Goal: Task Accomplishment & Management: Manage account settings

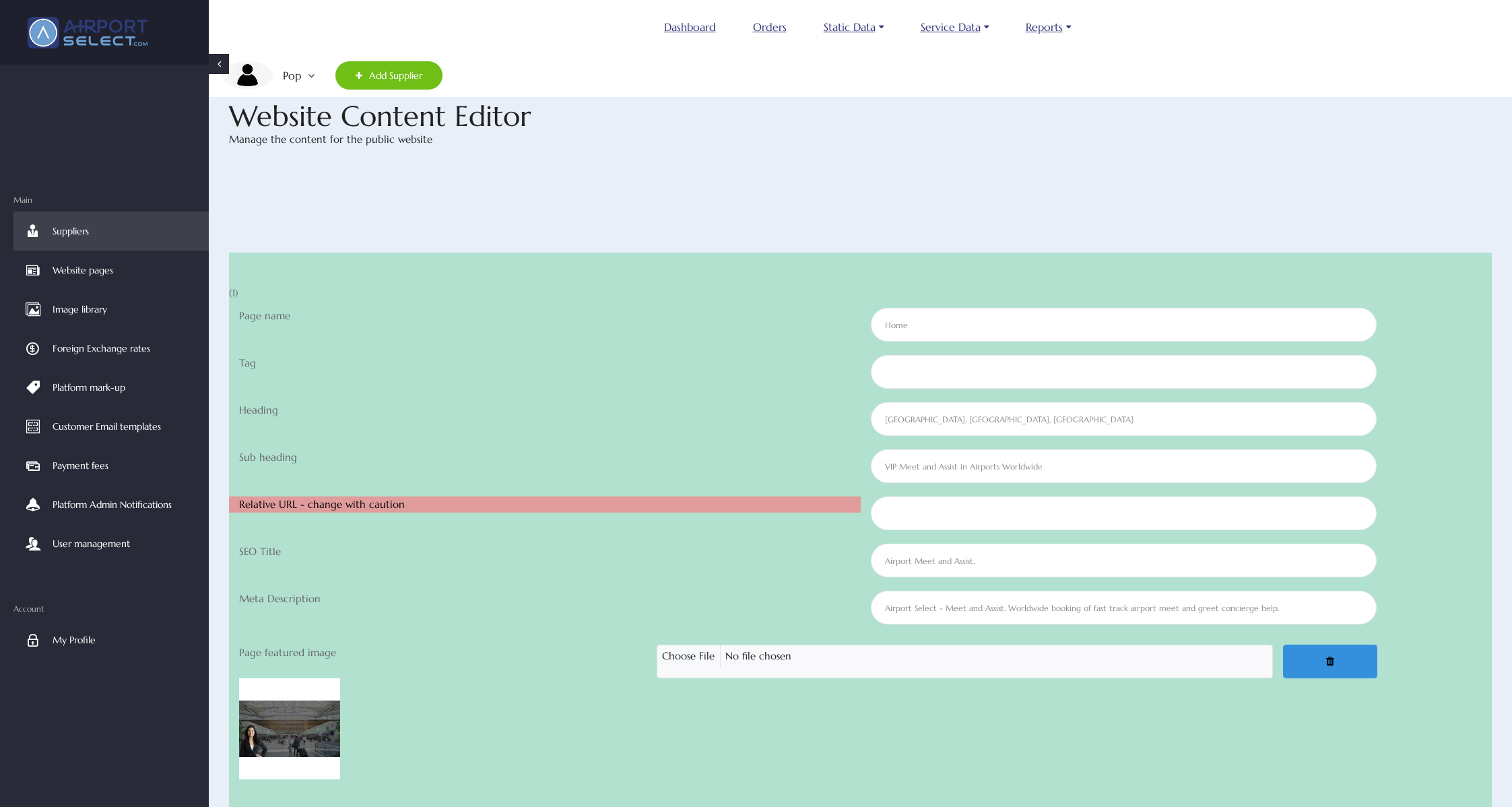
scroll to position [112, 0]
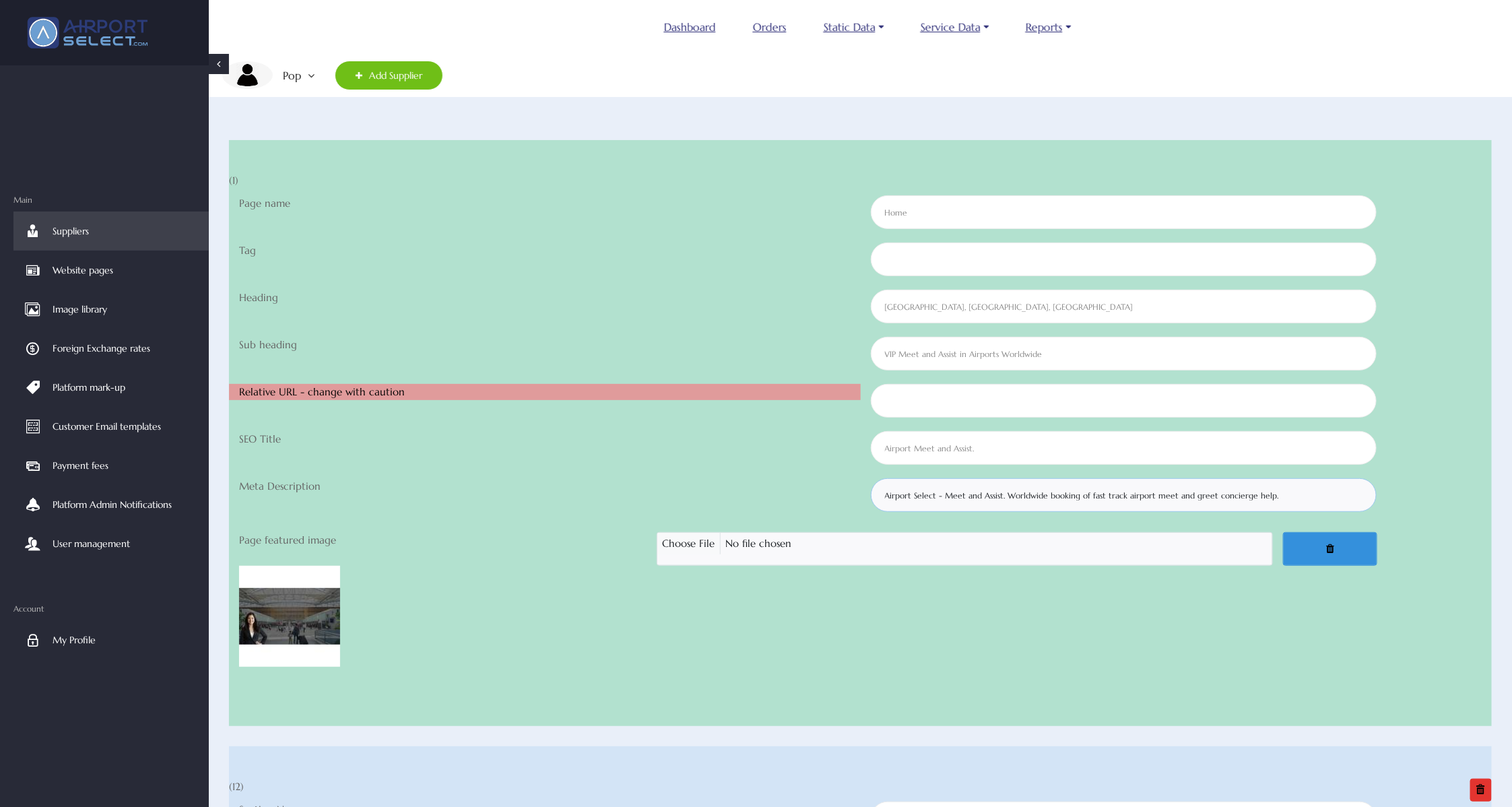
click at [935, 489] on input "Airport Select - Meet and Assist. Worldwide booking of fast track airport meet …" at bounding box center [1124, 495] width 506 height 33
type input "Airport VIP - Meet and Assist. Worldwide booking of fast track airport meet and…"
click at [692, 90] on ul "Pop Switch to supplier My Profile Logout Add Supplier" at bounding box center [860, 76] width 1303 height 30
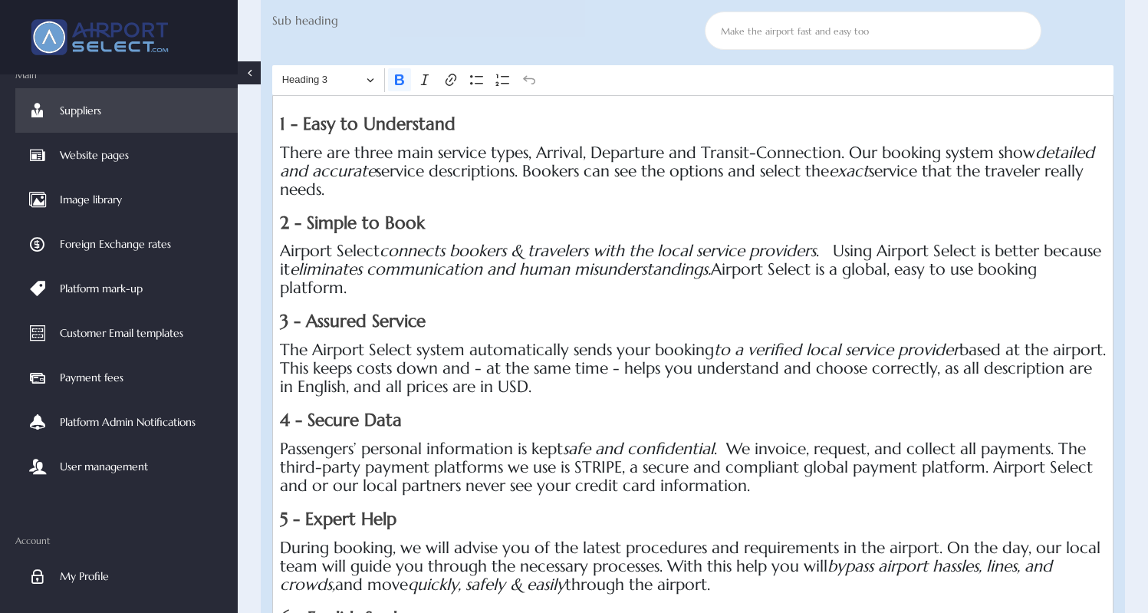
scroll to position [1922, 0]
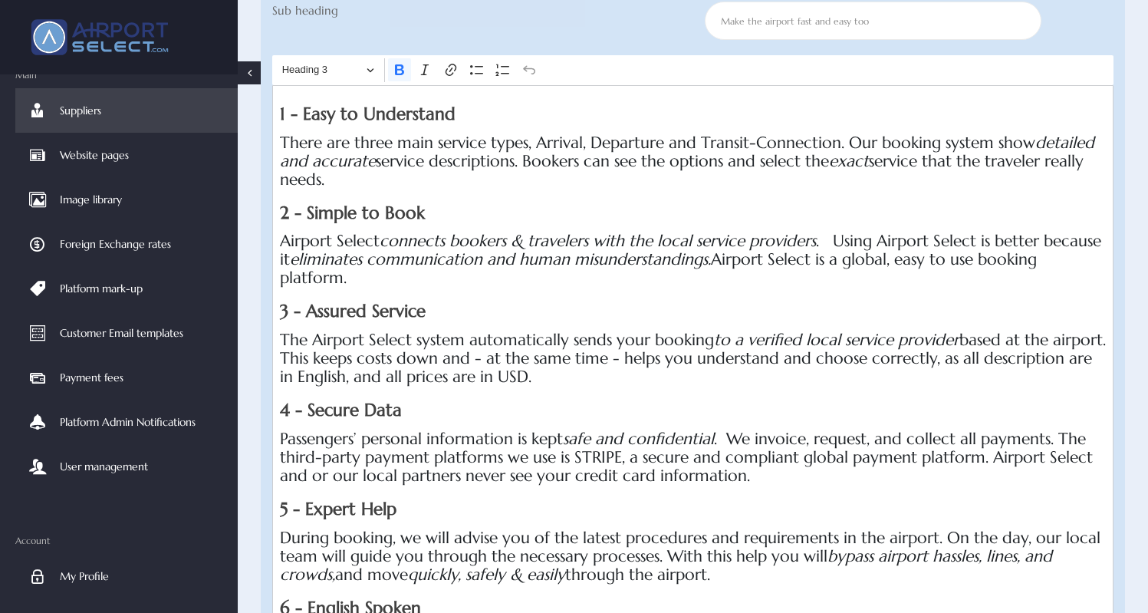
click at [375, 239] on p "Airport Select connects bookers & travelers with the local service providers . …" at bounding box center [693, 259] width 826 height 55
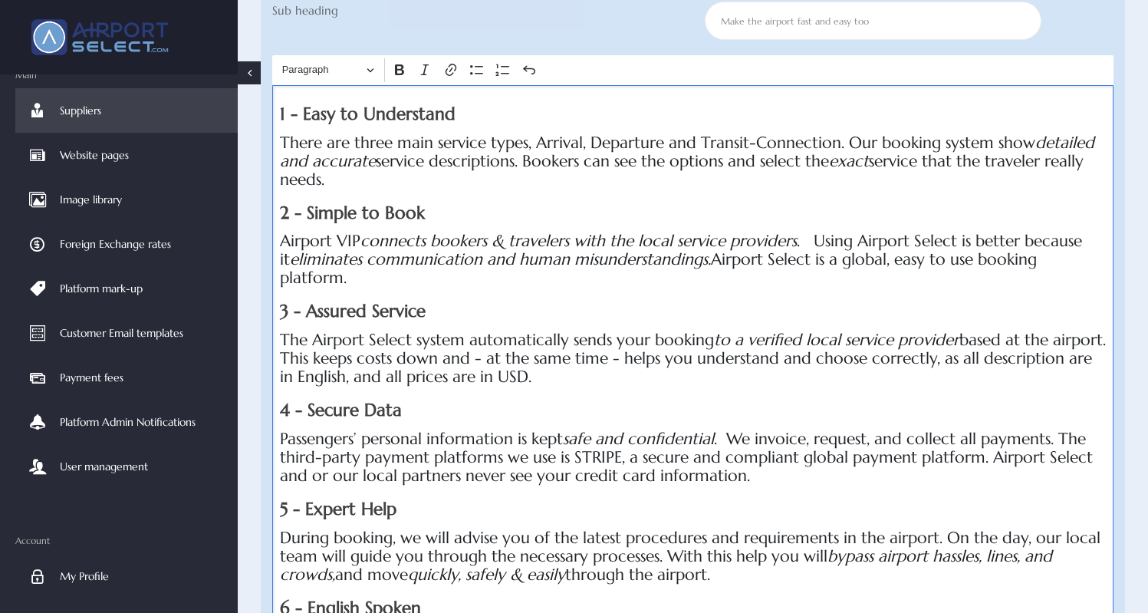
click at [966, 239] on p "Airport VIP connects bookers & travelers with the local service providers . Usi…" at bounding box center [693, 259] width 826 height 55
click at [809, 262] on p "Airport VIP connects bookers & travelers with the local service providers . Usi…" at bounding box center [693, 259] width 826 height 55
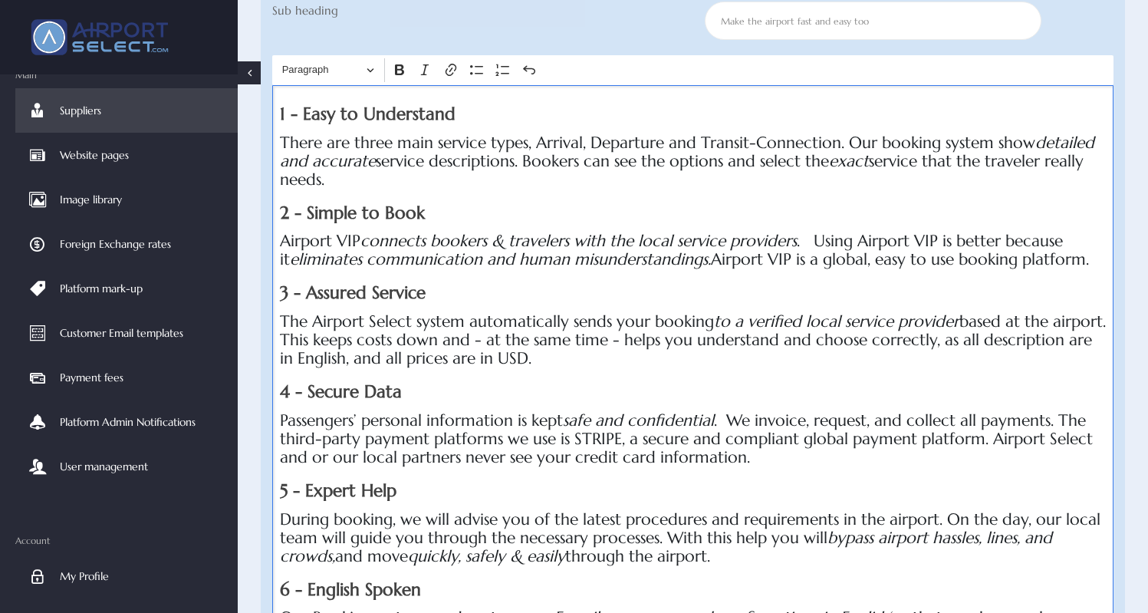
click at [413, 320] on p "The Airport Select system automatically sends your booking to a verified local …" at bounding box center [693, 339] width 826 height 55
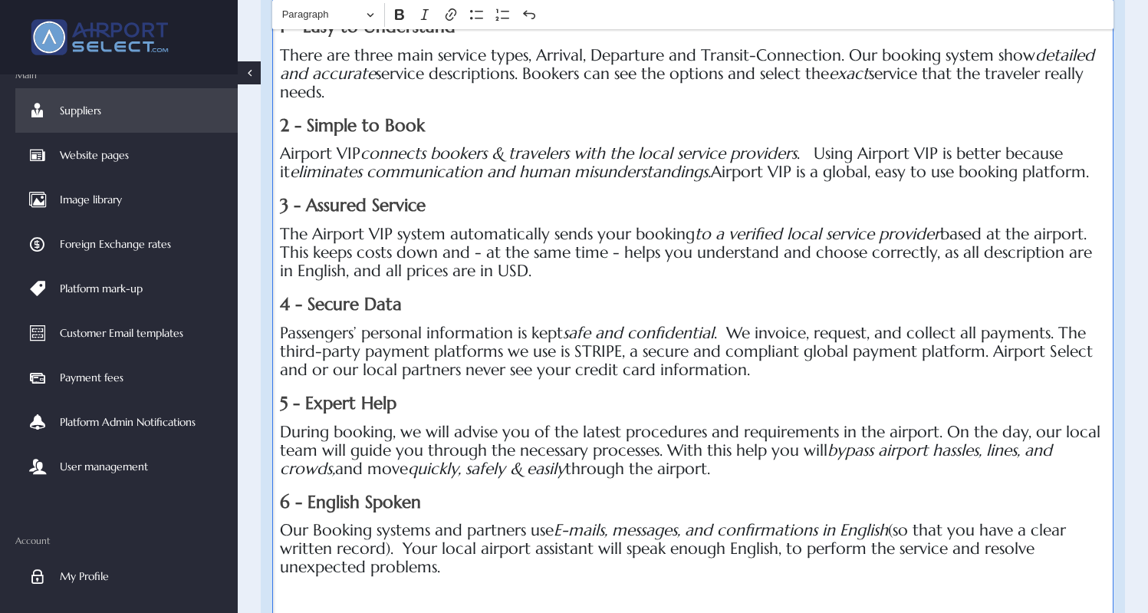
scroll to position [2012, 0]
click at [1094, 348] on p "Passengers’ personal information is kept safe and confidential . We invoice, re…" at bounding box center [693, 349] width 826 height 55
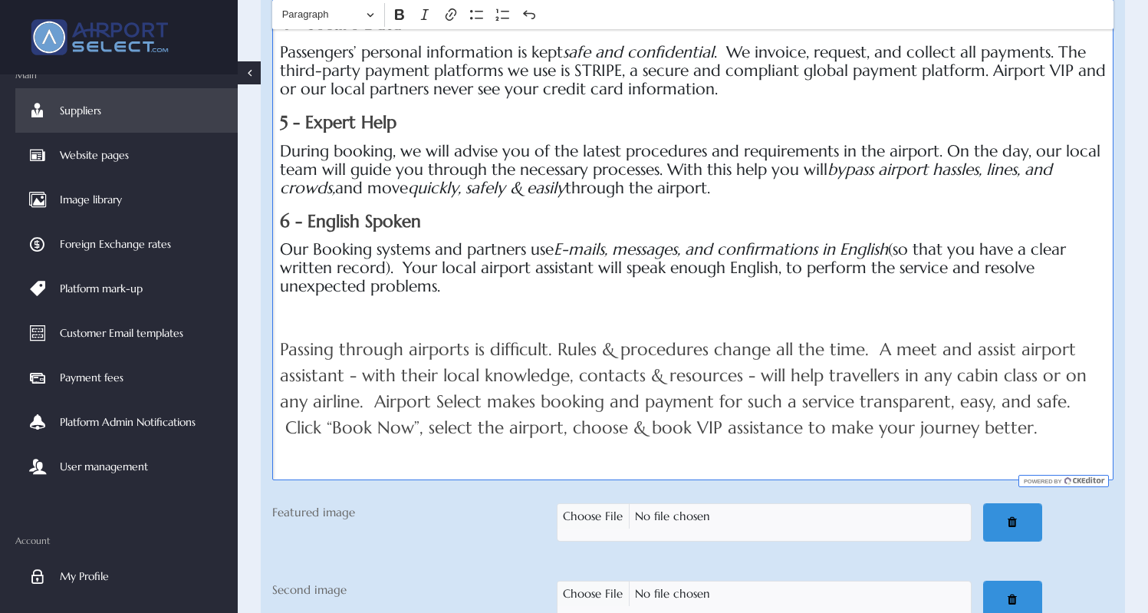
scroll to position [2291, 0]
click at [469, 402] on h4 "Passing through airports is difficult. Rules & procedures change all the time. …" at bounding box center [693, 389] width 826 height 104
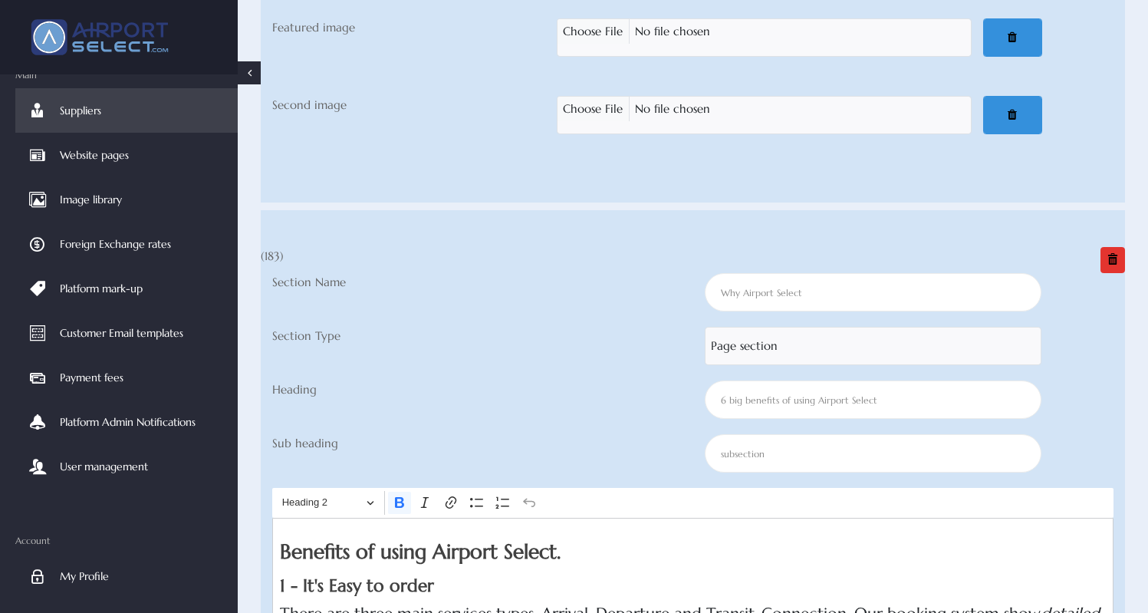
scroll to position [2751, 0]
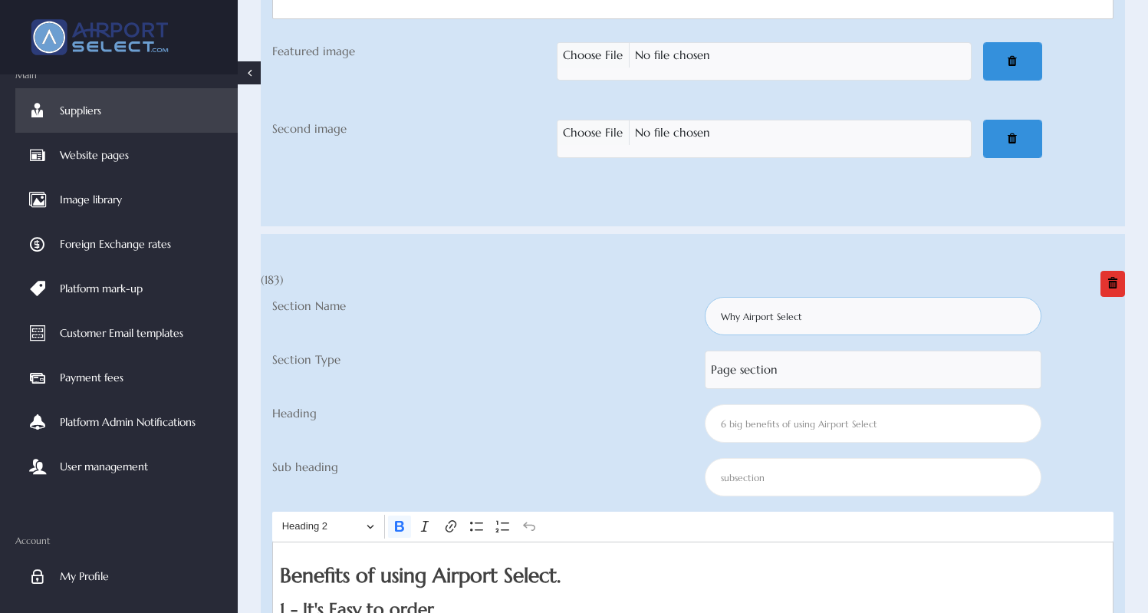
click at [833, 314] on input "Why Airport Select" at bounding box center [873, 316] width 337 height 38
type input "Why Airport VIP"
click at [887, 423] on input "6 big benefits of using Airport Select" at bounding box center [873, 423] width 337 height 38
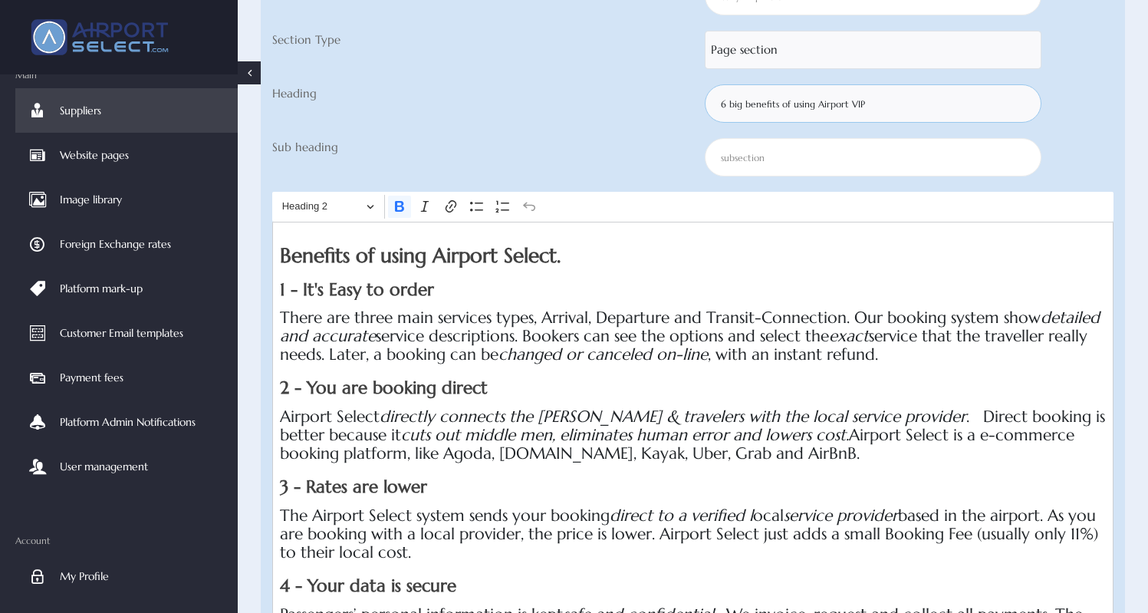
scroll to position [3088, 0]
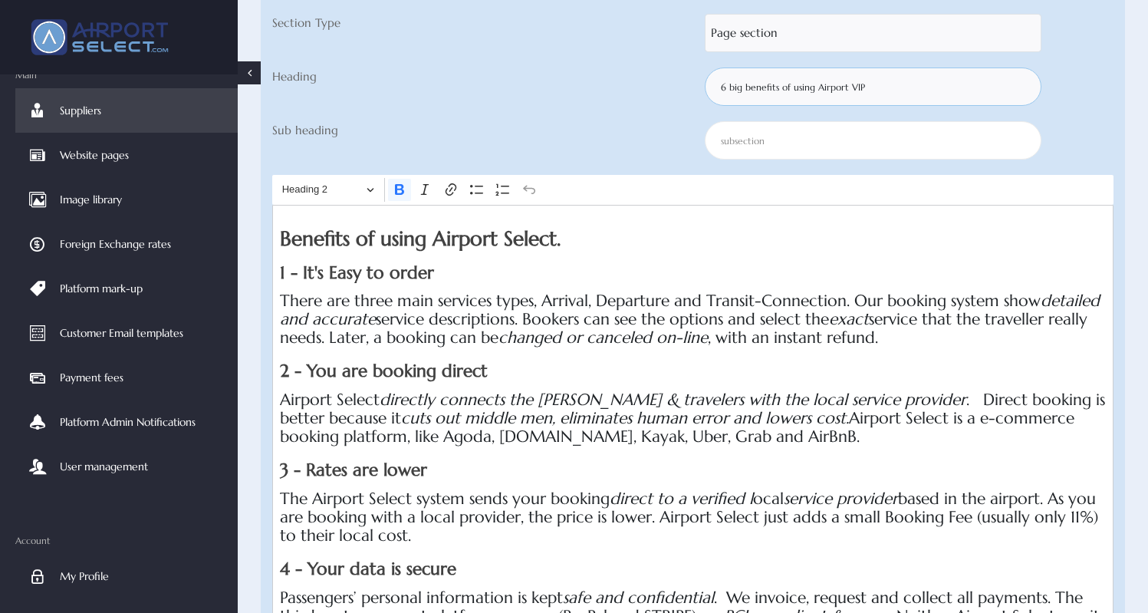
type input "6 big benefits of using Airport VIP"
click at [558, 240] on strong "Benefits of using Airport Select." at bounding box center [420, 237] width 281 height 25
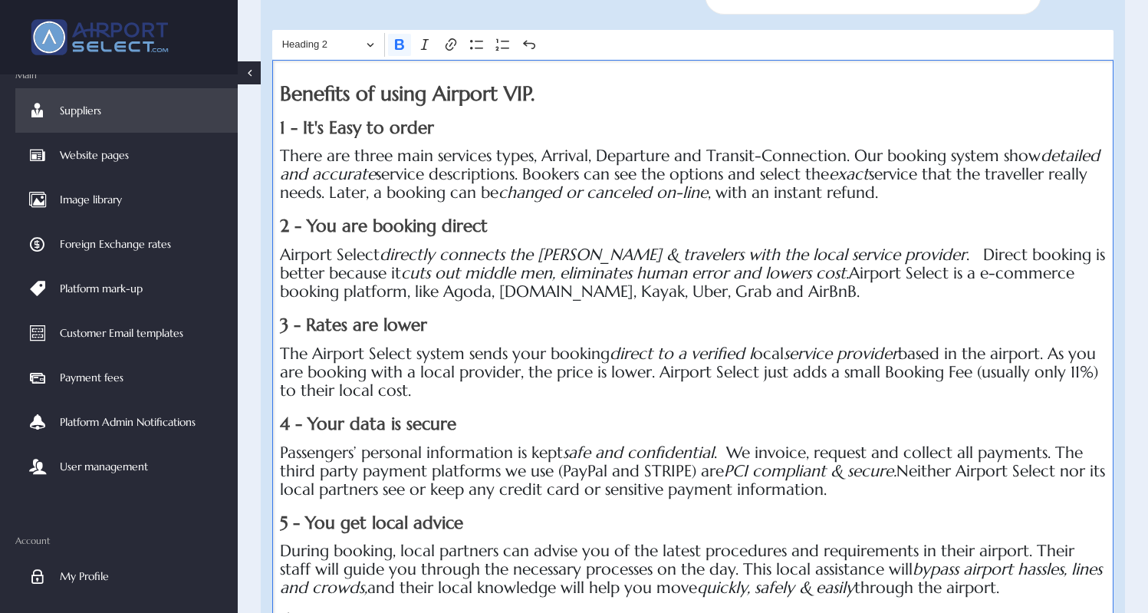
scroll to position [3234, 0]
click at [379, 256] on p "Airport Select directly connects the booker & travelers with the local service …" at bounding box center [693, 271] width 826 height 55
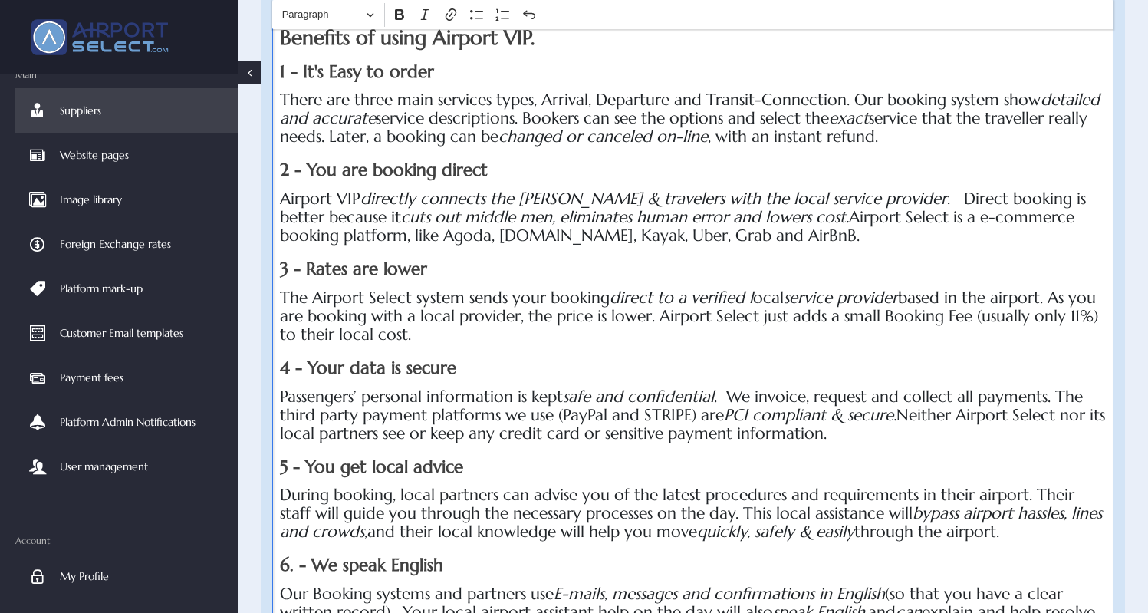
scroll to position [3294, 0]
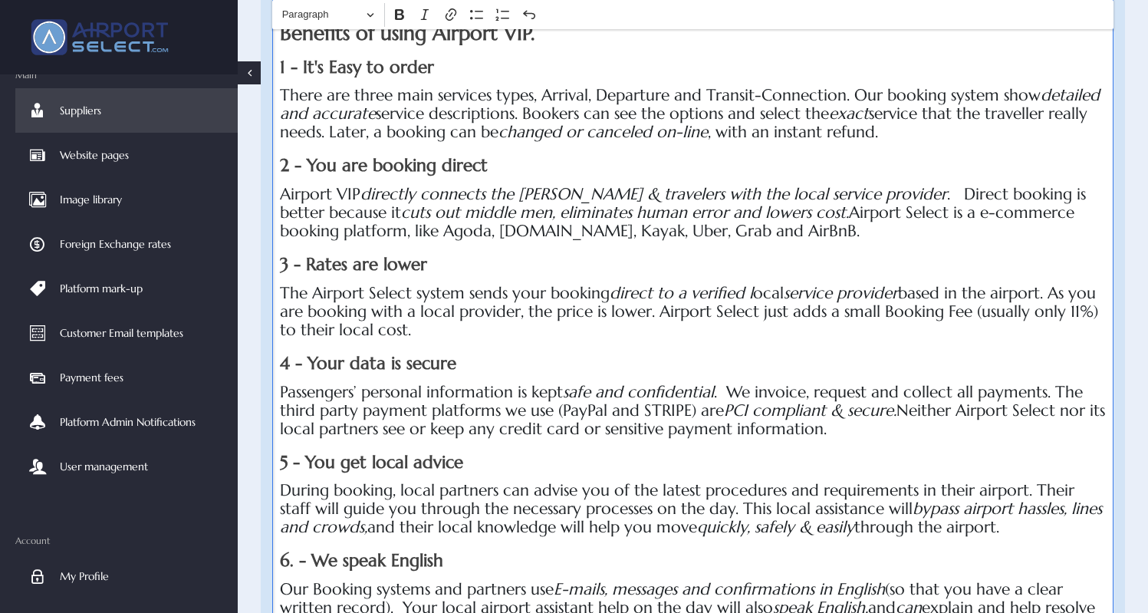
click at [927, 215] on p "Airport VIP directly connects the booker & travelers with the local service pro…" at bounding box center [693, 212] width 826 height 55
click at [411, 291] on p "The Airport Select system sends your booking direct to a verified l ocal servic…" at bounding box center [693, 311] width 826 height 55
click at [764, 309] on p "The Airport VIP system sends your booking direct to a verified l ocal service p…" at bounding box center [693, 311] width 826 height 55
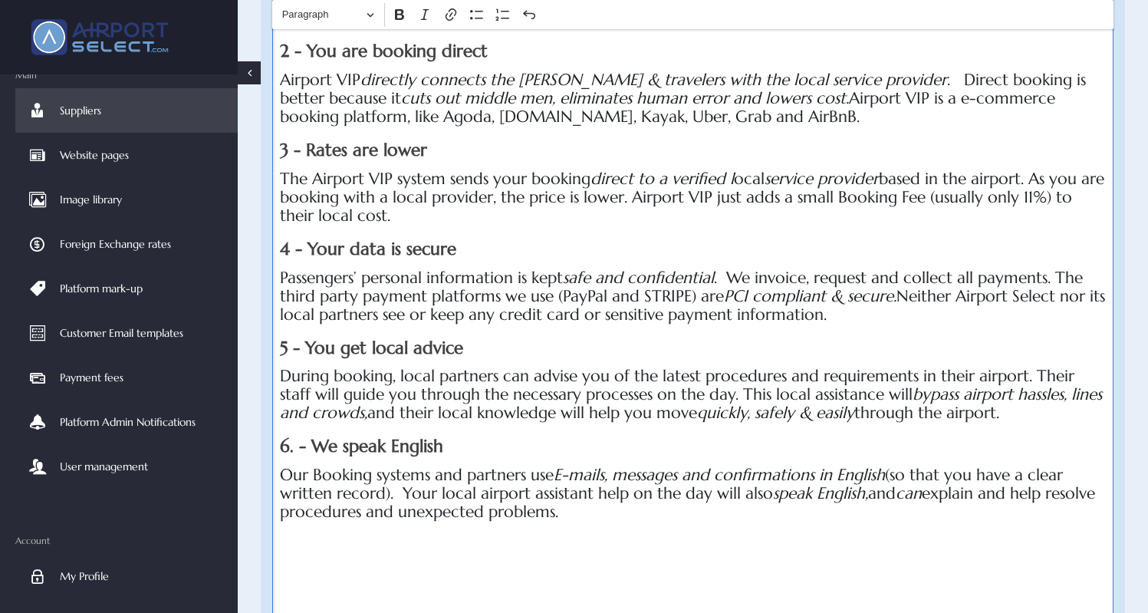
scroll to position [3418, 0]
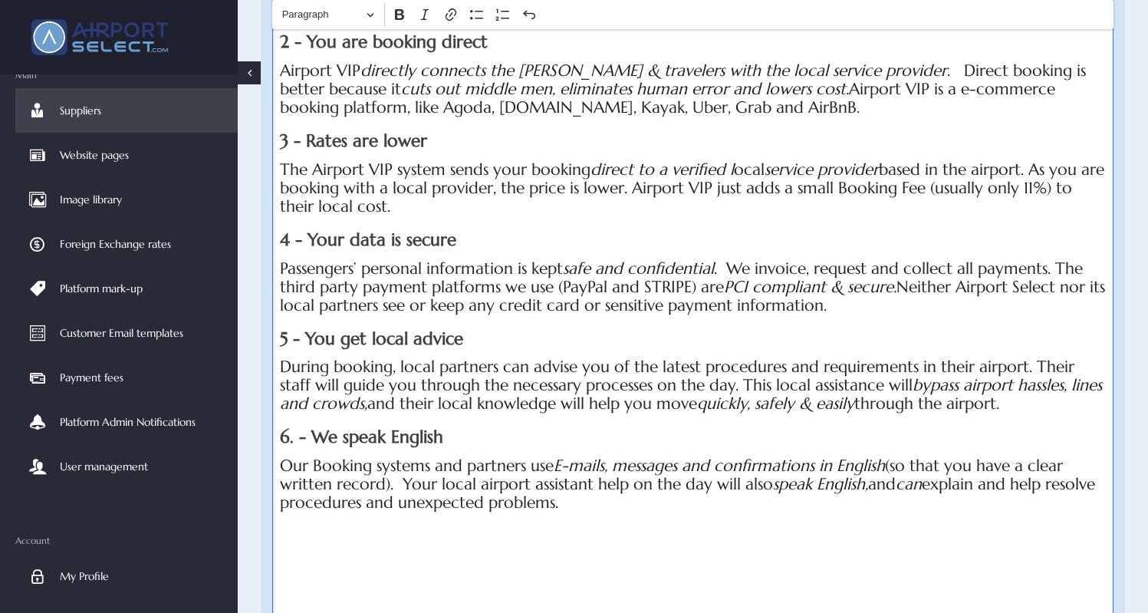
click at [1041, 286] on p "Passengers’ personal information is kept safe and confidential . We invoice, re…" at bounding box center [693, 286] width 826 height 55
click at [1071, 286] on p "Passengers’ personal information is kept safe and confidential . We invoice, re…" at bounding box center [693, 286] width 826 height 55
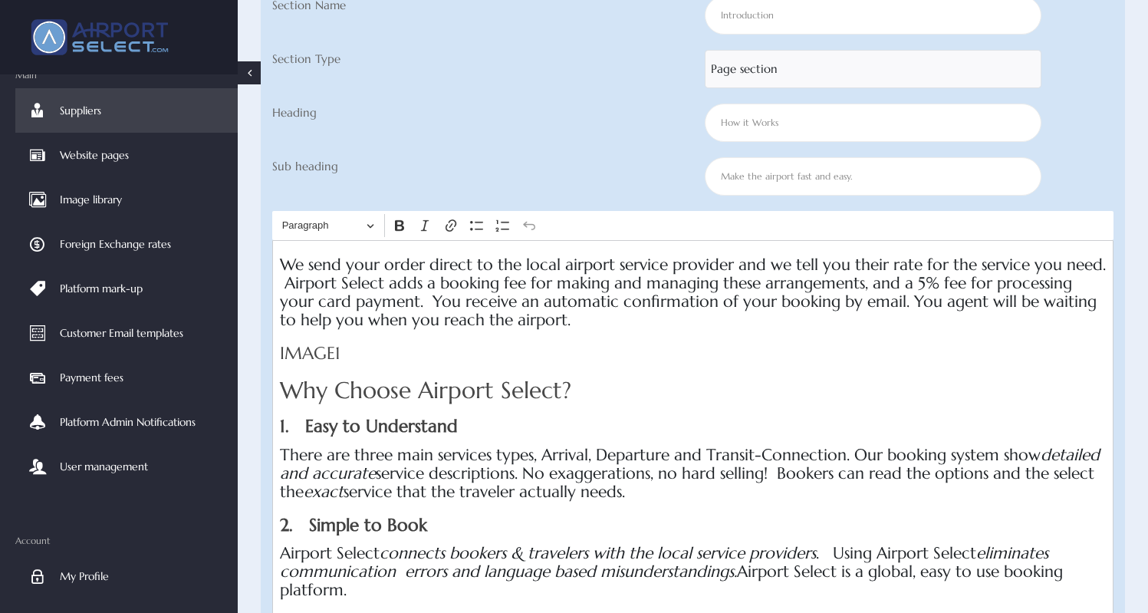
scroll to position [4470, 0]
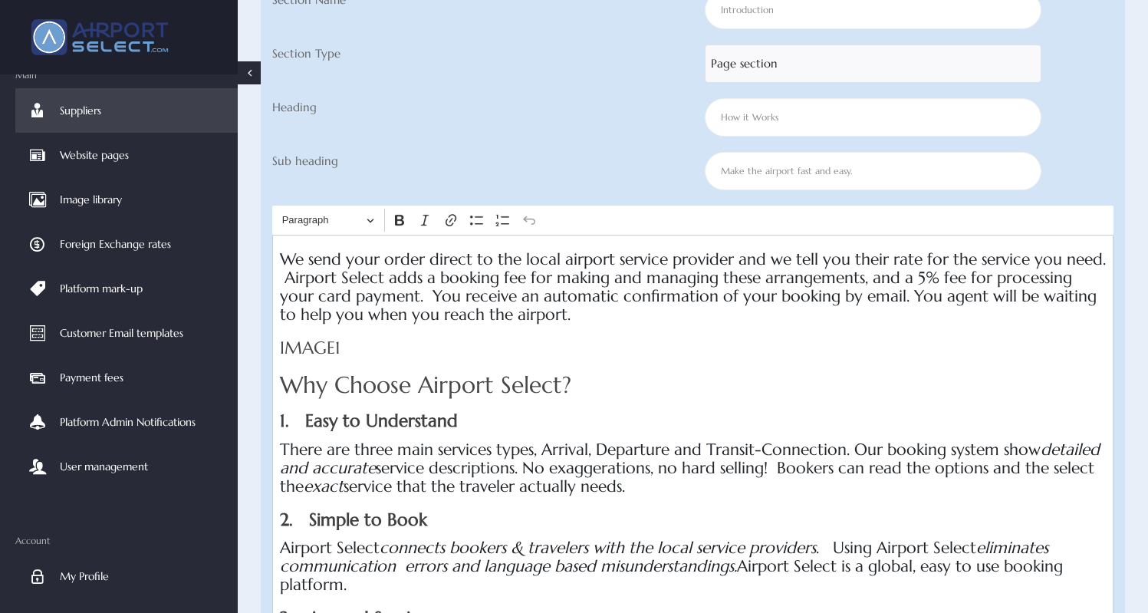
click at [429, 277] on p "We send your order direct to the local airport service provider and we tell you…" at bounding box center [693, 287] width 826 height 74
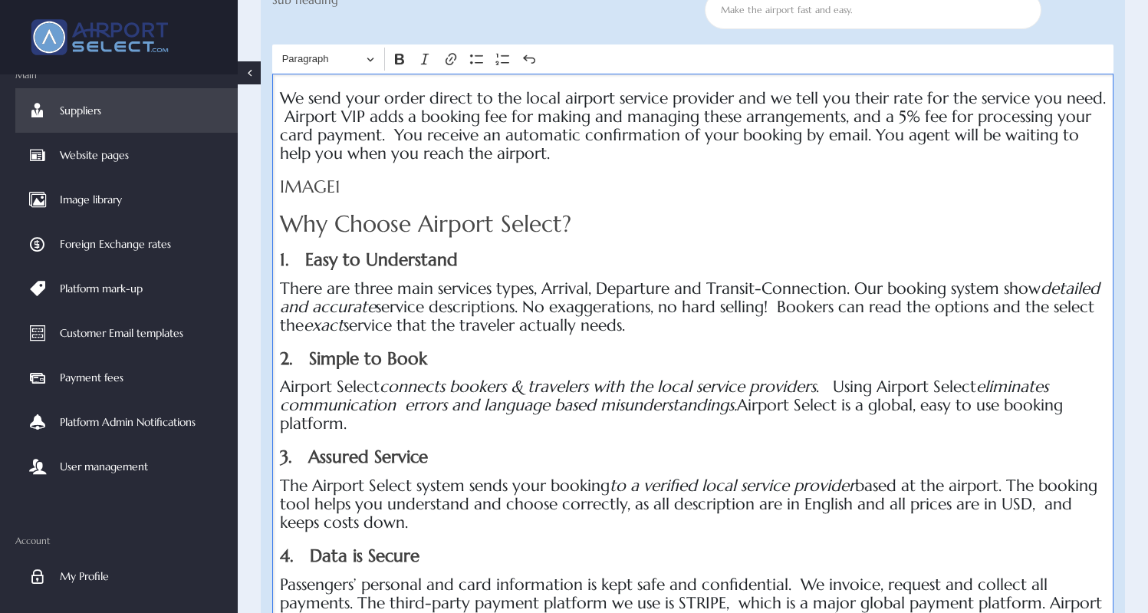
scroll to position [4708, 0]
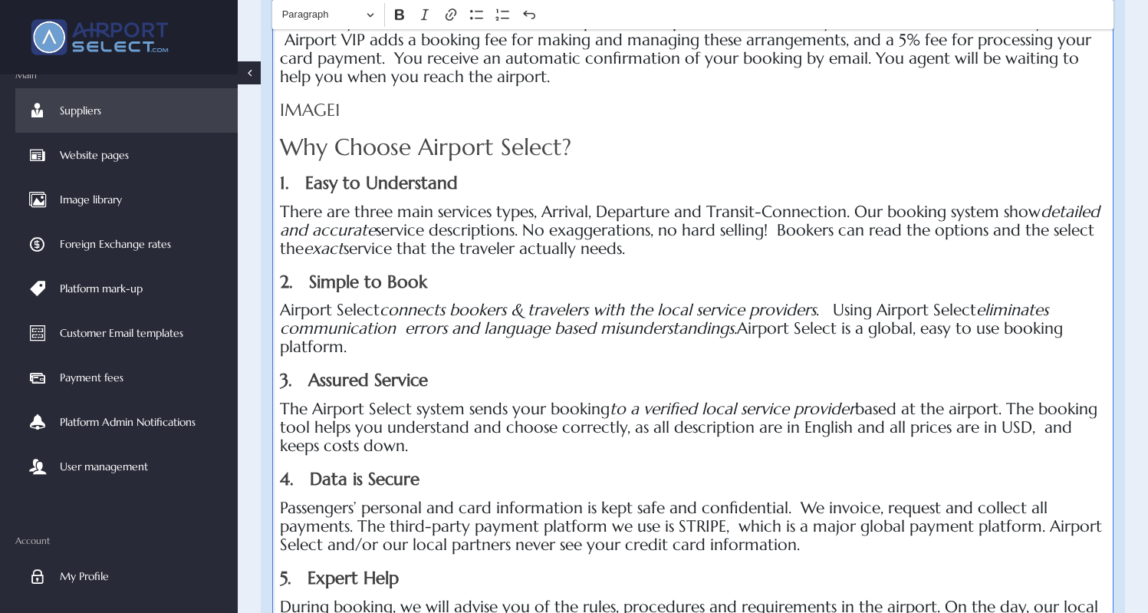
click at [560, 150] on h2 "Why Choose Airport Select?" at bounding box center [693, 147] width 826 height 35
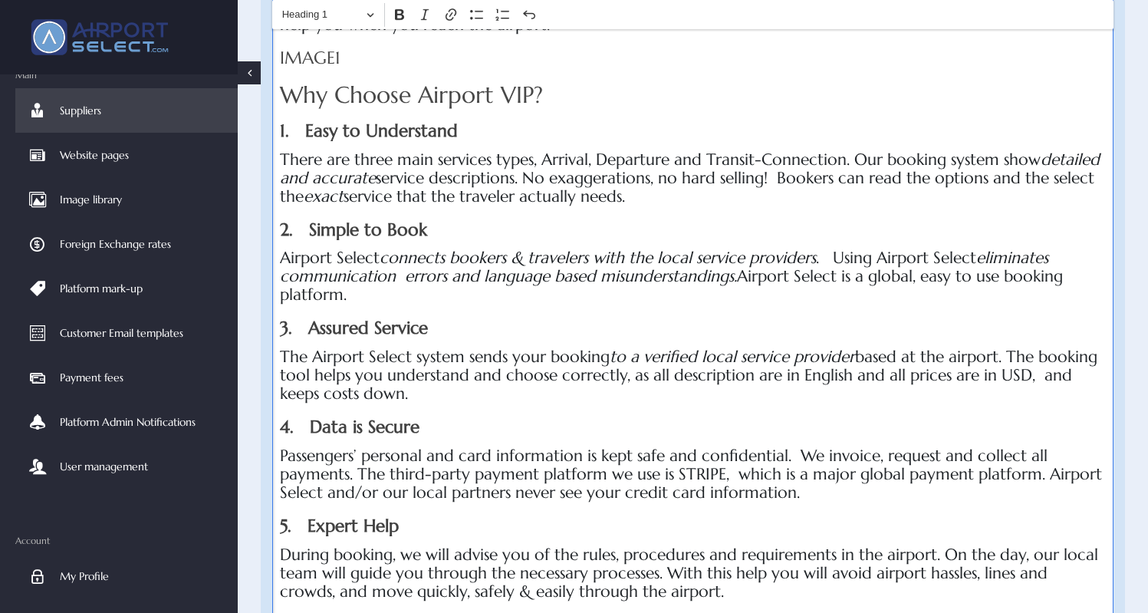
scroll to position [4767, 0]
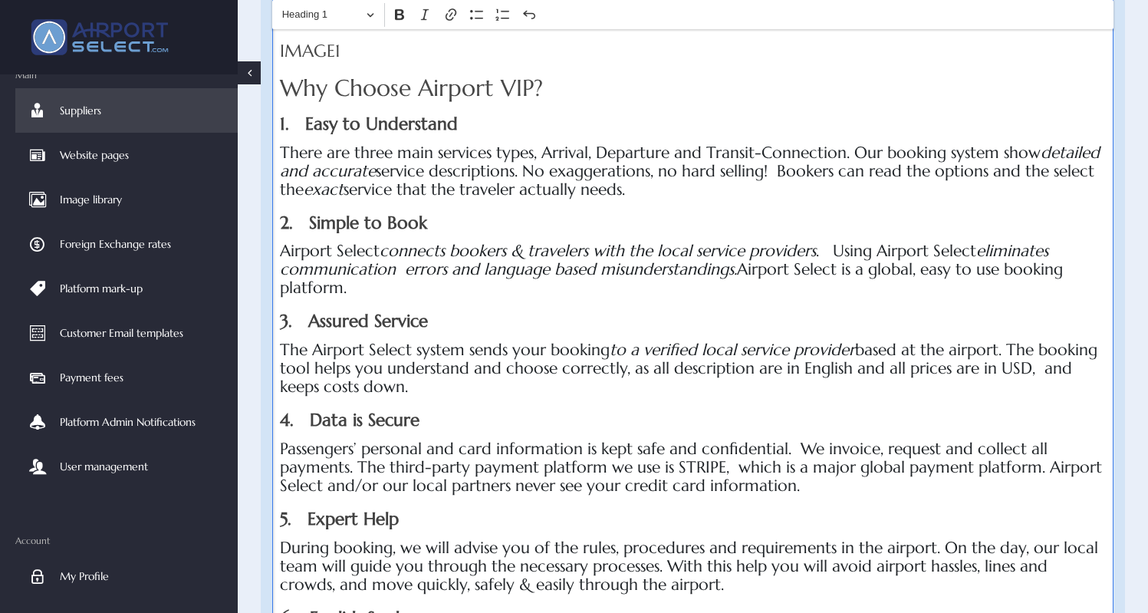
click at [969, 248] on p "Airport Select connects bookers & travelers with the local service providers . …" at bounding box center [693, 269] width 826 height 55
click at [359, 254] on p "Airport Select connects bookers & travelers with the local service providers . …" at bounding box center [693, 269] width 826 height 55
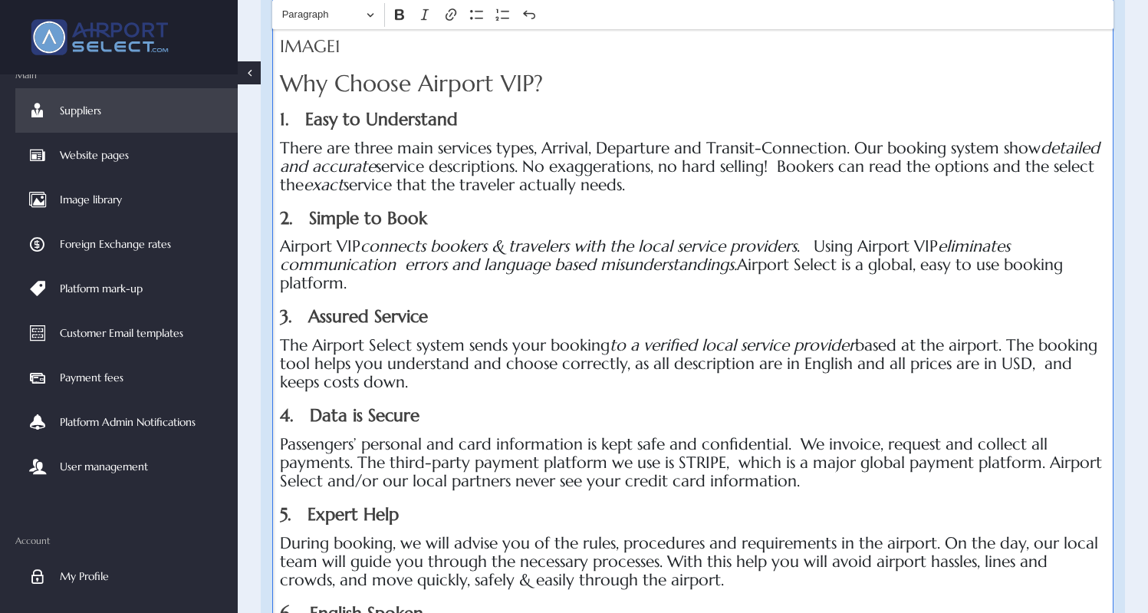
click at [833, 272] on p "Airport VIP connects bookers & travelers with the local service providers . Usi…" at bounding box center [693, 264] width 826 height 55
click at [390, 343] on p "The Airport Select system sends your booking to a verified local service provid…" at bounding box center [693, 363] width 826 height 55
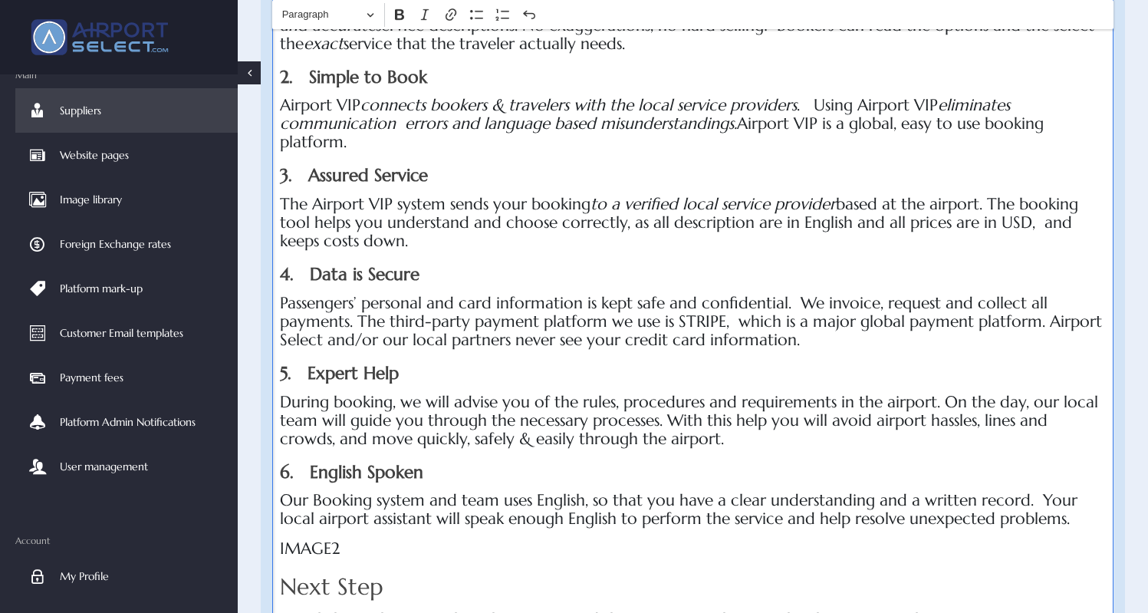
scroll to position [4915, 0]
click at [304, 338] on p "Passengers’ personal and card information is kept safe and confidential. We inv…" at bounding box center [693, 319] width 826 height 55
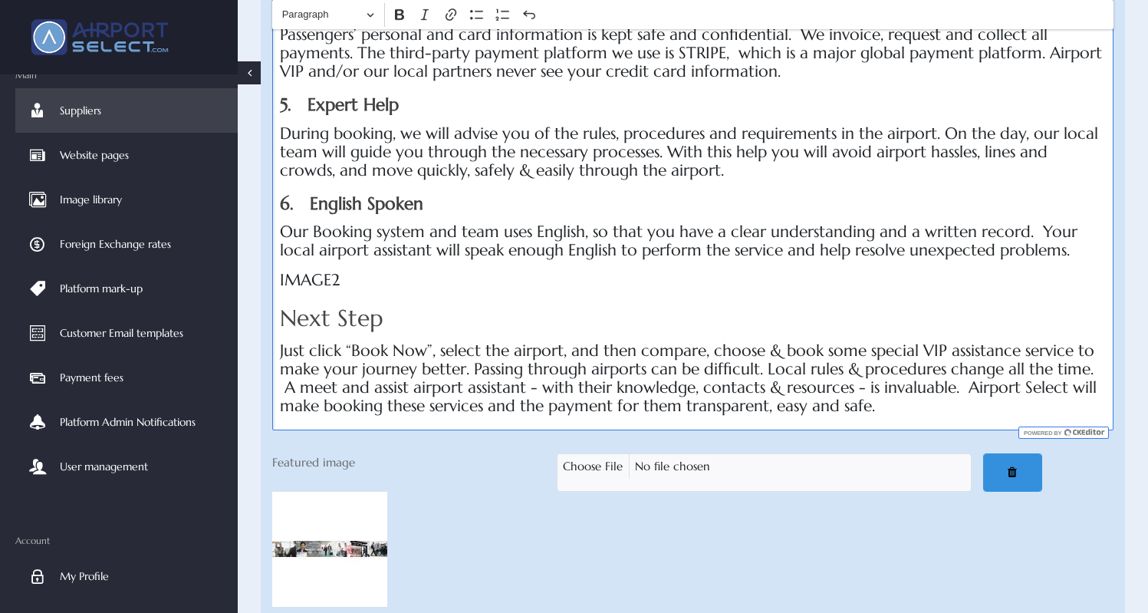
scroll to position [5182, 0]
click at [1054, 390] on p "Just click “Book Now”, select the airport, and then compare, choose & book some…" at bounding box center [693, 378] width 826 height 74
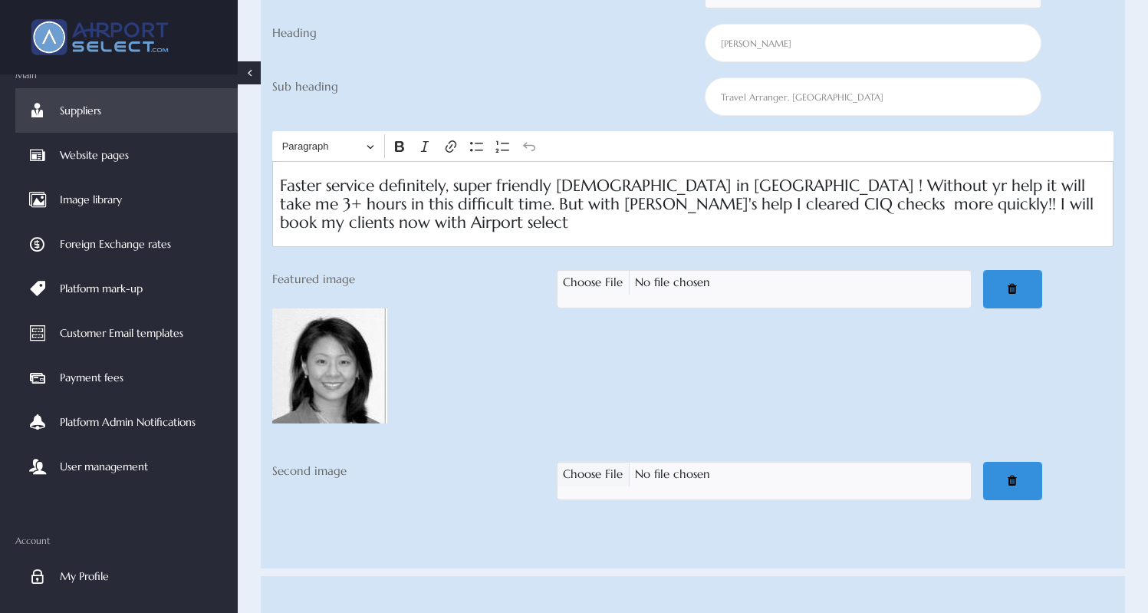
scroll to position [10271, 0]
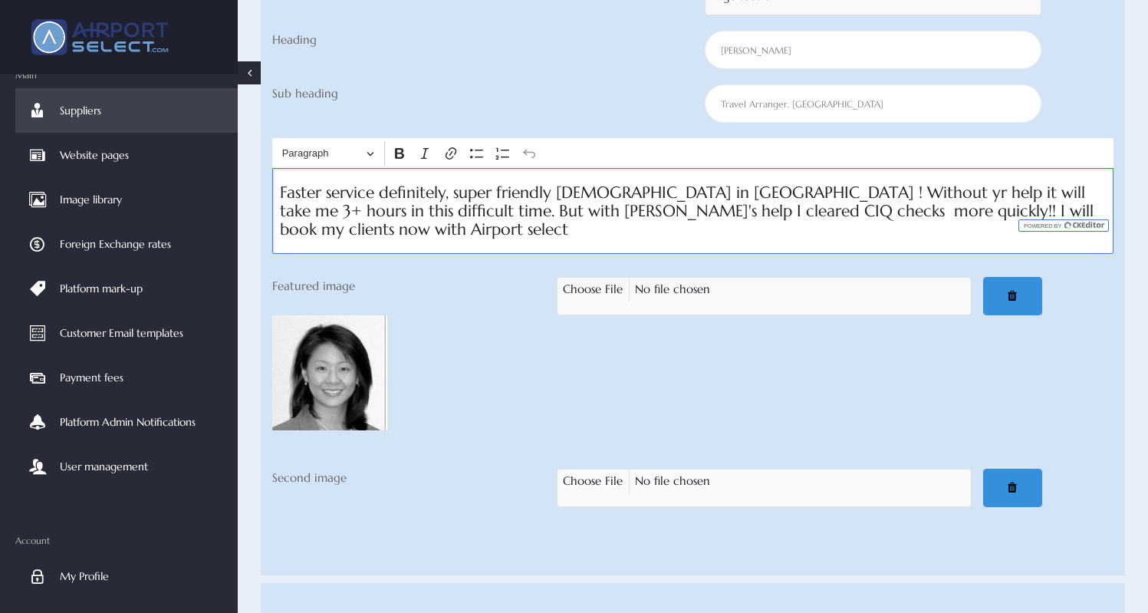
click at [1051, 199] on p "Faster service definitely, super friendly lady in Shanghai ! Without yr help it…" at bounding box center [693, 210] width 826 height 55
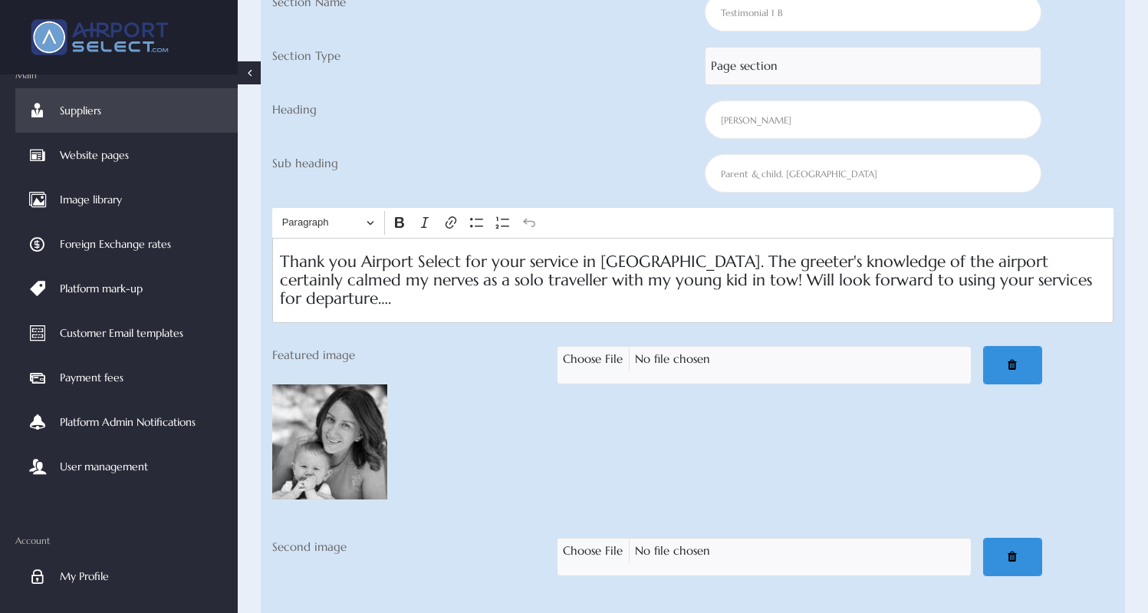
scroll to position [12426, 0]
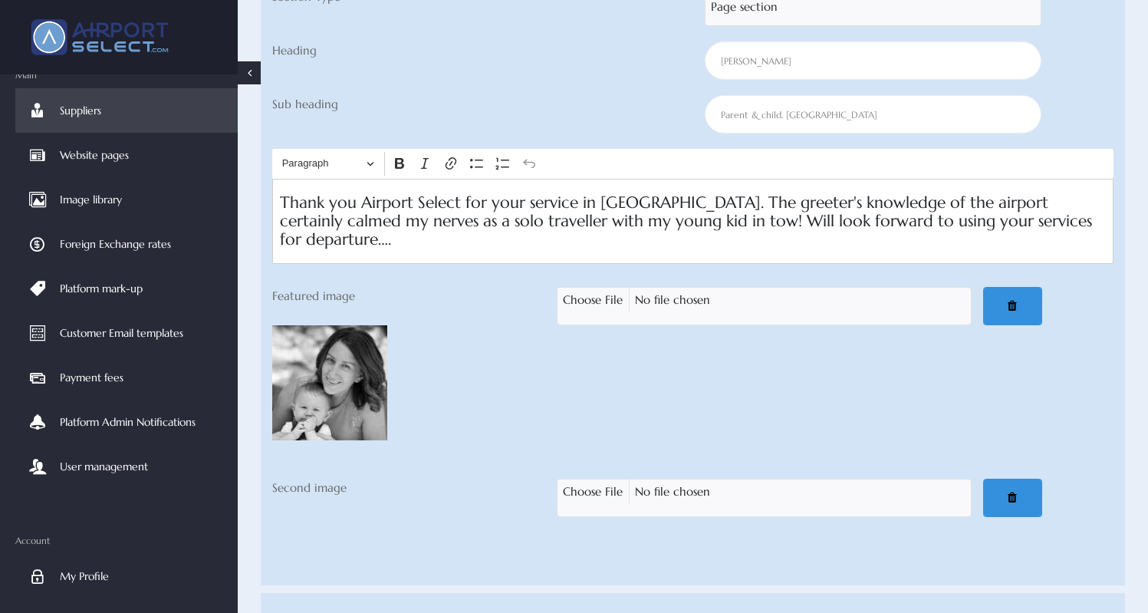
click at [434, 193] on p "Thank you Airport Select for your service in Jakarta. The greeter's knowledge o…" at bounding box center [693, 220] width 826 height 55
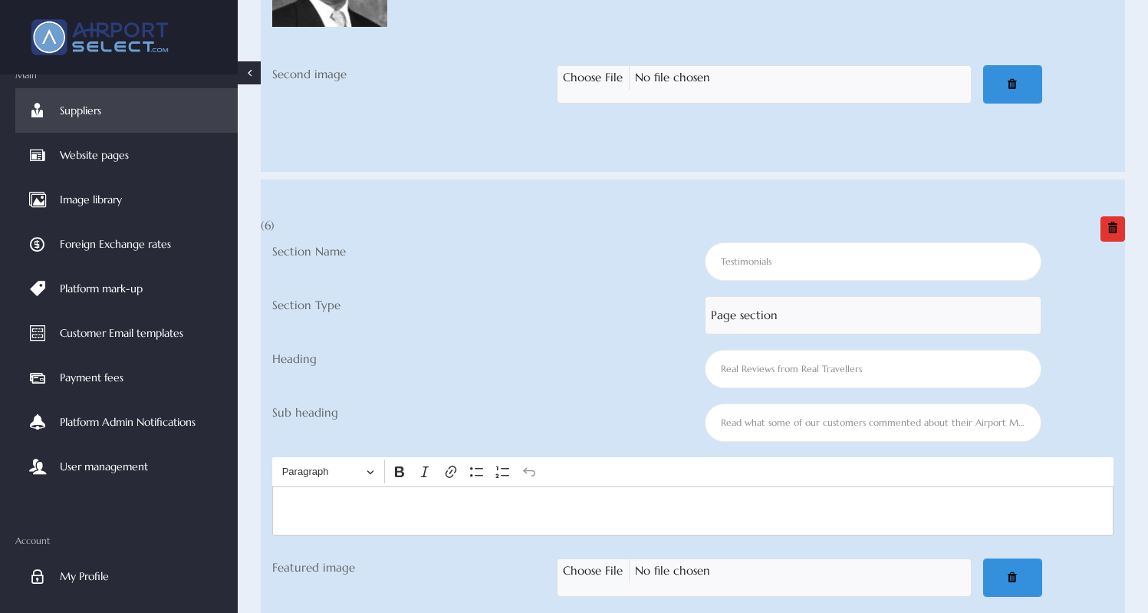
scroll to position [13559, 0]
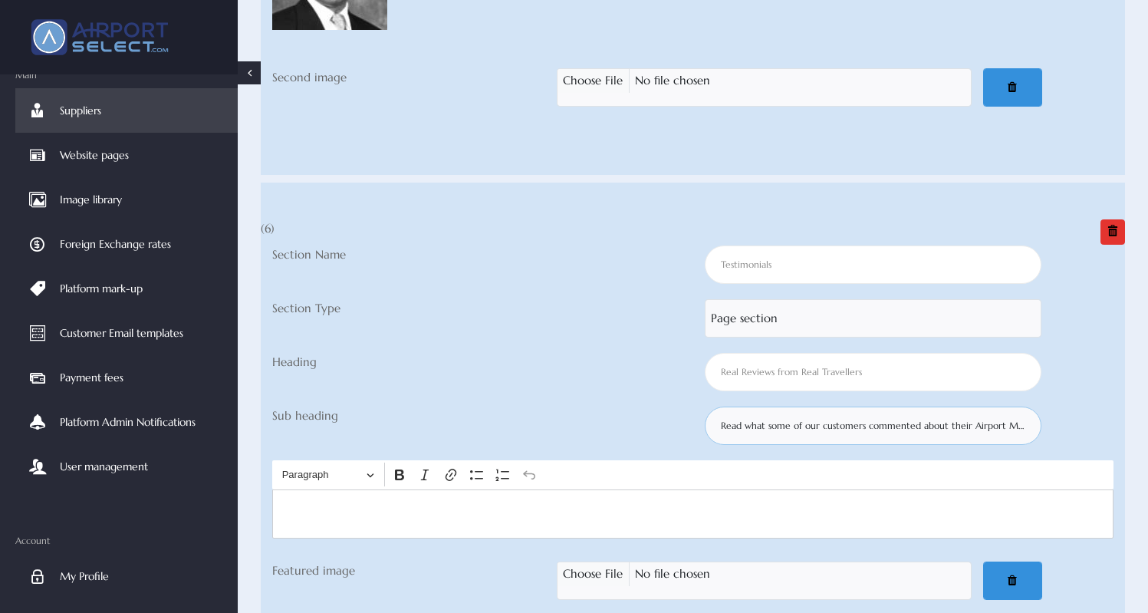
click at [1005, 406] on input "Read what some of our customers commented about their Airport Meet & Assist ser…" at bounding box center [873, 425] width 337 height 38
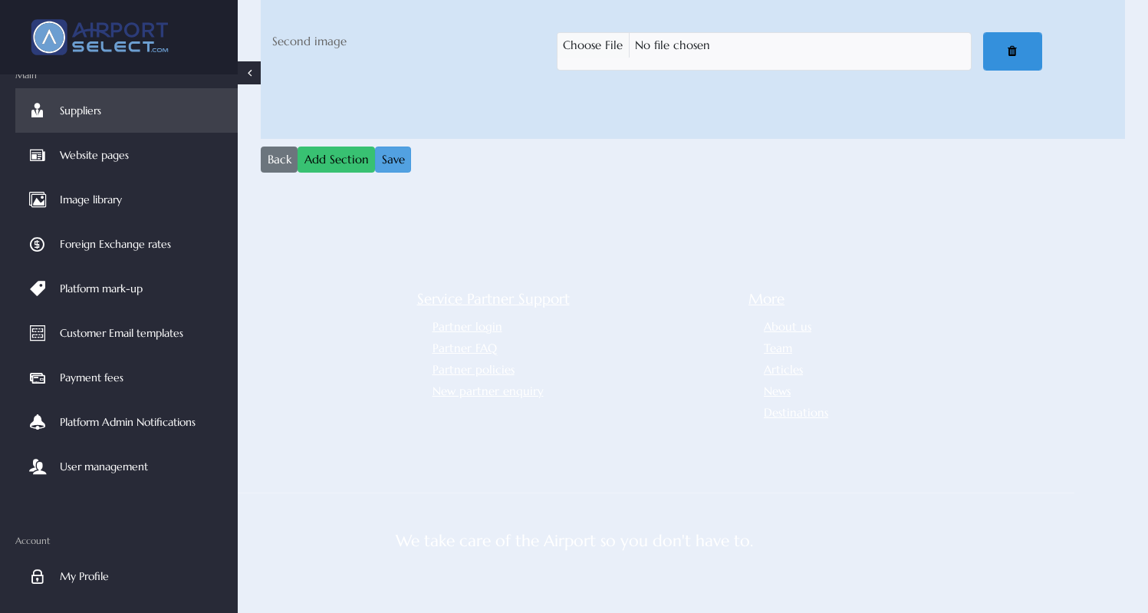
scroll to position [0, 0]
click at [403, 146] on button "Save" at bounding box center [393, 159] width 36 height 26
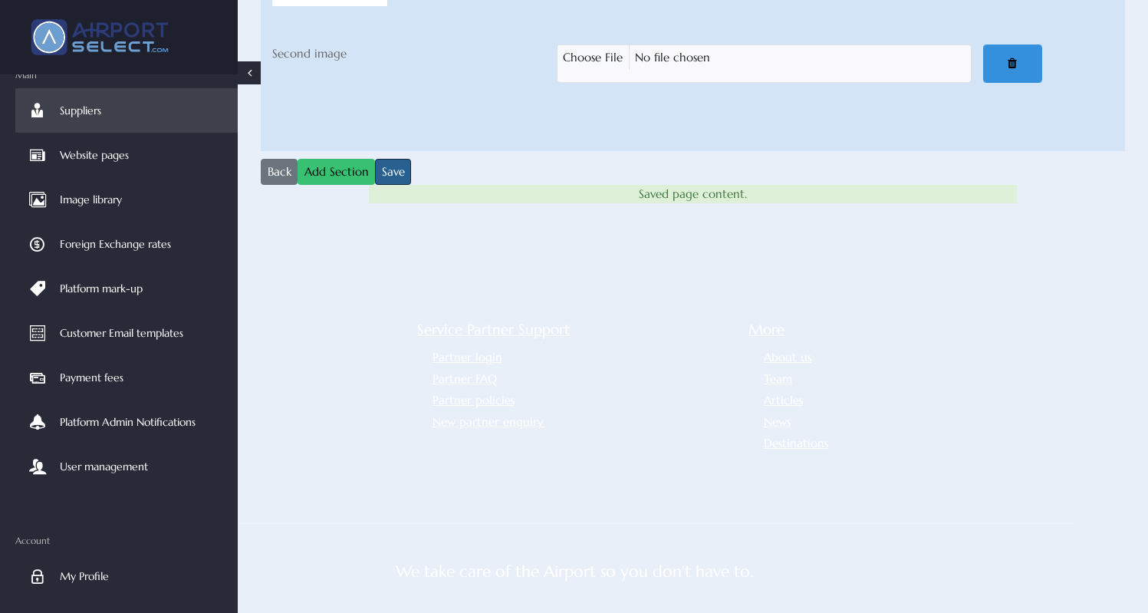
scroll to position [15749, 0]
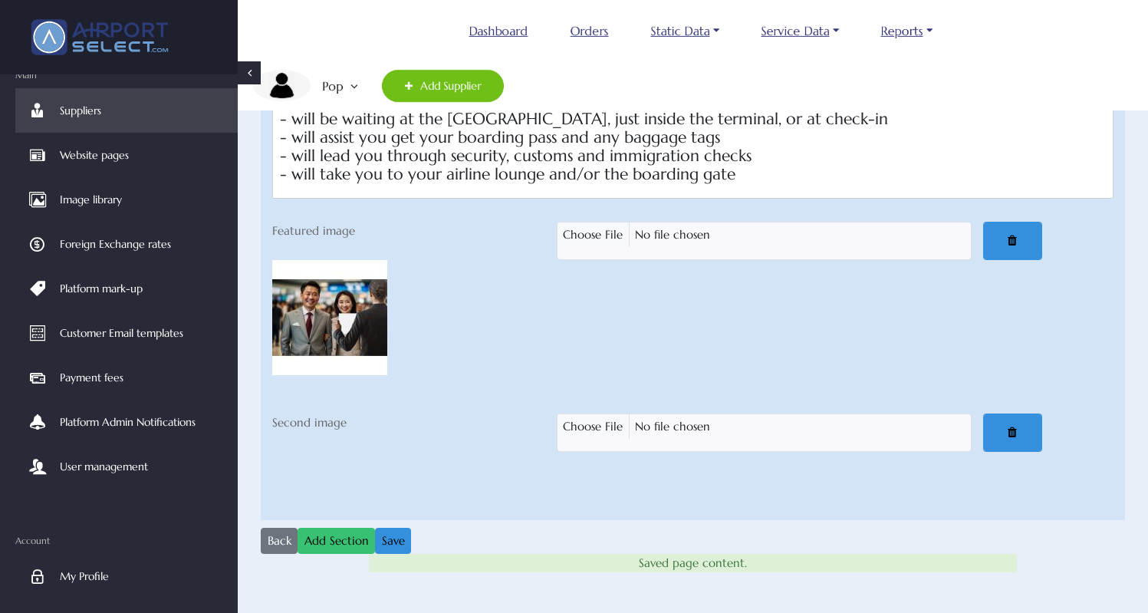
click at [354, 83] on icon at bounding box center [354, 86] width 8 height 32
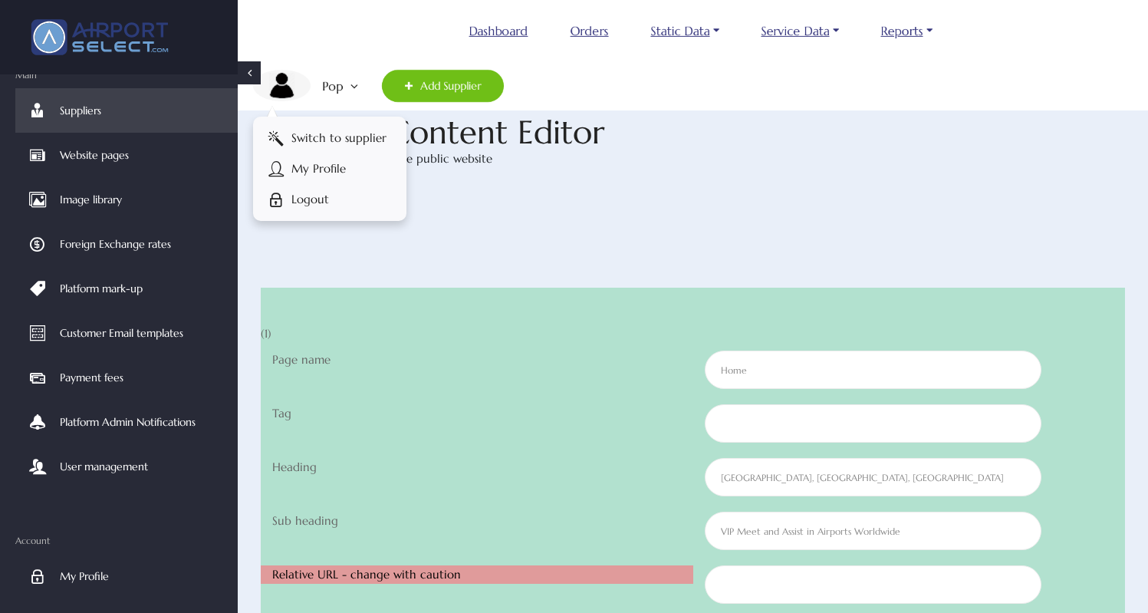
click at [755, 65] on nav "Toggle navigation Dashboard Orders Static data Countries Airports Airports Enab…" at bounding box center [693, 34] width 910 height 69
click at [341, 82] on em "Pop" at bounding box center [331, 86] width 40 height 32
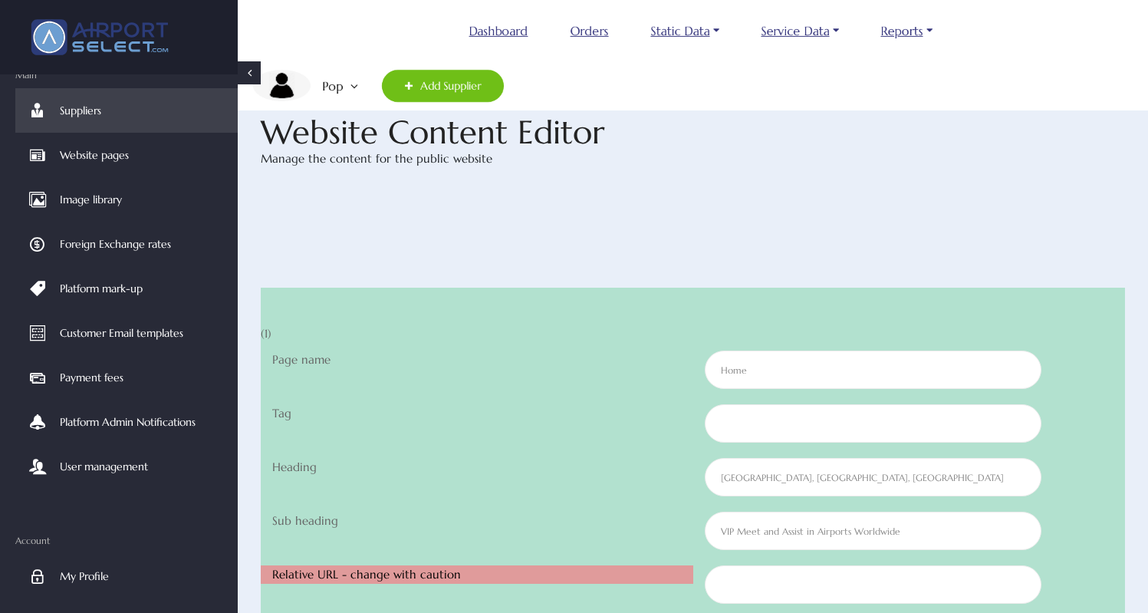
click at [350, 79] on em "Pop" at bounding box center [331, 86] width 40 height 32
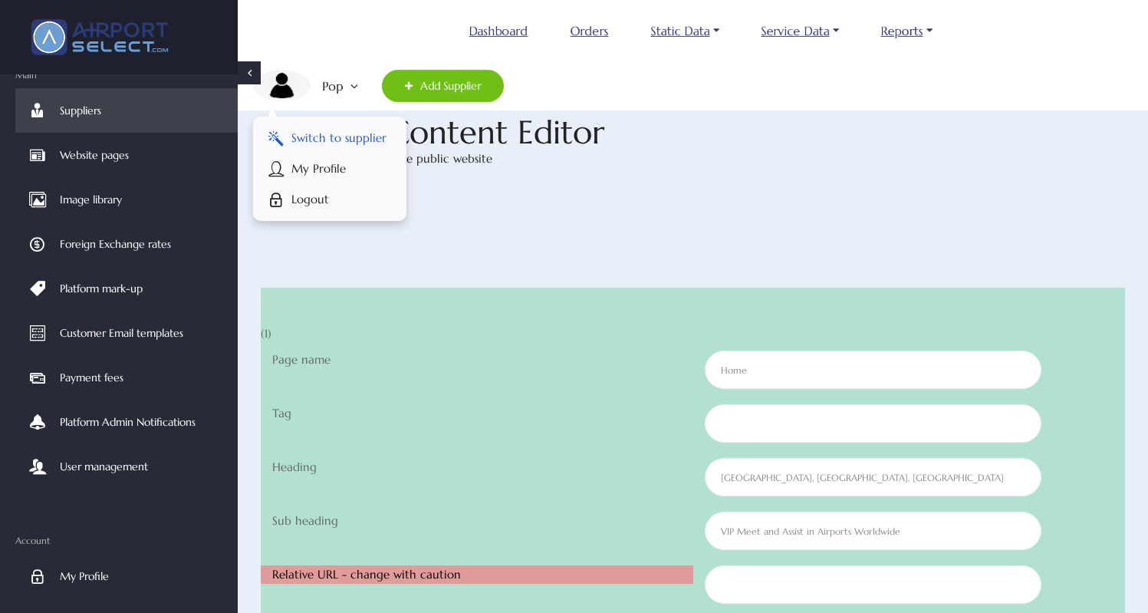
click at [343, 132] on span "Switch to supplier" at bounding box center [338, 138] width 95 height 31
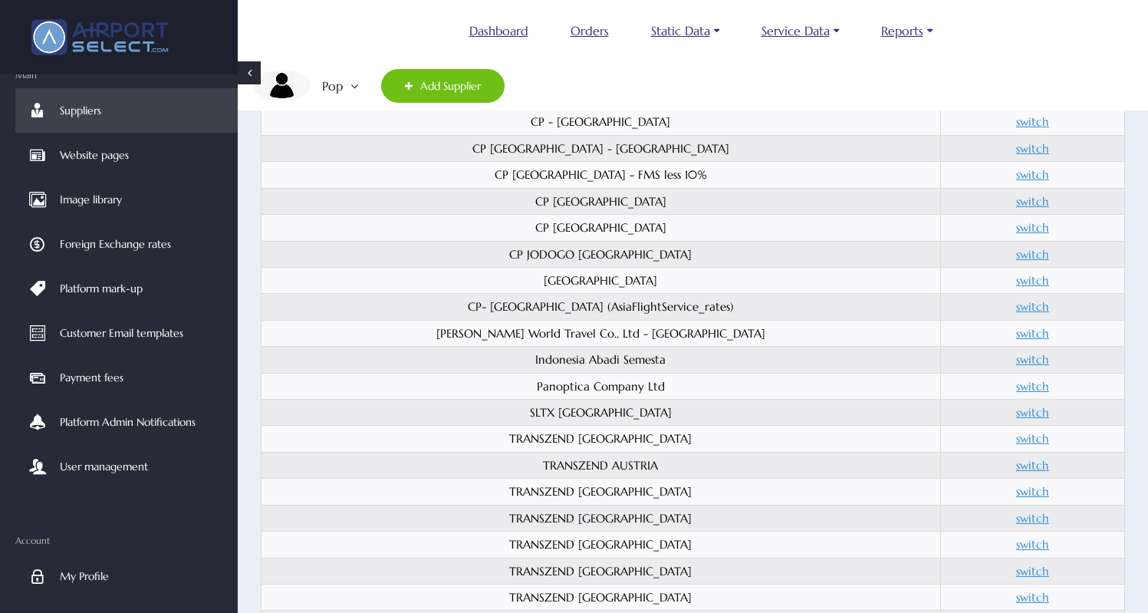
scroll to position [223, 0]
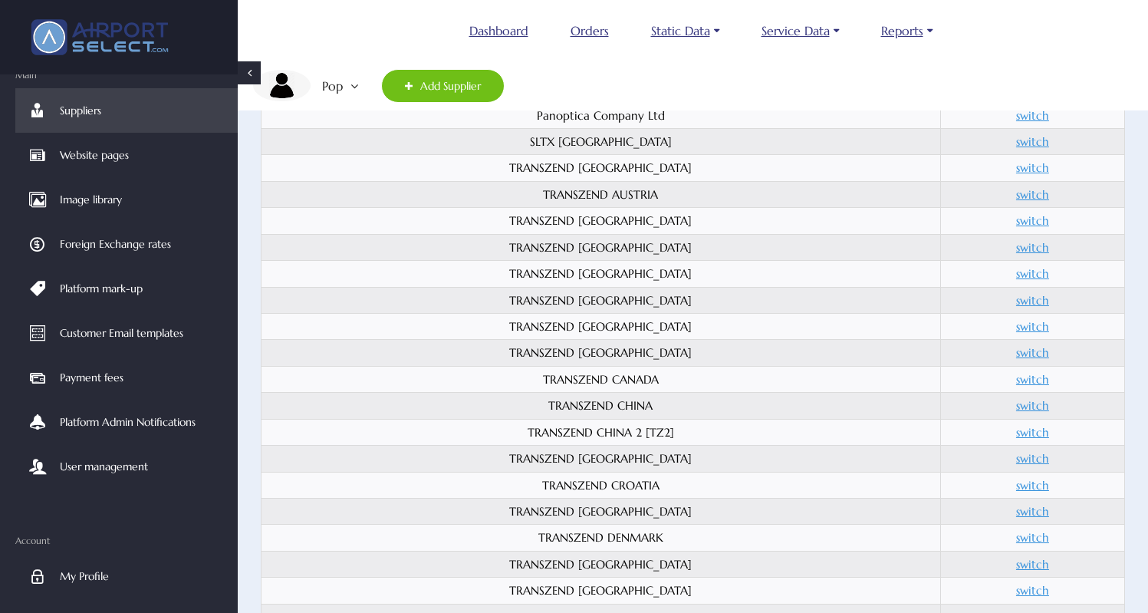
click at [338, 84] on em "Pop" at bounding box center [331, 86] width 40 height 32
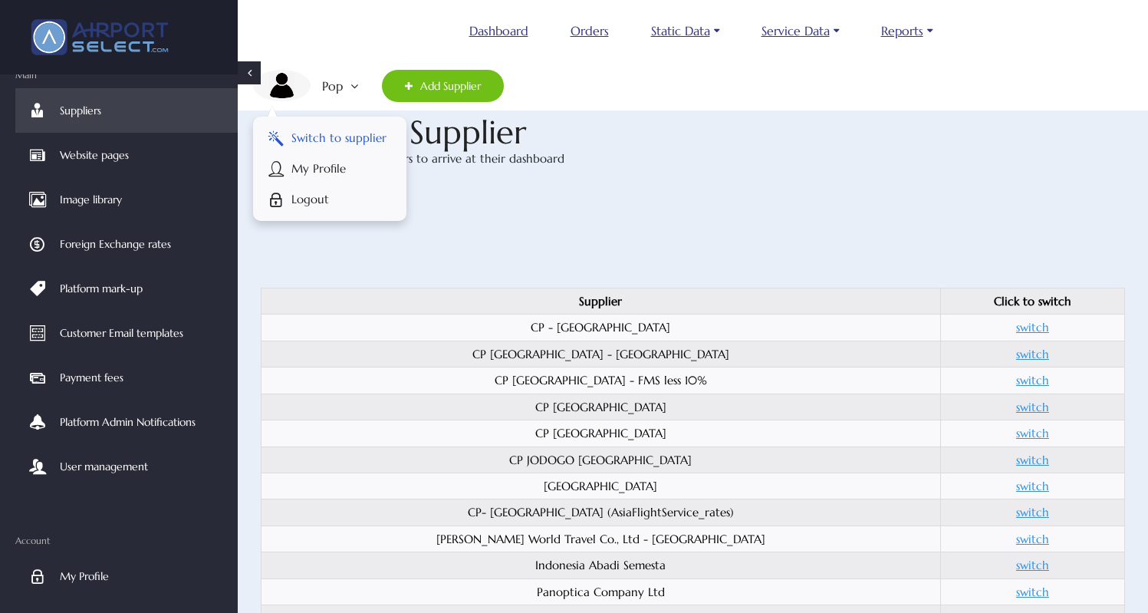
click at [341, 130] on span "Switch to supplier" at bounding box center [338, 138] width 95 height 31
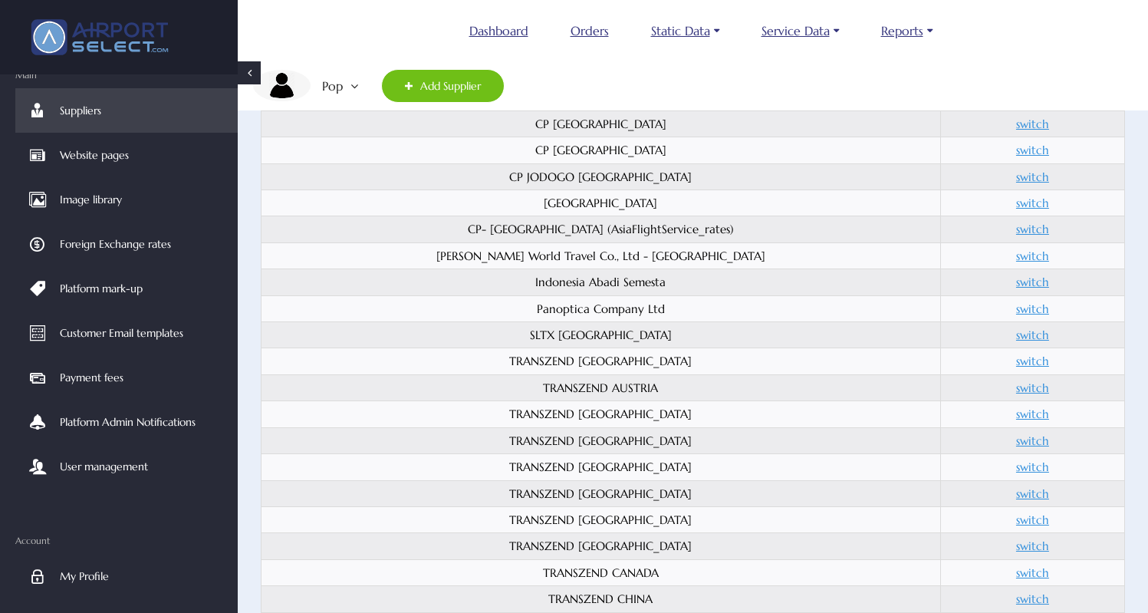
click at [349, 82] on em "Pop" at bounding box center [331, 86] width 40 height 32
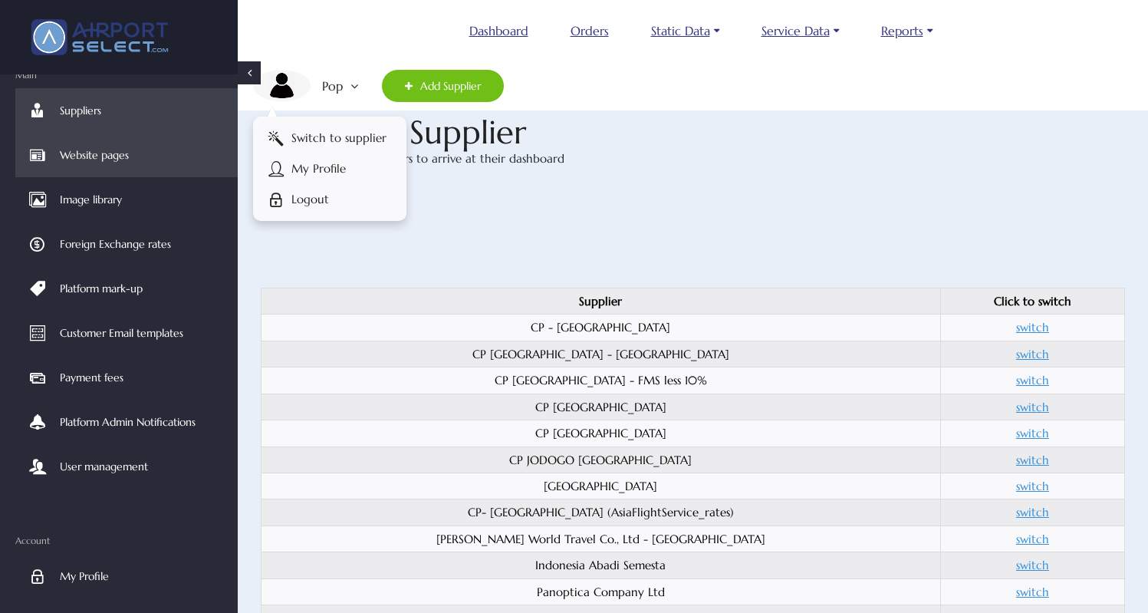
click at [100, 153] on span "Website pages" at bounding box center [94, 155] width 69 height 44
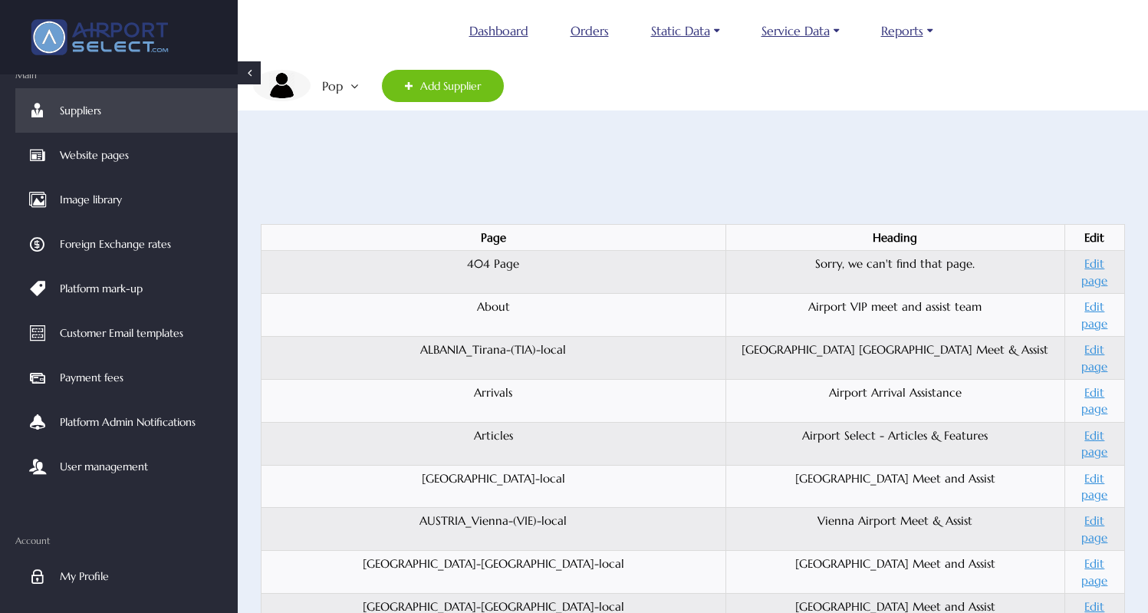
scroll to position [63, 0]
click at [1081, 300] on link "Edit page" at bounding box center [1094, 315] width 26 height 31
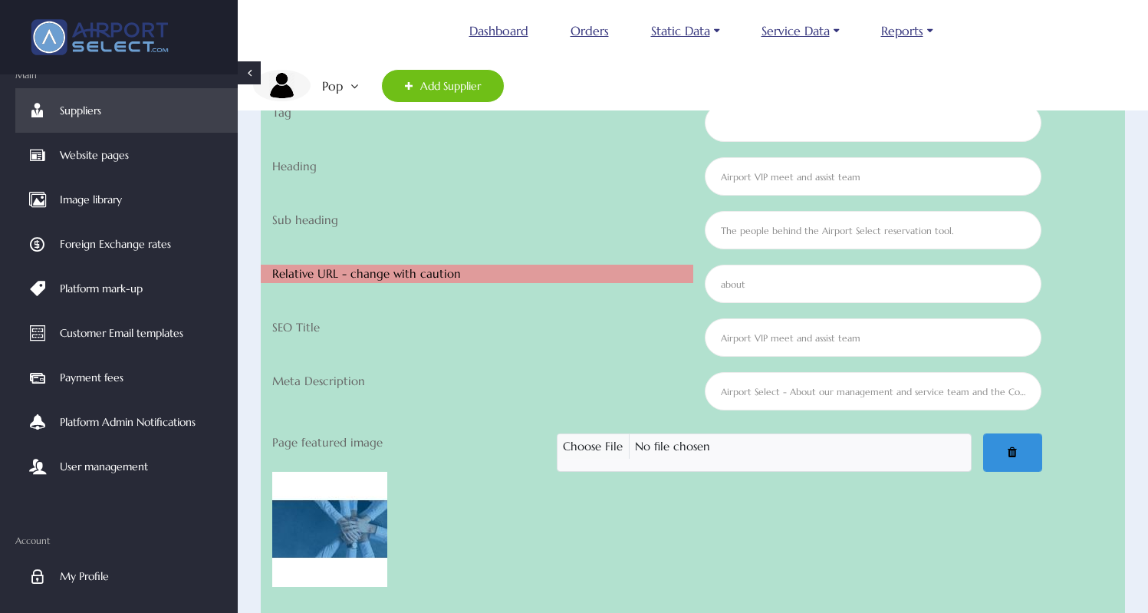
scroll to position [302, 0]
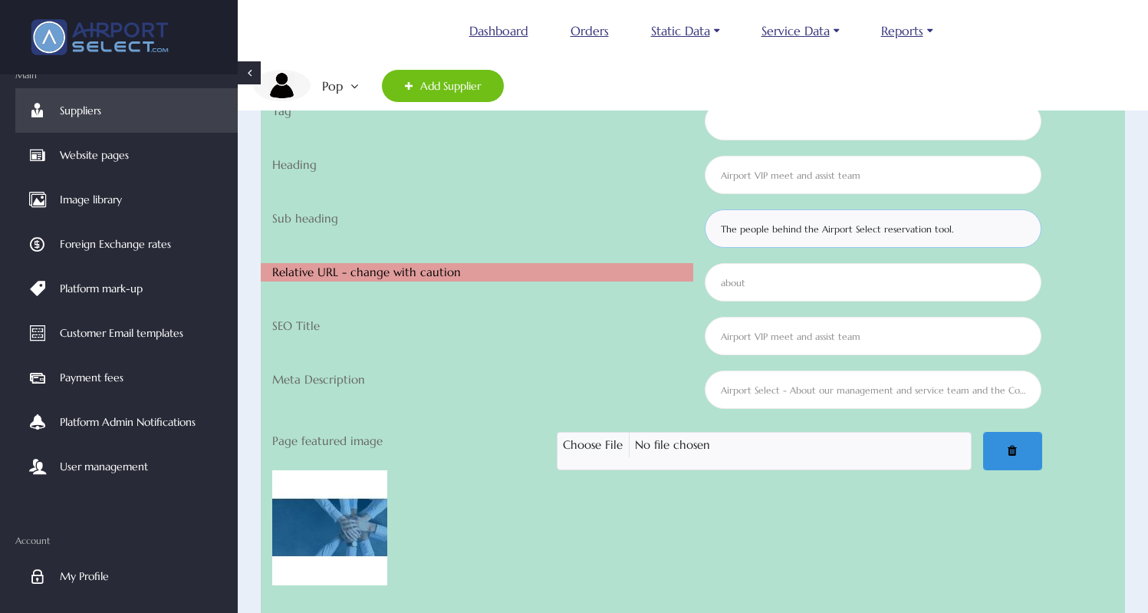
click at [868, 227] on input "The people behind the Airport Select reservation tool." at bounding box center [873, 228] width 337 height 38
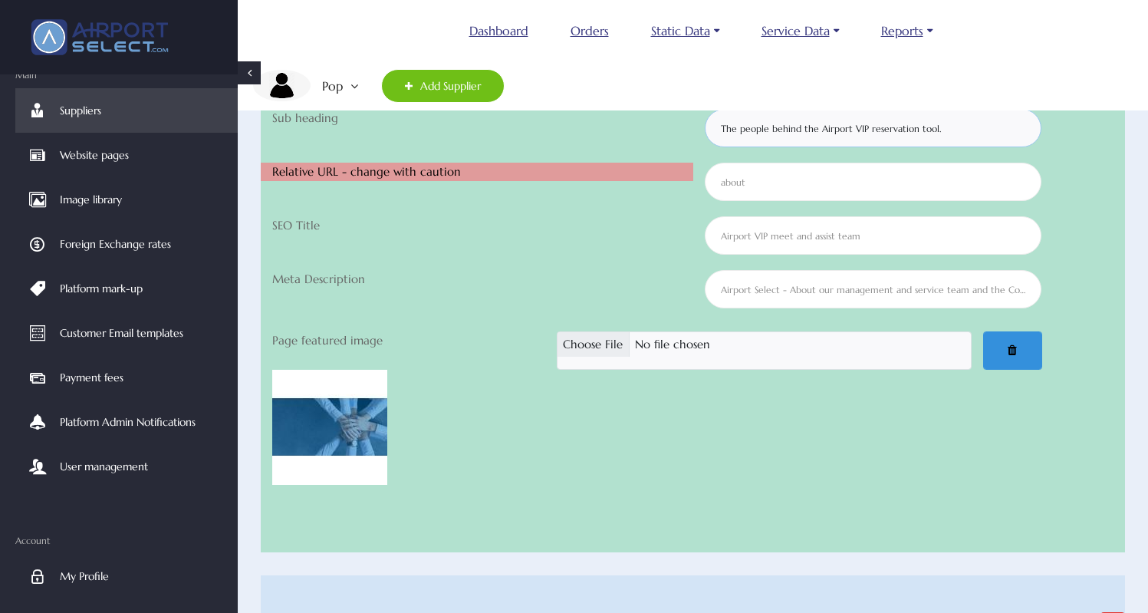
scroll to position [404, 0]
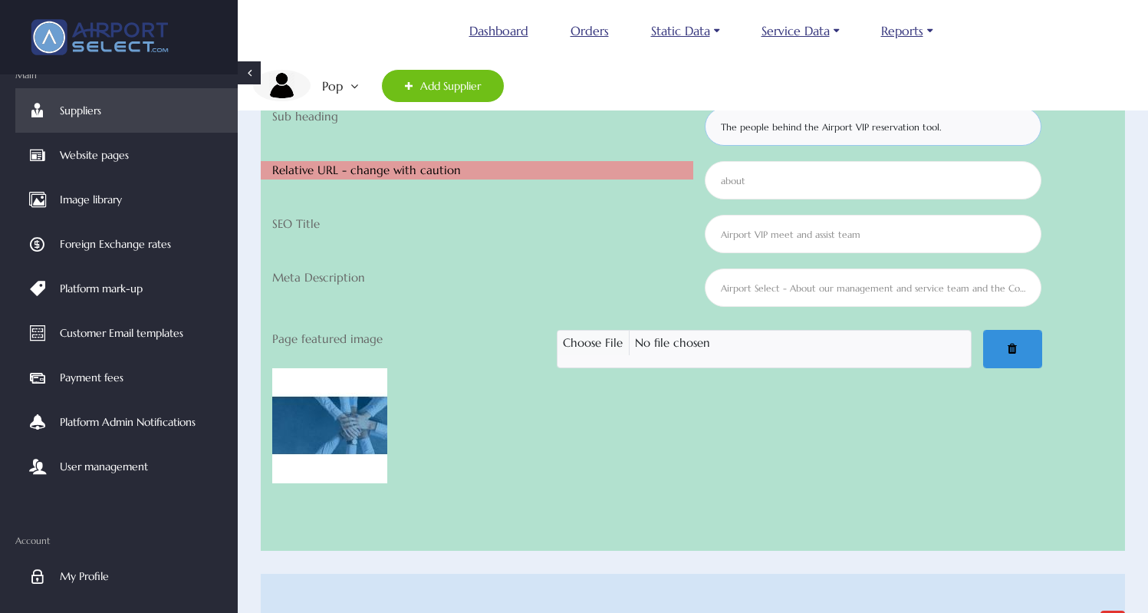
type input "The people behind the Airport VIP reservation tool."
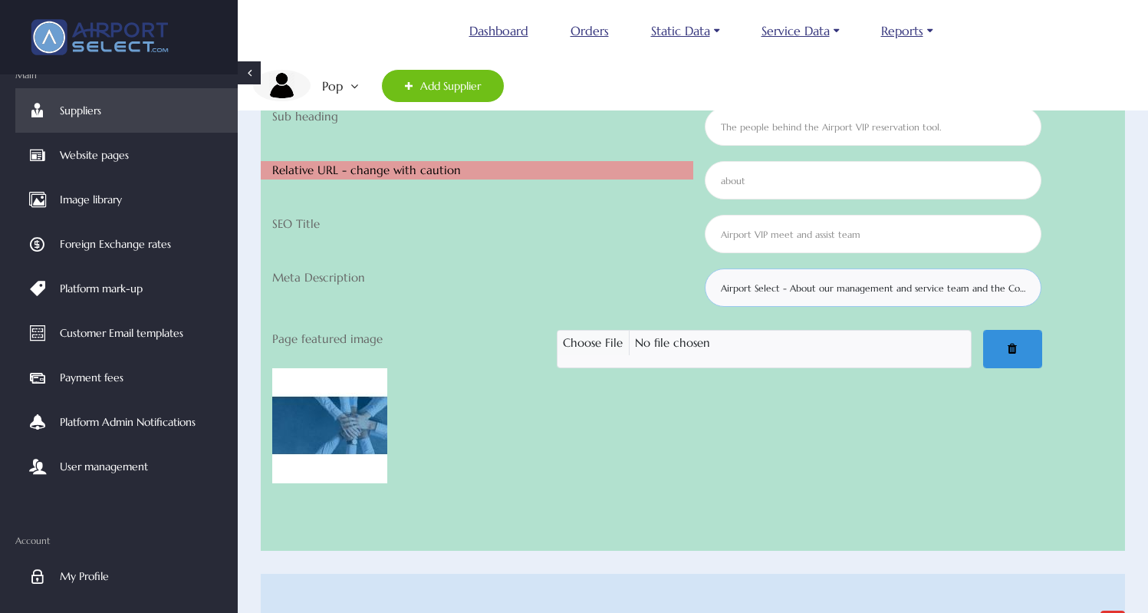
click at [756, 284] on input "Airport Select - About our management and service team and the Concierge Assist…" at bounding box center [873, 287] width 337 height 38
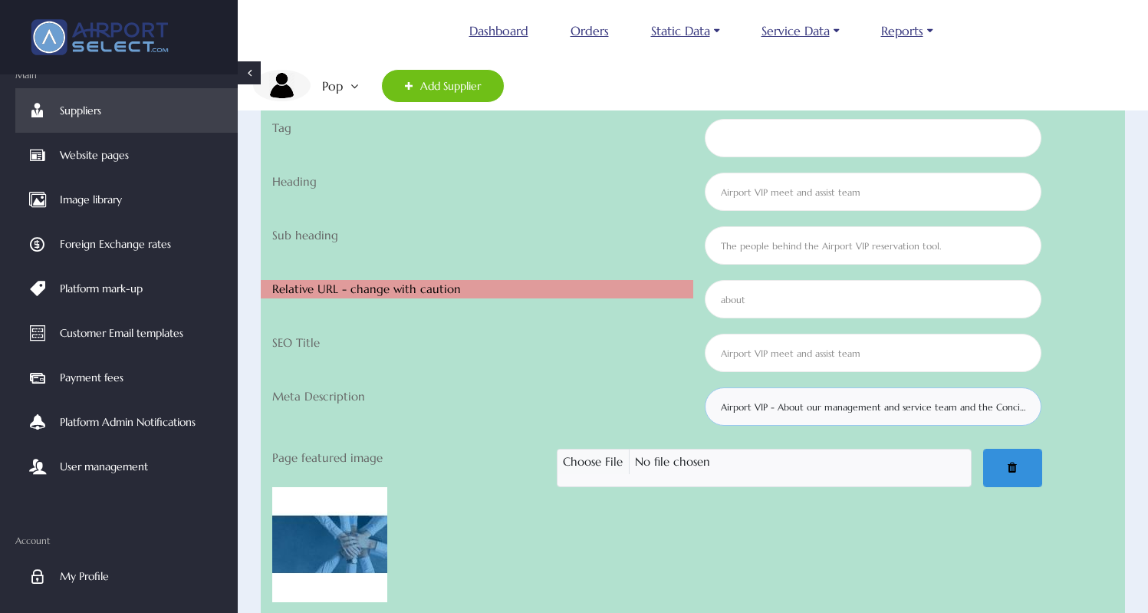
scroll to position [0, 0]
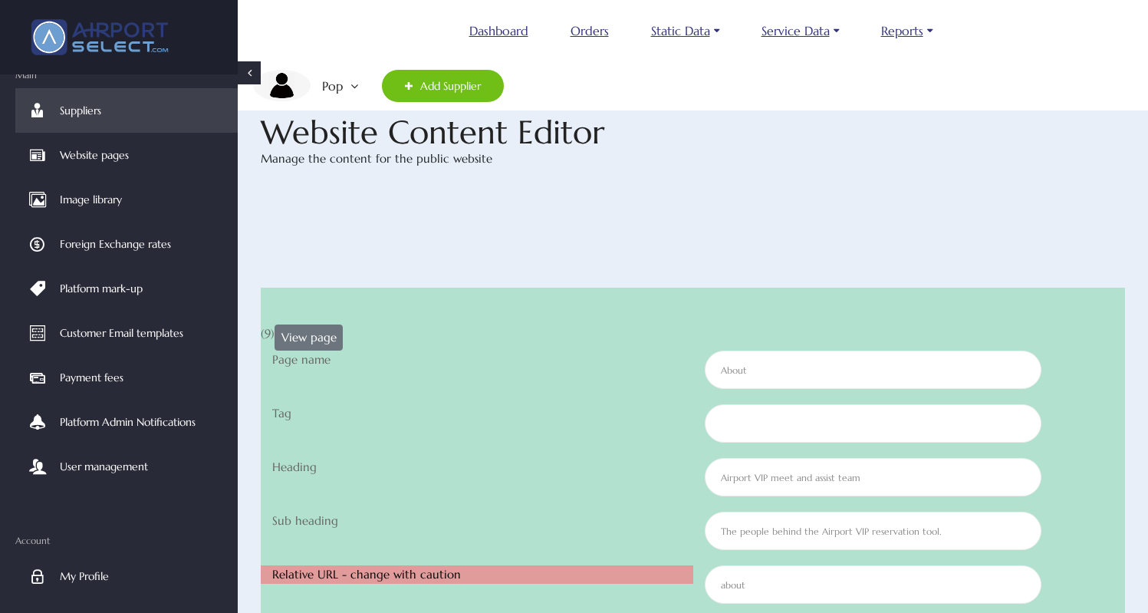
type input "Airport VIP - About our management and service team and the Concierge Assistanc…"
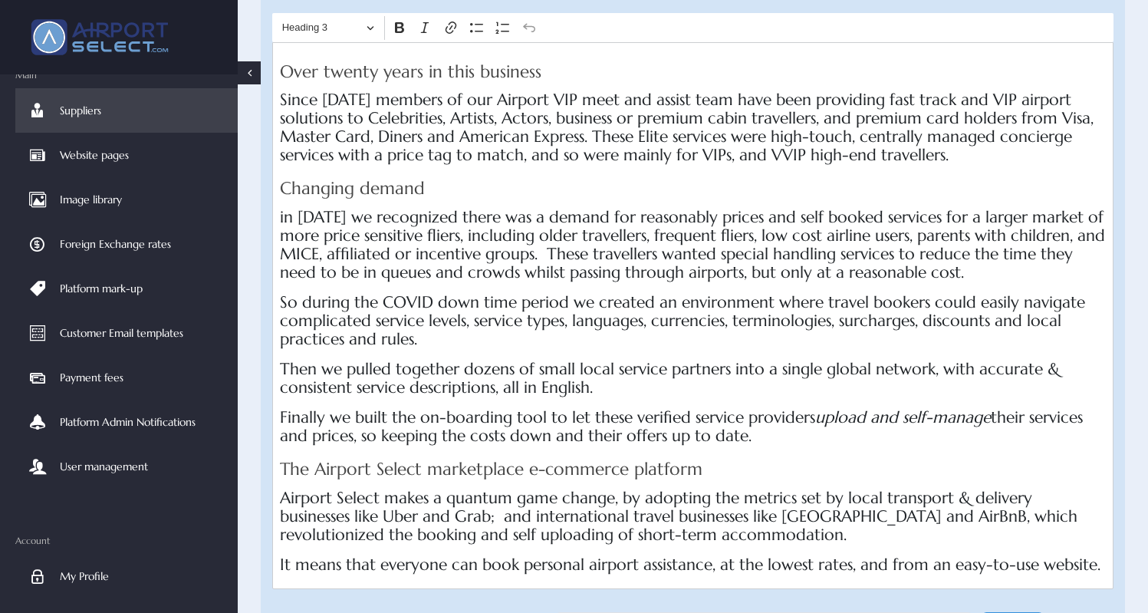
scroll to position [1277, 0]
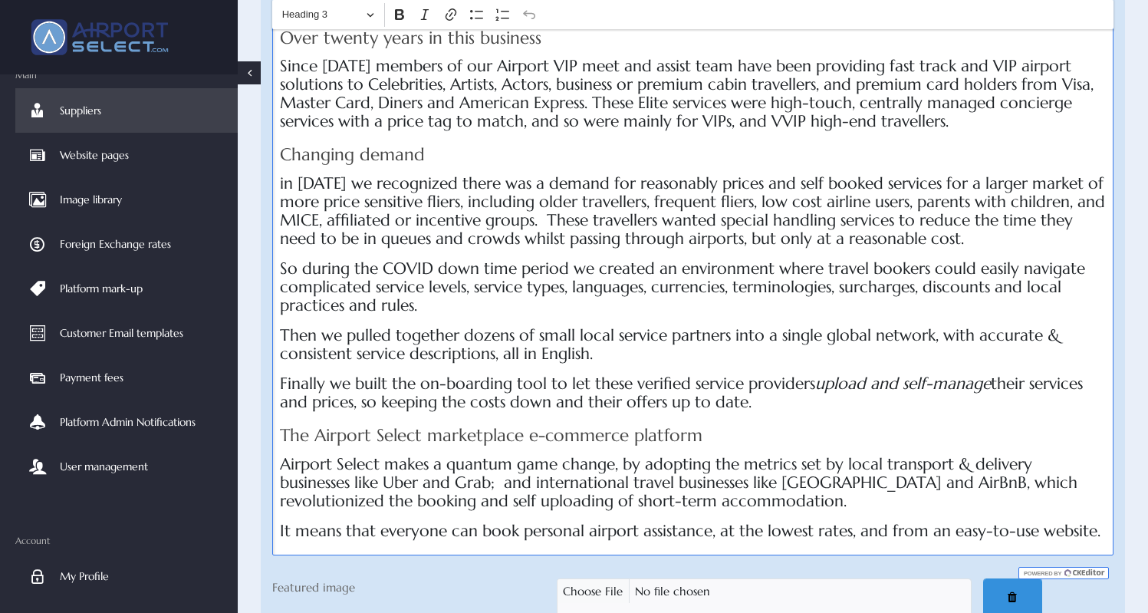
drag, startPoint x: 282, startPoint y: 36, endPoint x: 548, endPoint y: 301, distance: 374.7
click at [548, 301] on div "Over twenty years in this business Since 1998 members of our Airport VIP meet a…" at bounding box center [692, 281] width 841 height 546
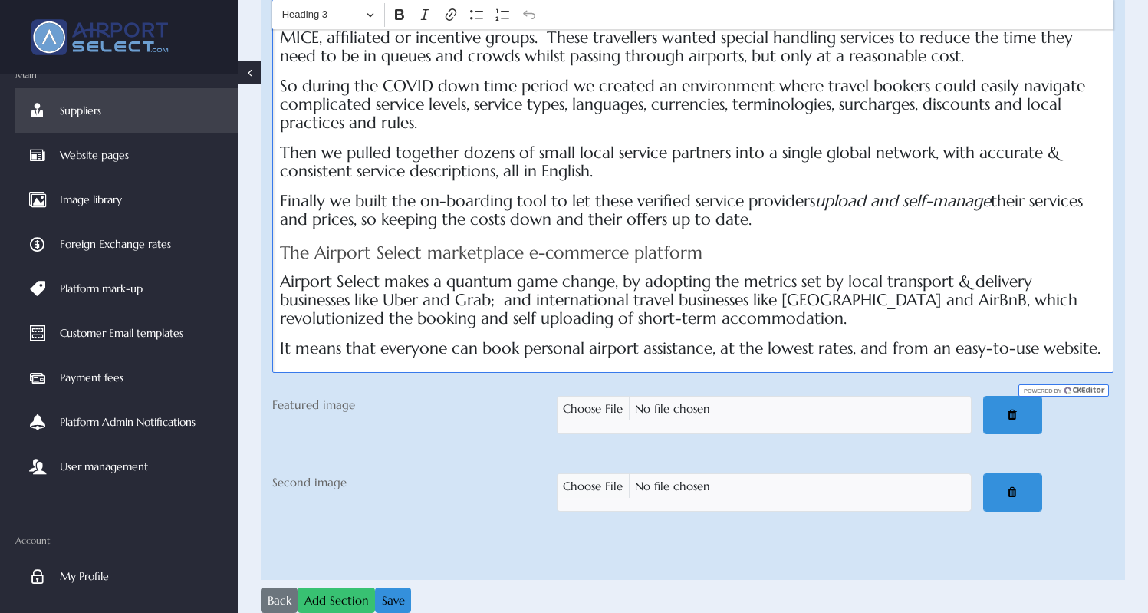
scroll to position [1467, 0]
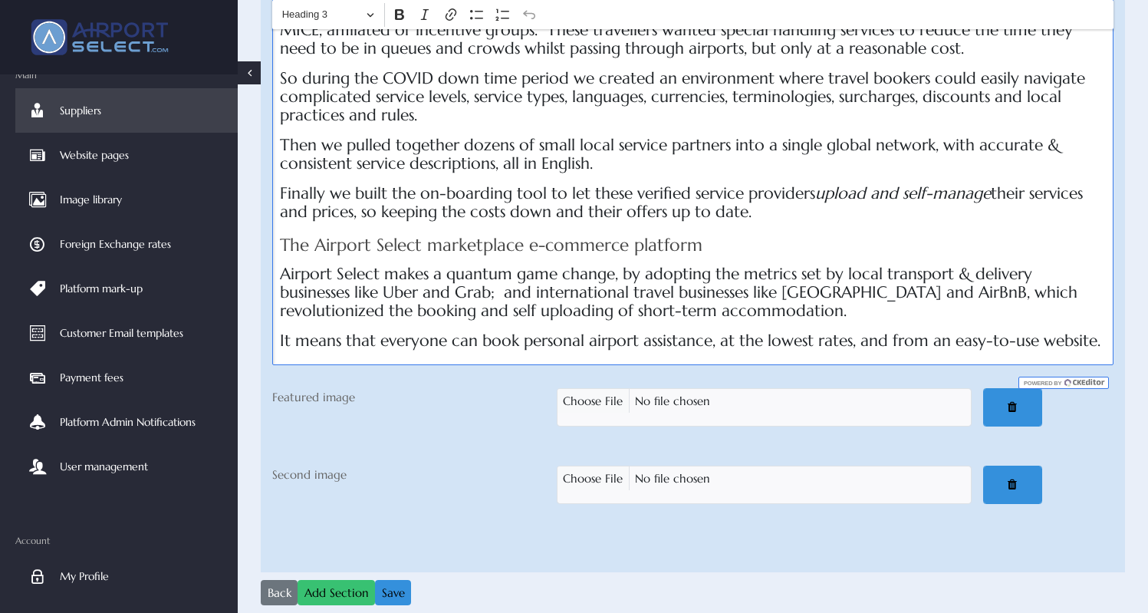
click at [422, 350] on p "It means that everyone can book personal airport assistance, at the lowest rate…" at bounding box center [693, 340] width 826 height 18
copy div "Over twenty years in this business Since 1998 members of our Airport VIP meet a…"
click at [791, 228] on div "Over twenty years in this business Since 1998 members of our Airport VIP meet a…" at bounding box center [692, 91] width 841 height 546
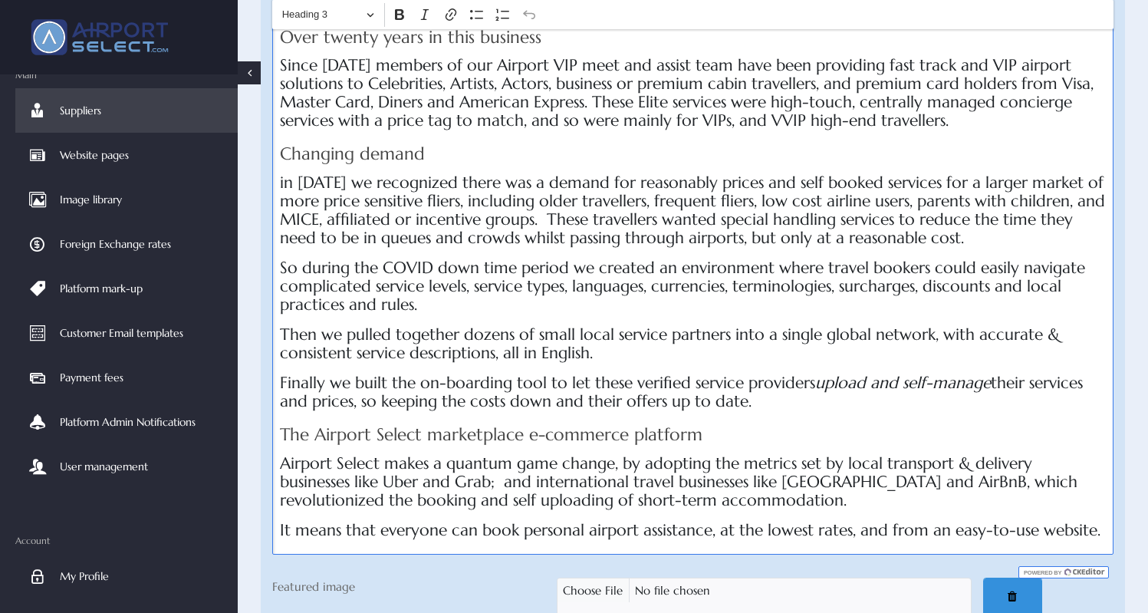
scroll to position [1280, 0]
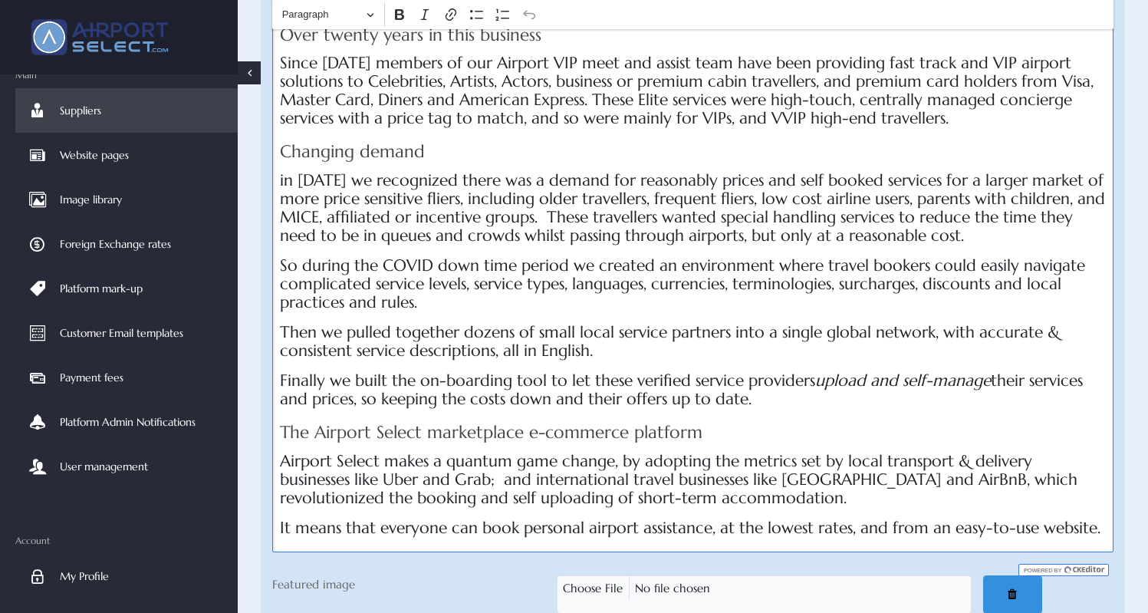
click at [368, 537] on p "It means that everyone can book personal airport assistance, at the lowest rate…" at bounding box center [693, 527] width 826 height 18
click at [280, 153] on h4 "Changing demand" at bounding box center [693, 152] width 826 height 26
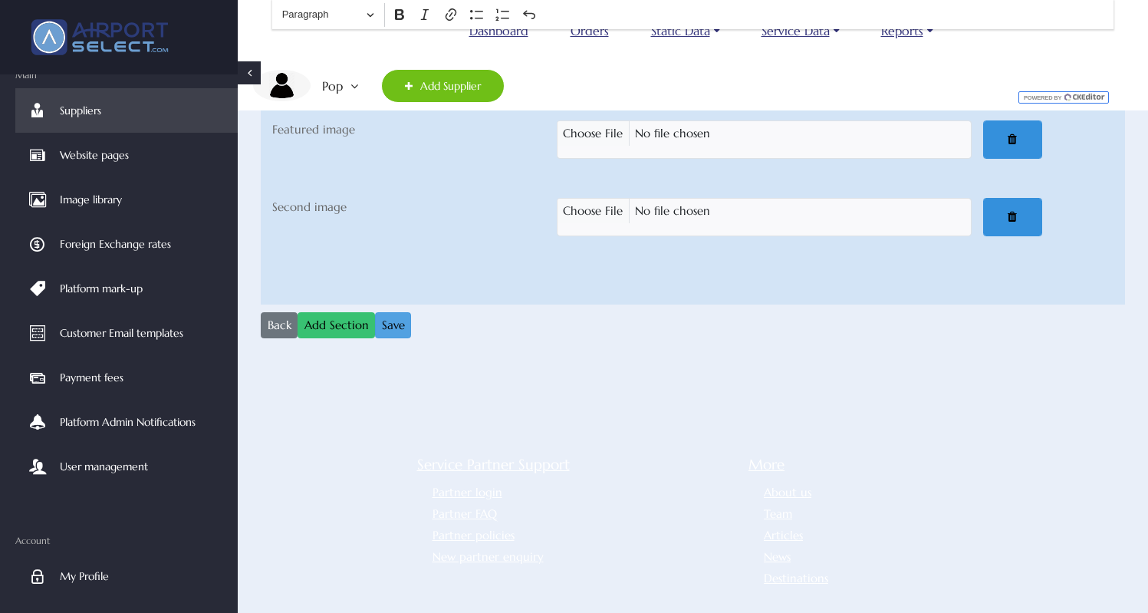
scroll to position [1308, 0]
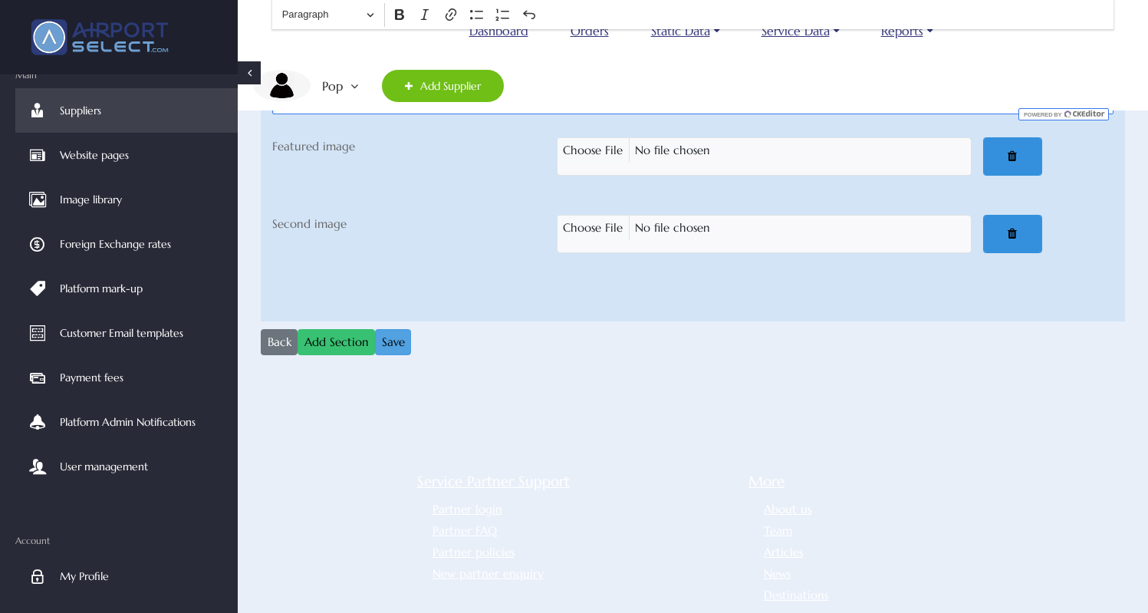
click at [392, 340] on button "Save" at bounding box center [393, 342] width 36 height 26
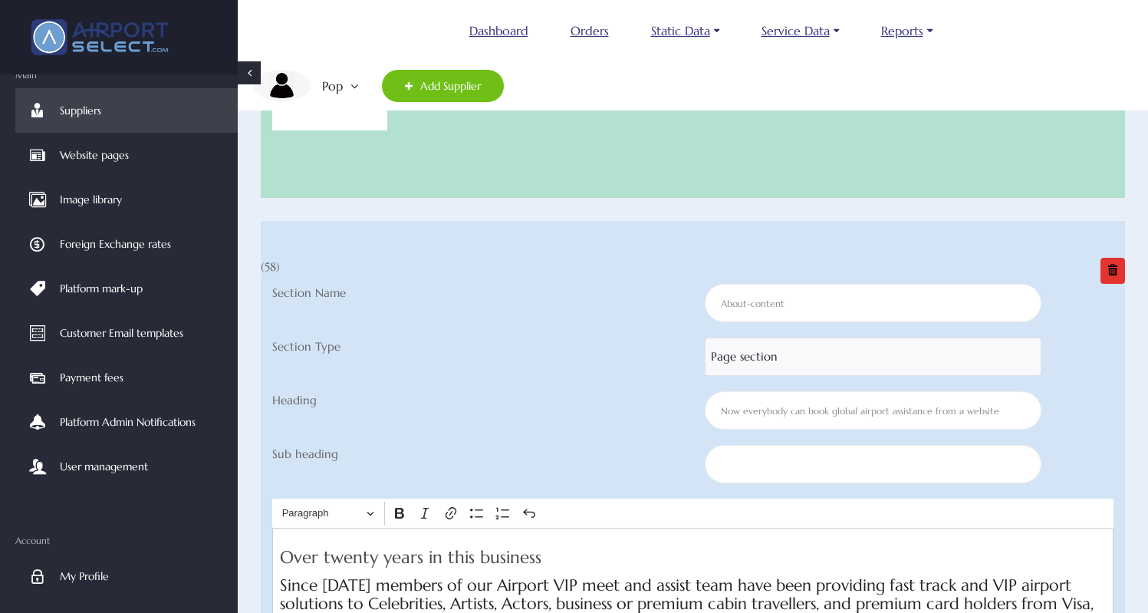
scroll to position [659, 0]
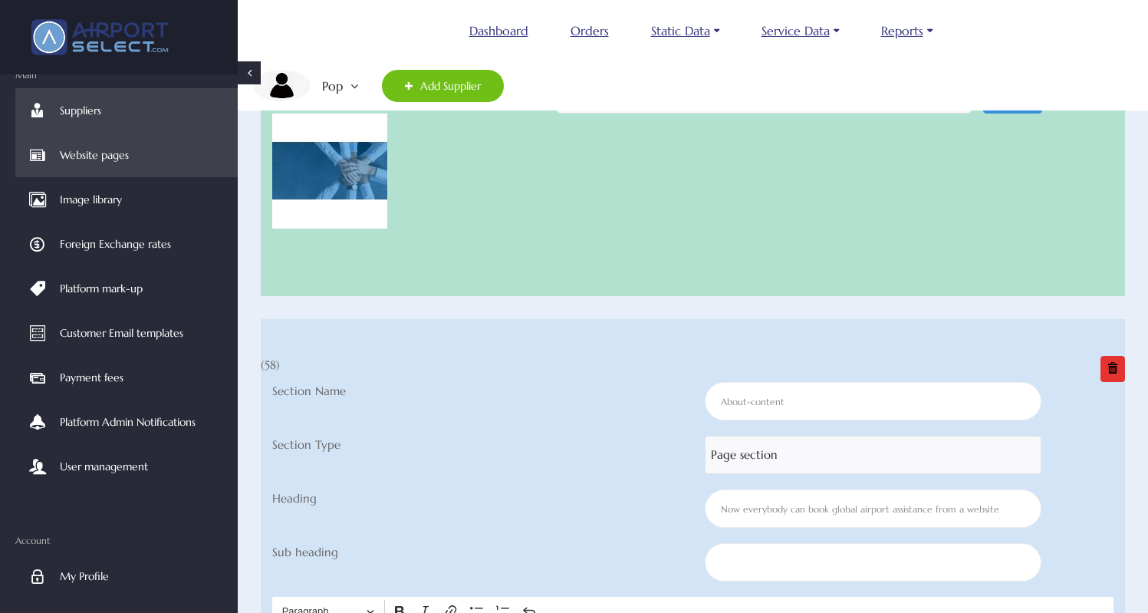
click at [92, 150] on span "Website pages" at bounding box center [94, 155] width 69 height 44
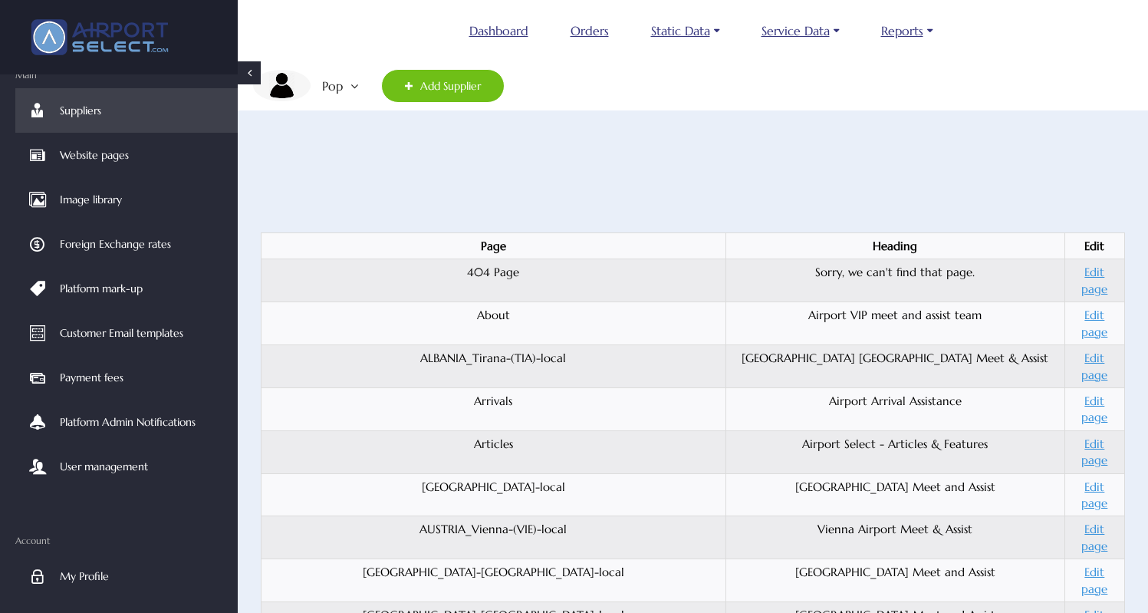
scroll to position [58, 0]
click at [1081, 272] on link "Edit page" at bounding box center [1094, 277] width 26 height 31
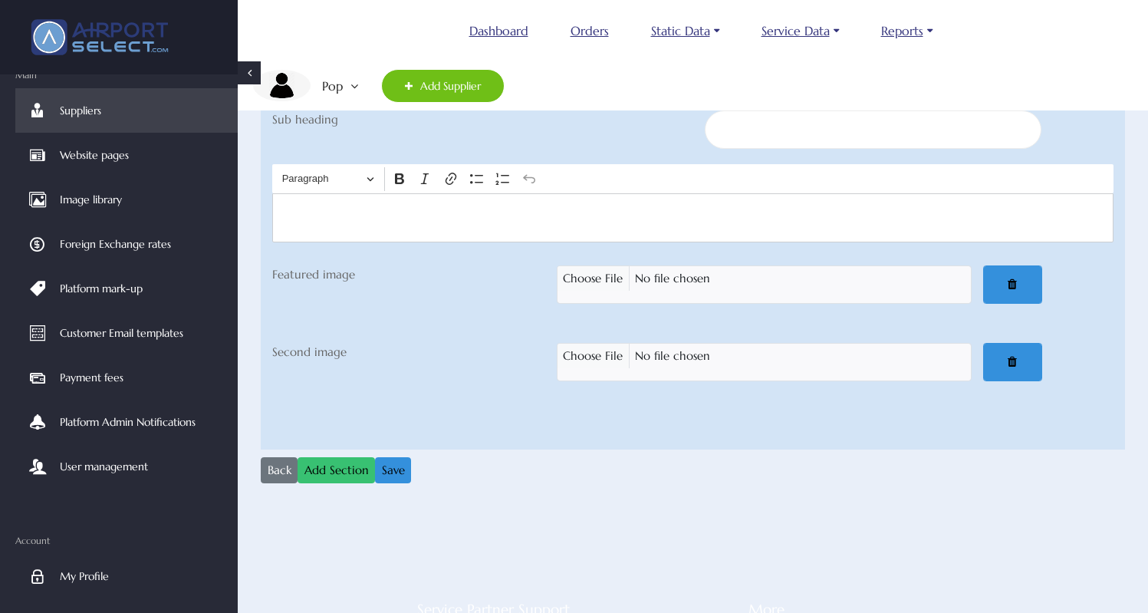
scroll to position [992, 0]
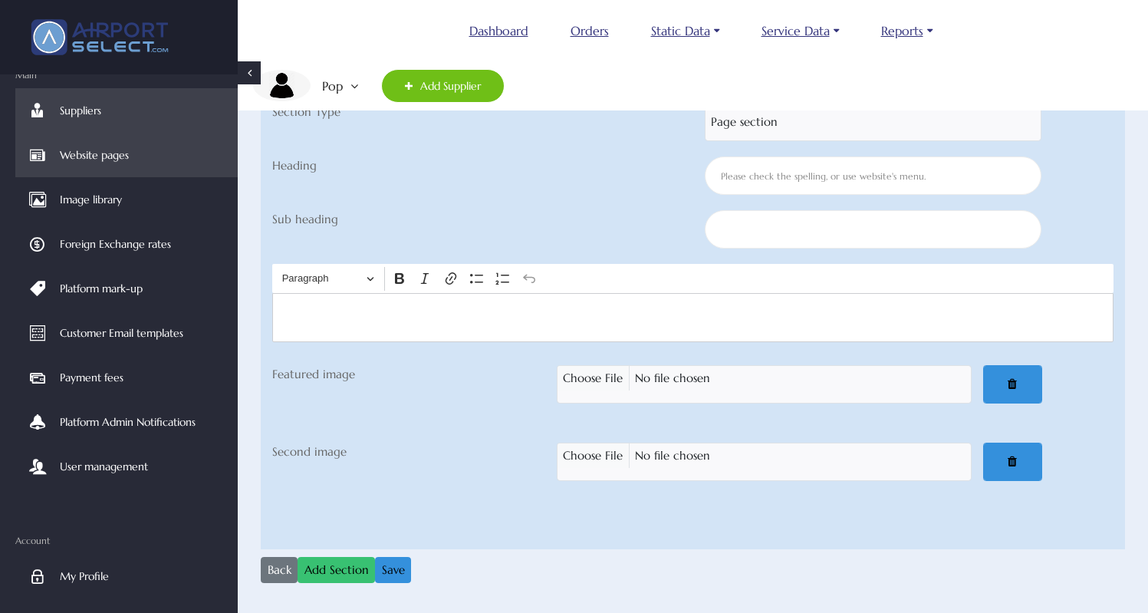
click at [94, 151] on span "Website pages" at bounding box center [94, 155] width 69 height 44
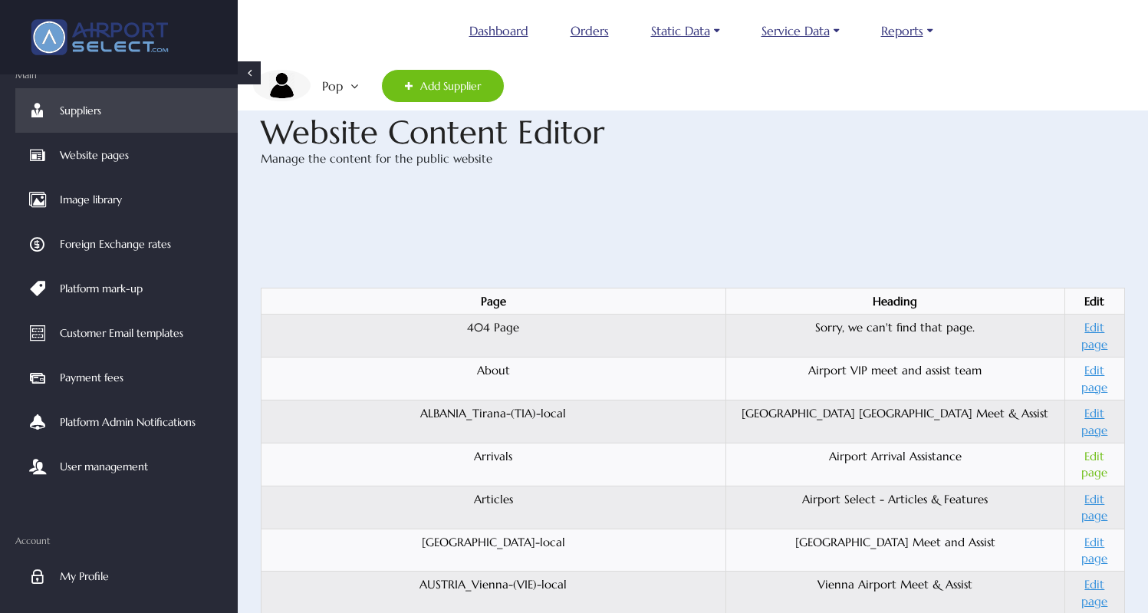
click at [1081, 449] on link "Edit page" at bounding box center [1094, 464] width 26 height 31
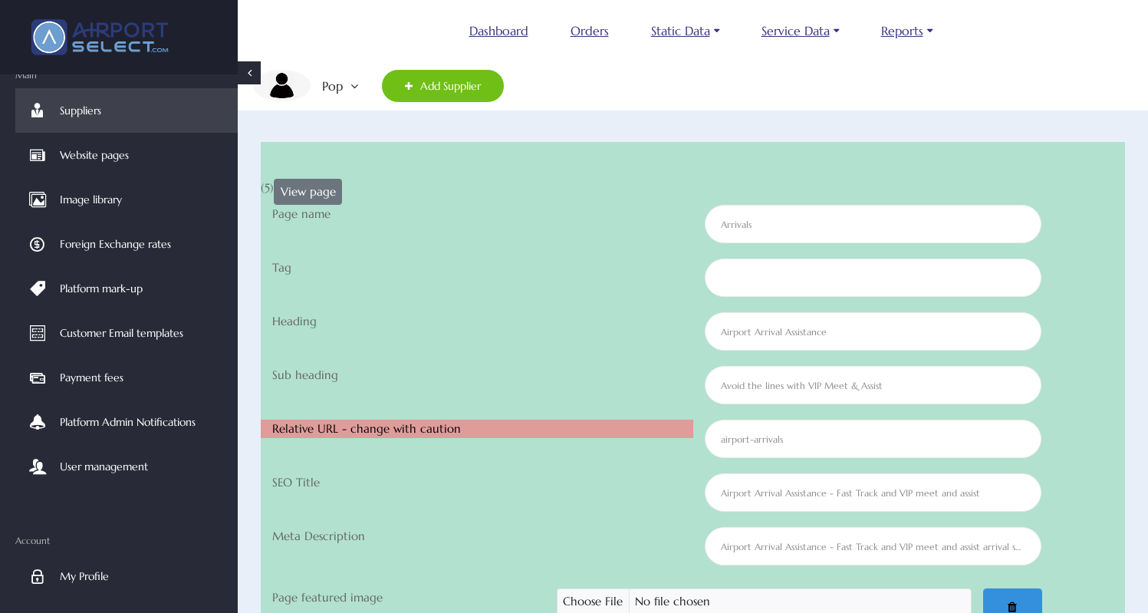
scroll to position [391, 0]
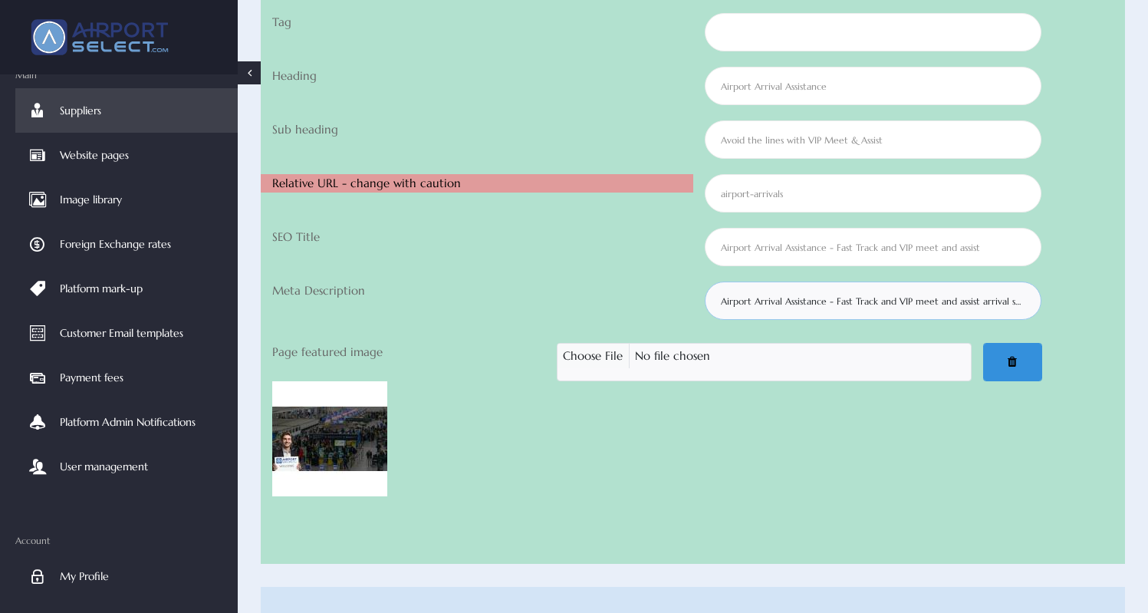
click at [962, 297] on input "Airport Arrival Assistance - Fast Track and VIP meet and assist arrival service…" at bounding box center [873, 300] width 337 height 38
click at [957, 298] on input "Airport Arrival Assistance - Fast Track and VIP meet and assist arrival service…" at bounding box center [873, 300] width 337 height 38
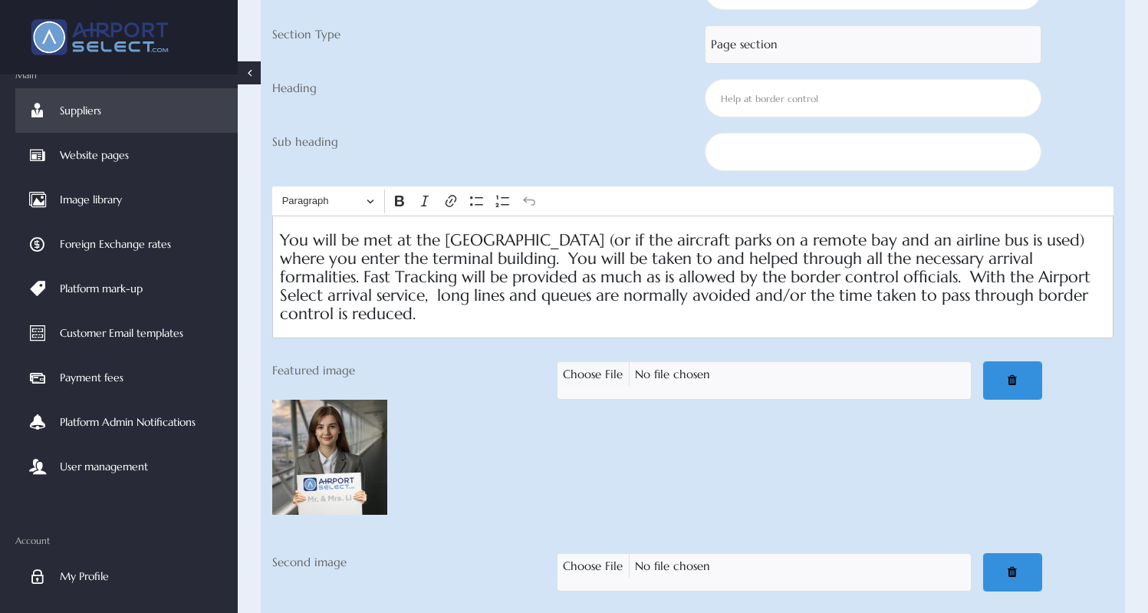
scroll to position [1074, 0]
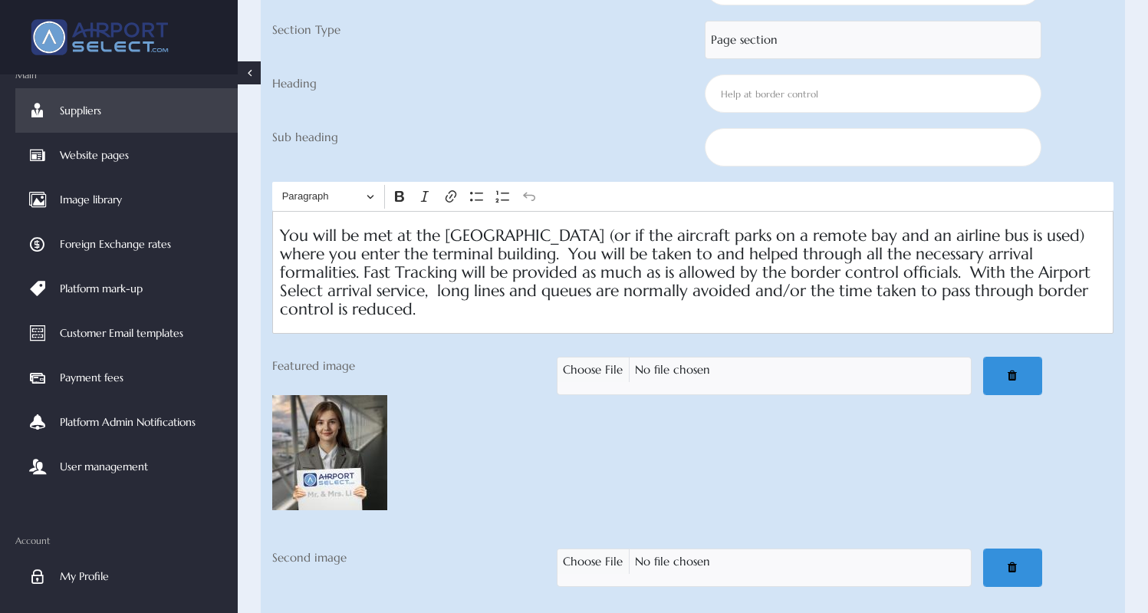
type input "Airport Arrival Assistance - Fast Track and VIP meet and assist arrival service…"
click at [1009, 272] on p "You will be met at the airbridge gate (or if the aircraft parks on a remote bay…" at bounding box center [693, 272] width 826 height 92
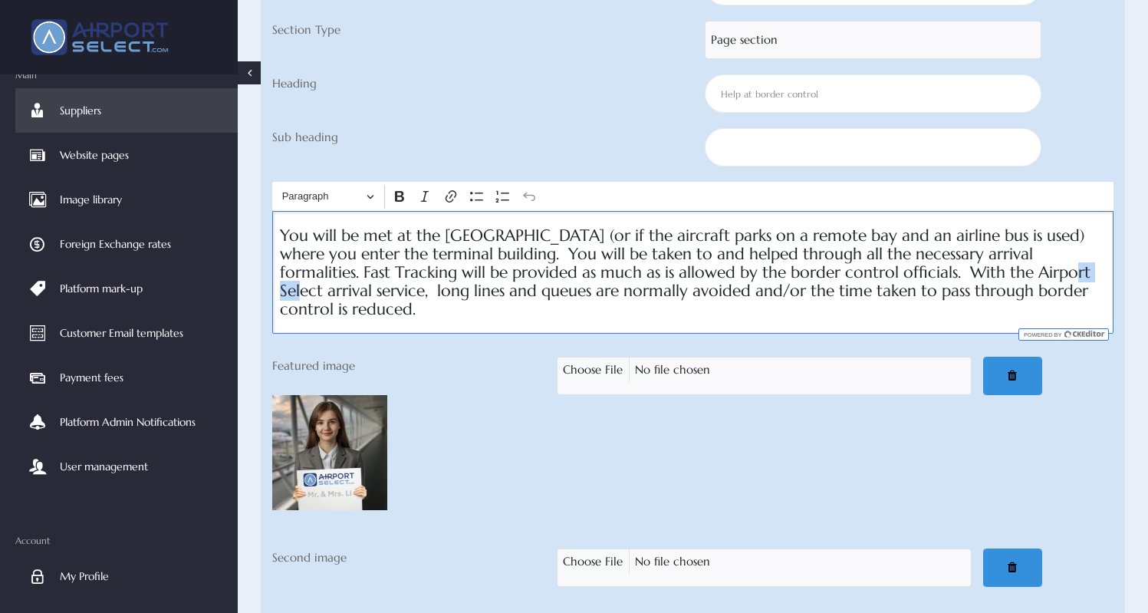
click at [1009, 272] on p "You will be met at the airbridge gate (or if the aircraft parks on a remote bay…" at bounding box center [693, 272] width 826 height 92
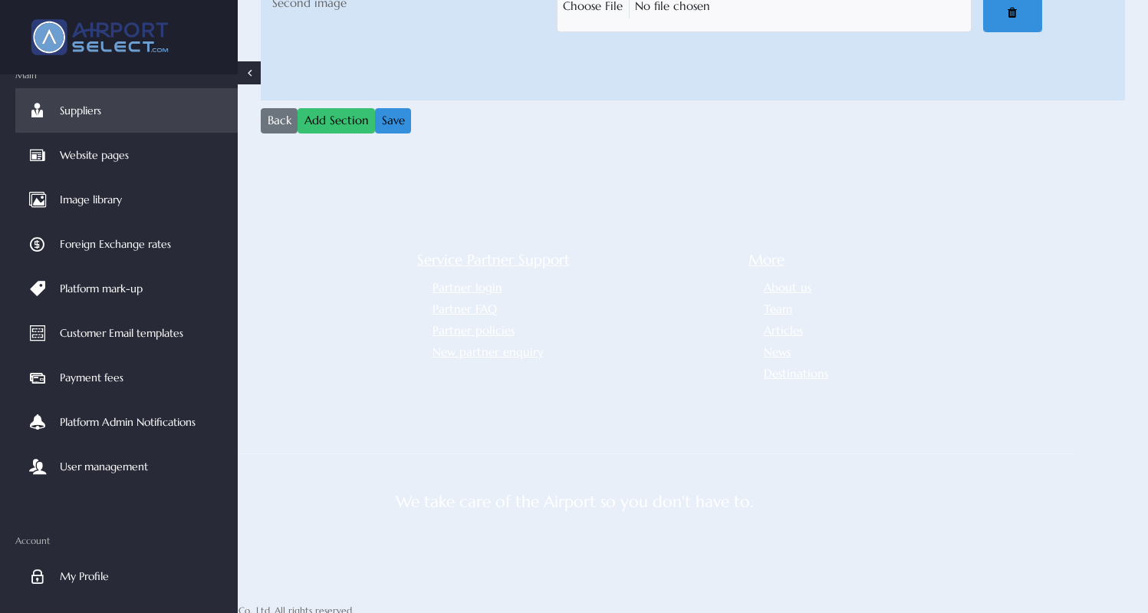
scroll to position [3122, 0]
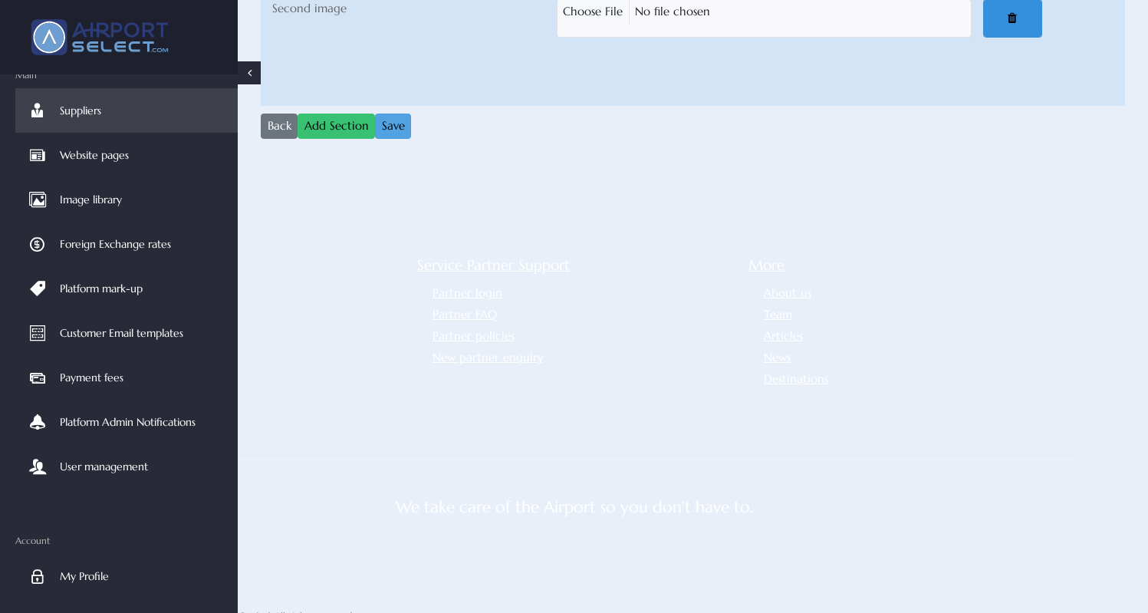
click at [405, 130] on button "Save" at bounding box center [393, 127] width 36 height 26
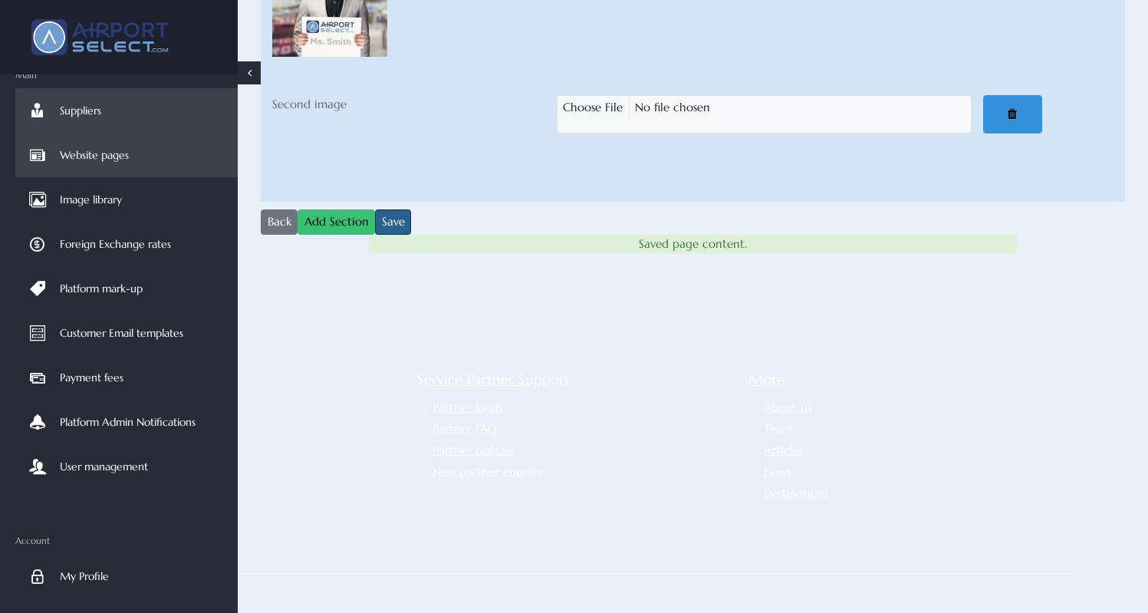
scroll to position [3026, 0]
click at [105, 152] on span "Website pages" at bounding box center [94, 155] width 69 height 44
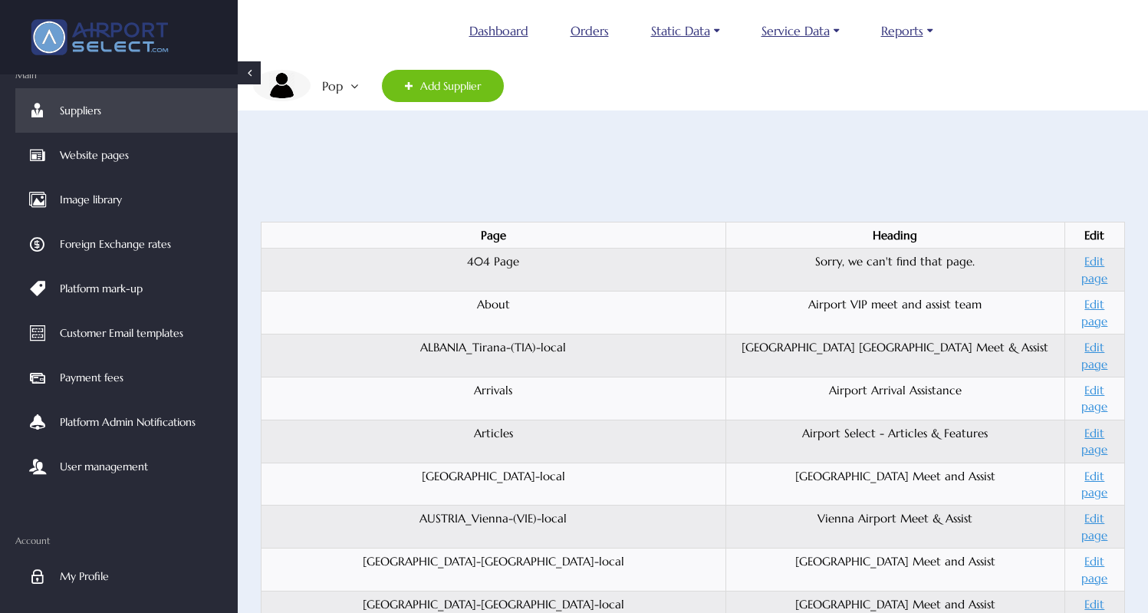
scroll to position [69, 0]
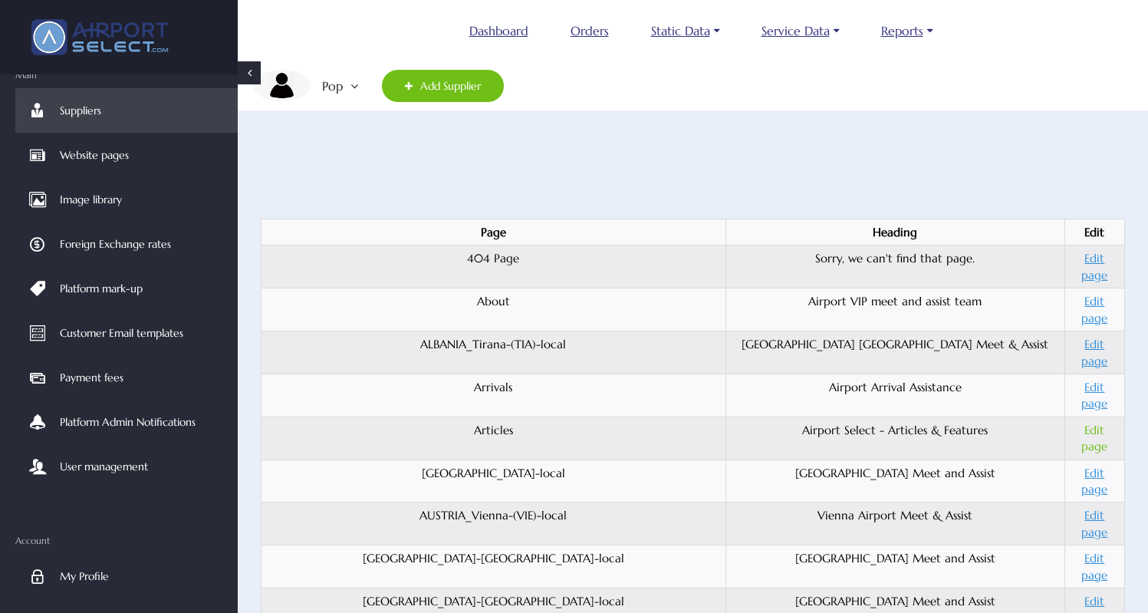
click at [1087, 423] on link "Edit page" at bounding box center [1094, 438] width 26 height 31
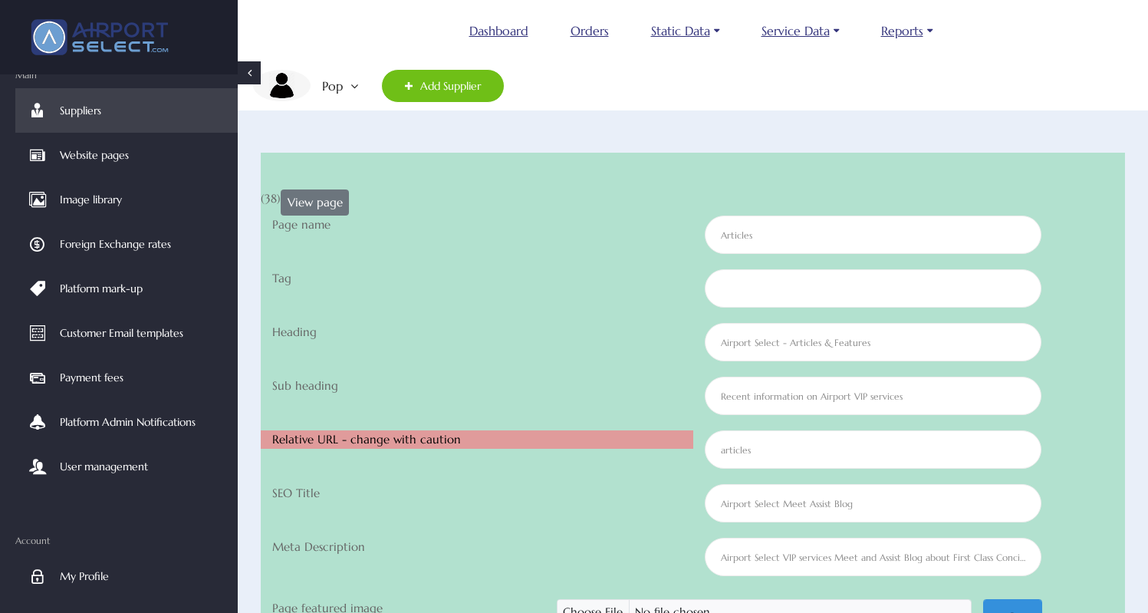
scroll to position [138, 0]
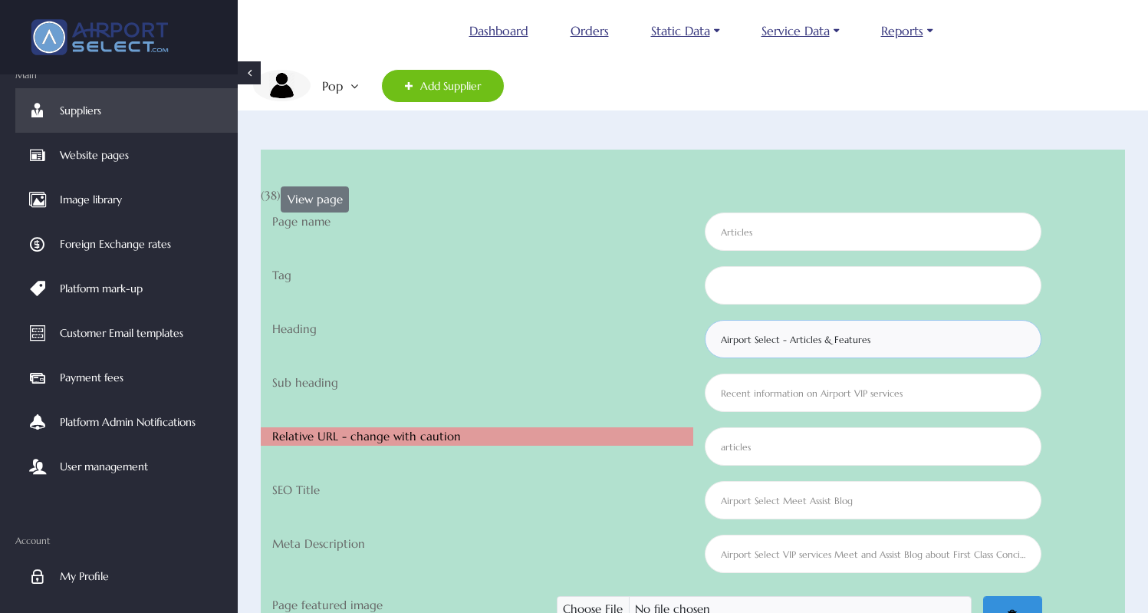
click at [766, 344] on input "Airport Select - Articles & Features" at bounding box center [873, 339] width 337 height 38
click at [763, 337] on input "Airport Select - Articles & Features" at bounding box center [873, 339] width 337 height 38
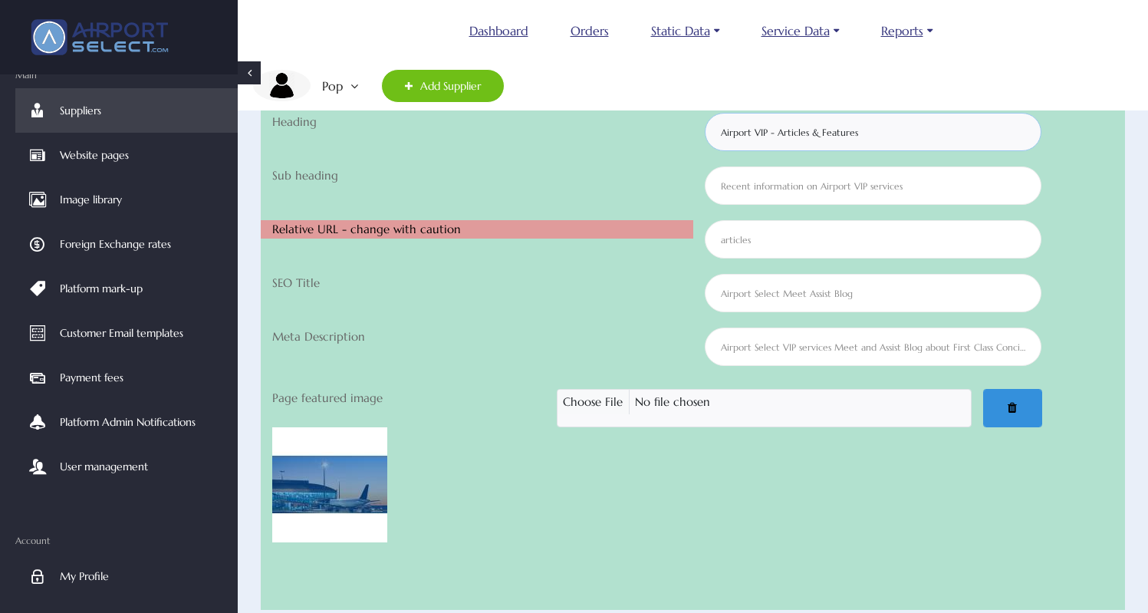
scroll to position [347, 0]
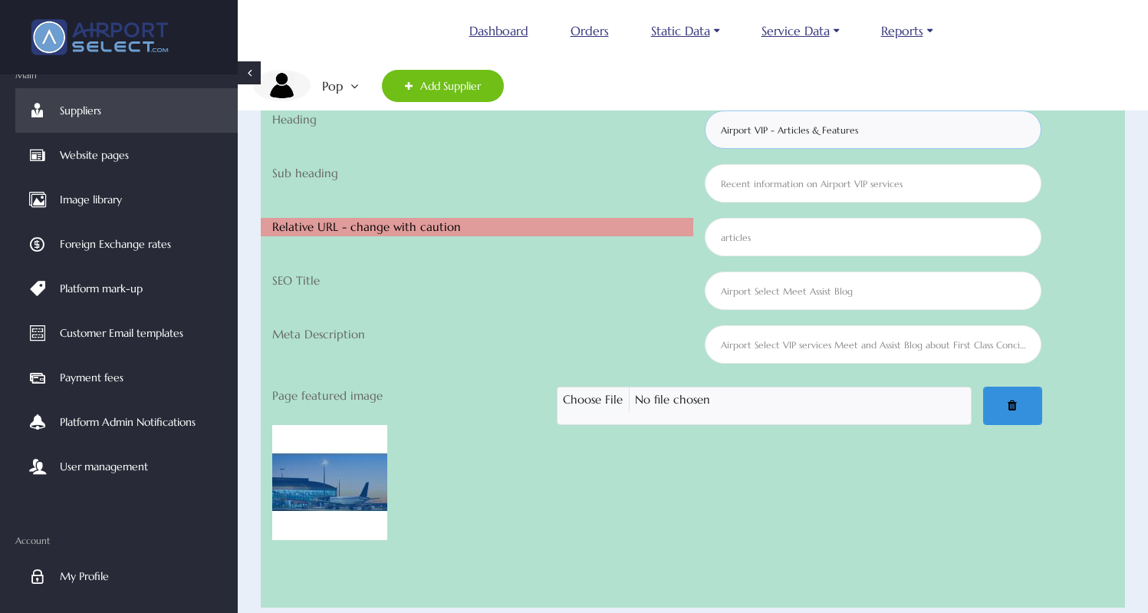
type input "Airport VIP - Articles & Features"
click at [760, 286] on input "Airport Select Meet Assist Blog" at bounding box center [873, 291] width 337 height 38
type input "Airport VIP Meet Assist Blog"
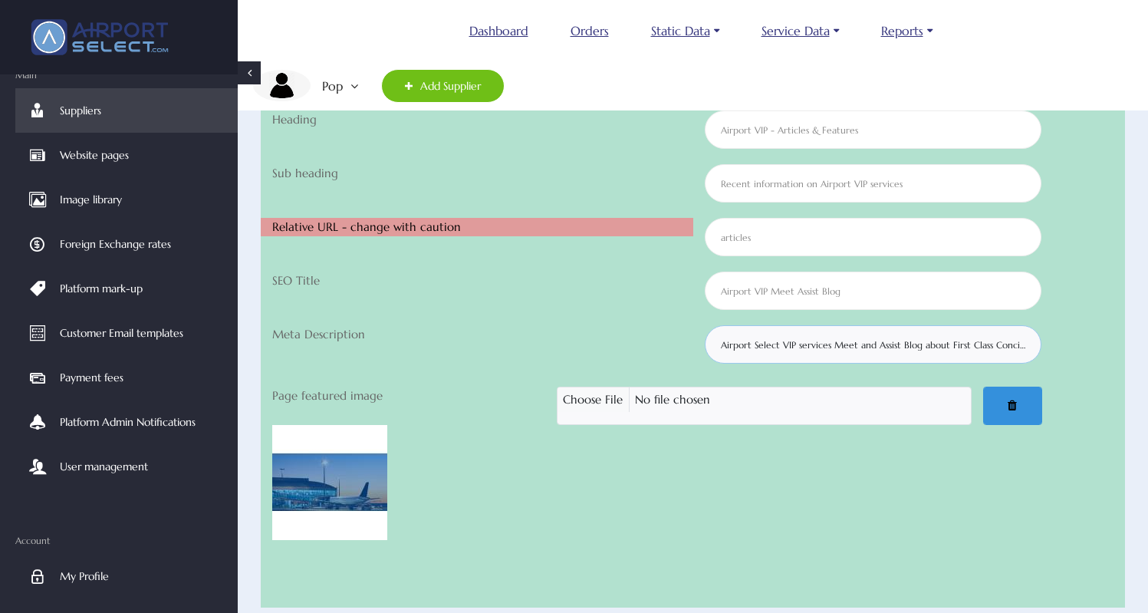
click at [768, 349] on input "Airport Select VIP services Meet and Assist Blog about First Class Concierge se…" at bounding box center [873, 344] width 337 height 38
click at [1012, 343] on input "Airport VIP services Meet and Assist Blog about First Class Concierge services" at bounding box center [873, 344] width 337 height 38
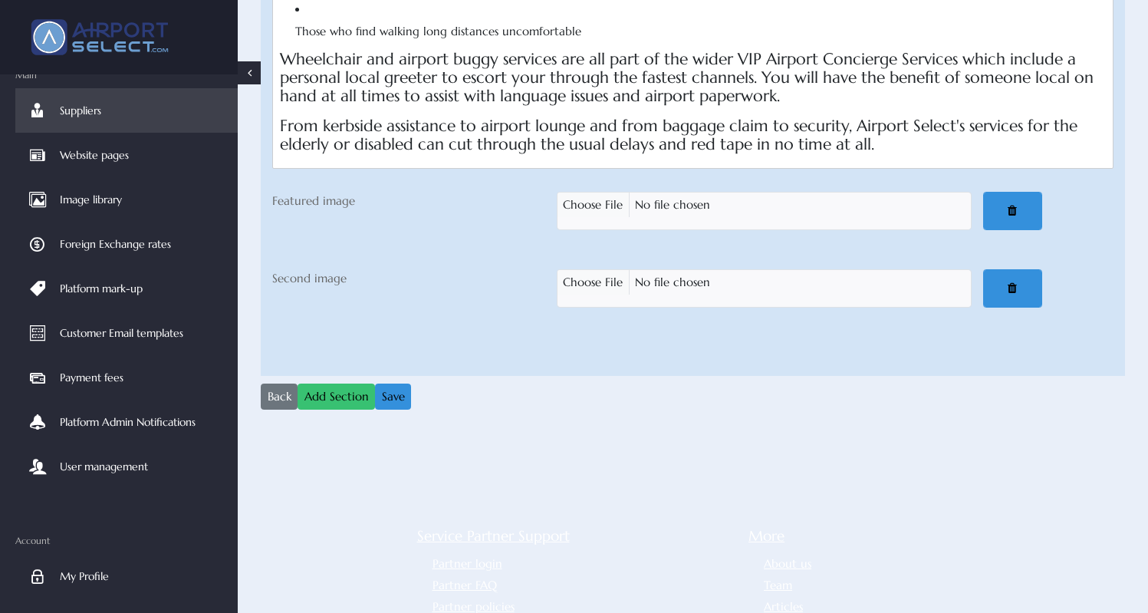
scroll to position [2901, 0]
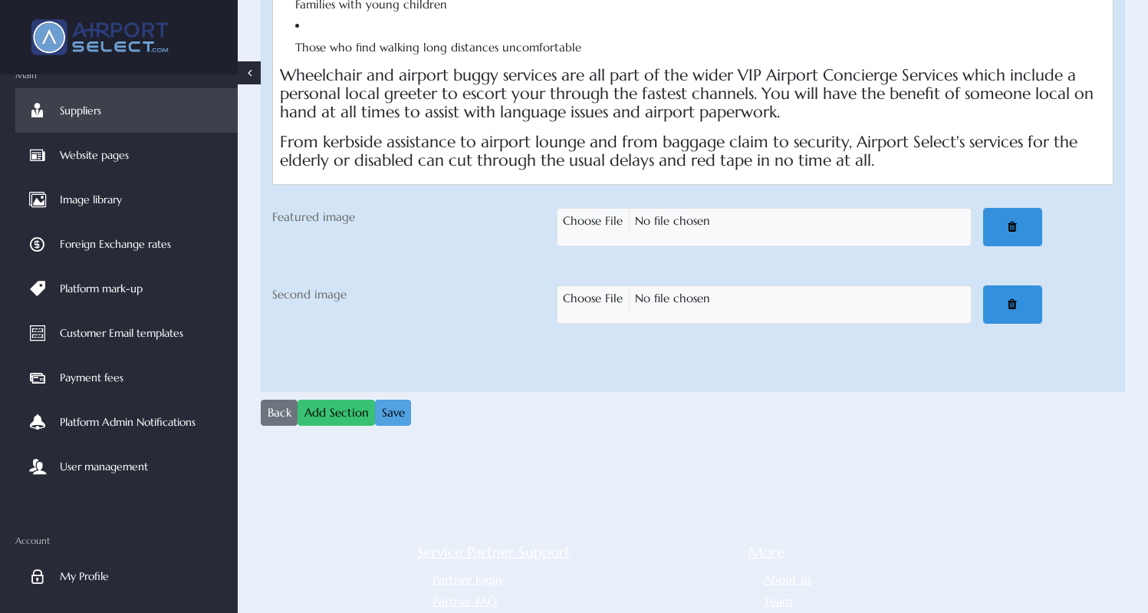
type input "Airport VIP services Meet and Assist Blog about First Class Concierge services"
click at [392, 426] on button "Save" at bounding box center [393, 413] width 36 height 26
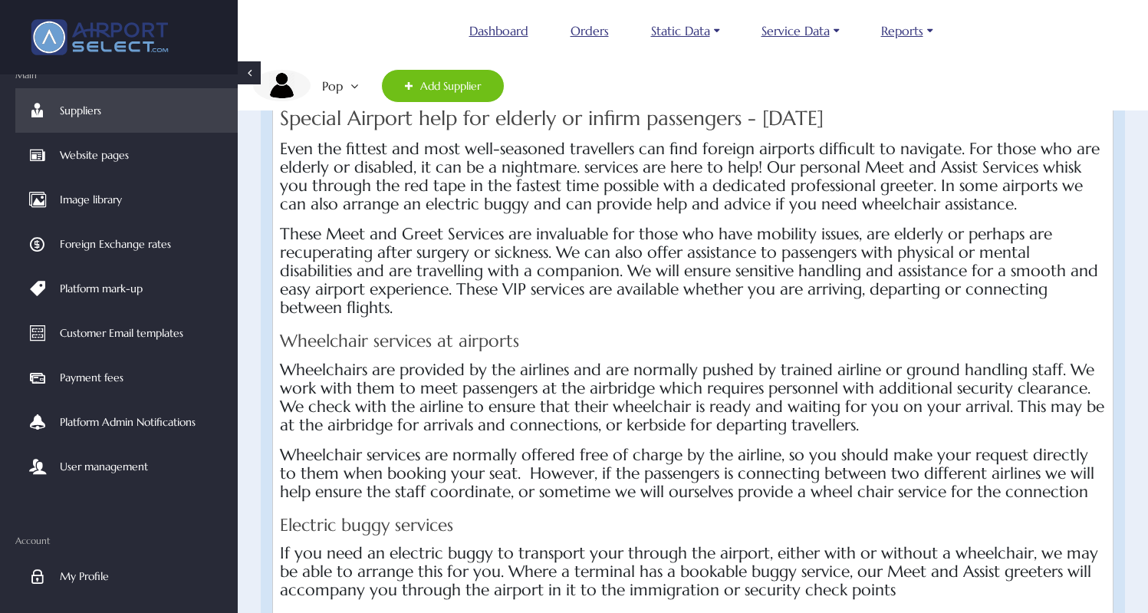
scroll to position [2060, 0]
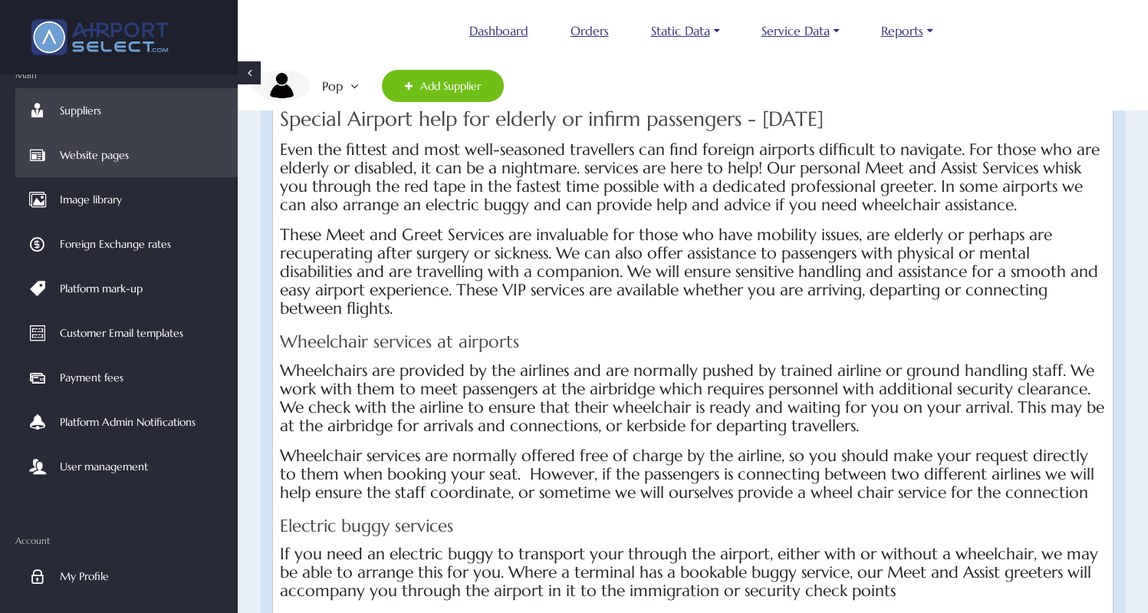
click at [75, 151] on span "Website pages" at bounding box center [94, 155] width 69 height 44
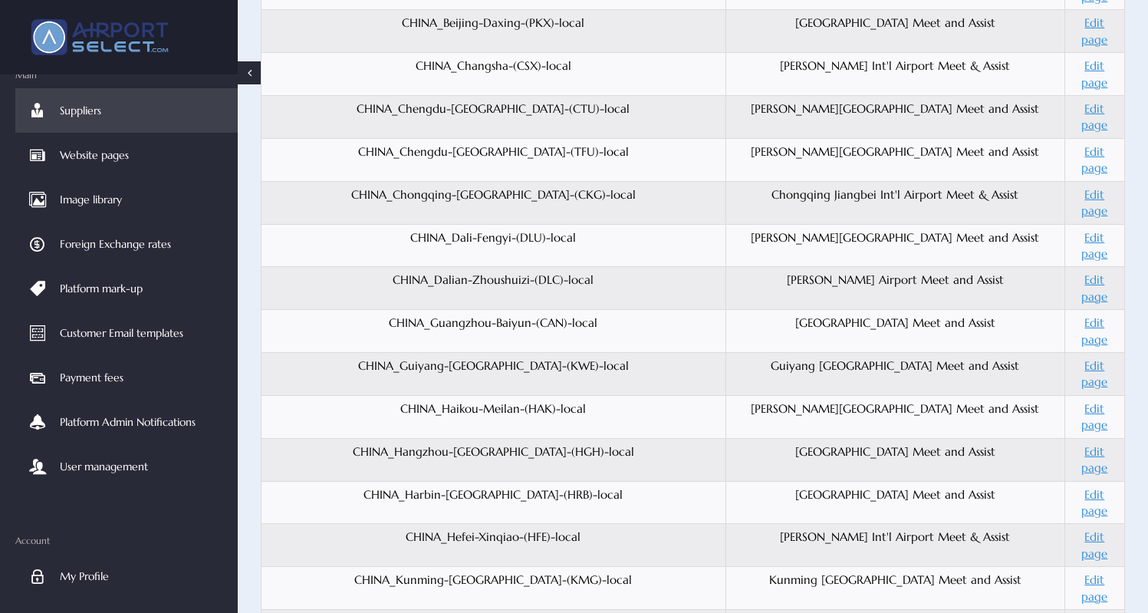
scroll to position [1175, 0]
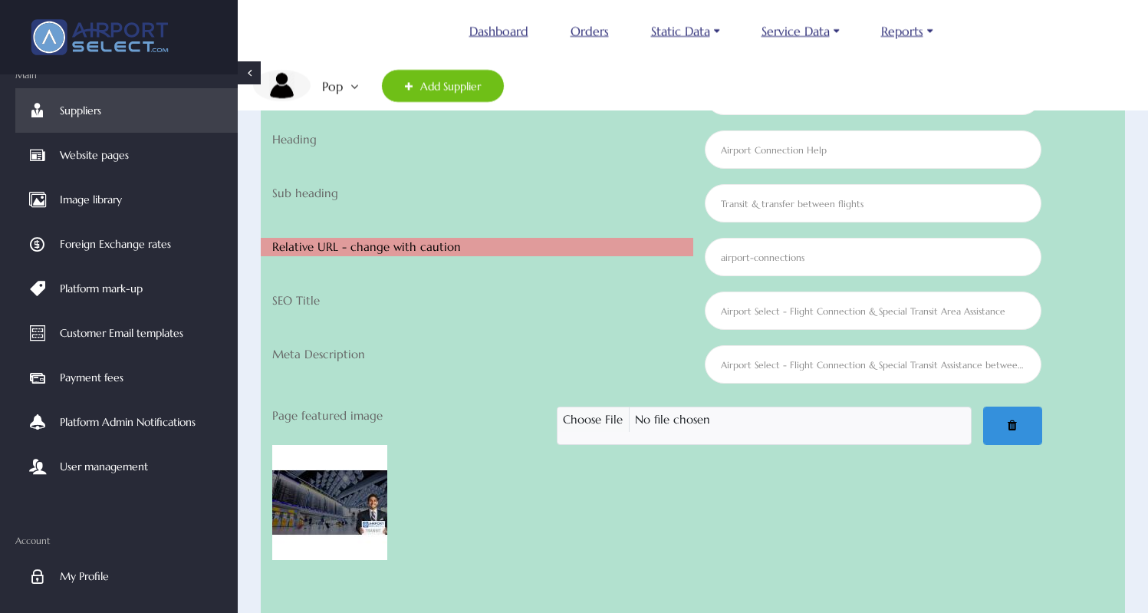
scroll to position [344, 0]
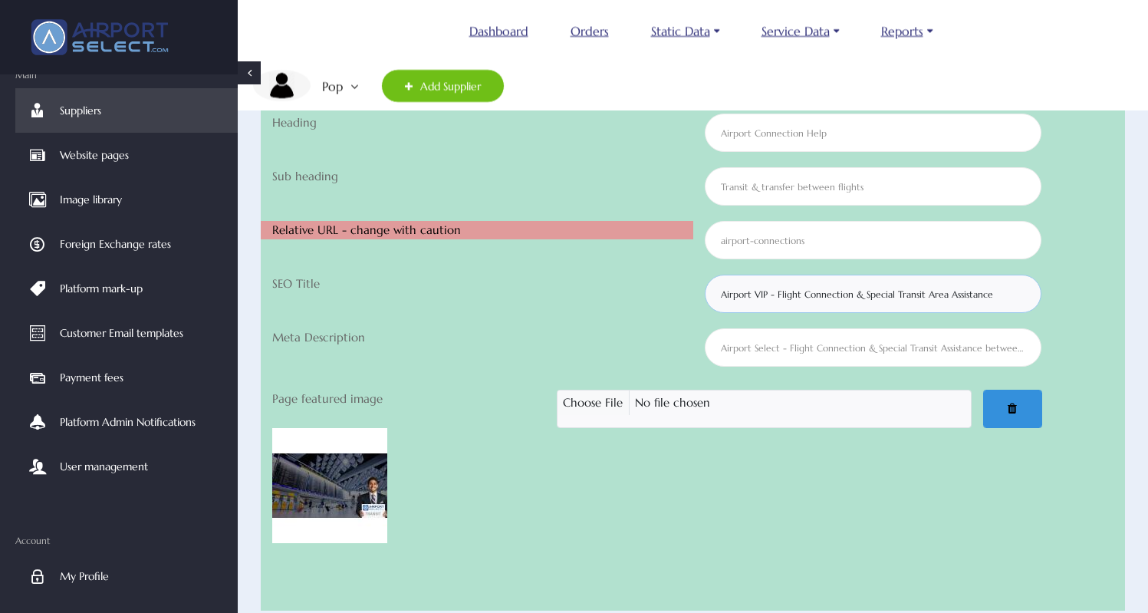
type input "Airport VIP - Flight Connection & Special Transit Area Assistance"
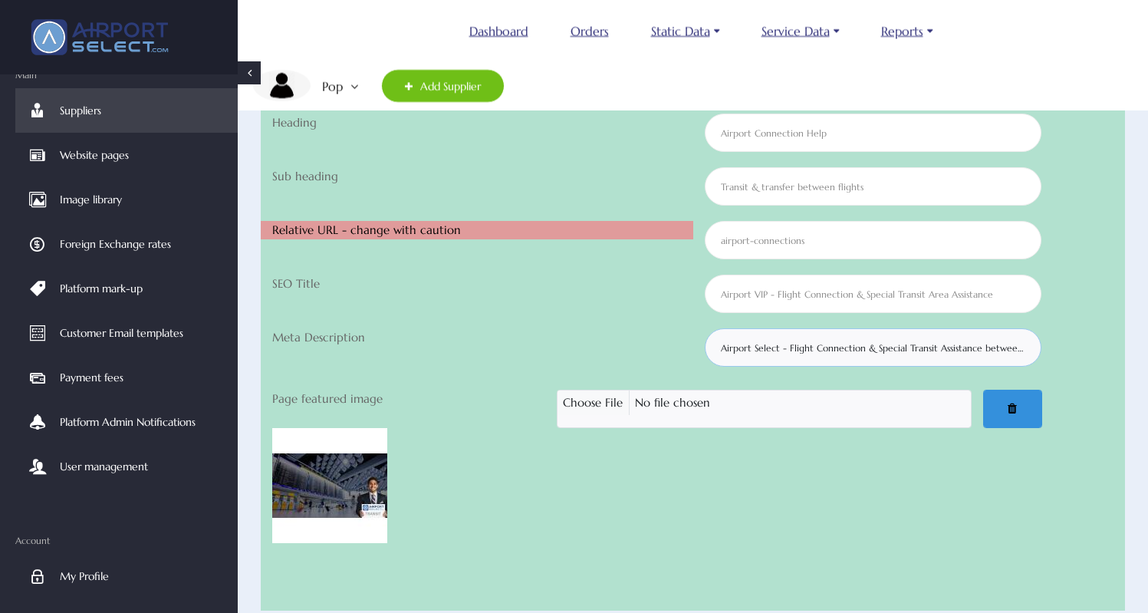
click at [768, 346] on input "Airport Select - Flight Connection & Special Transit Assistance between two Int…" at bounding box center [873, 347] width 337 height 38
click at [973, 349] on input "Airport VIP - Flight Connection & Special Transit Assistance between two Intern…" at bounding box center [873, 347] width 337 height 38
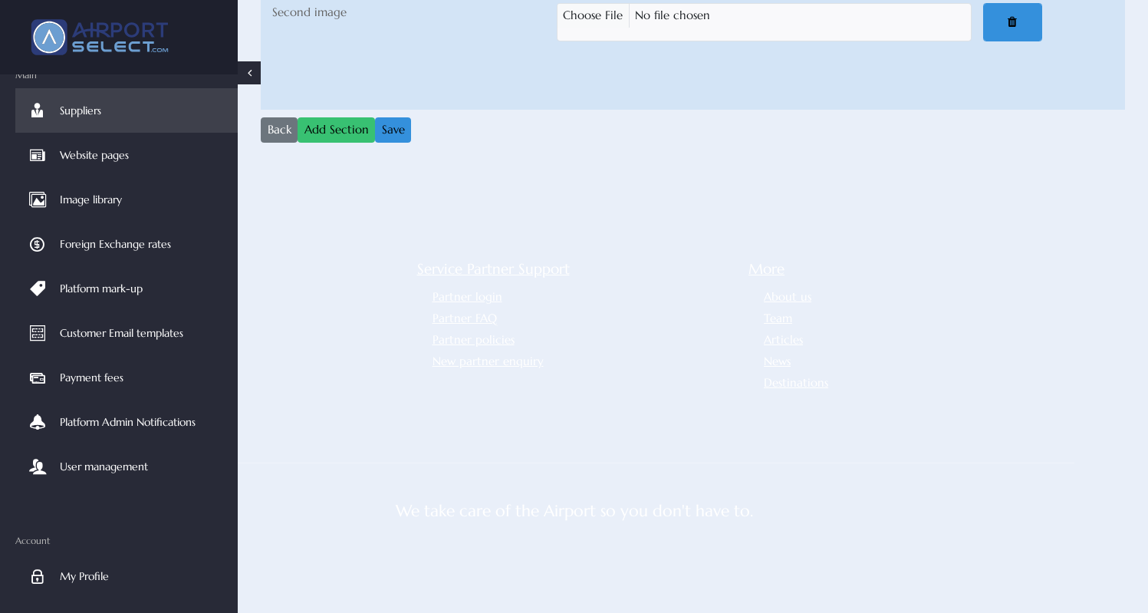
scroll to position [3192, 0]
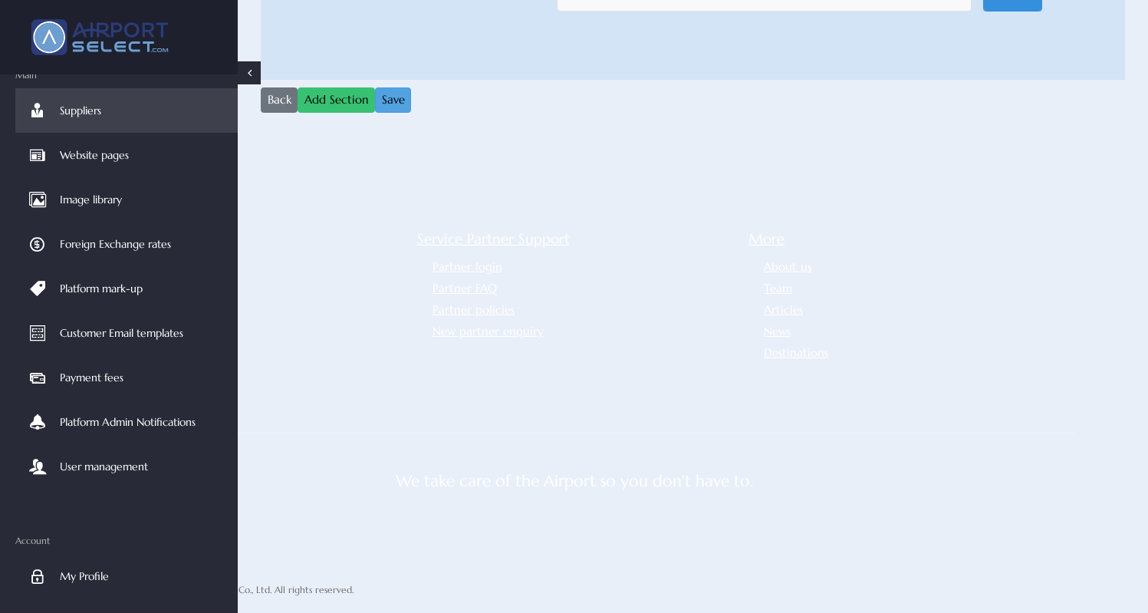
type input "Airport VIP - Flight Connection & Special Transit Assistance between two Intern…"
click at [396, 102] on button "Save" at bounding box center [393, 100] width 36 height 26
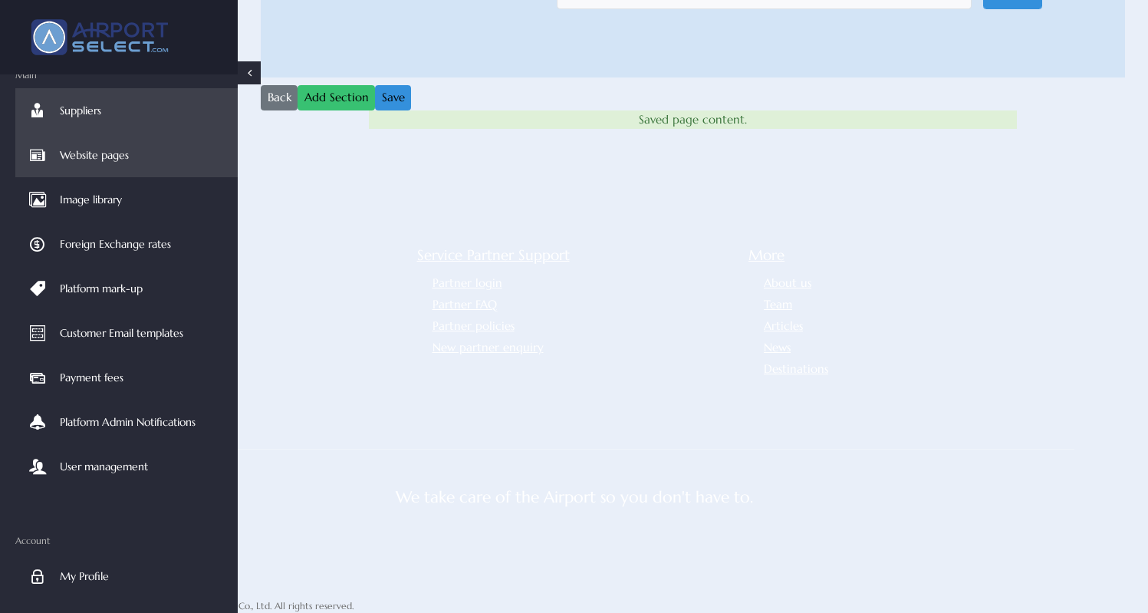
click at [100, 155] on span "Website pages" at bounding box center [94, 155] width 69 height 44
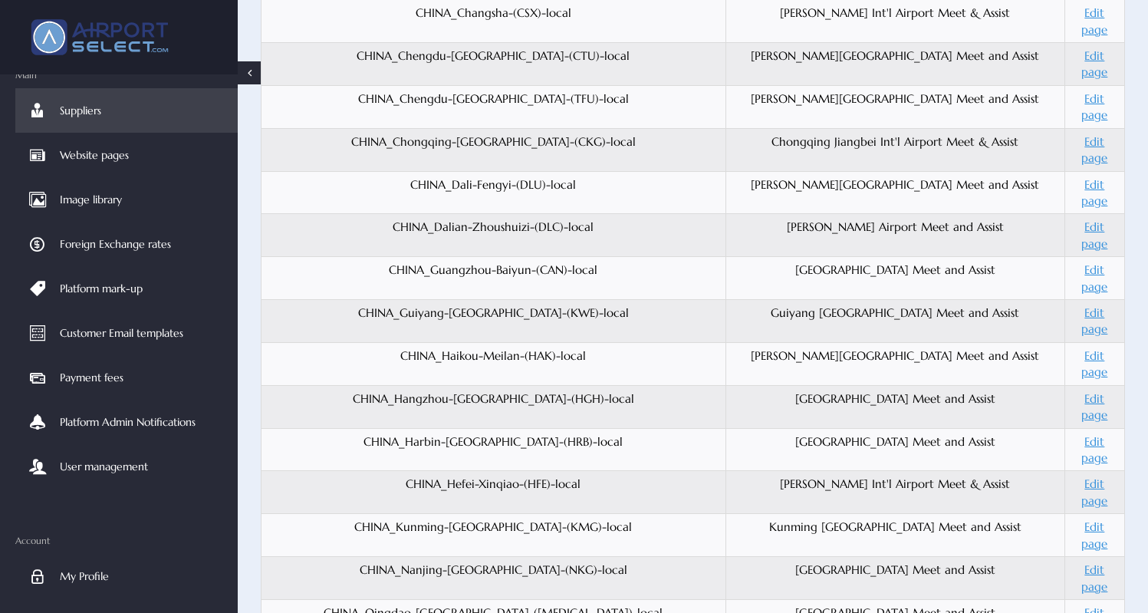
scroll to position [1225, 0]
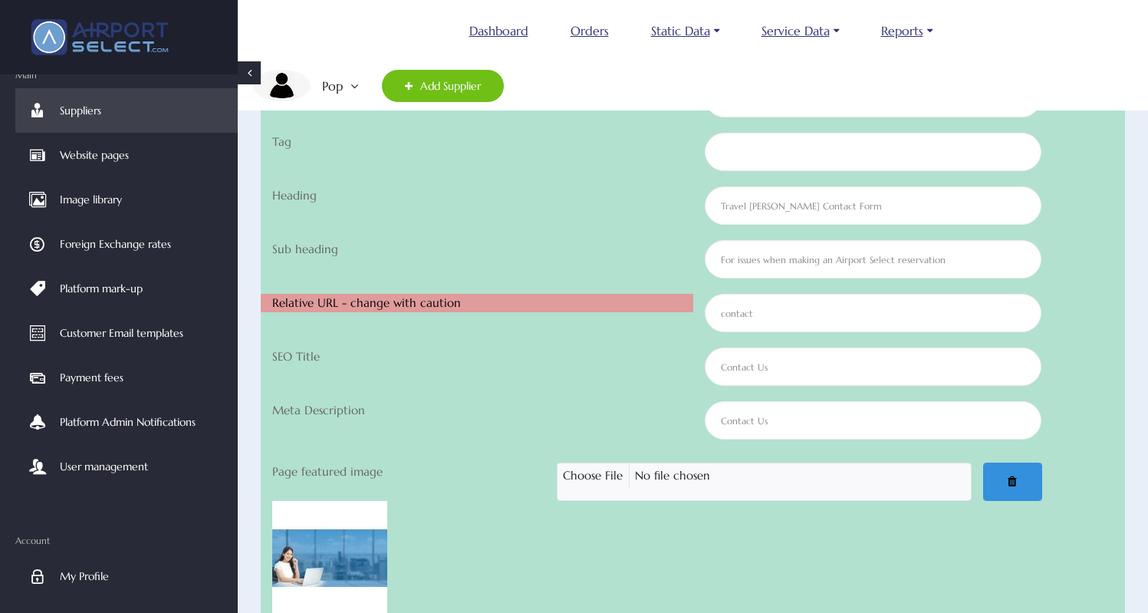
scroll to position [274, 0]
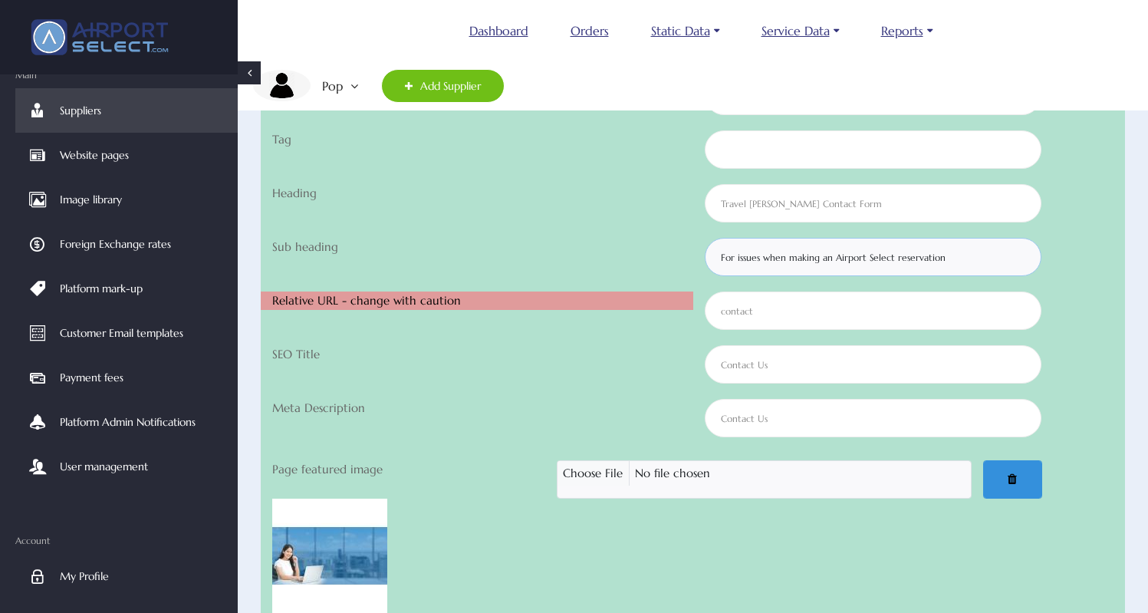
click at [884, 256] on input "For issues when making an Airport Select reservation" at bounding box center [873, 257] width 337 height 38
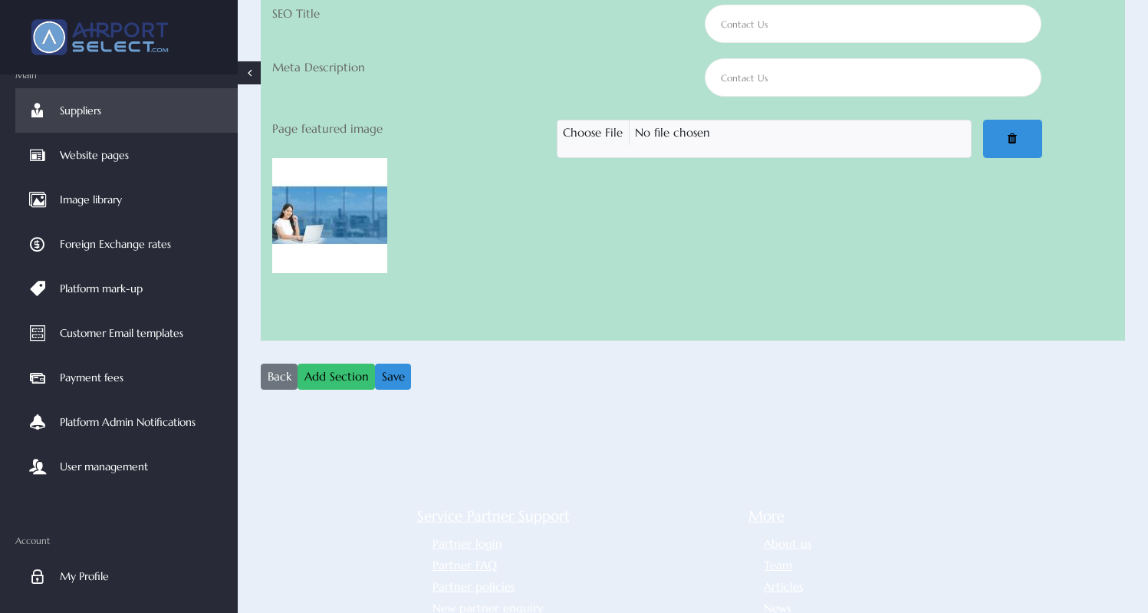
scroll to position [630, 0]
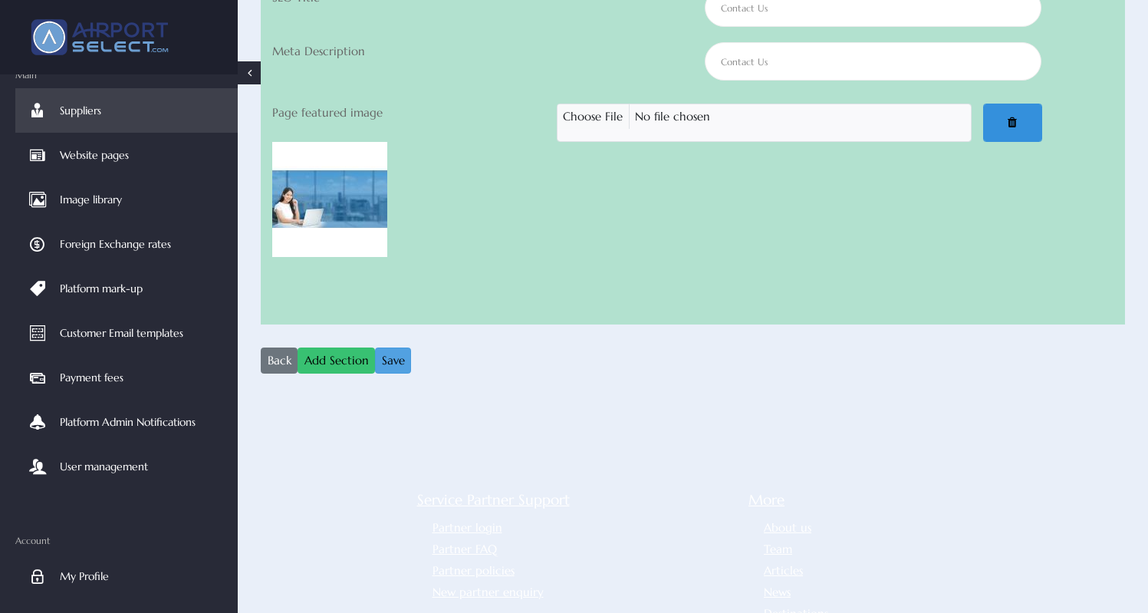
type input "For issues when making an Airport VIP reservation"
click at [393, 366] on button "Save" at bounding box center [393, 360] width 36 height 26
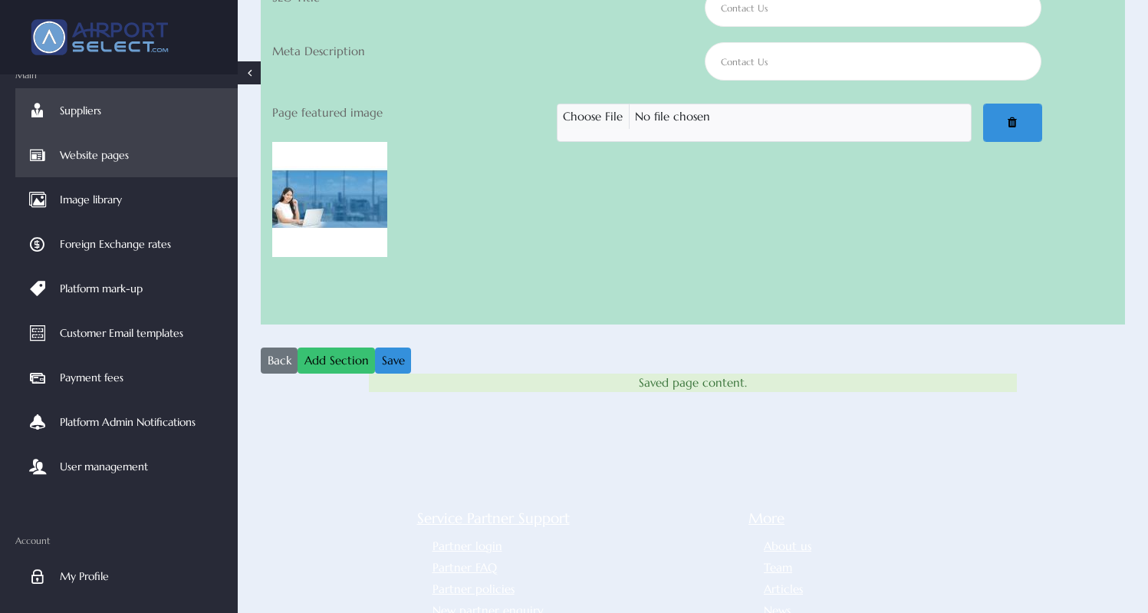
click at [108, 153] on span "Website pages" at bounding box center [94, 155] width 69 height 44
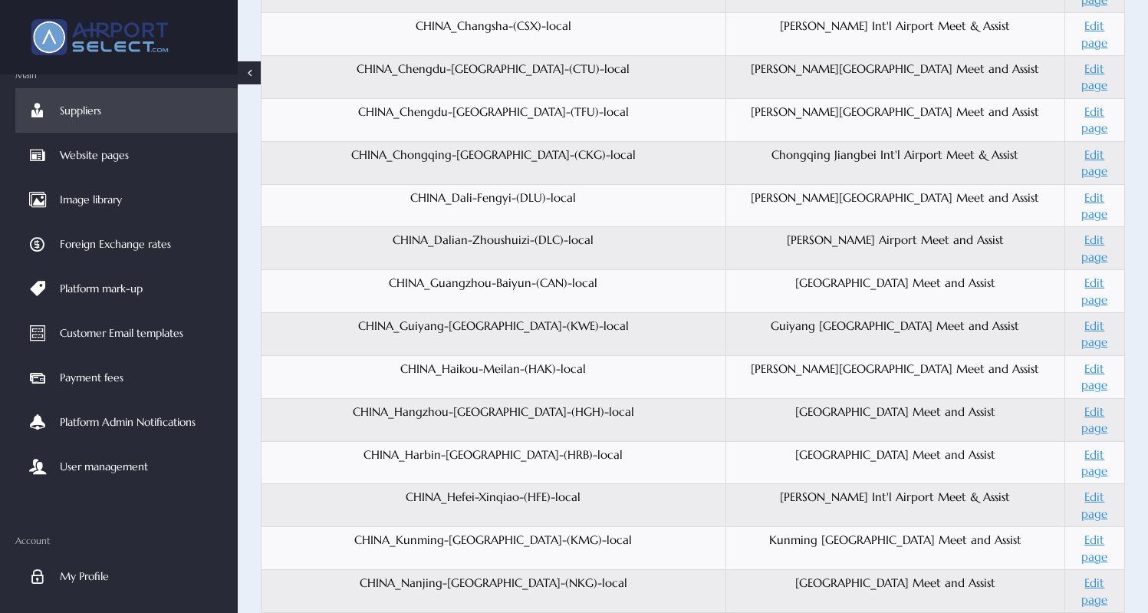
scroll to position [1207, 0]
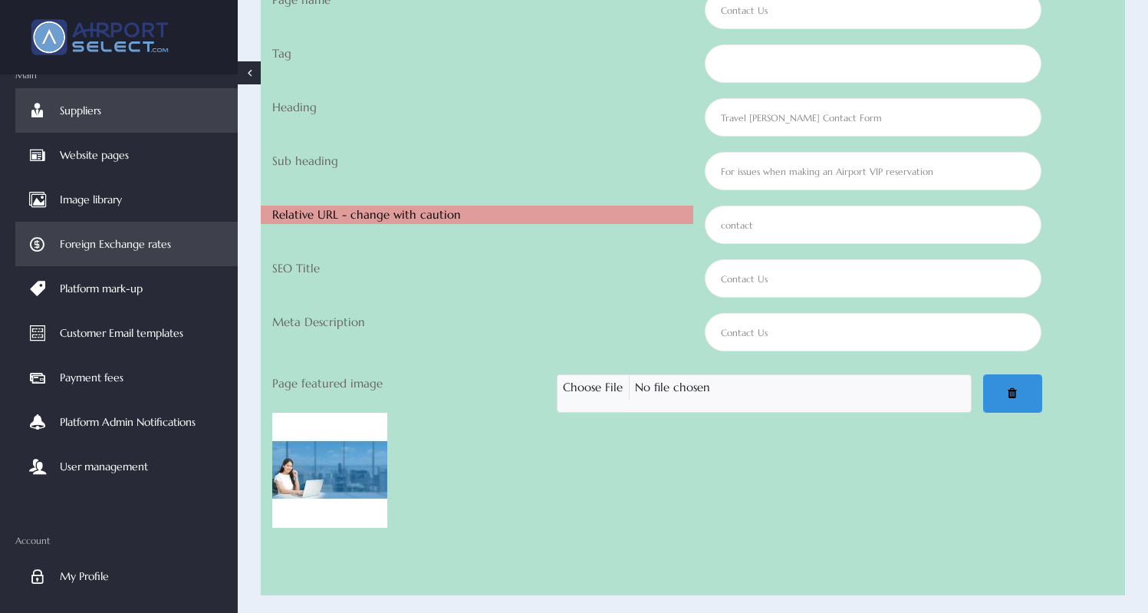
scroll to position [368, 0]
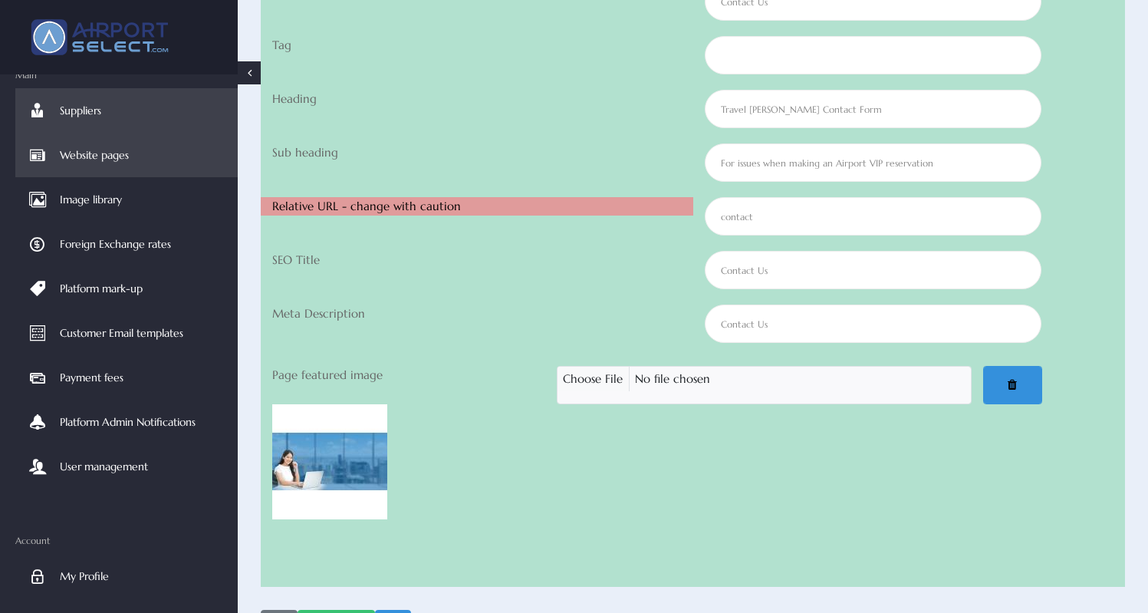
click at [107, 150] on span "Website pages" at bounding box center [94, 155] width 69 height 44
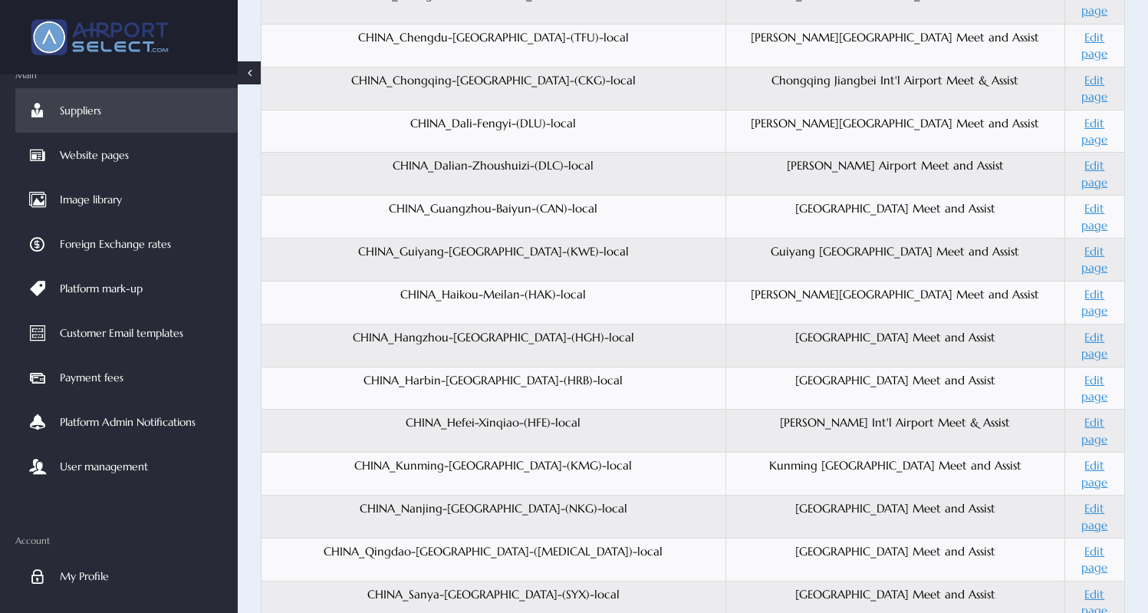
scroll to position [1282, 0]
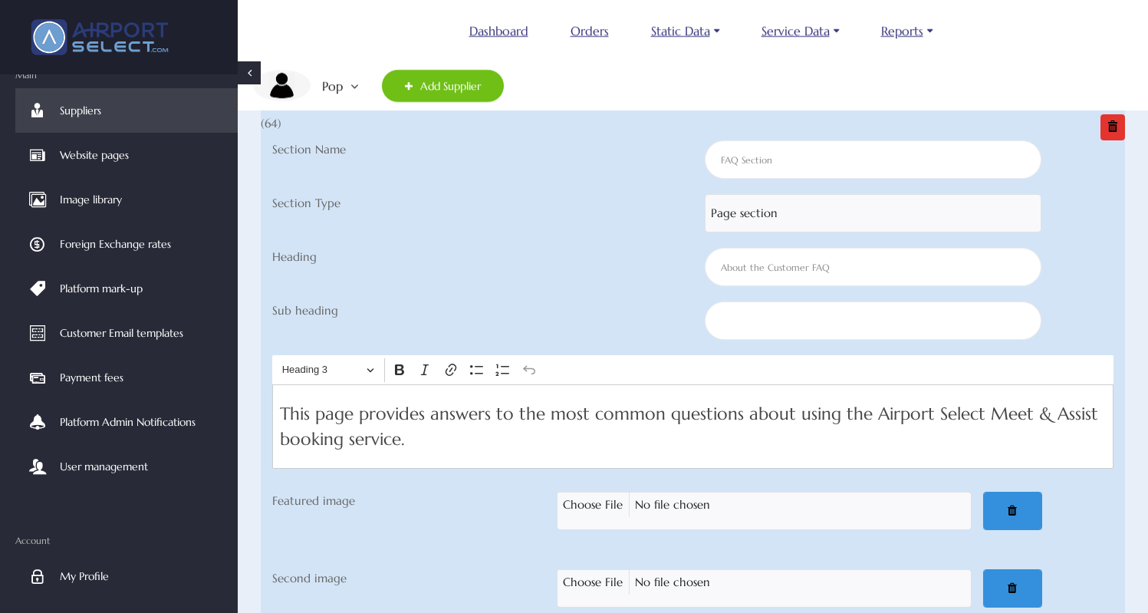
scroll to position [871, 0]
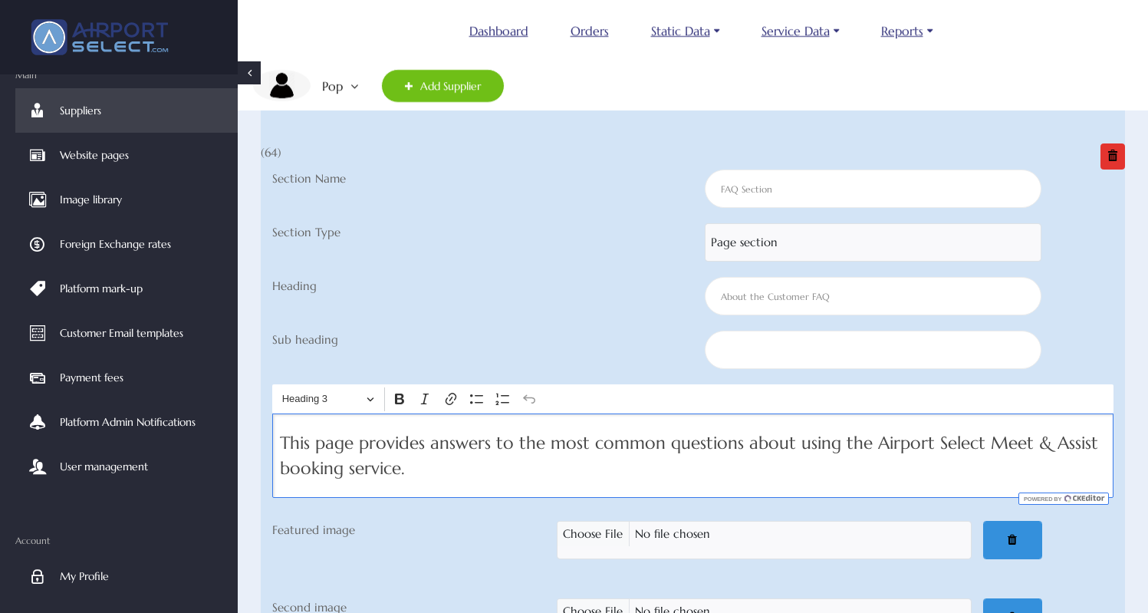
click at [961, 447] on h4 "This page provides answers to the most common questions about using the Airport…" at bounding box center [693, 456] width 826 height 52
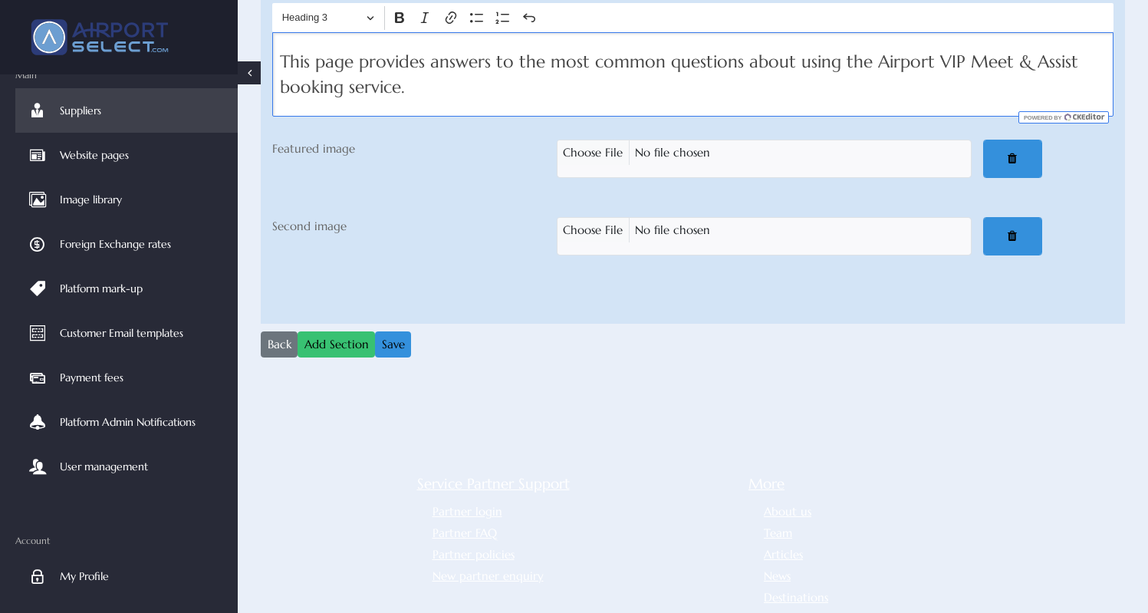
scroll to position [1254, 0]
click at [388, 339] on button "Save" at bounding box center [393, 343] width 36 height 26
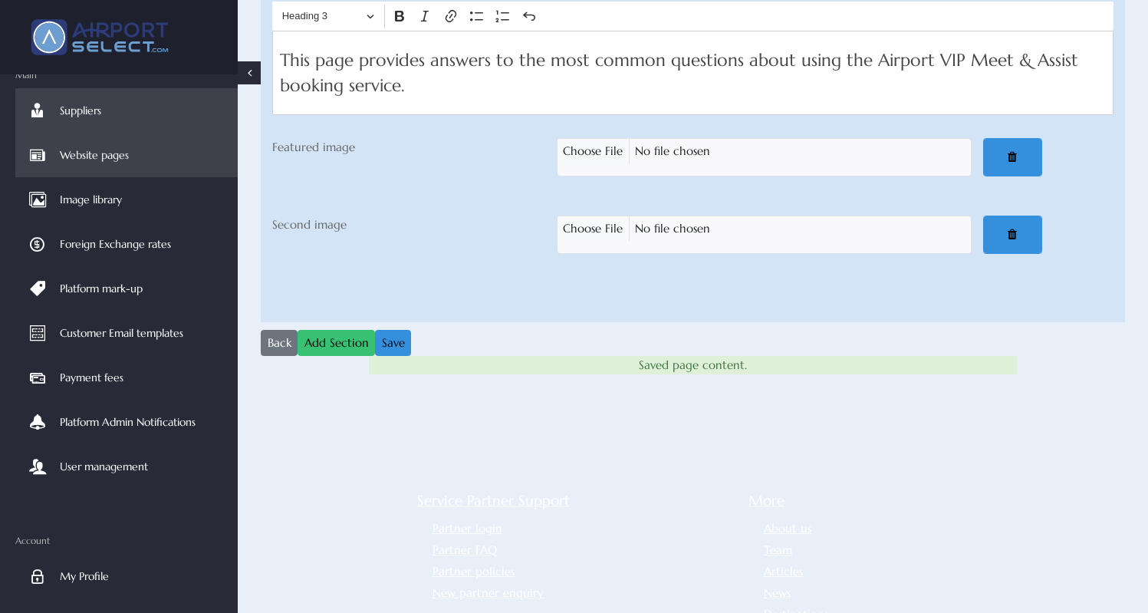
click at [105, 148] on span "Website pages" at bounding box center [94, 155] width 69 height 44
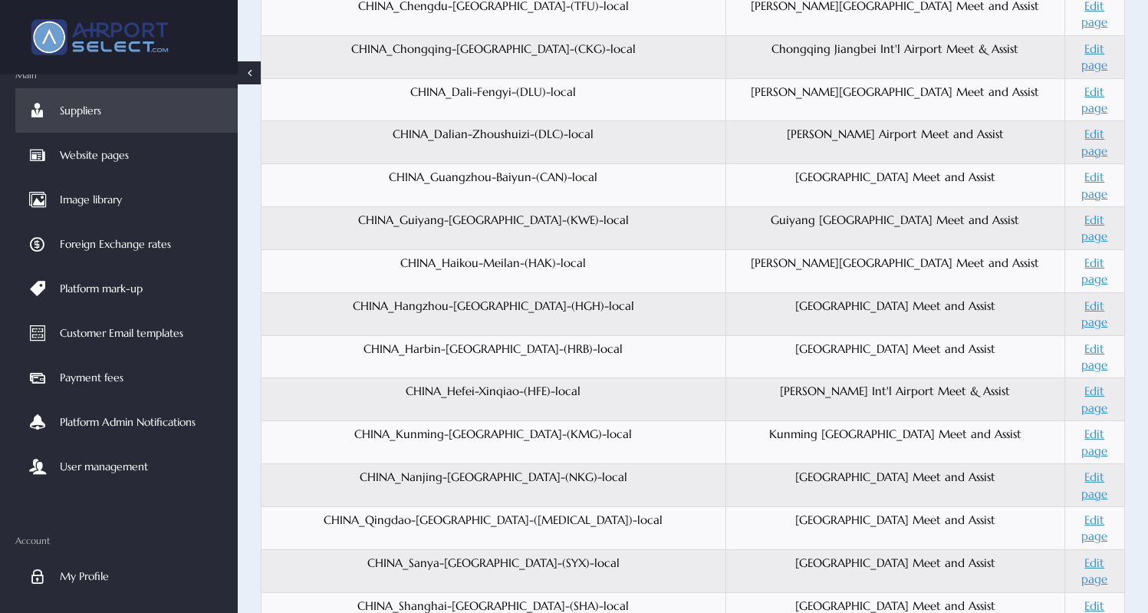
scroll to position [1310, 0]
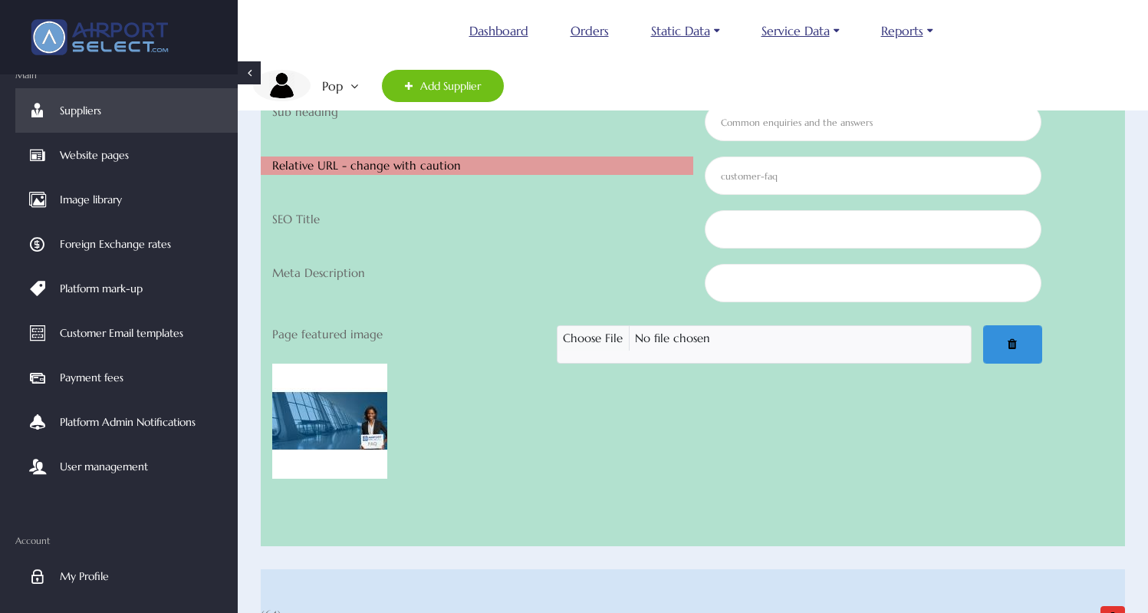
scroll to position [377, 0]
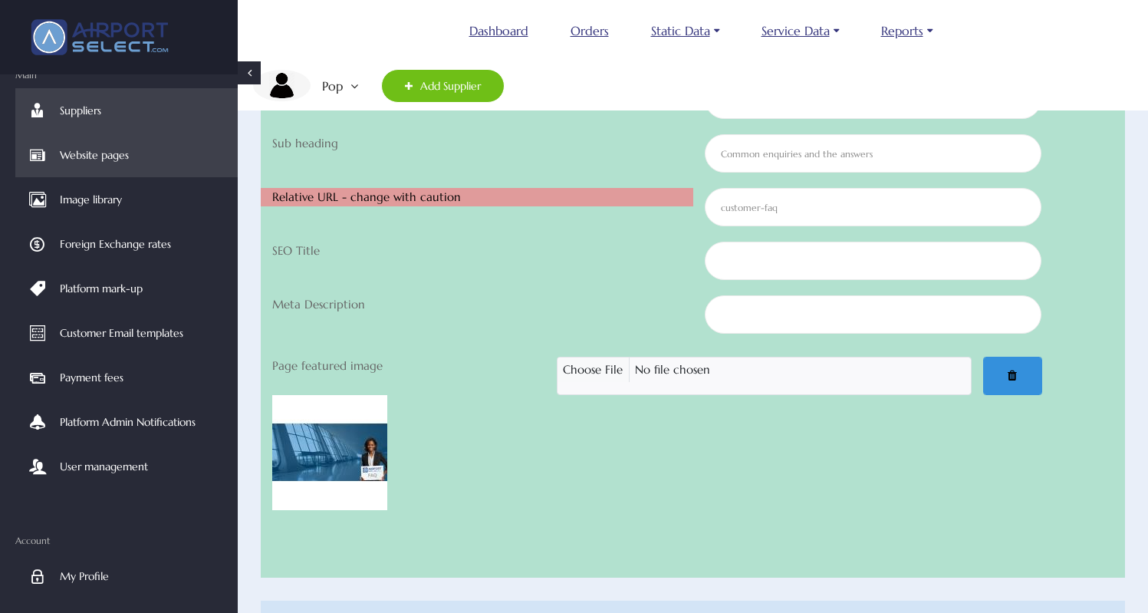
click at [107, 149] on span "Website pages" at bounding box center [94, 155] width 69 height 44
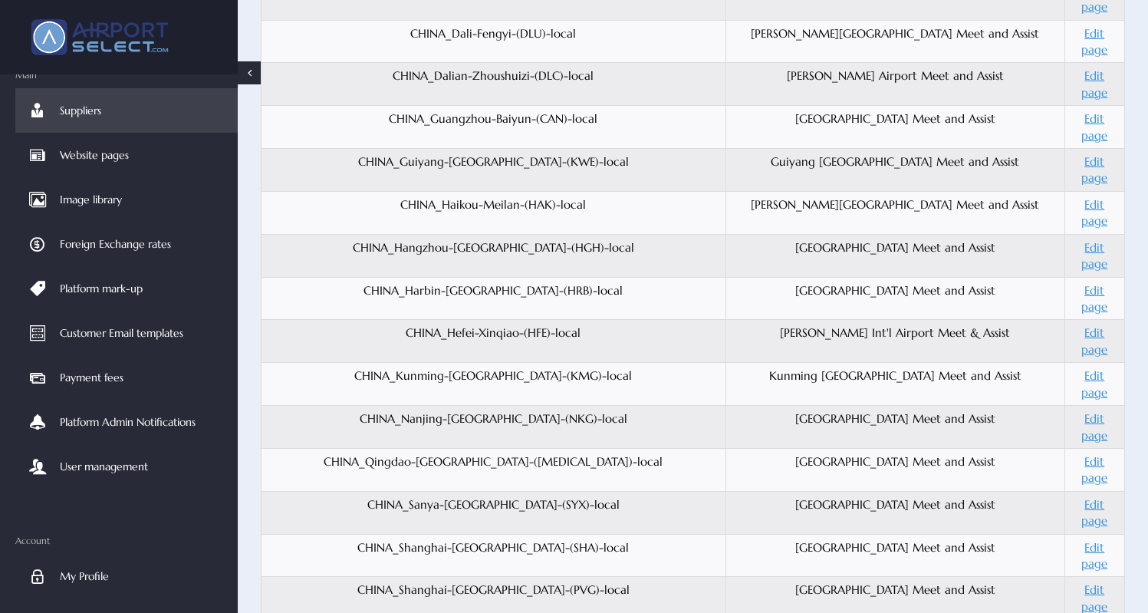
scroll to position [1393, 0]
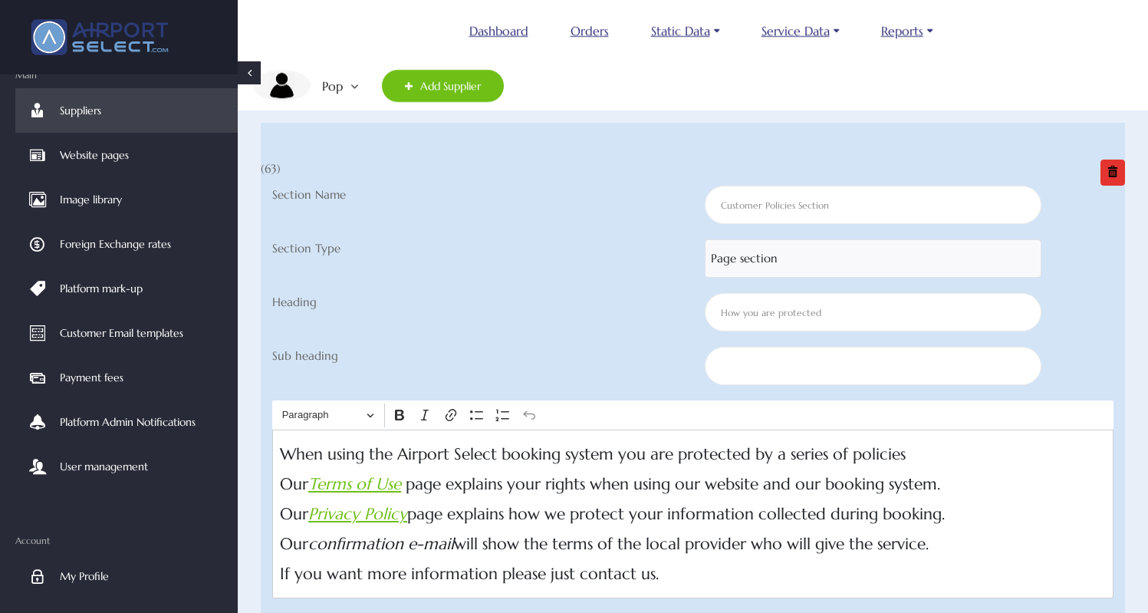
scroll to position [854, 0]
click at [481, 455] on p "When using the Airport Select booking system you are protected by a series of p…" at bounding box center [693, 455] width 826 height 18
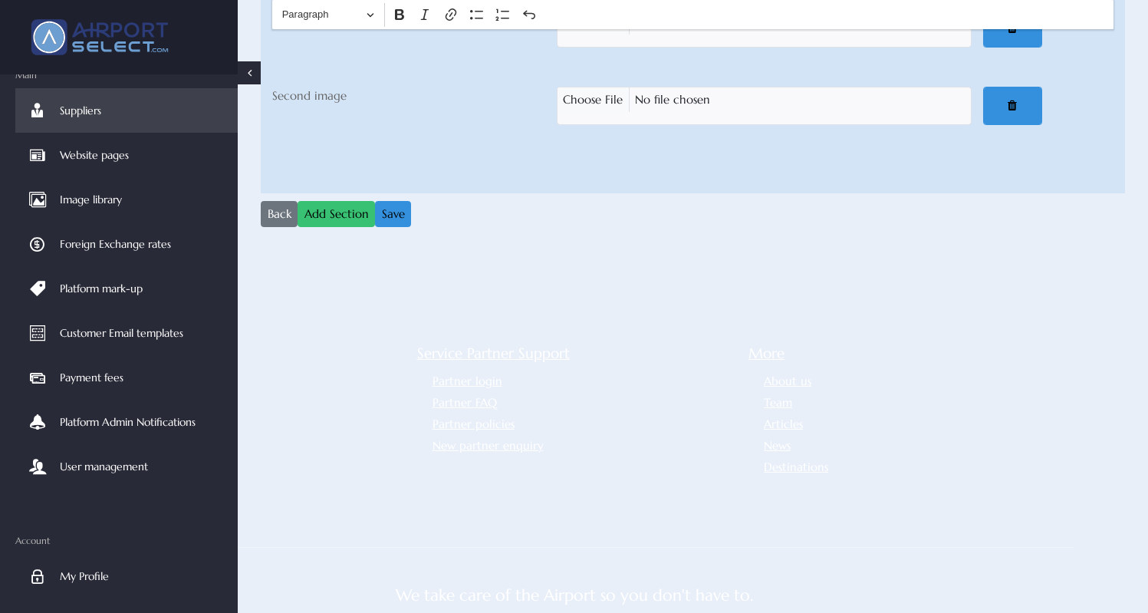
scroll to position [1582, 0]
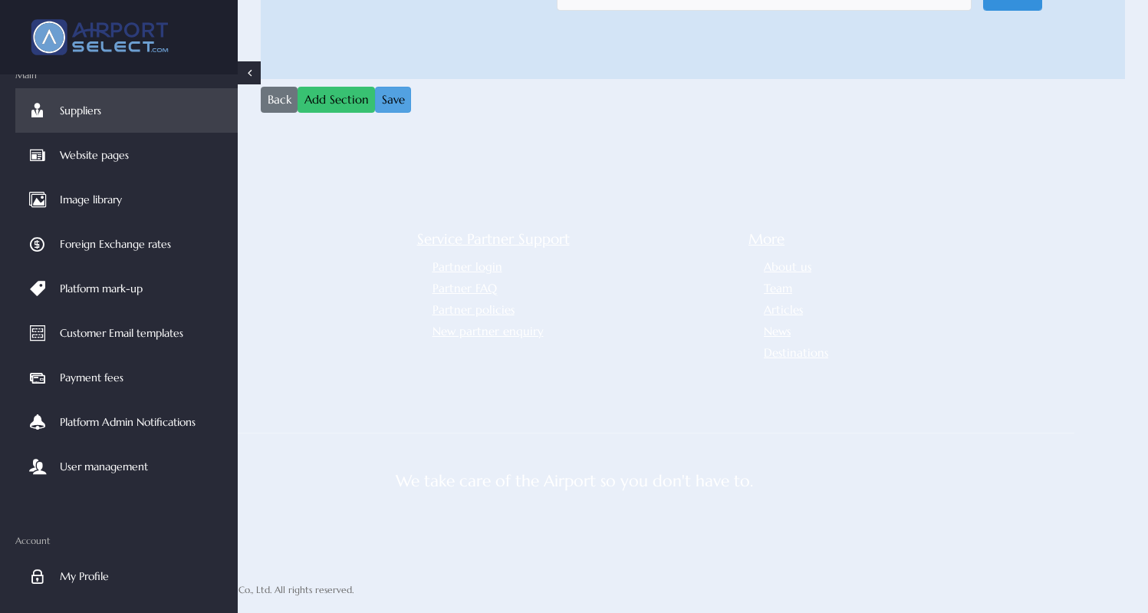
click at [400, 105] on button "Save" at bounding box center [393, 100] width 36 height 26
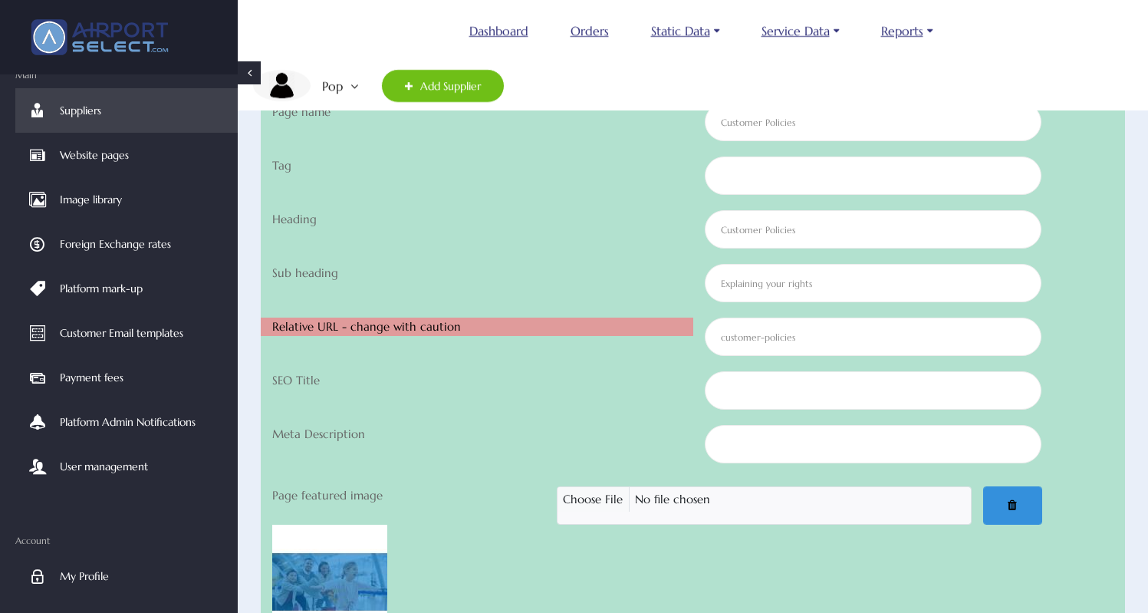
scroll to position [0, 0]
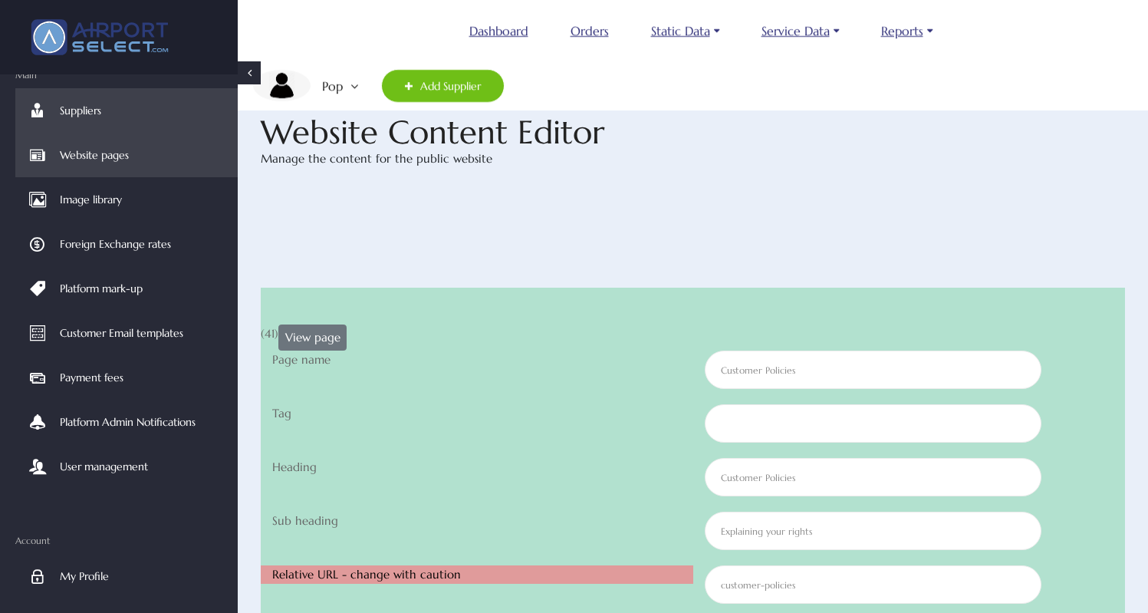
click at [104, 153] on span "Website pages" at bounding box center [94, 155] width 69 height 44
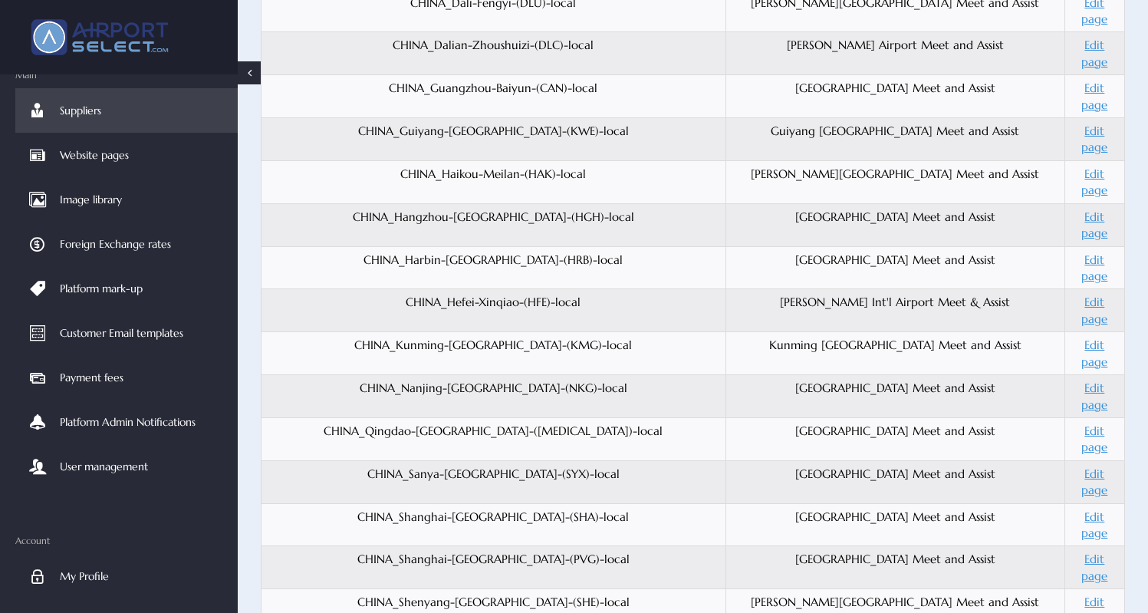
scroll to position [1400, 0]
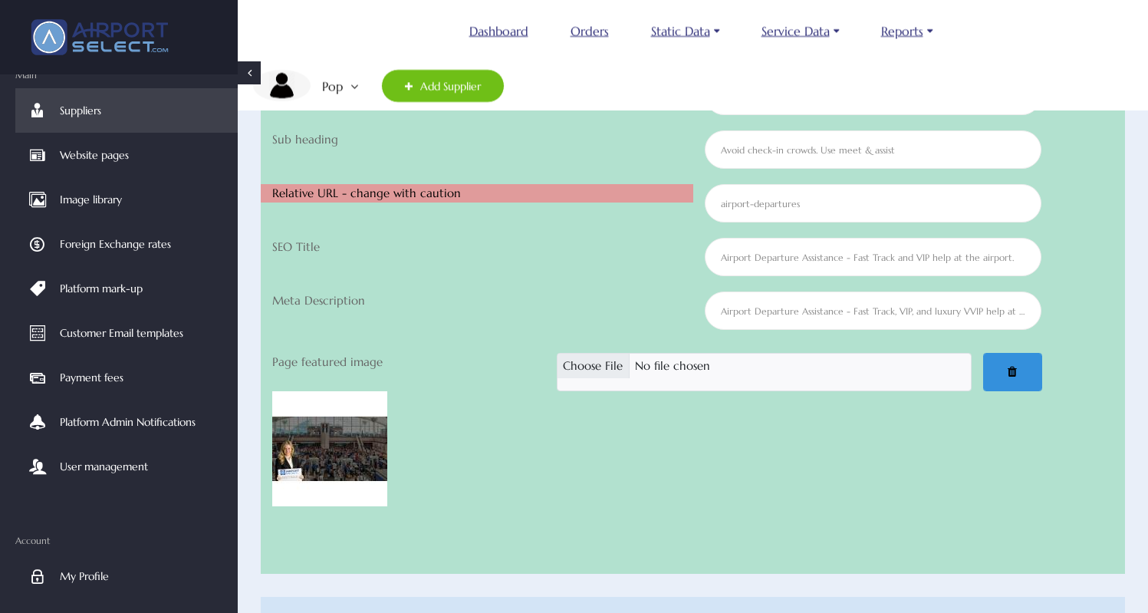
scroll to position [387, 0]
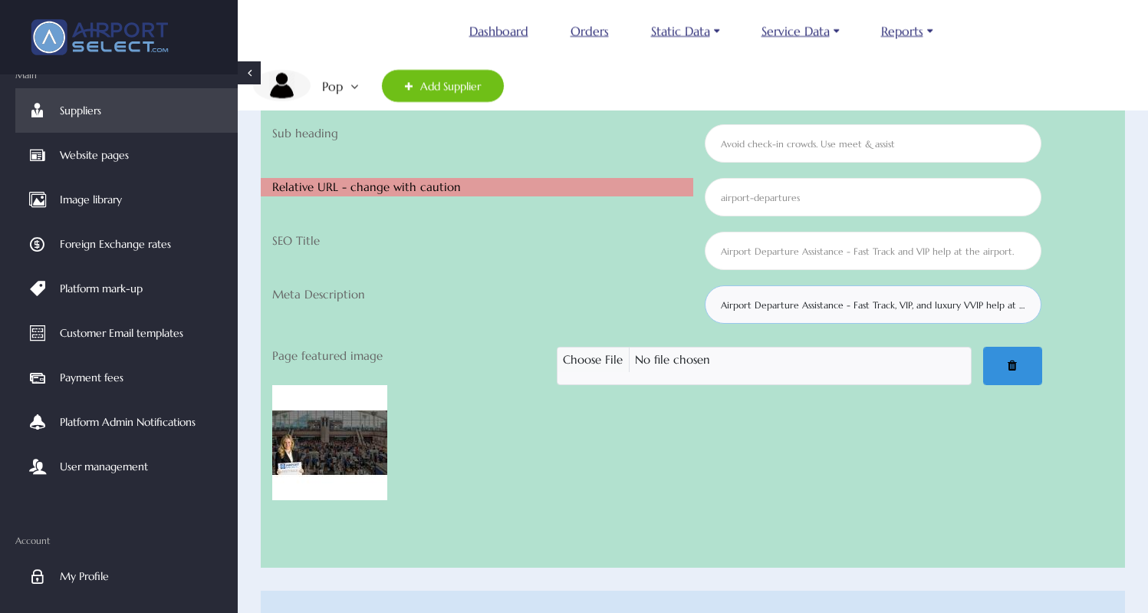
click at [979, 297] on input "Airport Departure Assistance - Fast Track, VIP, and luxury VVIP help at airport…" at bounding box center [873, 304] width 337 height 38
click at [1011, 305] on input "Airport Departure Assistance - Fast Track, VIP, and luxury VVIP help at airport…" at bounding box center [873, 304] width 337 height 38
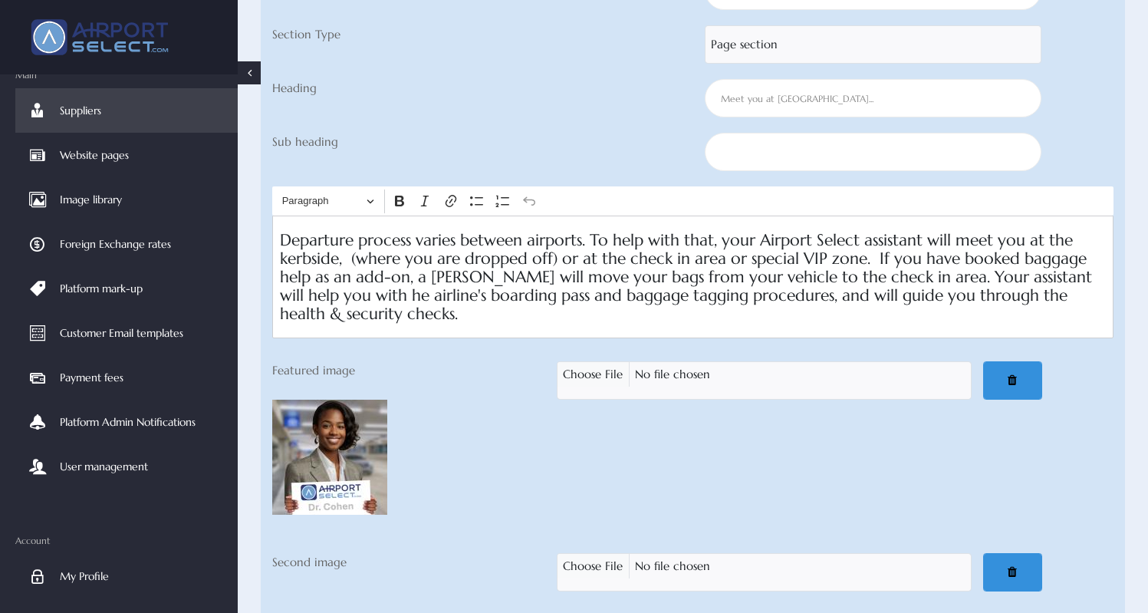
scroll to position [1071, 0]
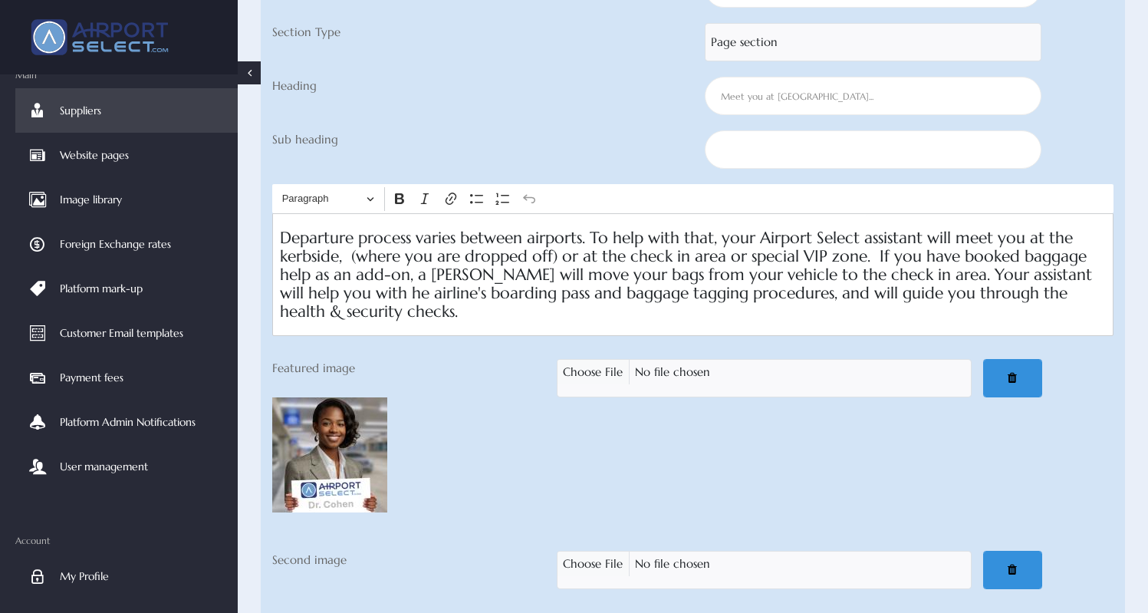
click at [854, 233] on p "Departure process varies between airports. To help with that, your Airport Sele…" at bounding box center [693, 275] width 826 height 92
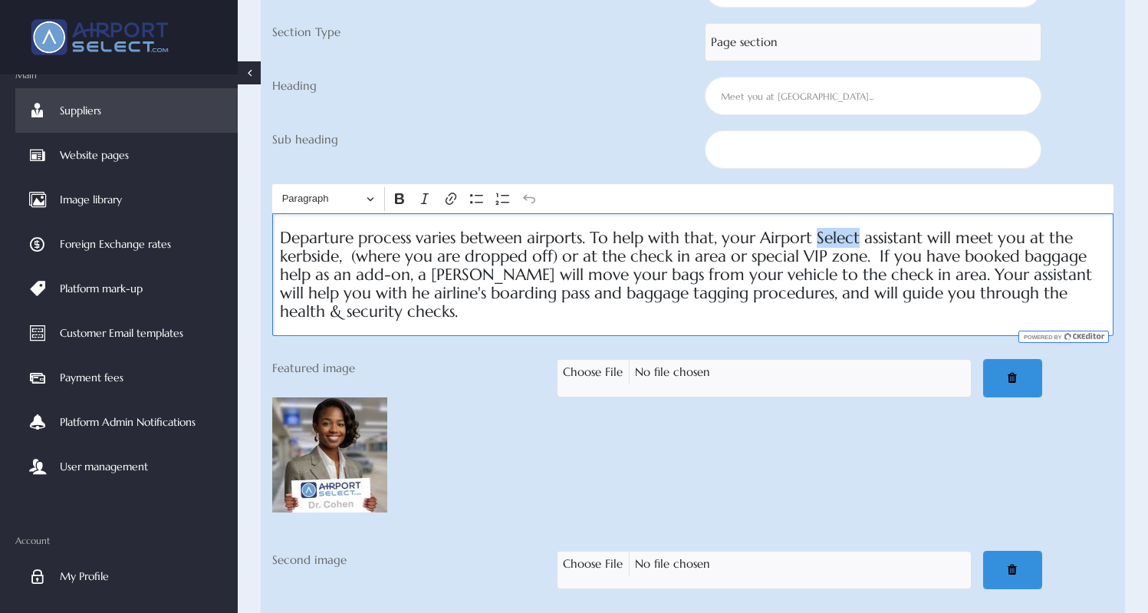
click at [854, 233] on p "Departure process varies between airports. To help with that, your Airport Sele…" at bounding box center [693, 275] width 826 height 92
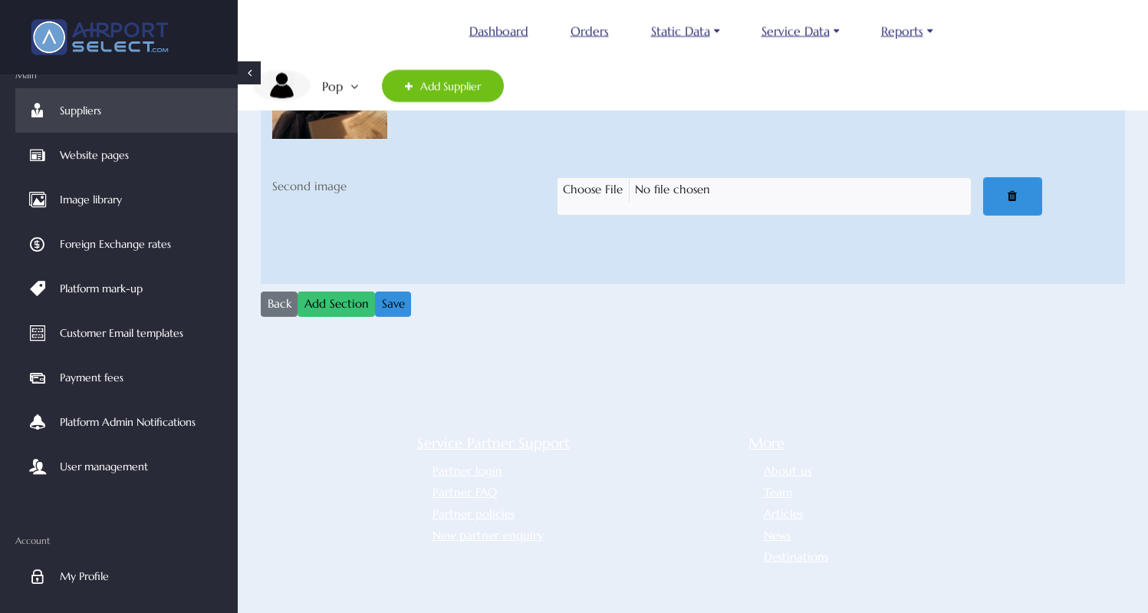
scroll to position [2912, 0]
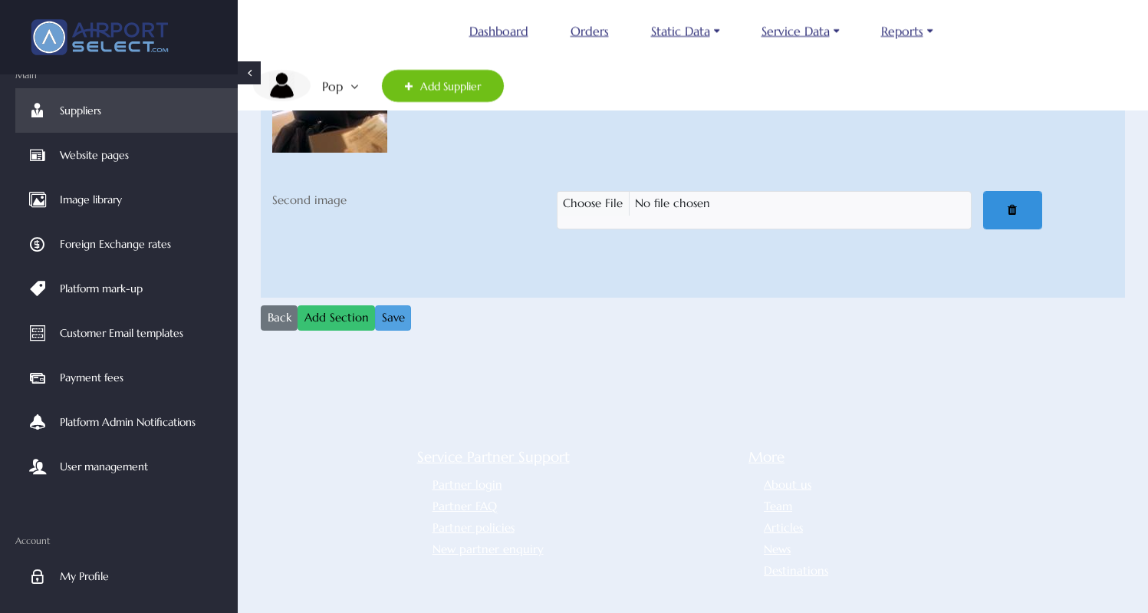
click at [387, 321] on button "Save" at bounding box center [393, 318] width 36 height 26
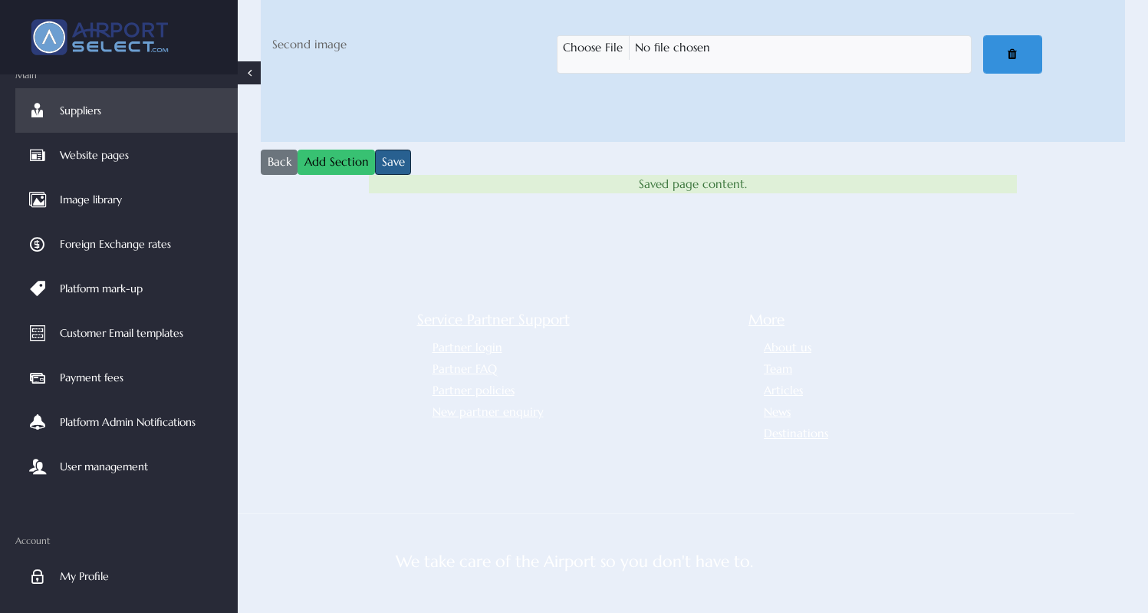
scroll to position [3151, 0]
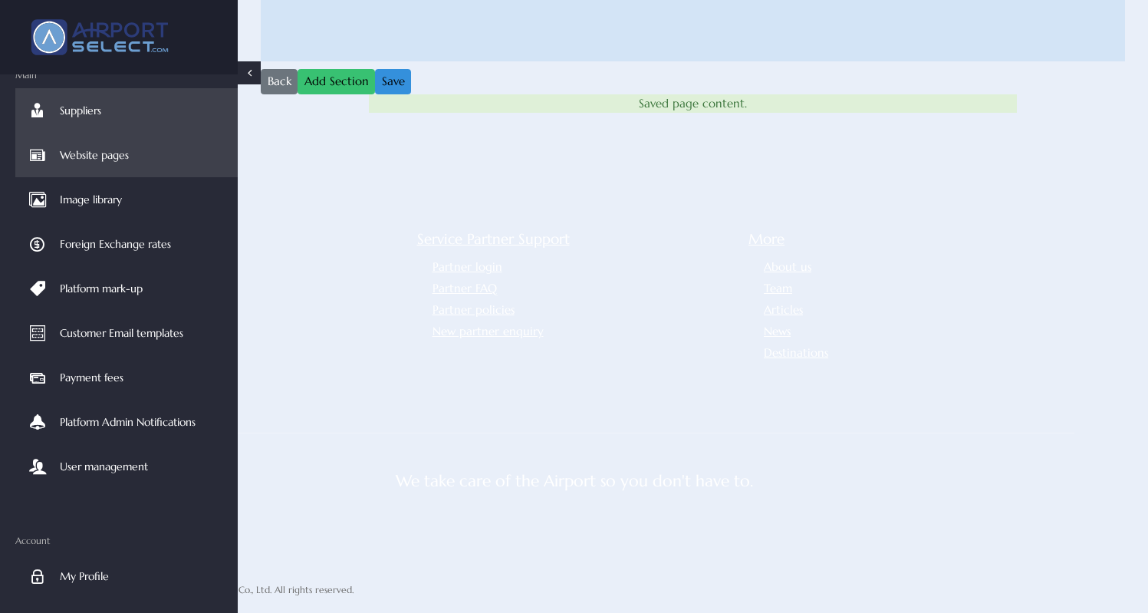
click at [107, 154] on span "Website pages" at bounding box center [94, 155] width 69 height 44
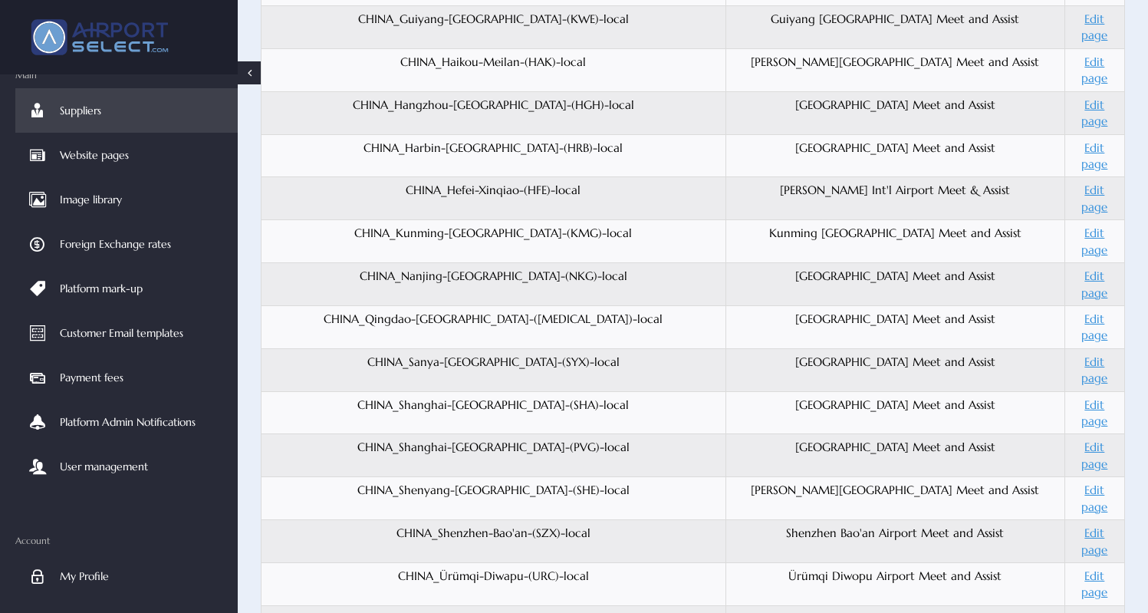
scroll to position [1509, 0]
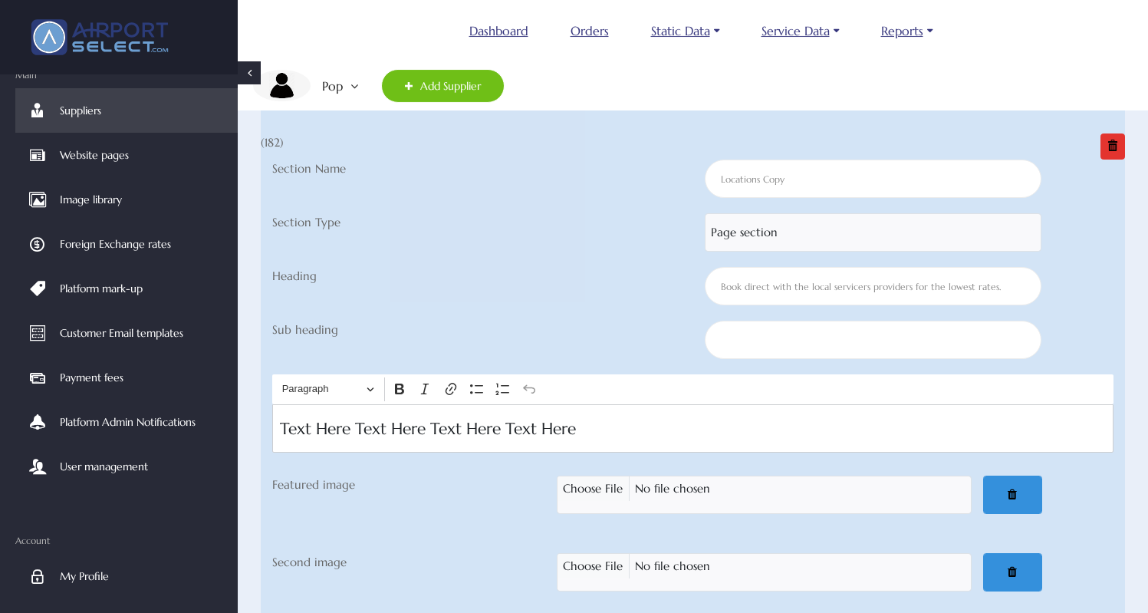
scroll to position [1453, 0]
drag, startPoint x: 999, startPoint y: 285, endPoint x: 794, endPoint y: 290, distance: 204.8
click at [794, 290] on input "Book direct with the local servicers providers for the lowest rates." at bounding box center [873, 285] width 337 height 38
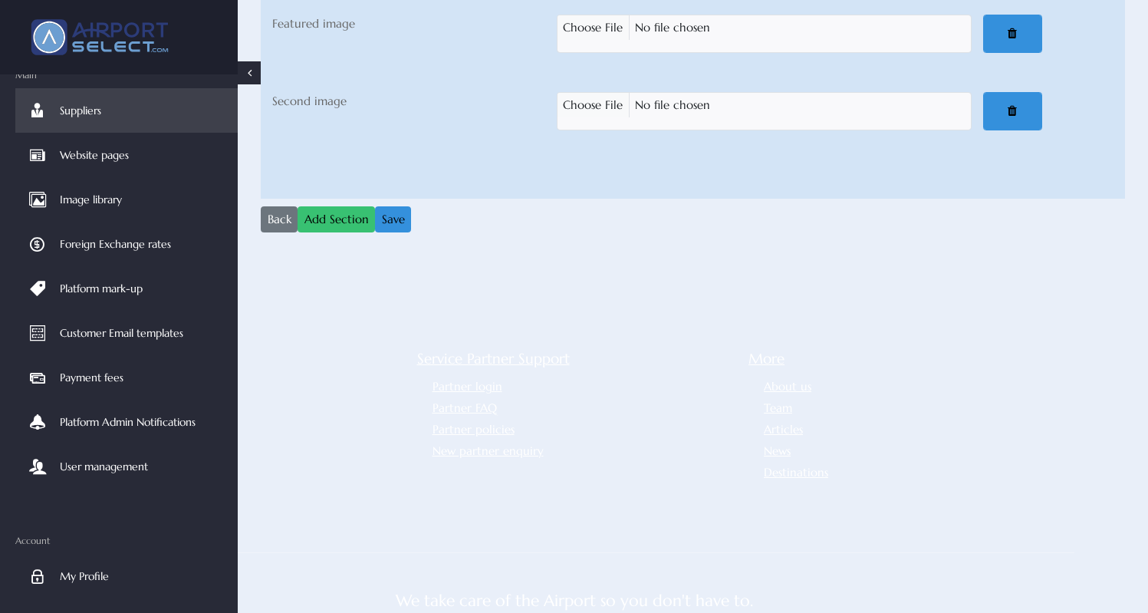
scroll to position [1927, 0]
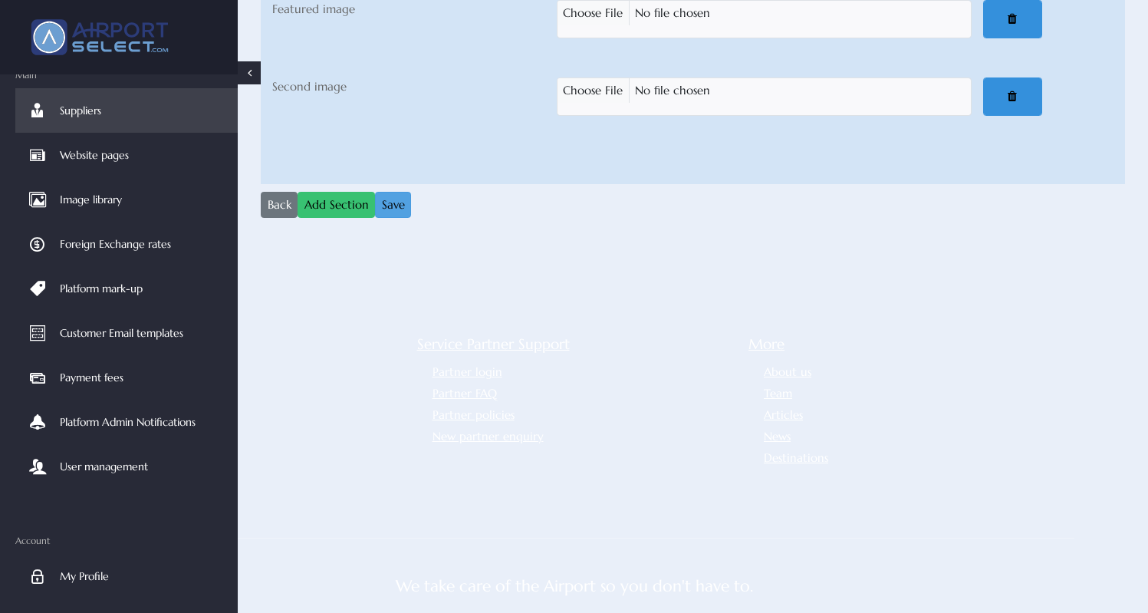
type input "Book direct with Airport VIP for the best service"
click at [400, 205] on button "Save" at bounding box center [393, 205] width 36 height 26
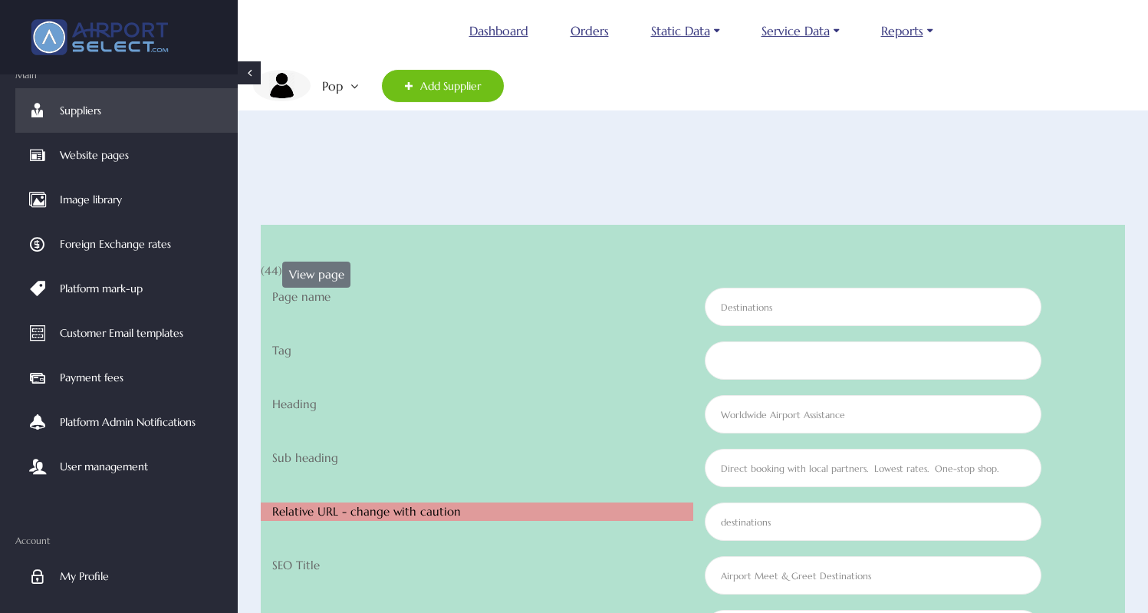
scroll to position [0, 0]
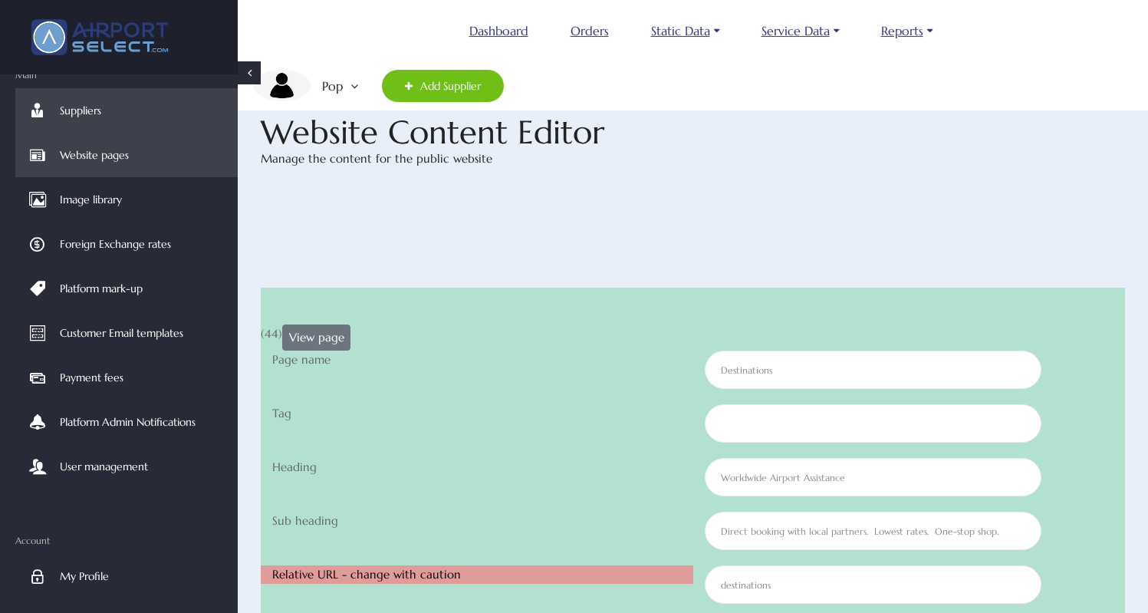
click at [114, 151] on span "Website pages" at bounding box center [94, 155] width 69 height 44
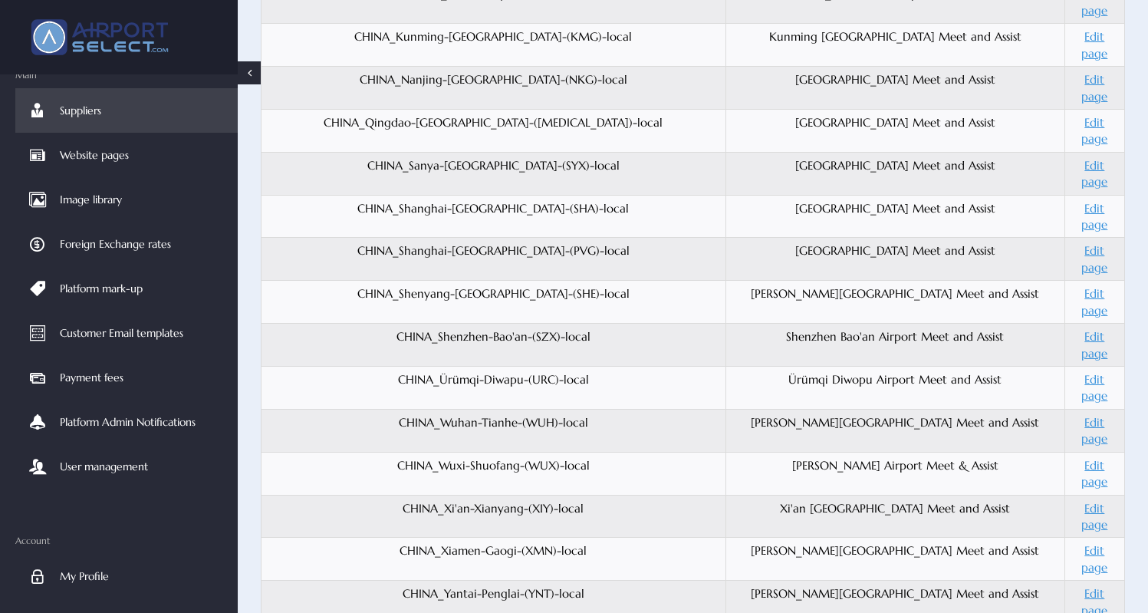
scroll to position [1707, 0]
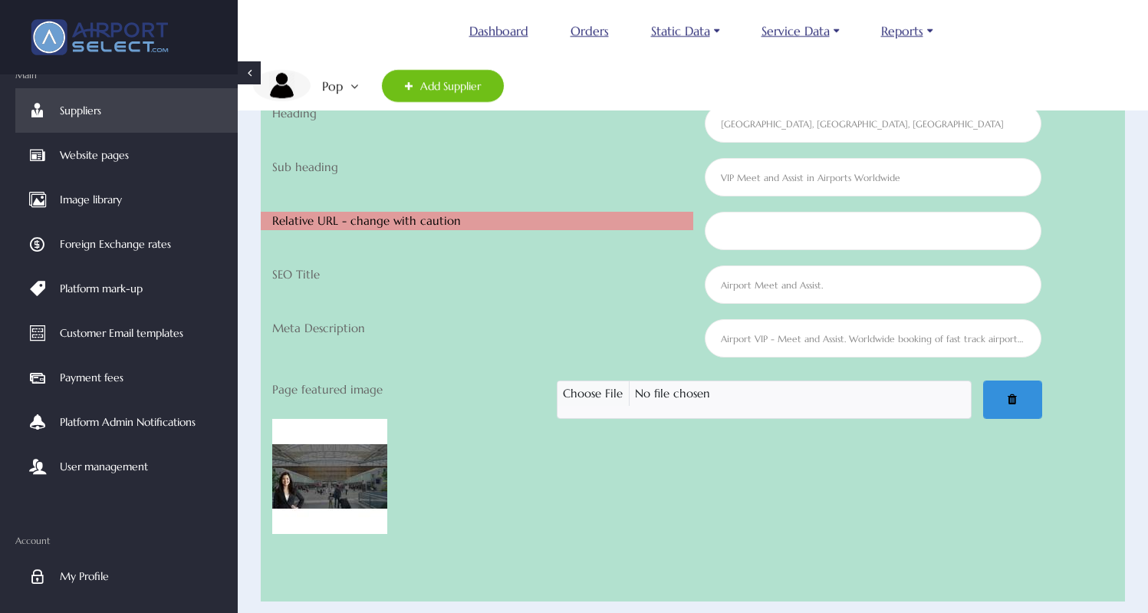
scroll to position [357, 0]
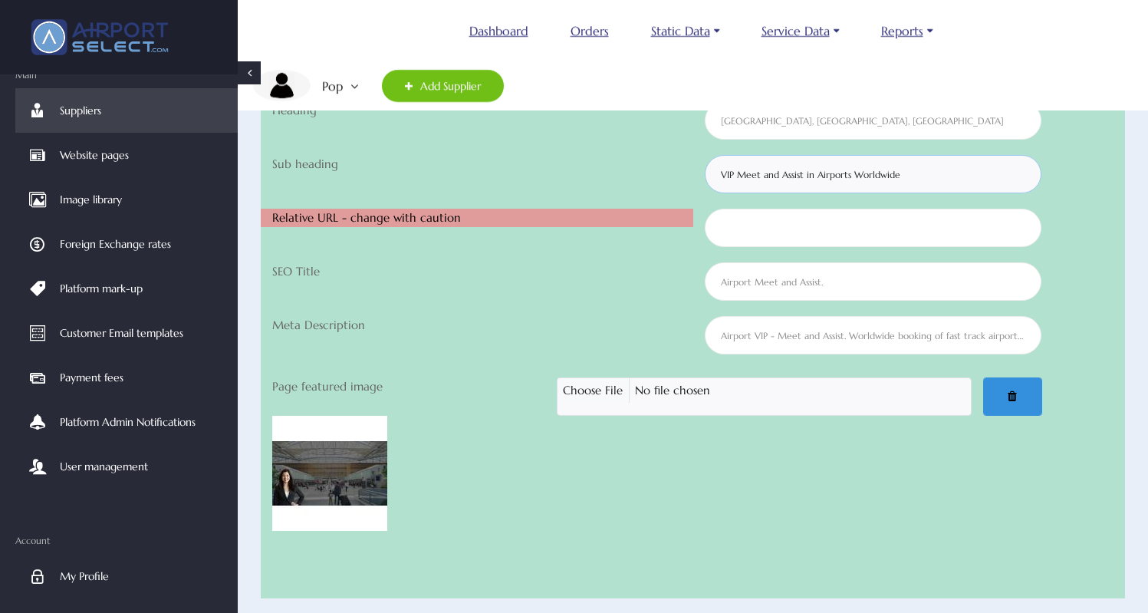
click at [721, 172] on input "VIP Meet and Assist in Airports Worldwide" at bounding box center [873, 174] width 337 height 38
click at [888, 173] on input "Airport VIP Meet and Assist in Airports Worldwide" at bounding box center [873, 174] width 337 height 38
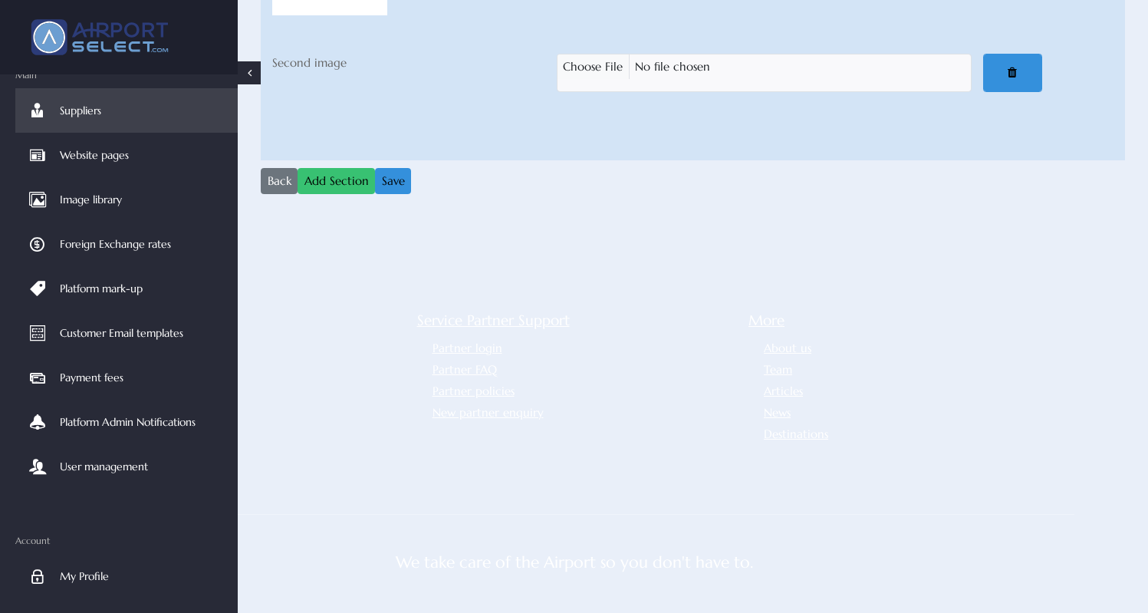
scroll to position [15761, 0]
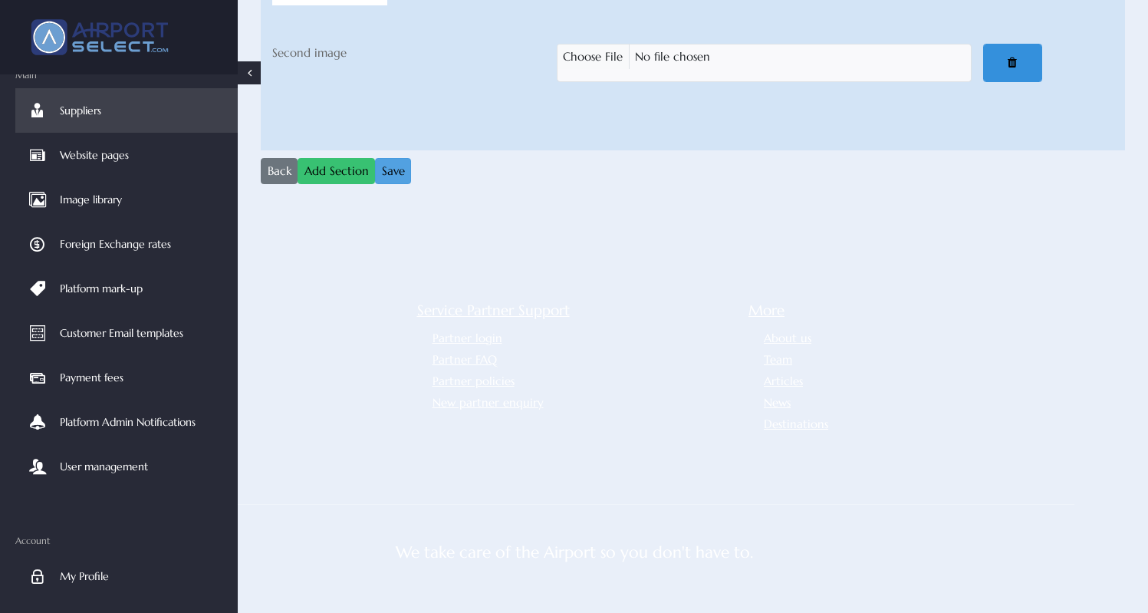
type input "Airport VIP Meet and Assist Worldwide"
click at [391, 158] on button "Save" at bounding box center [393, 171] width 36 height 26
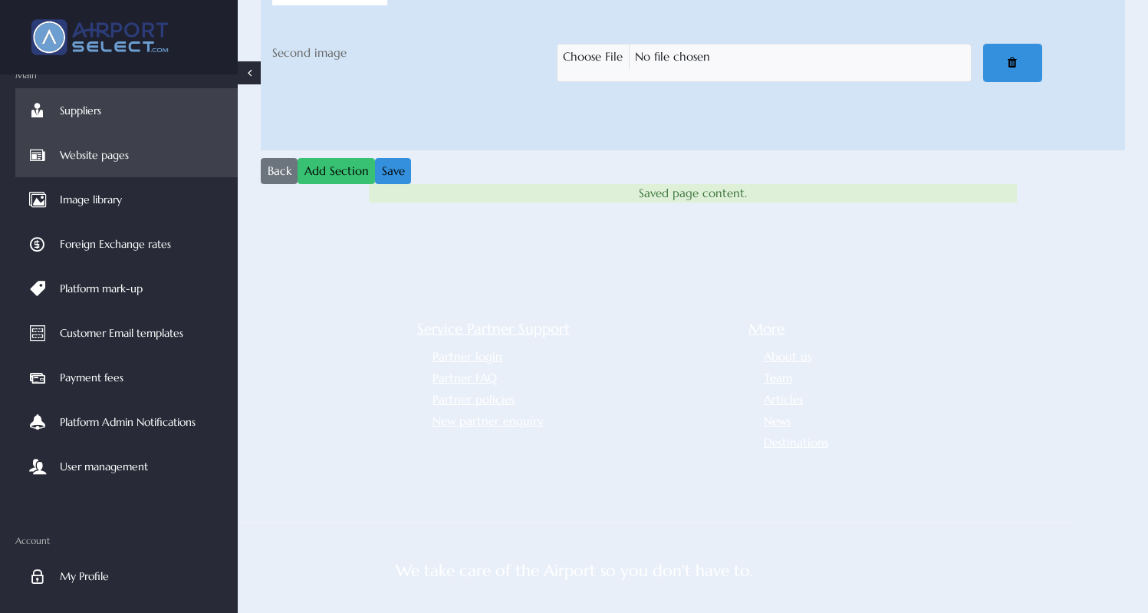
click at [95, 144] on span "Website pages" at bounding box center [94, 155] width 69 height 44
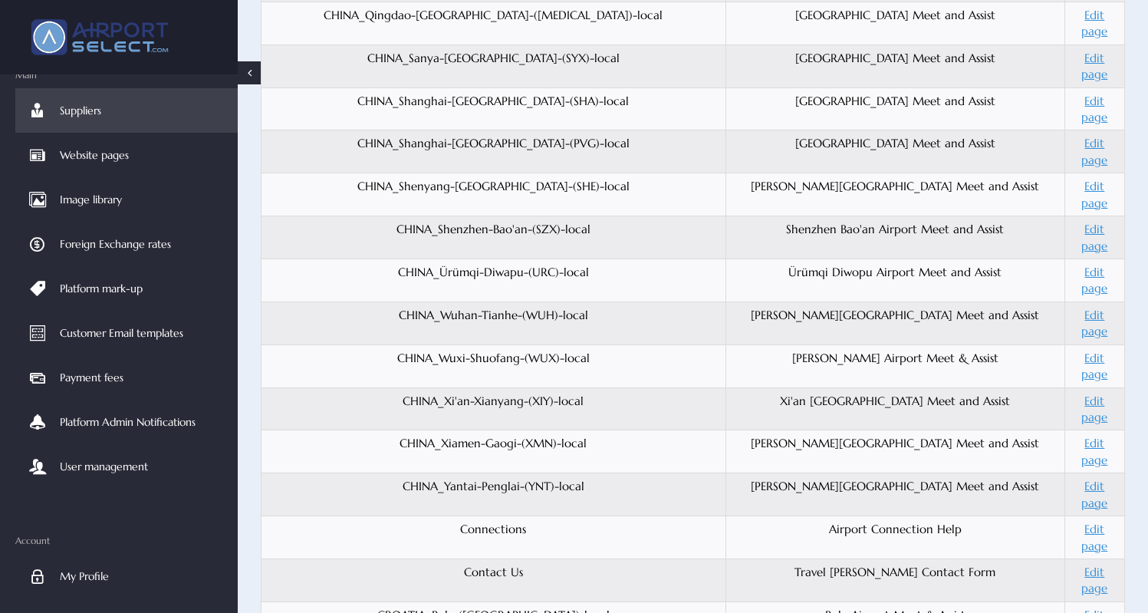
scroll to position [1807, 0]
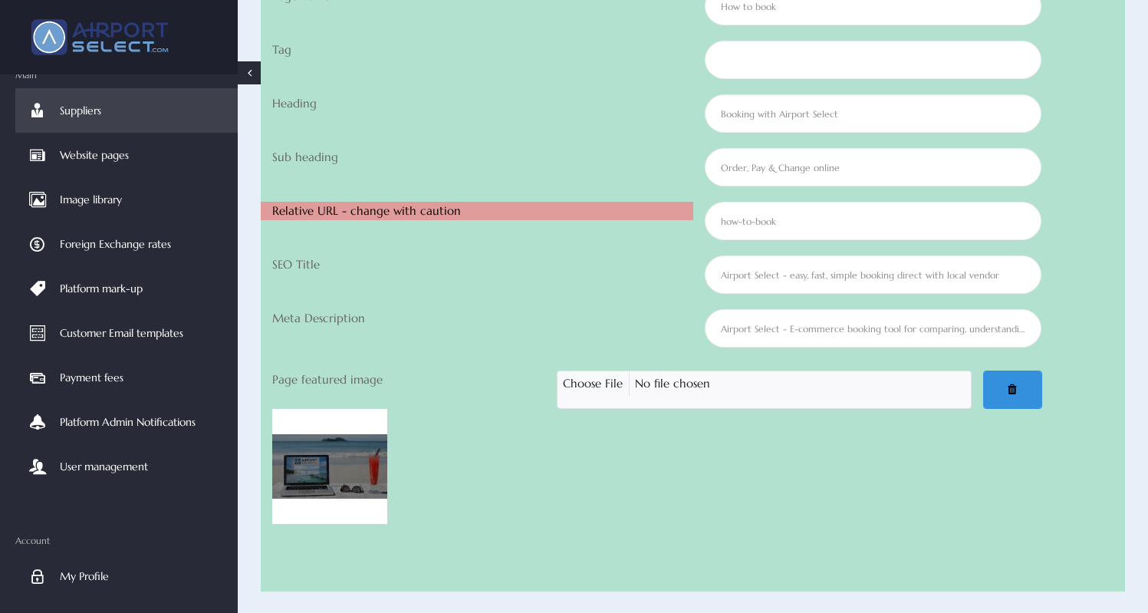
scroll to position [343, 0]
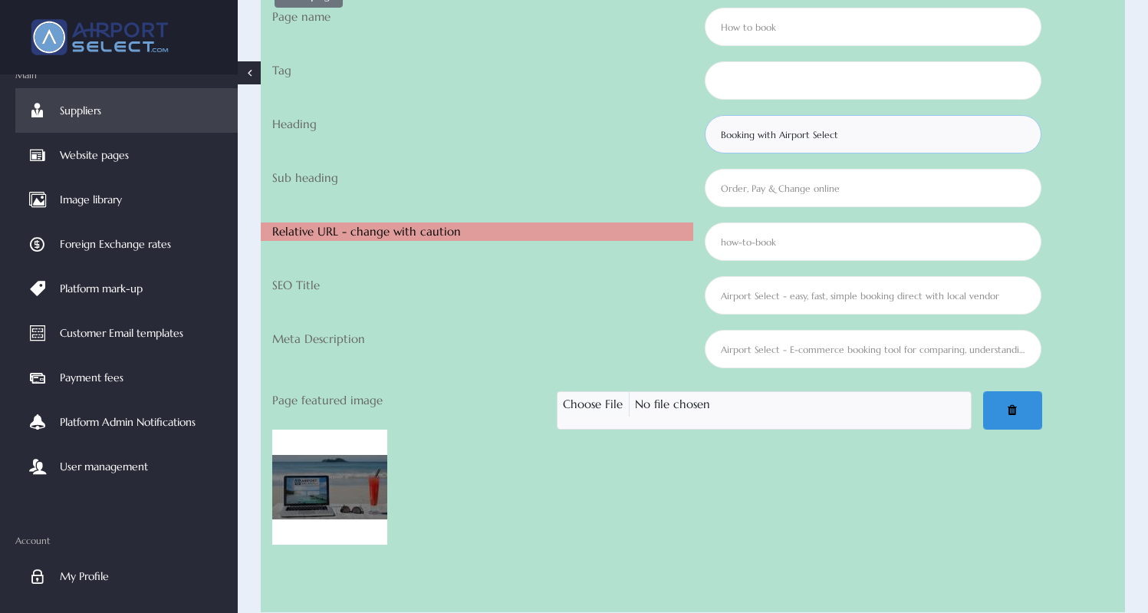
click at [824, 140] on input "Booking with Airport Select" at bounding box center [873, 134] width 337 height 38
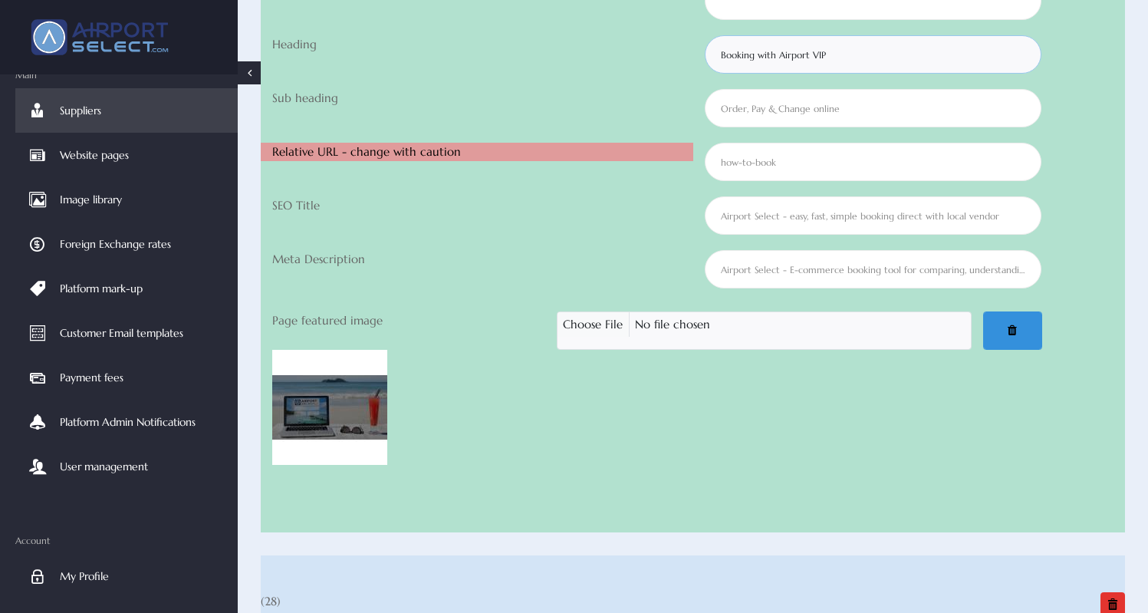
scroll to position [426, 0]
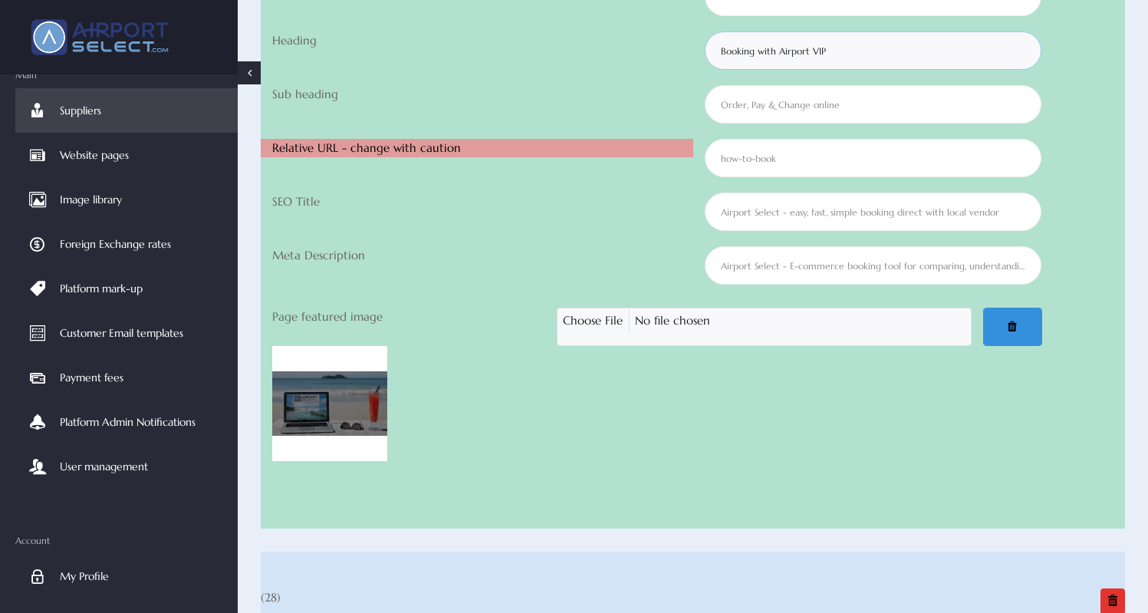
type input "Booking with Airport VIP"
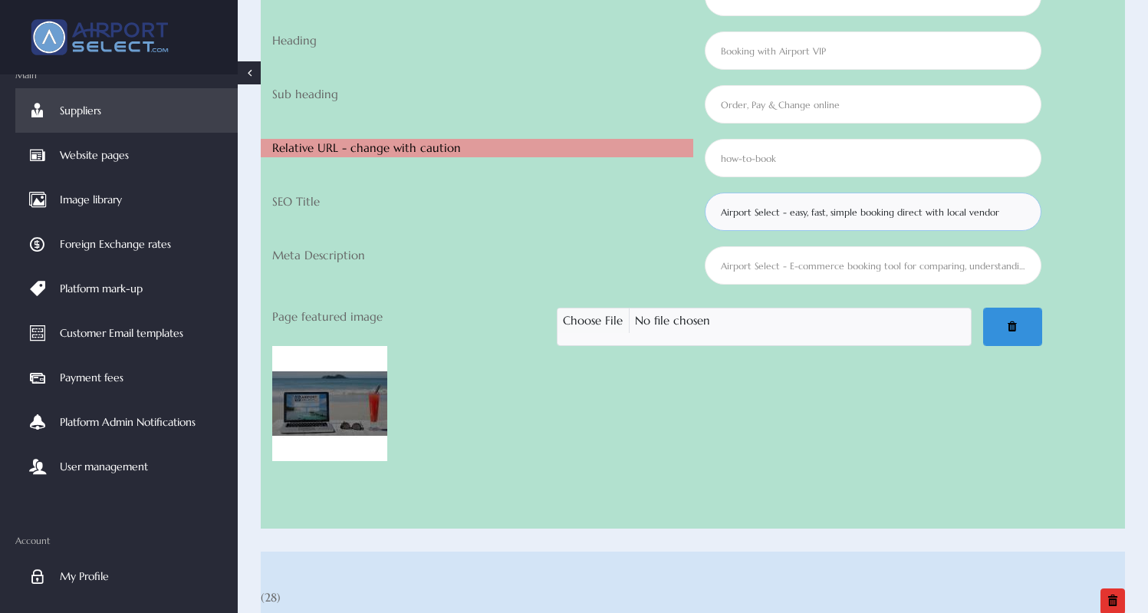
click at [767, 210] on input "Airport Select - easy, fast, simple booking direct with local vendor" at bounding box center [873, 212] width 337 height 38
type input "Airport VIP - easy, fast, simple booking direct with local vendor"
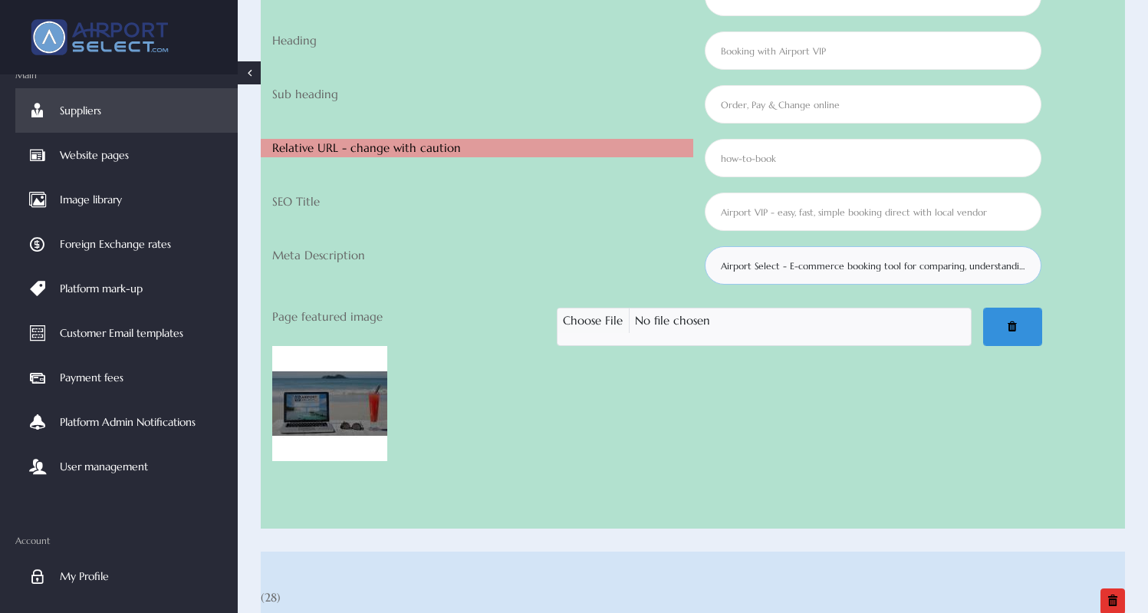
click at [764, 262] on input "Airport Select - E-commerce booking tool for comparing, understanding, choosing…" at bounding box center [873, 265] width 337 height 38
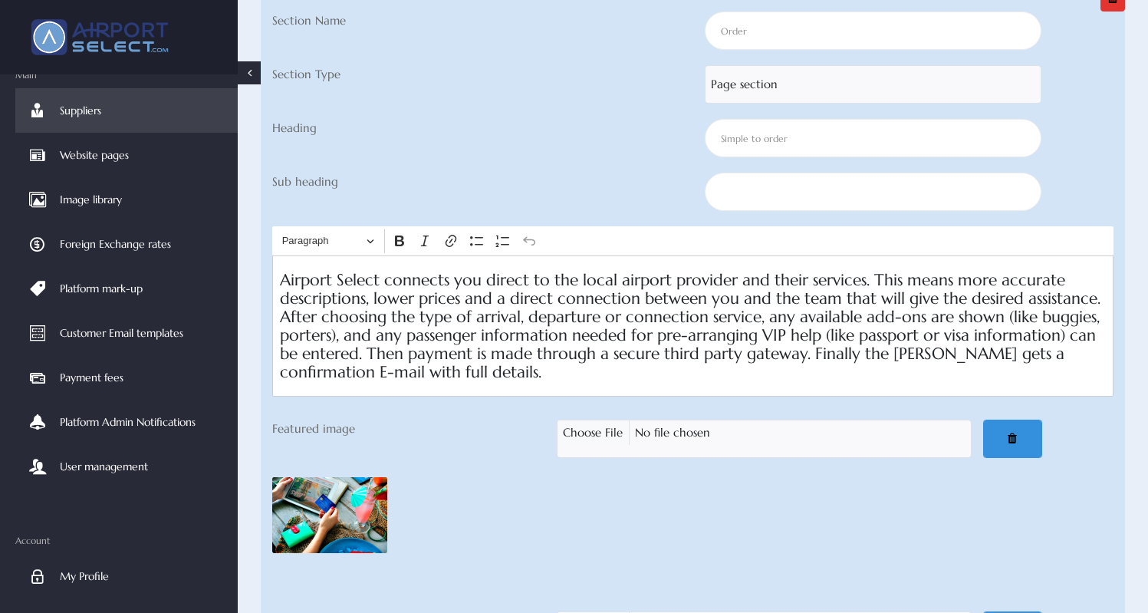
scroll to position [1033, 0]
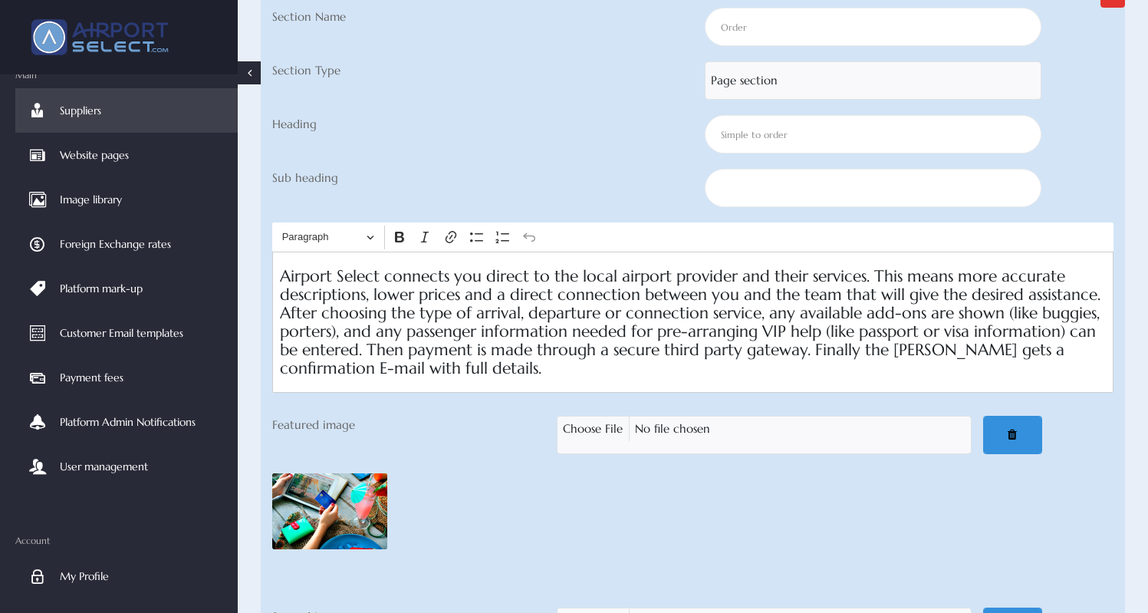
type input "Airport VIP - E-commerce booking tool for comparing, understanding, choosing & …"
click at [347, 280] on p "Airport Select connects you direct to the local airport provider and their serv…" at bounding box center [693, 322] width 826 height 110
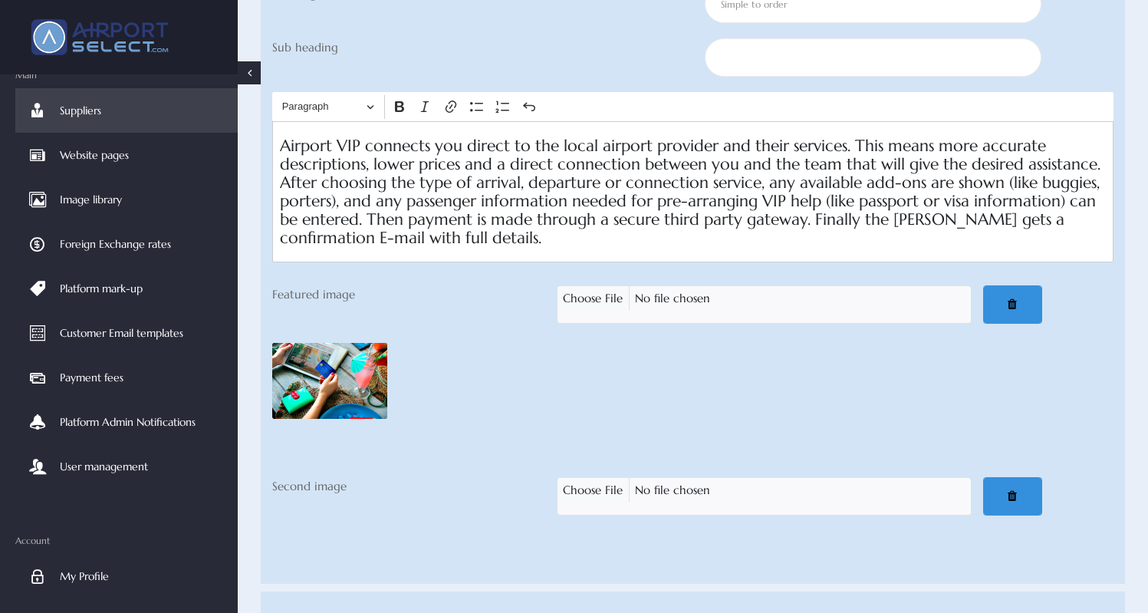
scroll to position [1172, 0]
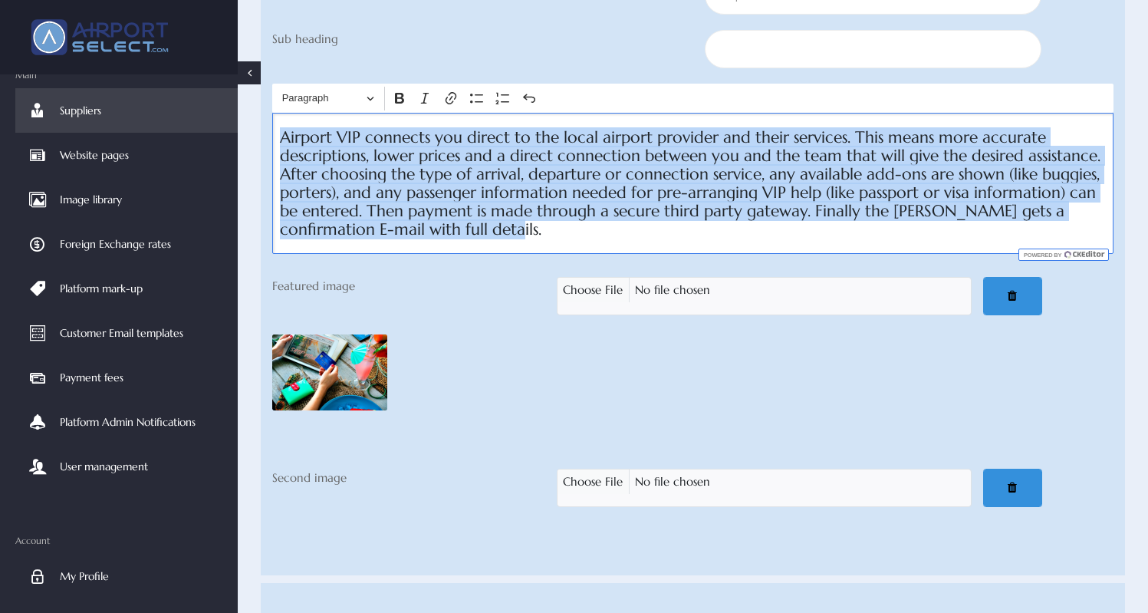
drag, startPoint x: 281, startPoint y: 135, endPoint x: 679, endPoint y: 227, distance: 407.8
click at [679, 227] on p "Airport VIP connects you direct to the local airport provider and their service…" at bounding box center [693, 183] width 826 height 110
copy p "Airport VIP connects you direct to the local airport provider and their service…"
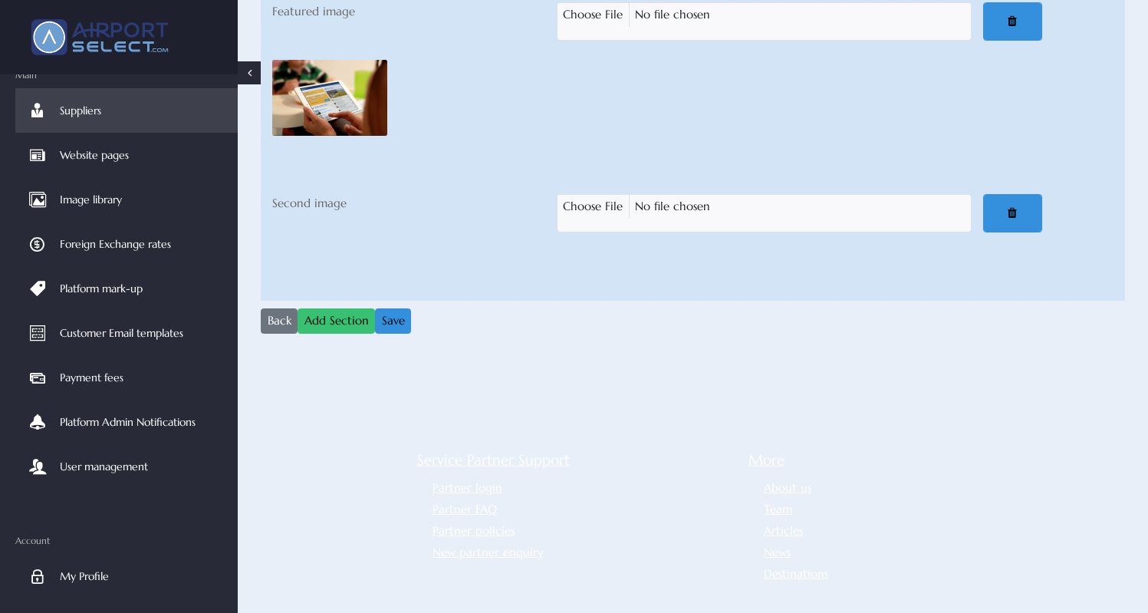
scroll to position [3187, 0]
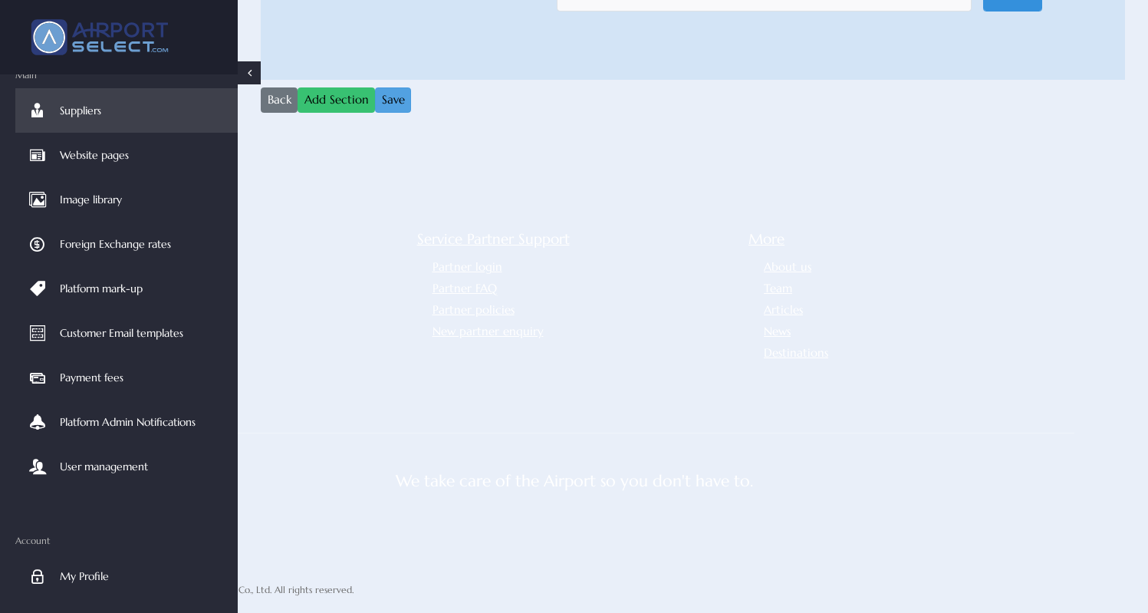
click at [392, 97] on button "Save" at bounding box center [393, 100] width 36 height 26
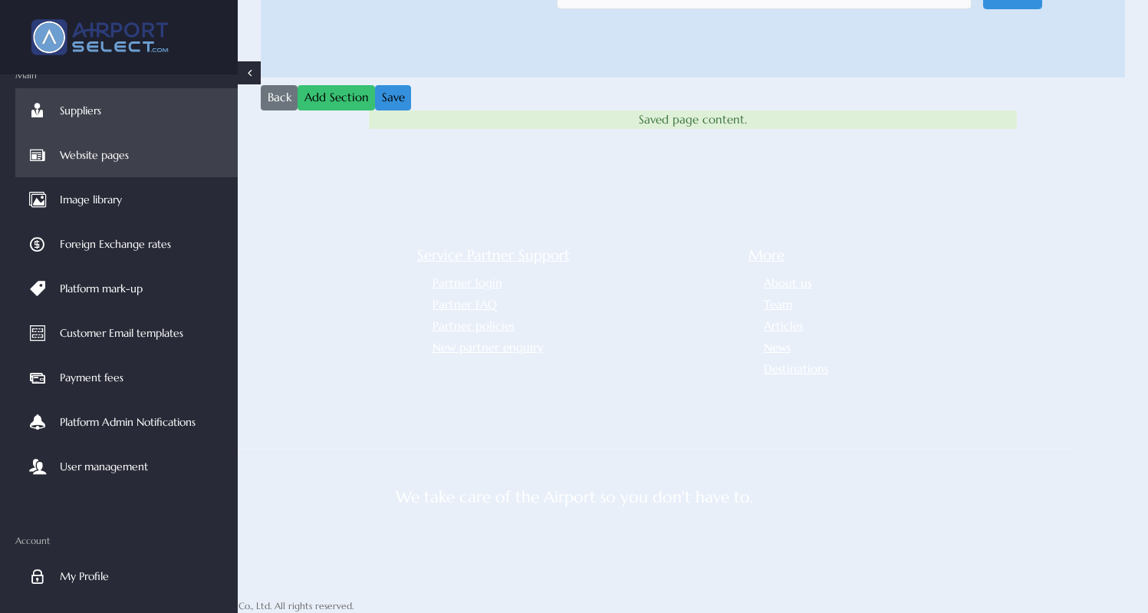
click at [100, 144] on span "Website pages" at bounding box center [94, 155] width 69 height 44
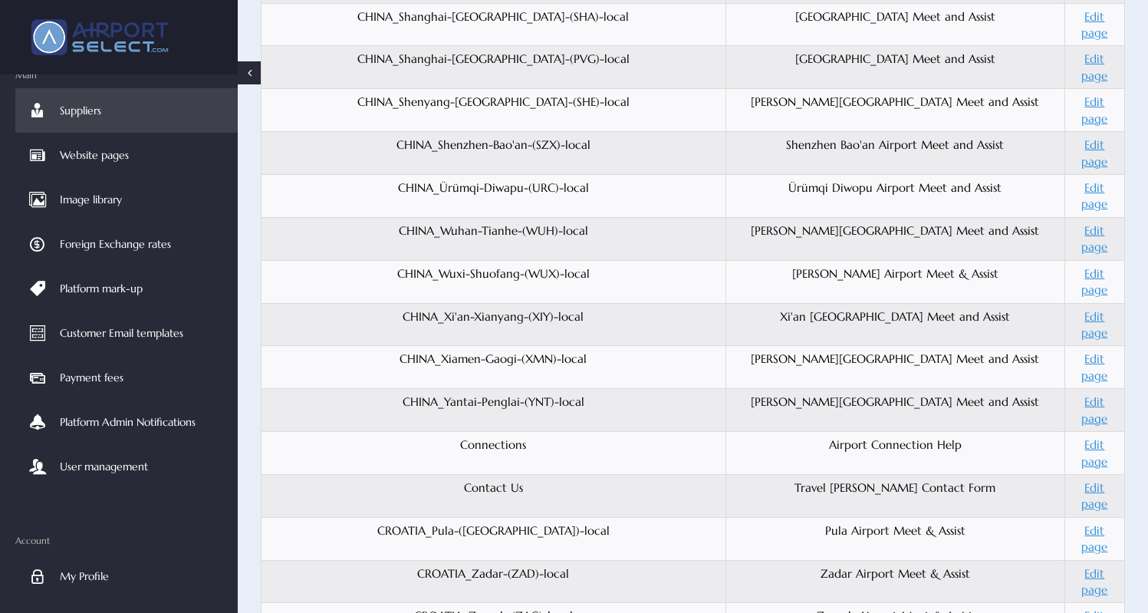
scroll to position [1948, 0]
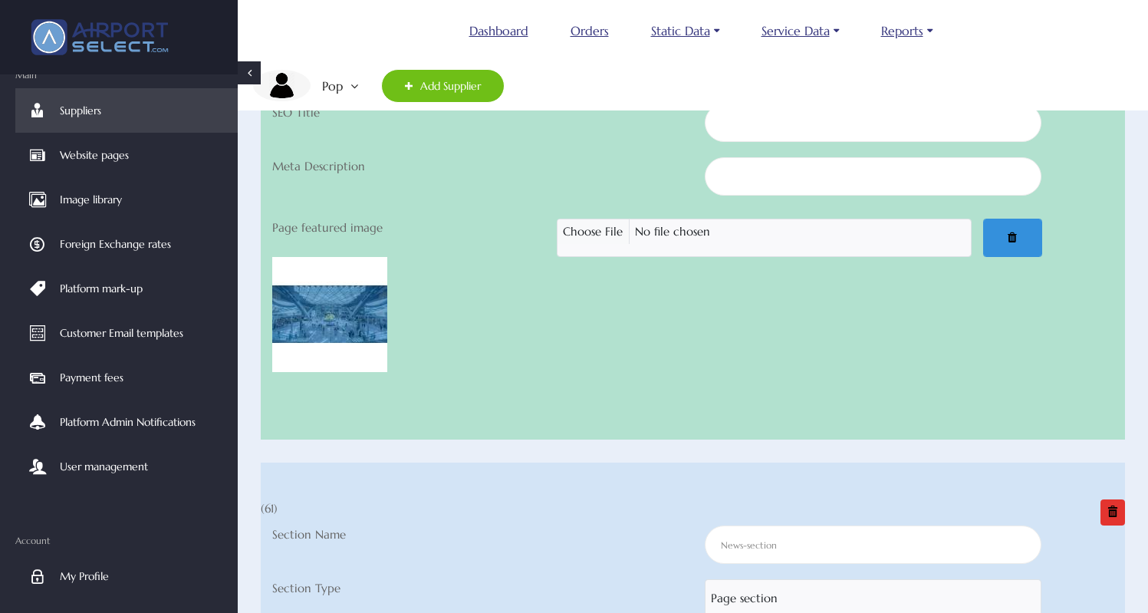
scroll to position [0, 0]
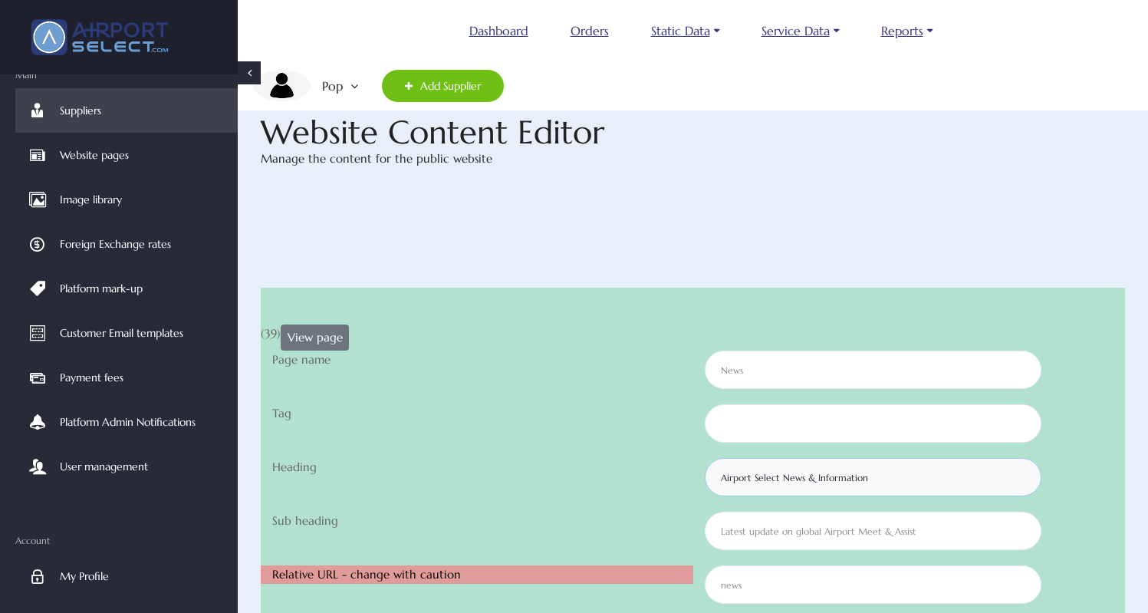
click at [769, 478] on input "Airport Select News & Information" at bounding box center [873, 477] width 337 height 38
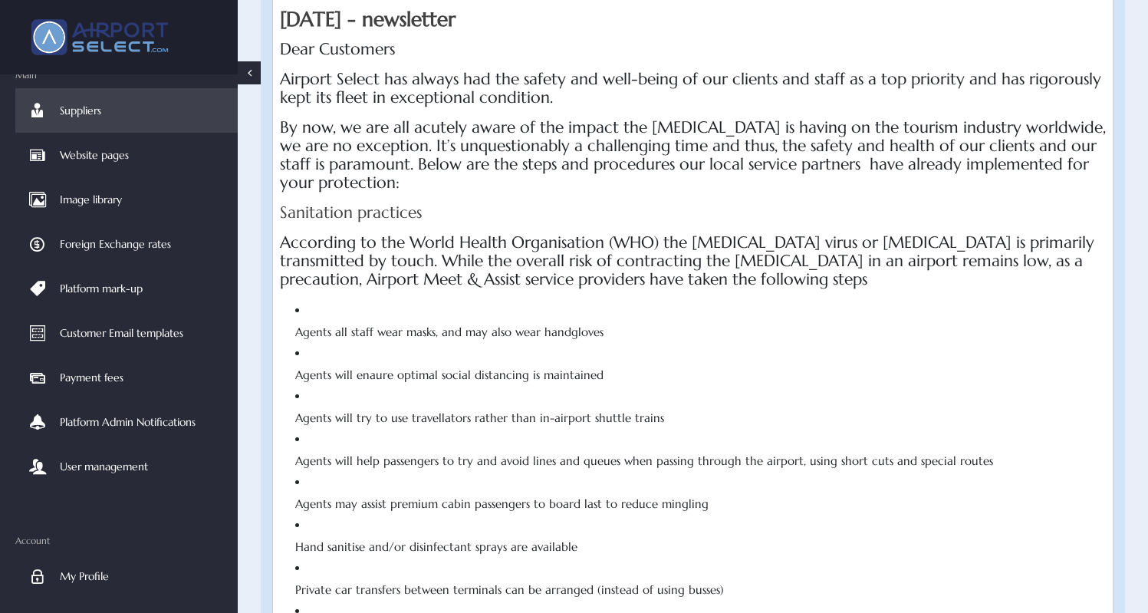
scroll to position [1169, 0]
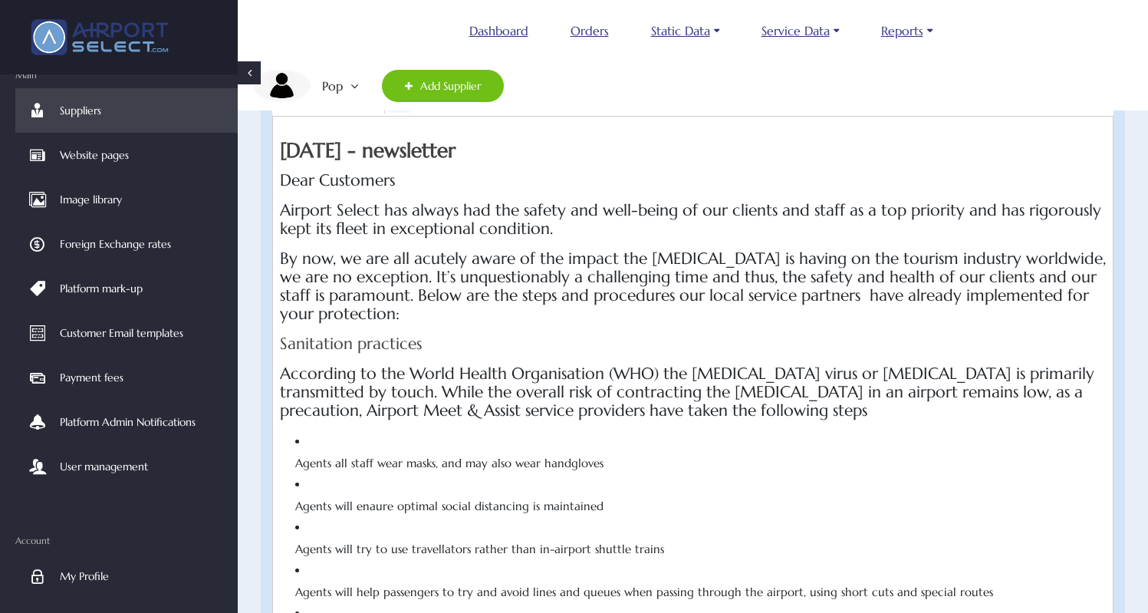
type input "Airport VIP News & Information"
click at [361, 202] on p "Airport Select has always had the safety and well-being of our clients and staf…" at bounding box center [693, 219] width 826 height 37
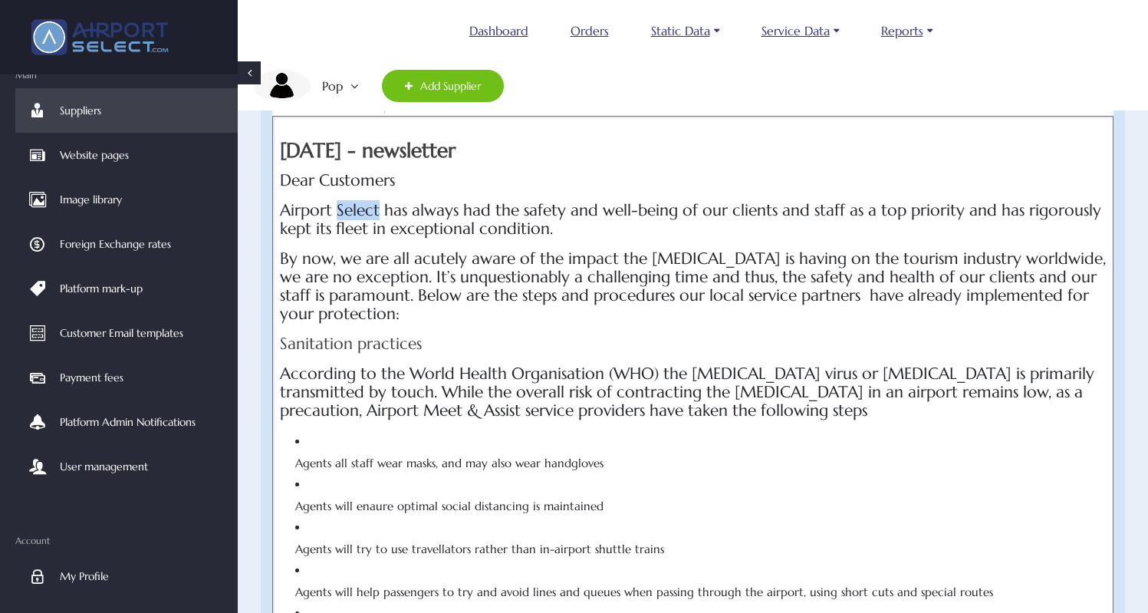
click at [361, 202] on p "Airport Select has always had the safety and well-being of our clients and staf…" at bounding box center [693, 219] width 826 height 37
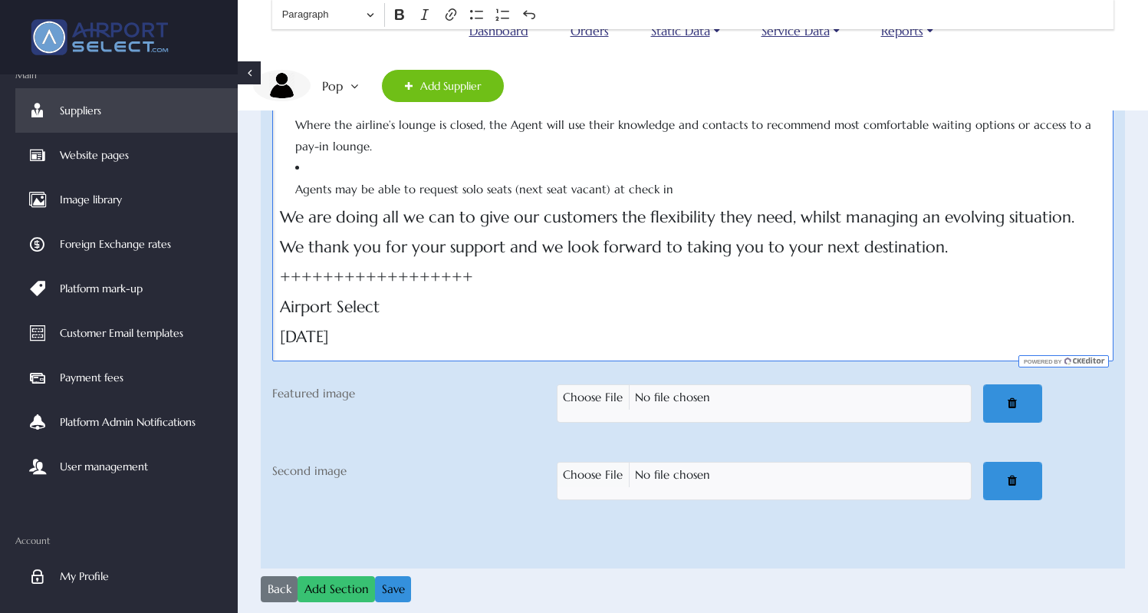
scroll to position [1999, 0]
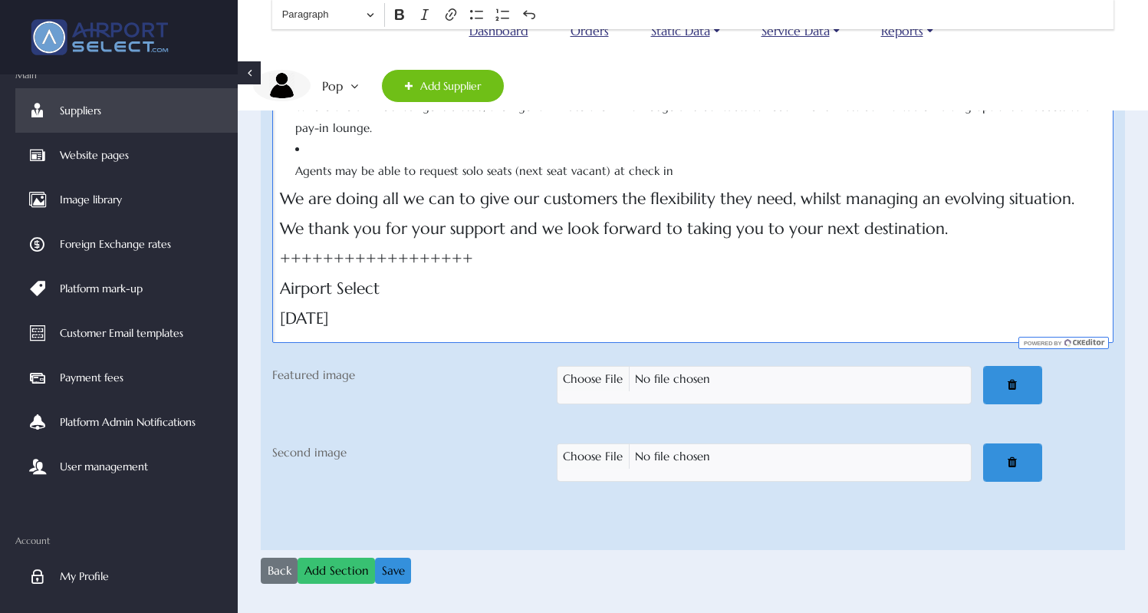
click at [365, 288] on p "Airport Select" at bounding box center [693, 288] width 826 height 18
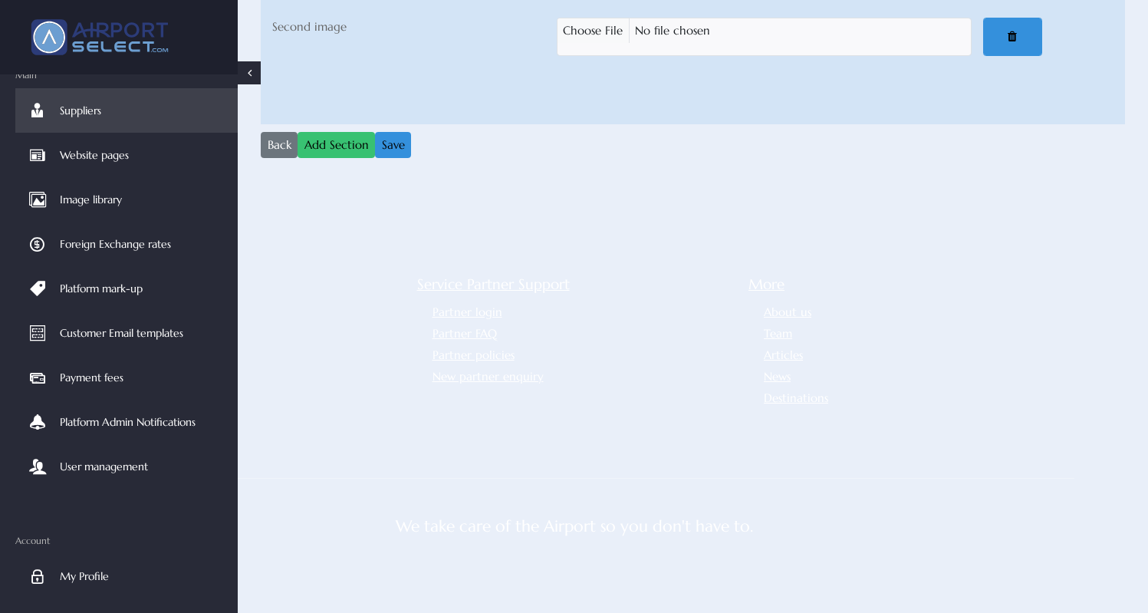
scroll to position [2404, 0]
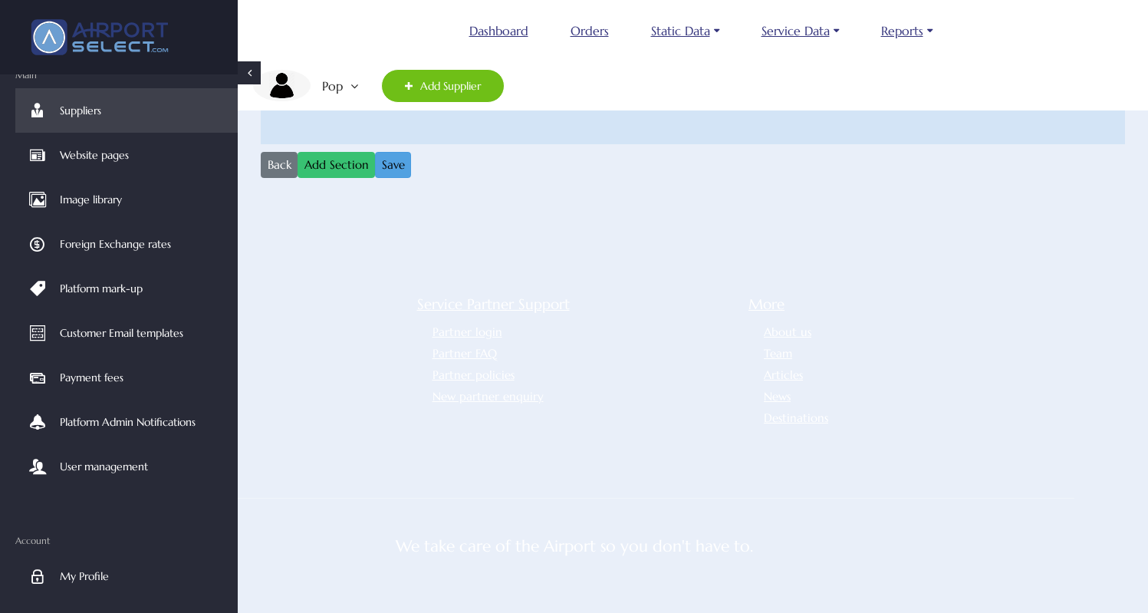
click at [396, 168] on button "Save" at bounding box center [393, 165] width 36 height 26
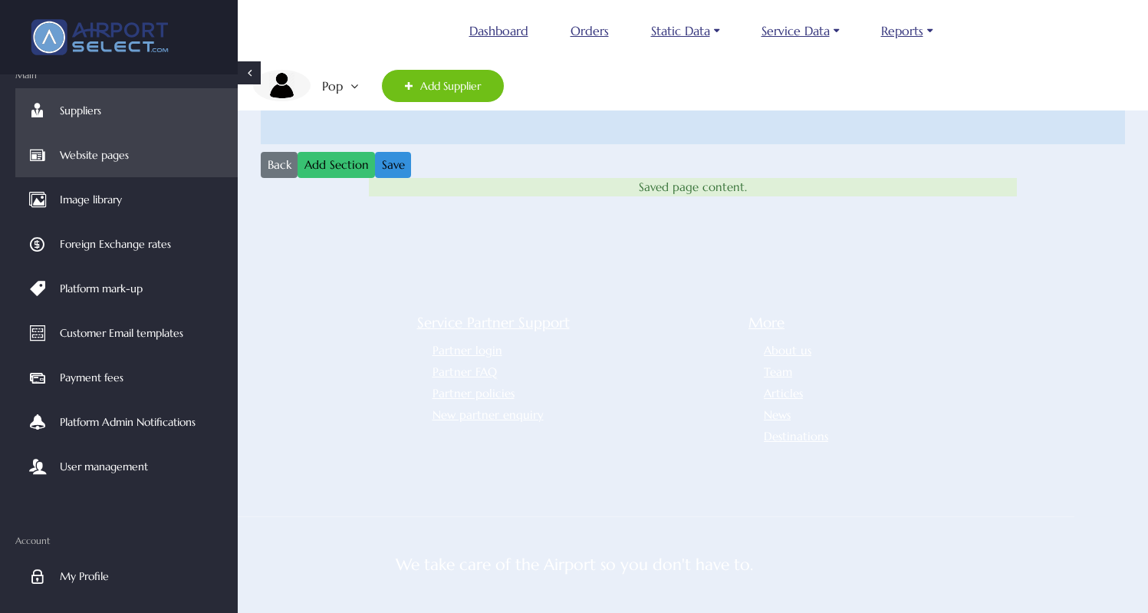
click at [94, 153] on span "Website pages" at bounding box center [94, 155] width 69 height 44
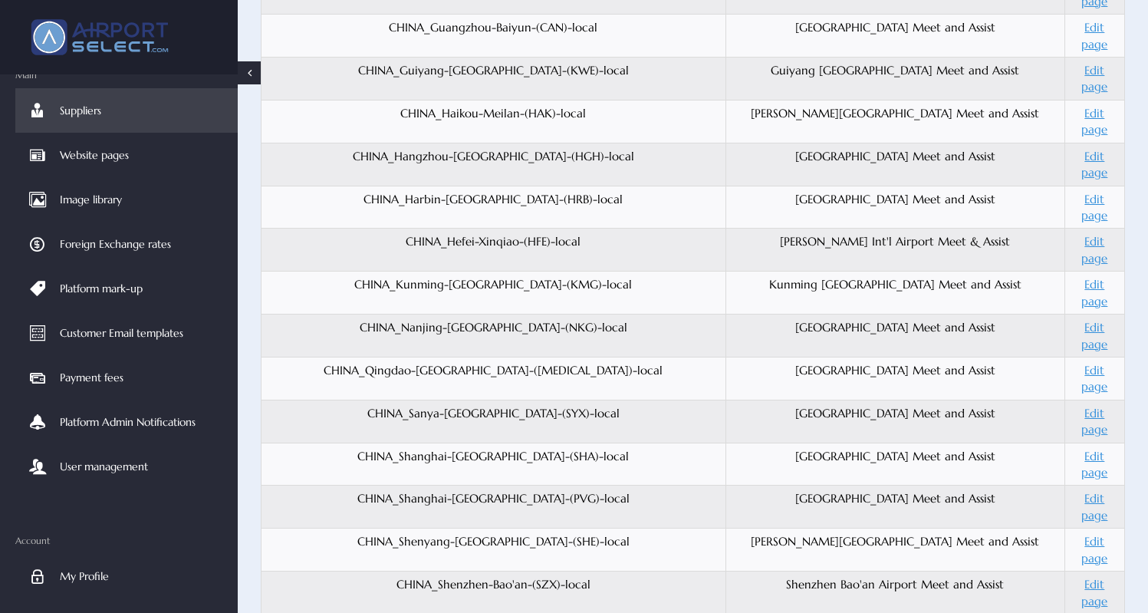
scroll to position [1480, 0]
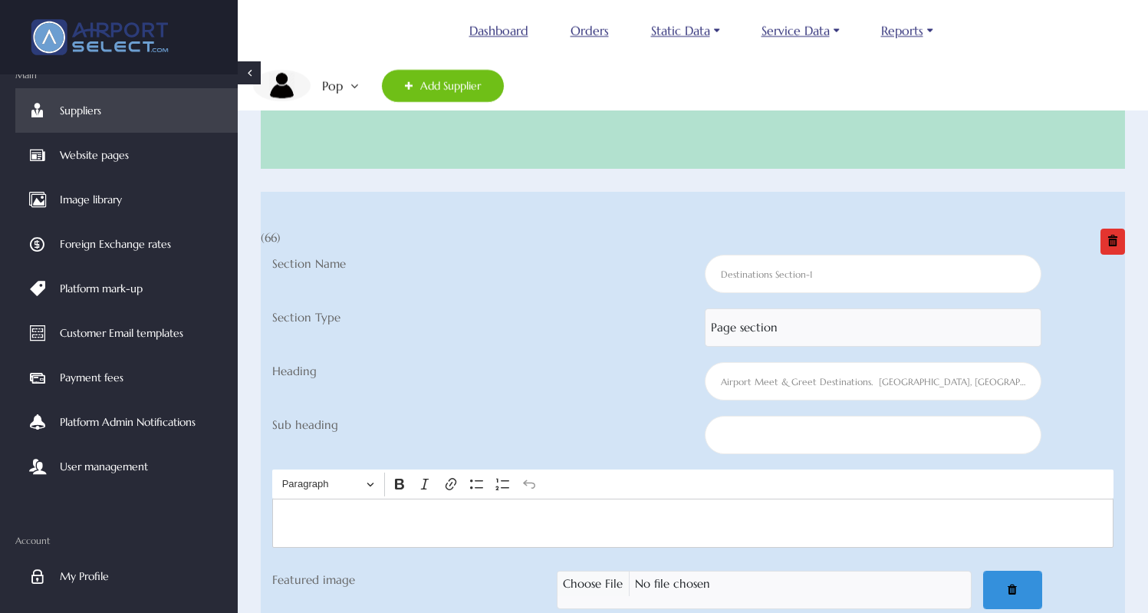
scroll to position [785, 0]
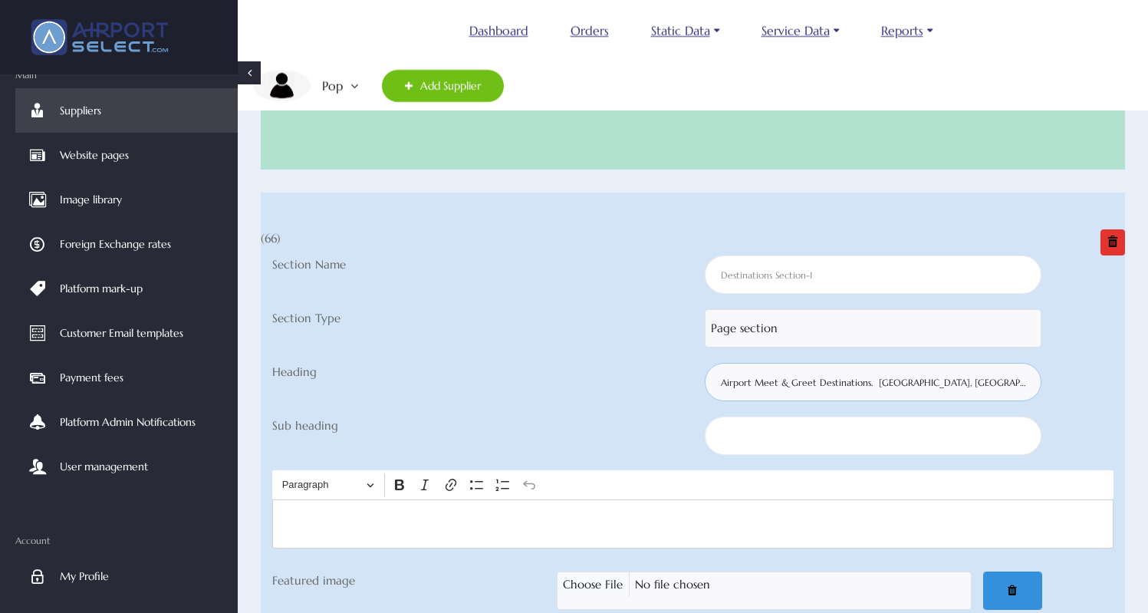
click at [722, 381] on input "Airport Meet & Greet Destinations. Europe, USA, Asia Pacific regions." at bounding box center [873, 382] width 337 height 38
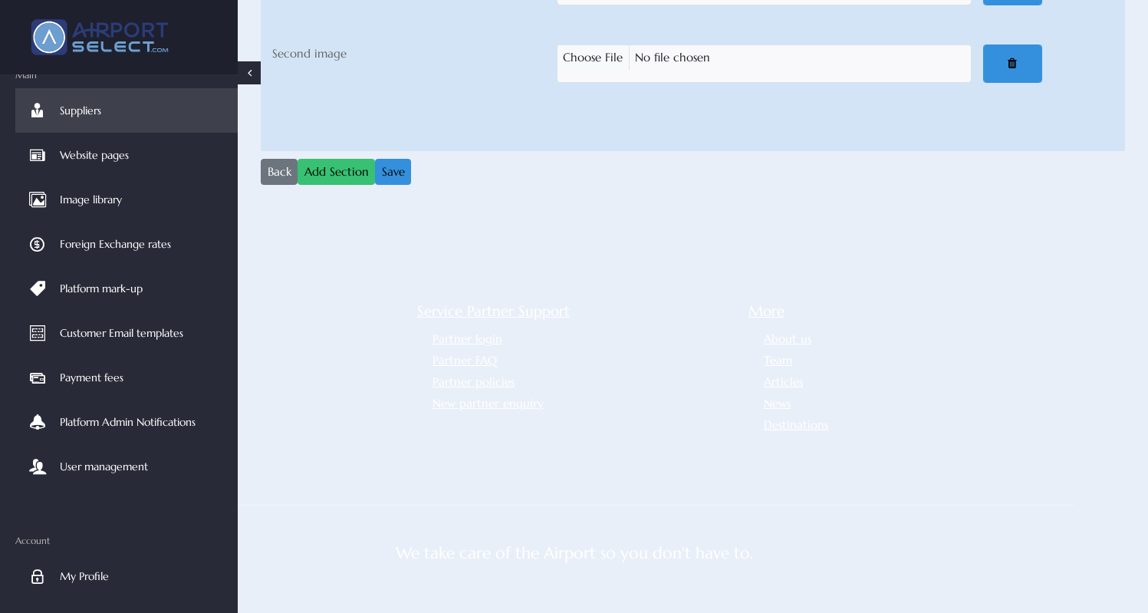
scroll to position [2034, 0]
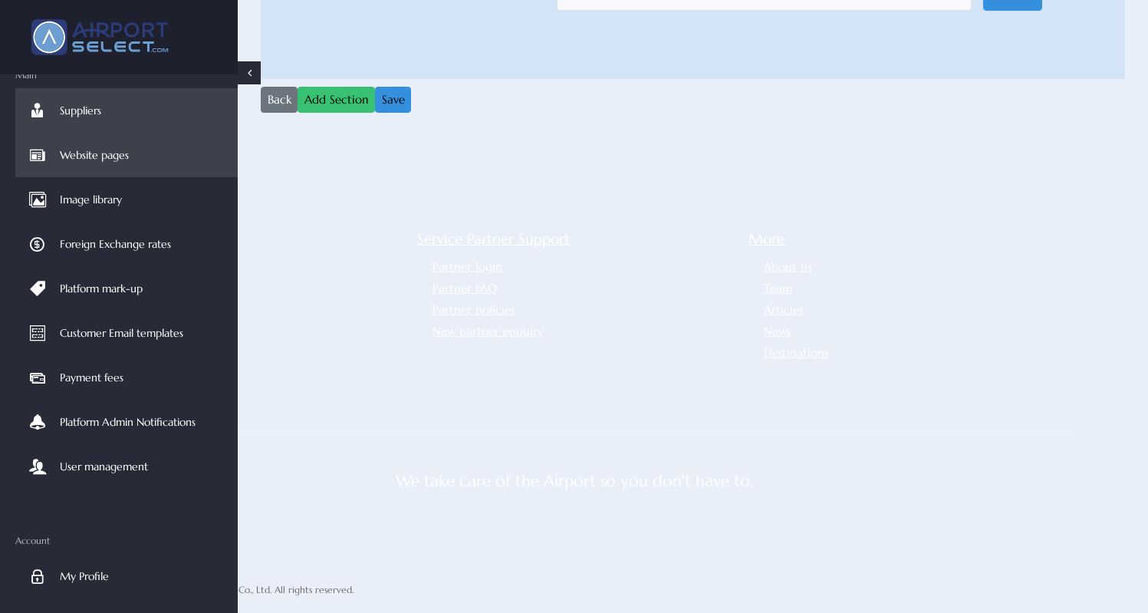
click at [110, 149] on span "Website pages" at bounding box center [94, 155] width 69 height 44
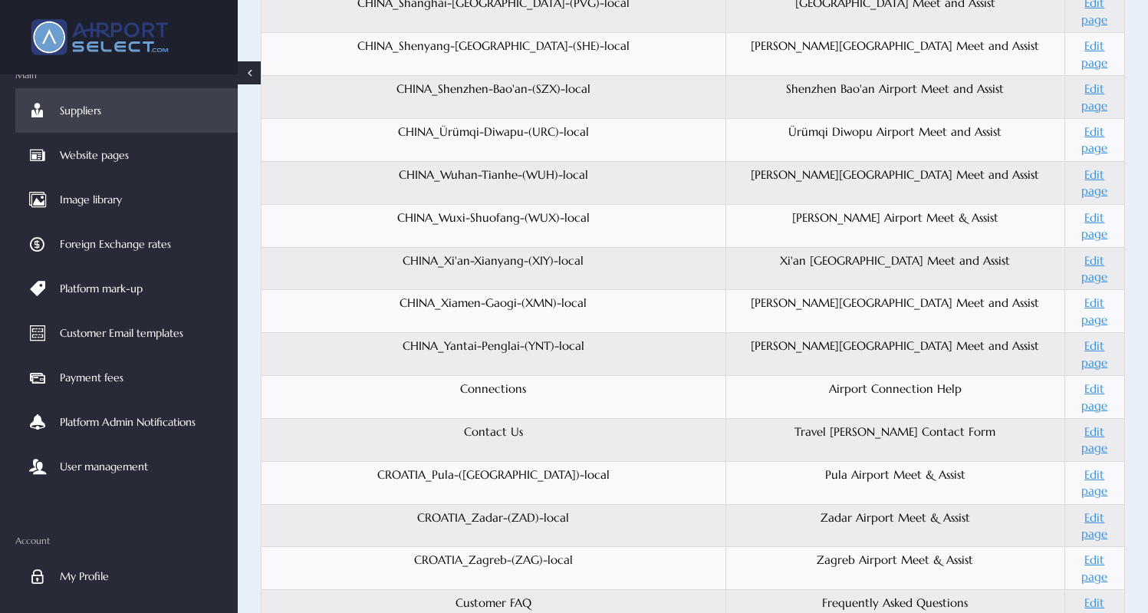
scroll to position [1959, 0]
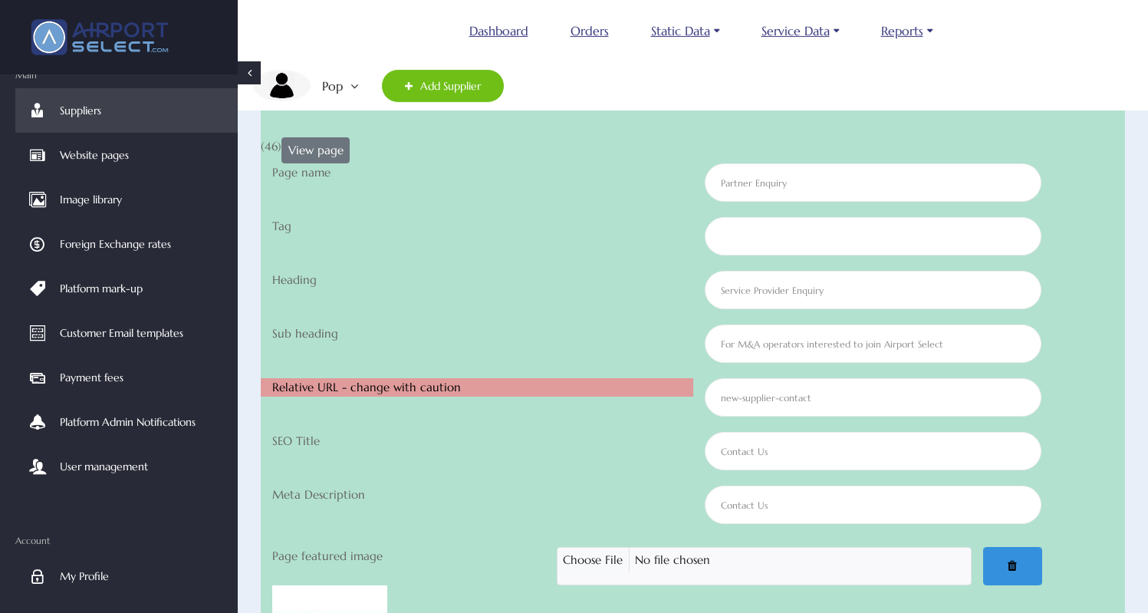
scroll to position [194, 0]
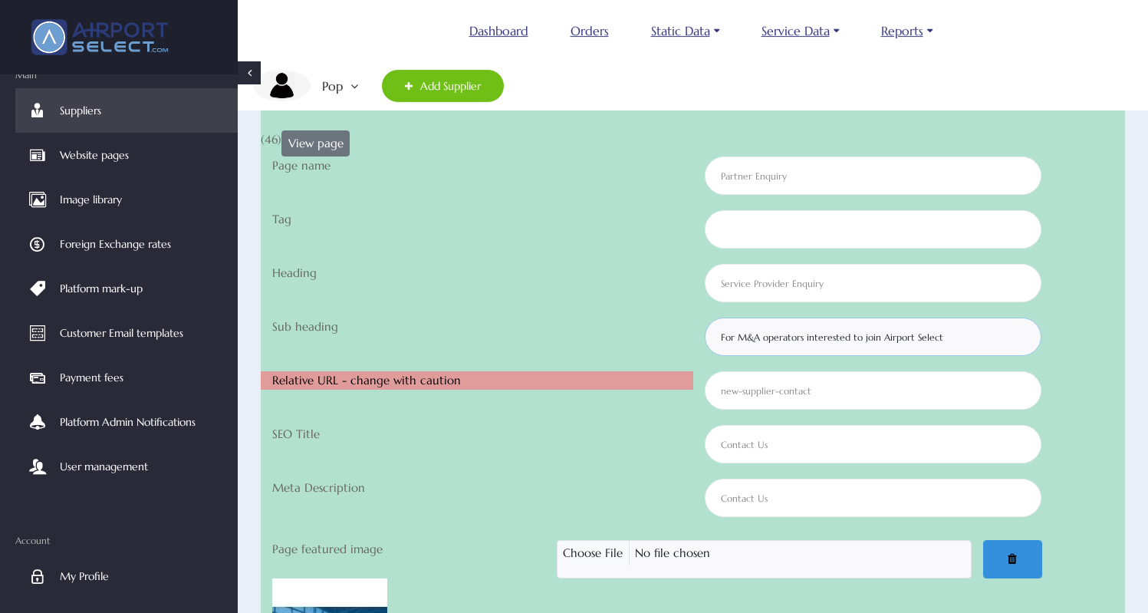
click at [920, 334] on input "For M&A operators interested to join Airport Select" at bounding box center [873, 337] width 337 height 38
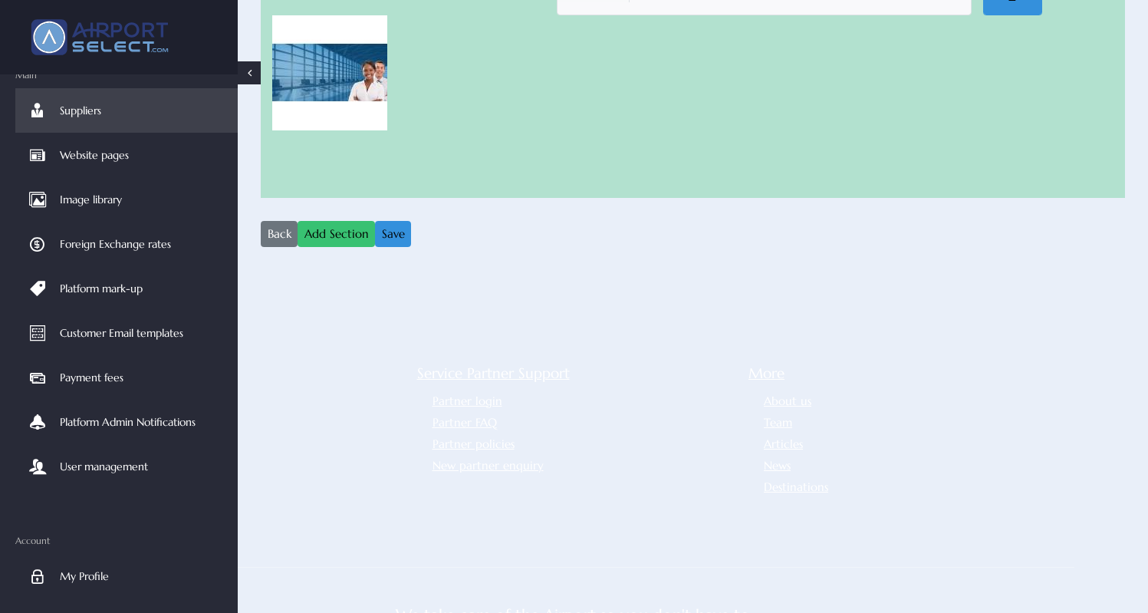
scroll to position [767, 0]
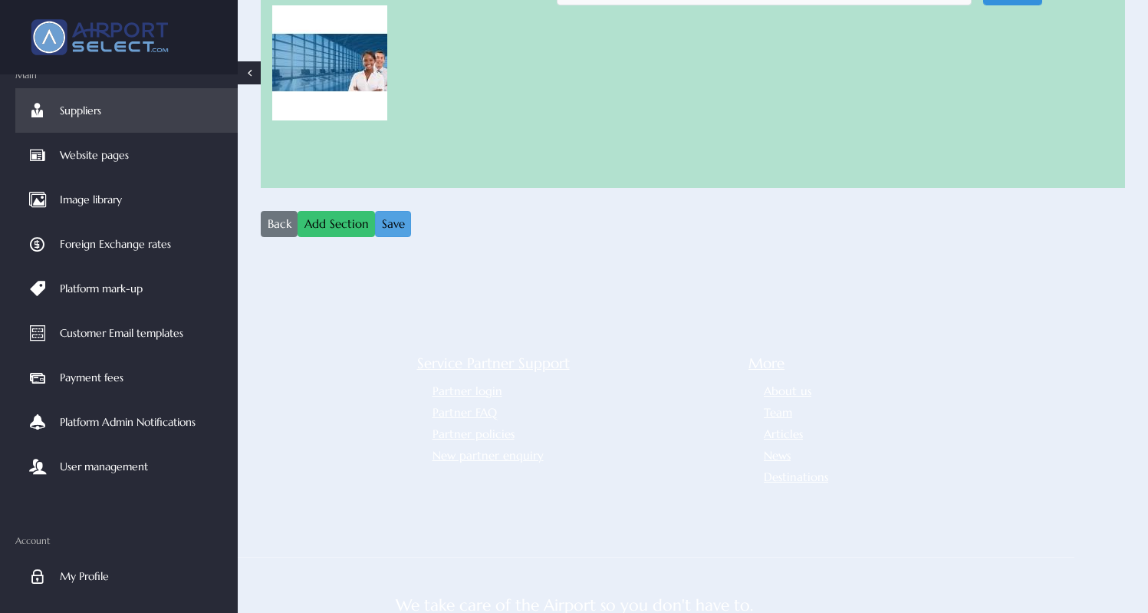
type input "For M&A operators interested to join Airport VIP"
click at [394, 231] on button "Save" at bounding box center [393, 224] width 36 height 26
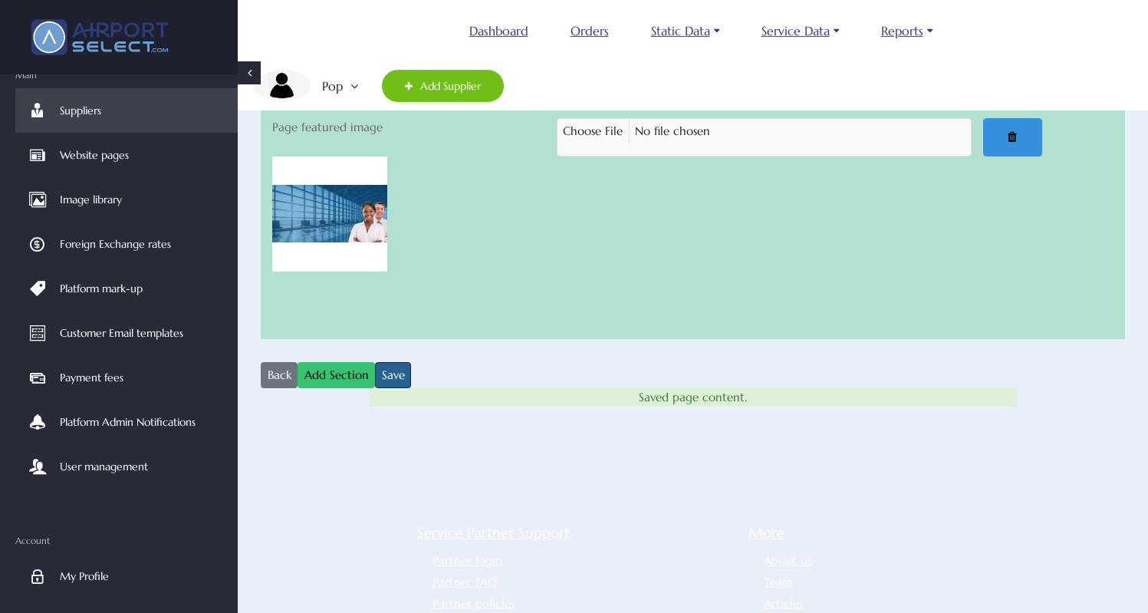
scroll to position [0, 0]
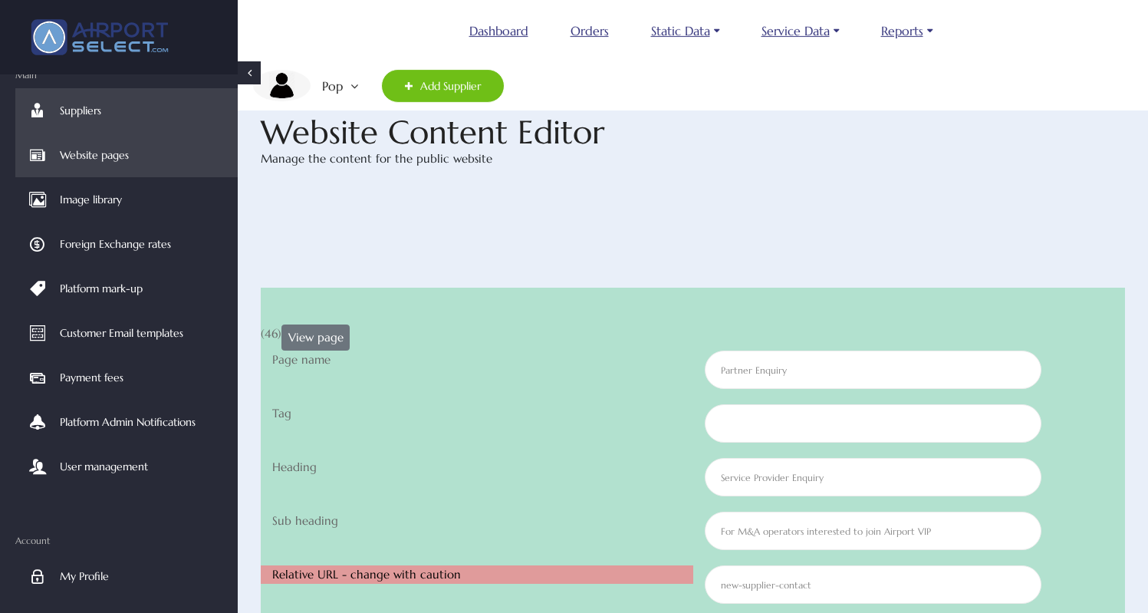
click at [94, 148] on span "Website pages" at bounding box center [94, 155] width 69 height 44
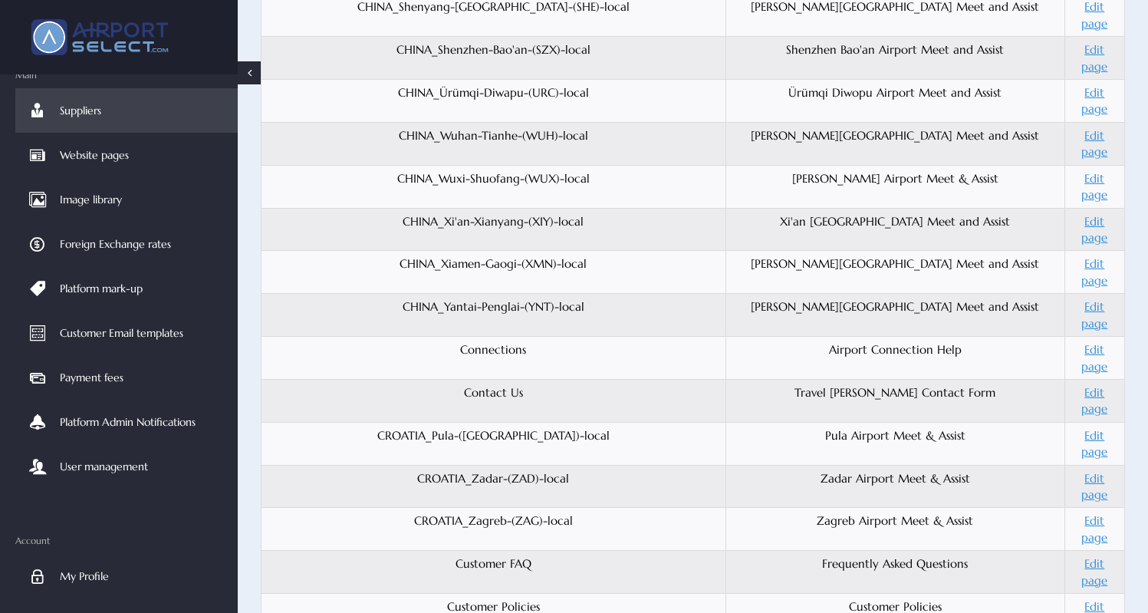
scroll to position [1993, 0]
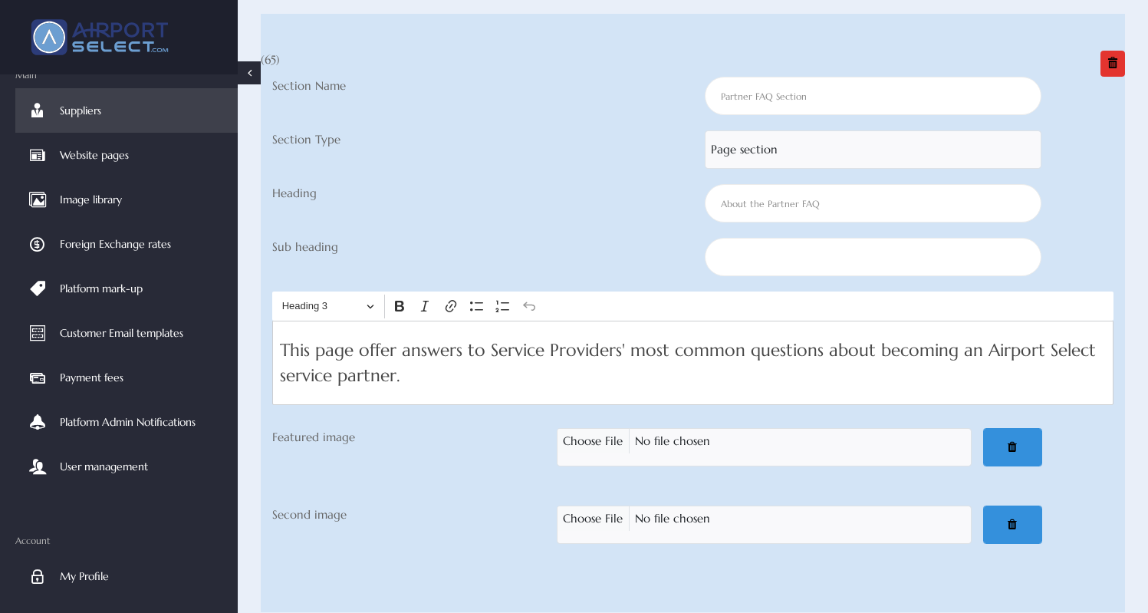
scroll to position [967, 0]
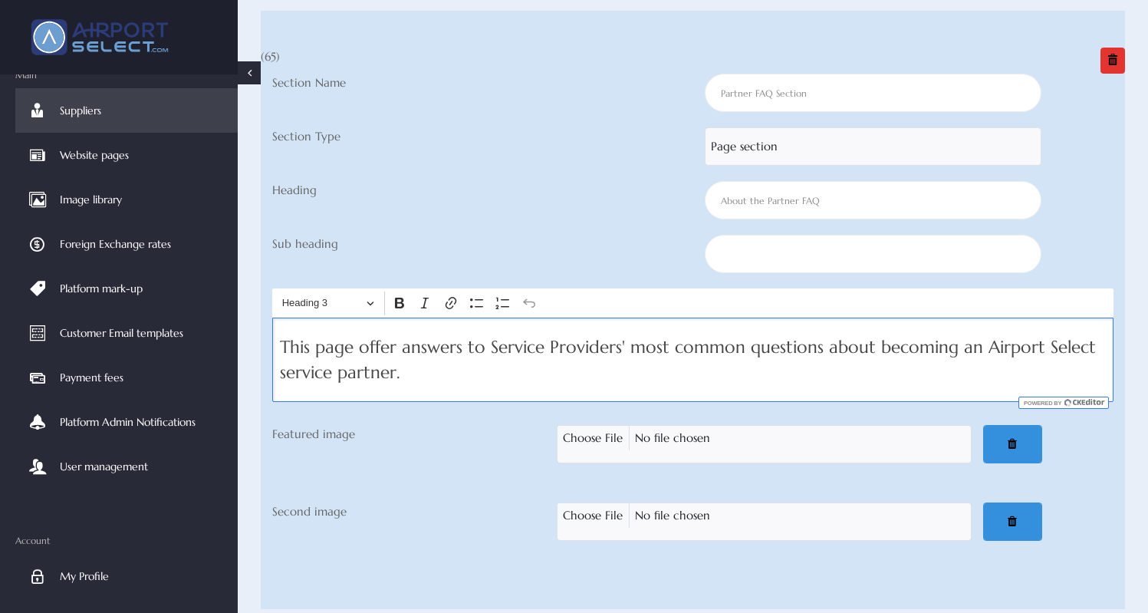
click at [1055, 350] on h4 "This page offer answers to Service Providers' most common questions about becom…" at bounding box center [693, 360] width 826 height 52
click at [1056, 350] on h4 "This page offer answers to Service Providers' most common questions about becom…" at bounding box center [693, 360] width 826 height 52
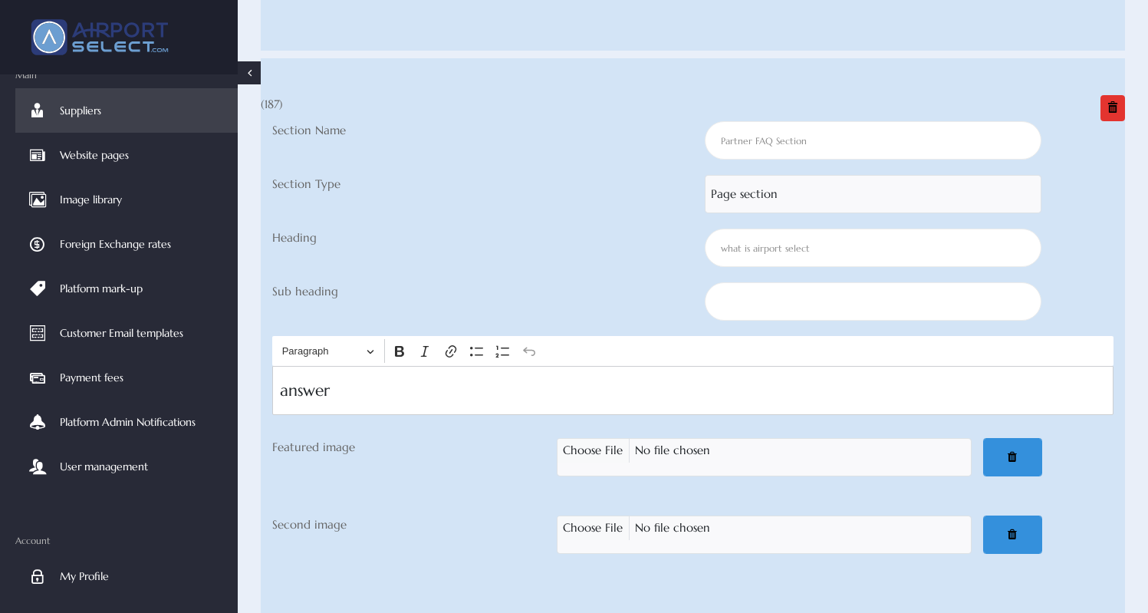
scroll to position [1529, 0]
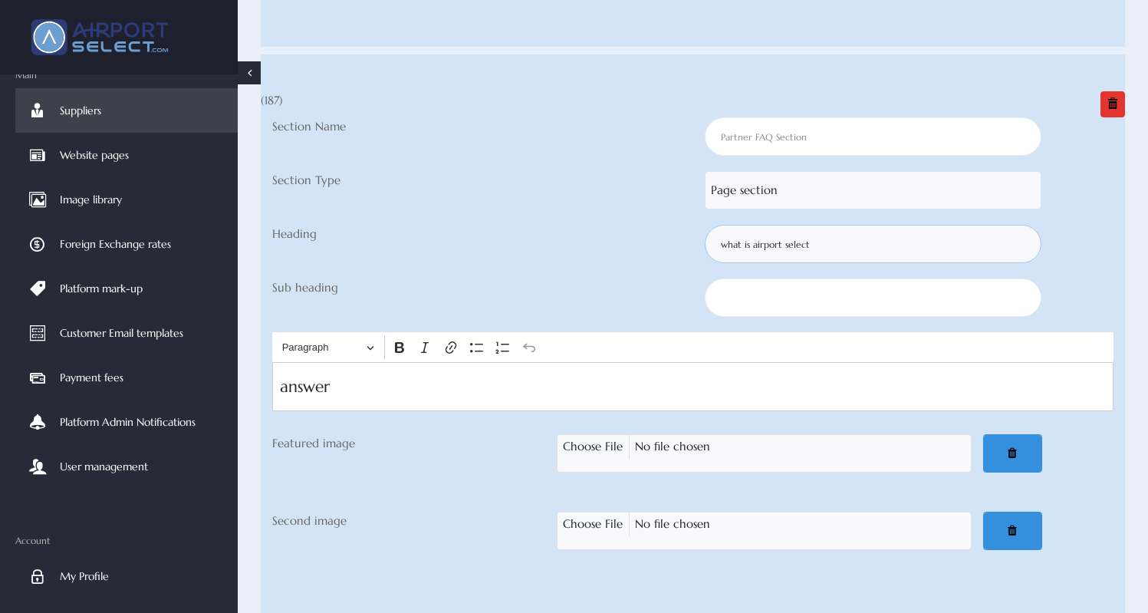
click at [798, 241] on input "what is airport select" at bounding box center [873, 244] width 337 height 38
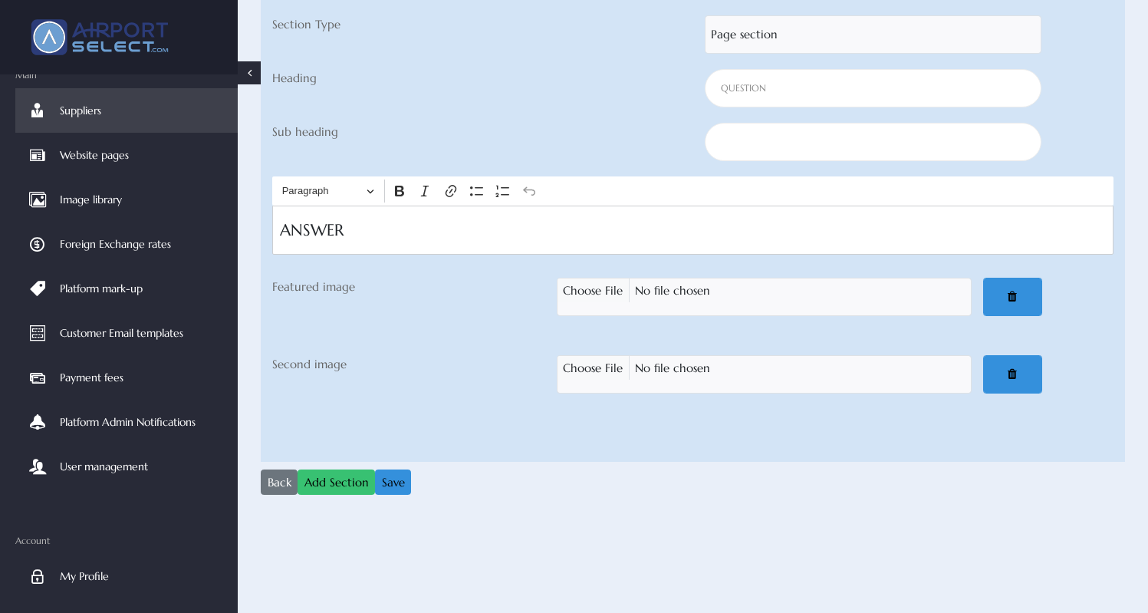
scroll to position [2257, 0]
type input "what is airport vip"
click at [388, 486] on button "Save" at bounding box center [393, 482] width 36 height 26
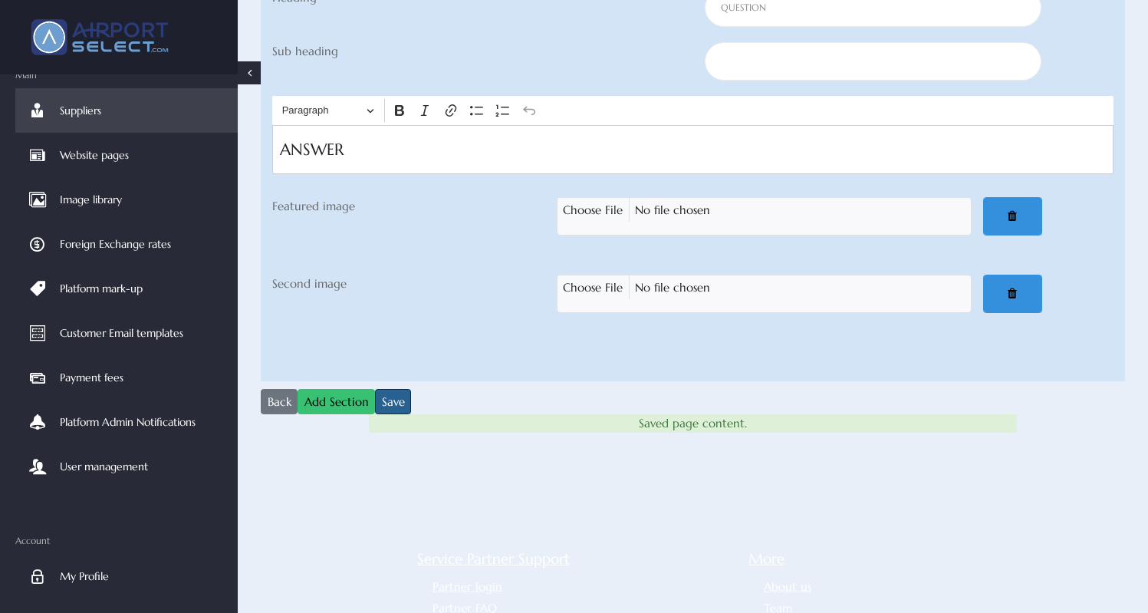
scroll to position [2659, 0]
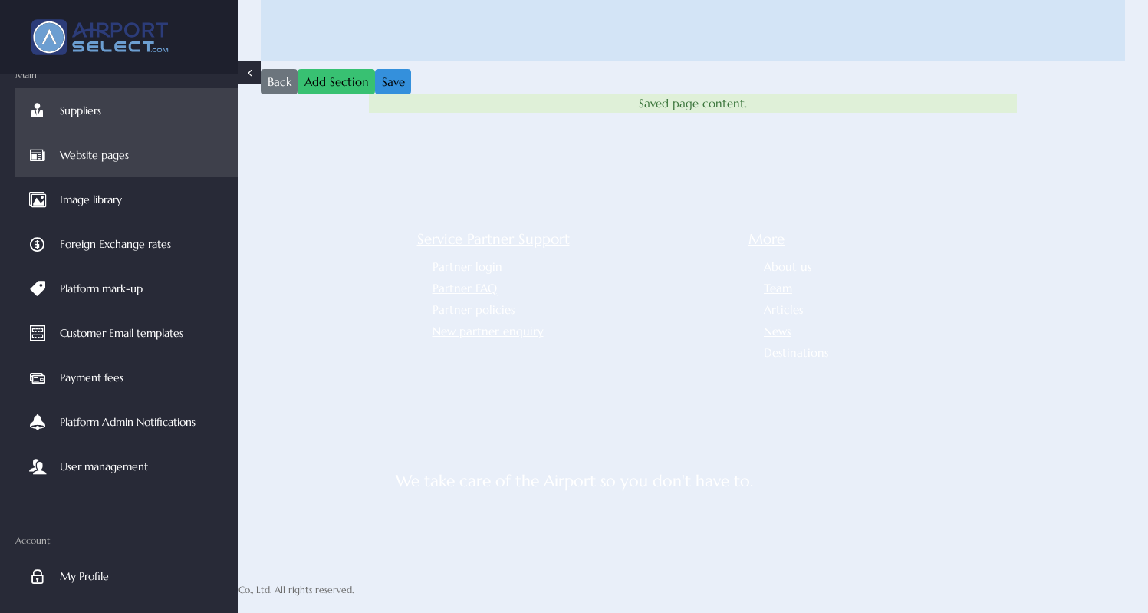
click at [107, 152] on span "Website pages" at bounding box center [94, 155] width 69 height 44
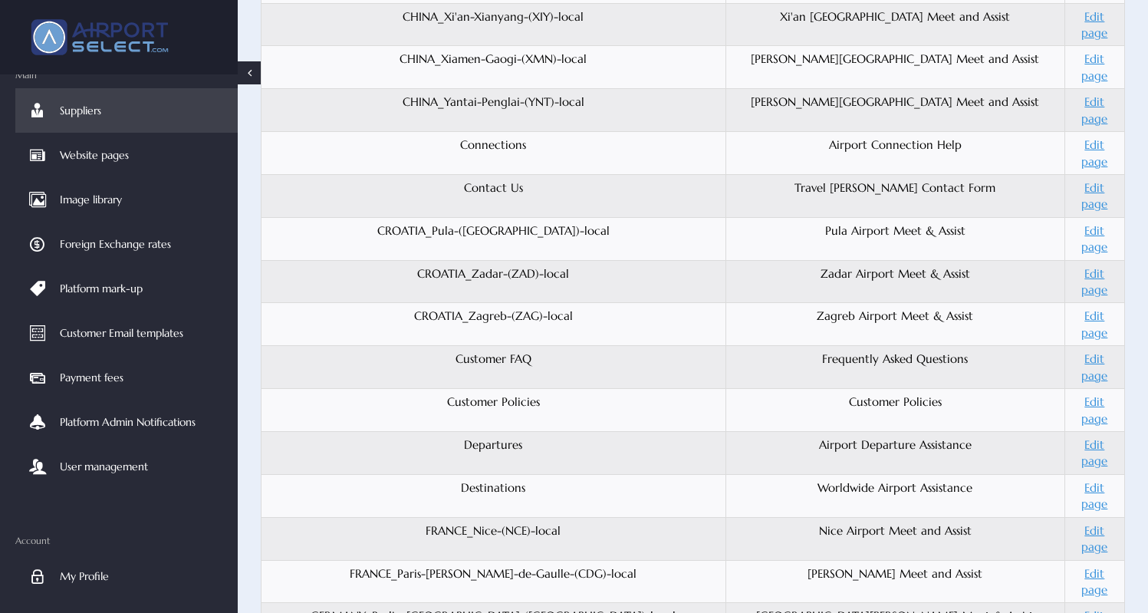
scroll to position [2210, 0]
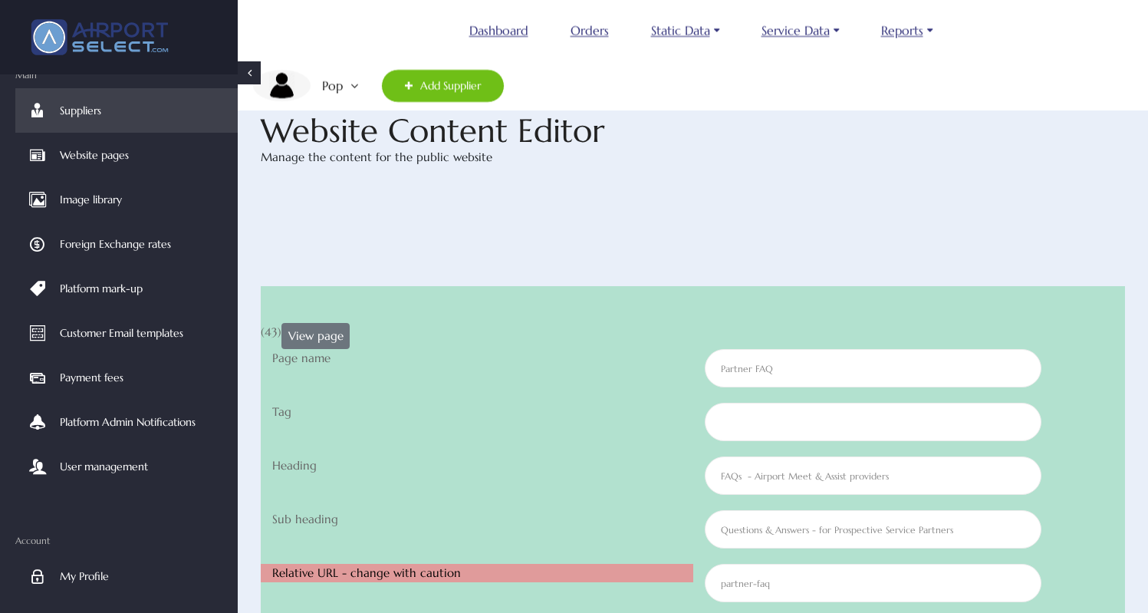
scroll to position [0, 0]
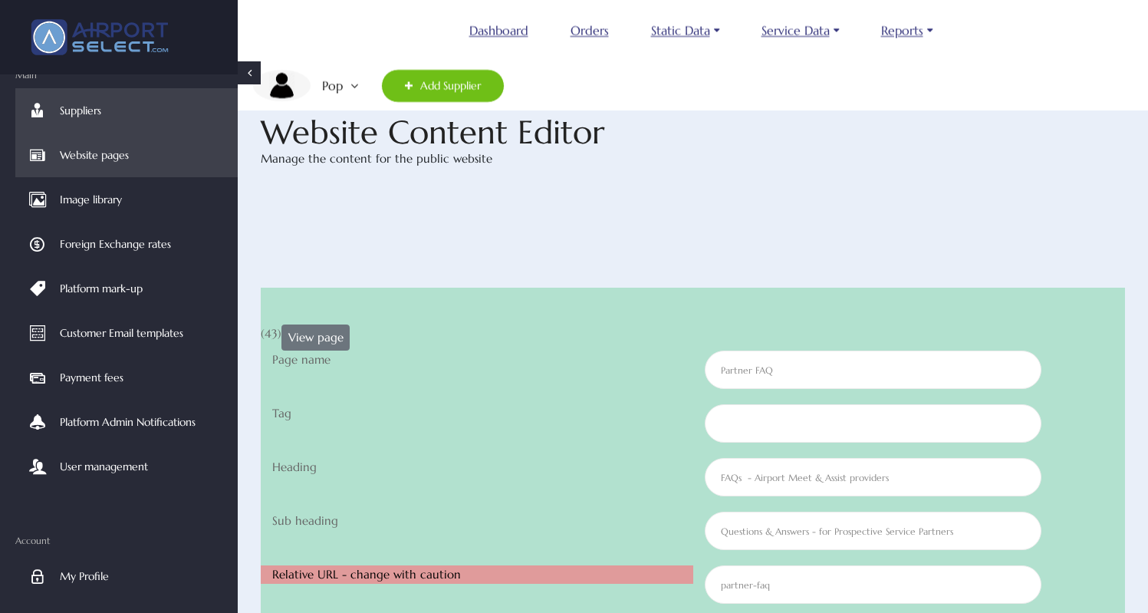
click at [112, 152] on span "Website pages" at bounding box center [94, 155] width 69 height 44
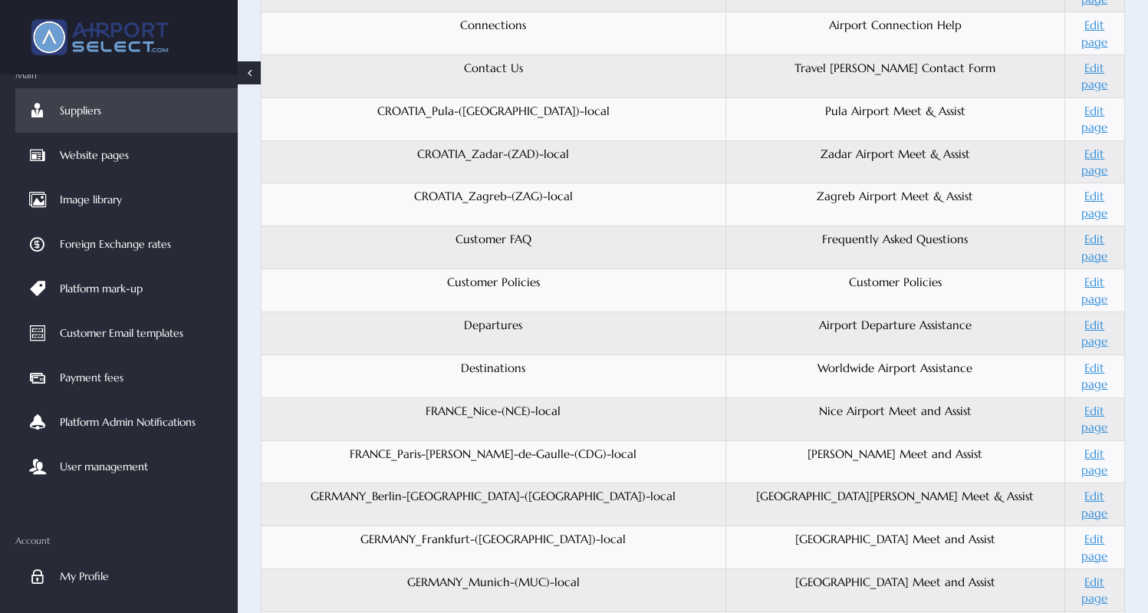
scroll to position [2313, 0]
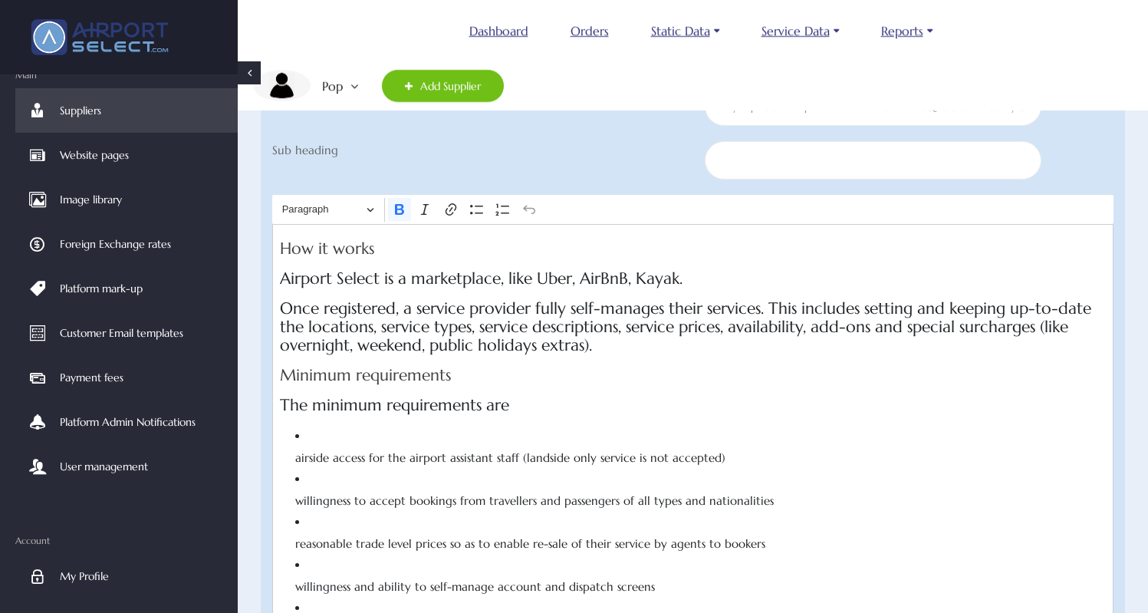
scroll to position [992, 0]
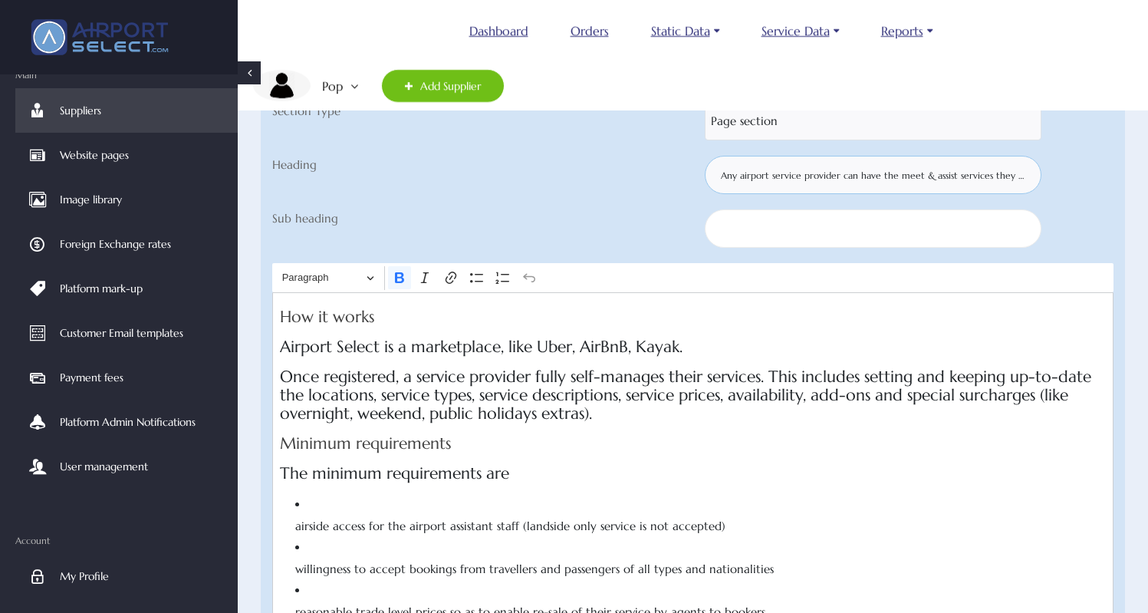
click at [779, 173] on input "Any airport service provider can have the meet & assist services they offer in …" at bounding box center [873, 175] width 337 height 38
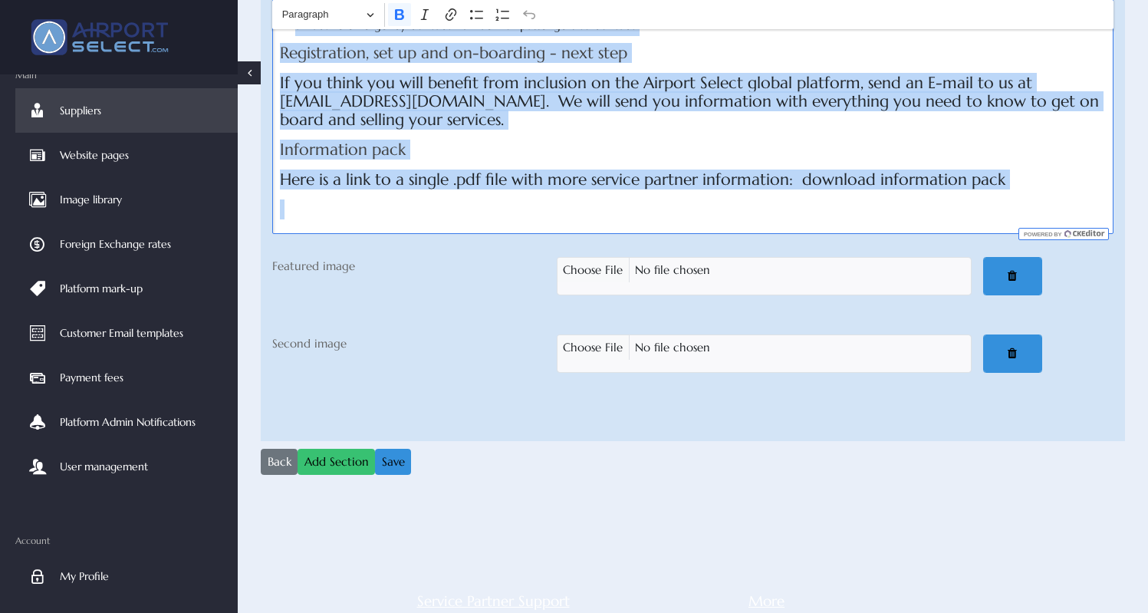
scroll to position [1708, 0]
drag, startPoint x: 283, startPoint y: 150, endPoint x: 1023, endPoint y: 178, distance: 740.7
copy div "How it works Airport Select is a marketplace, like Uber, AirBnB, Kayak. Once re…"
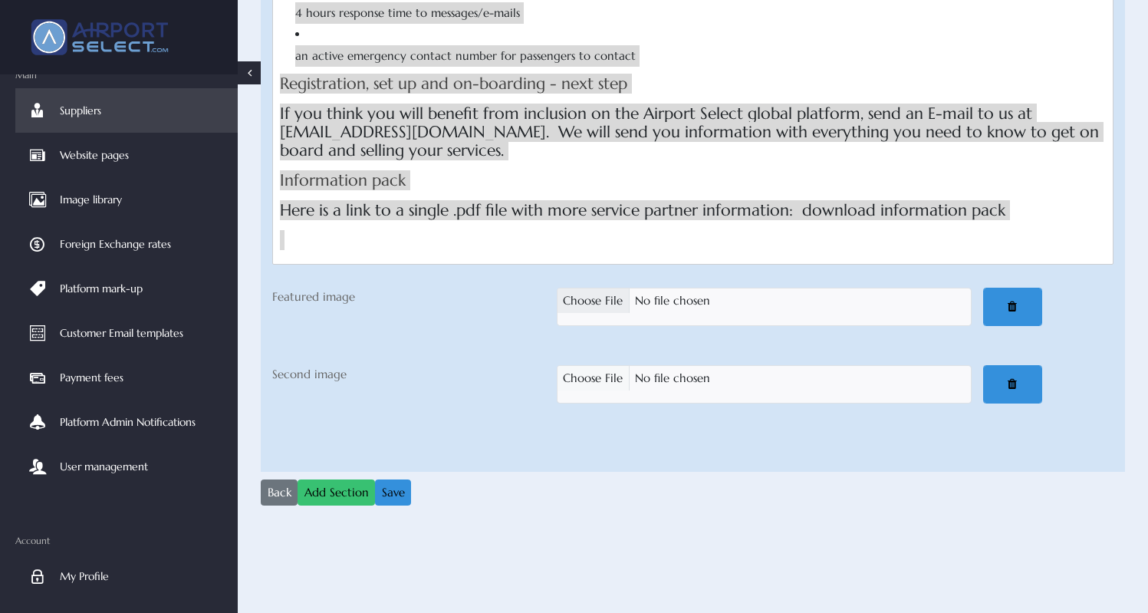
scroll to position [1671, 0]
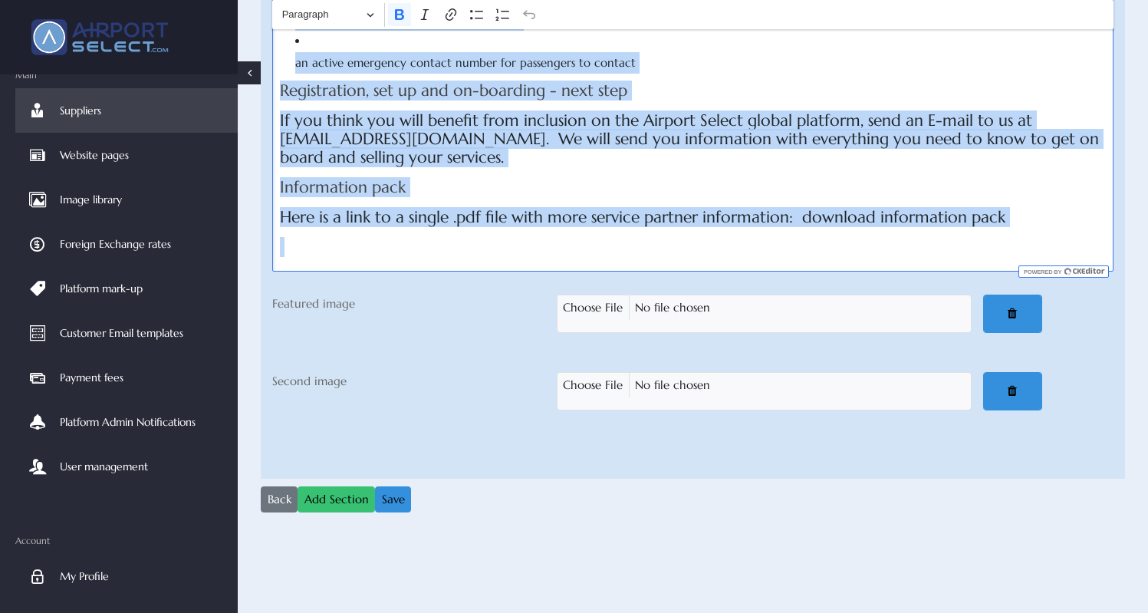
click at [677, 180] on p "Information pack" at bounding box center [693, 187] width 826 height 18
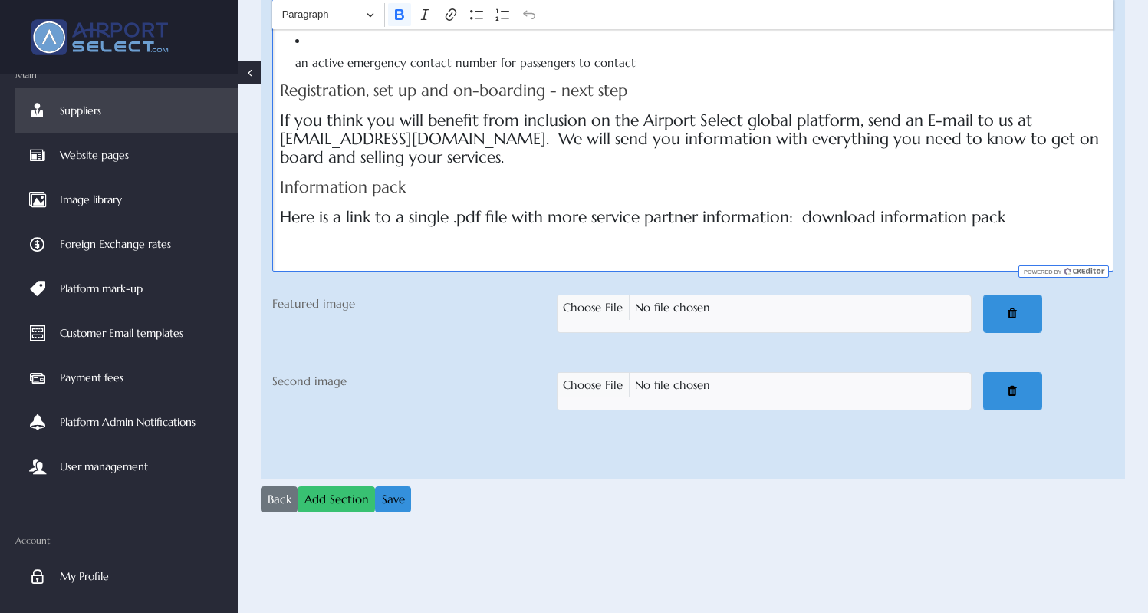
click at [721, 116] on p "If you think you will benefit from inclusion on the Airport Select global platf…" at bounding box center [693, 138] width 826 height 55
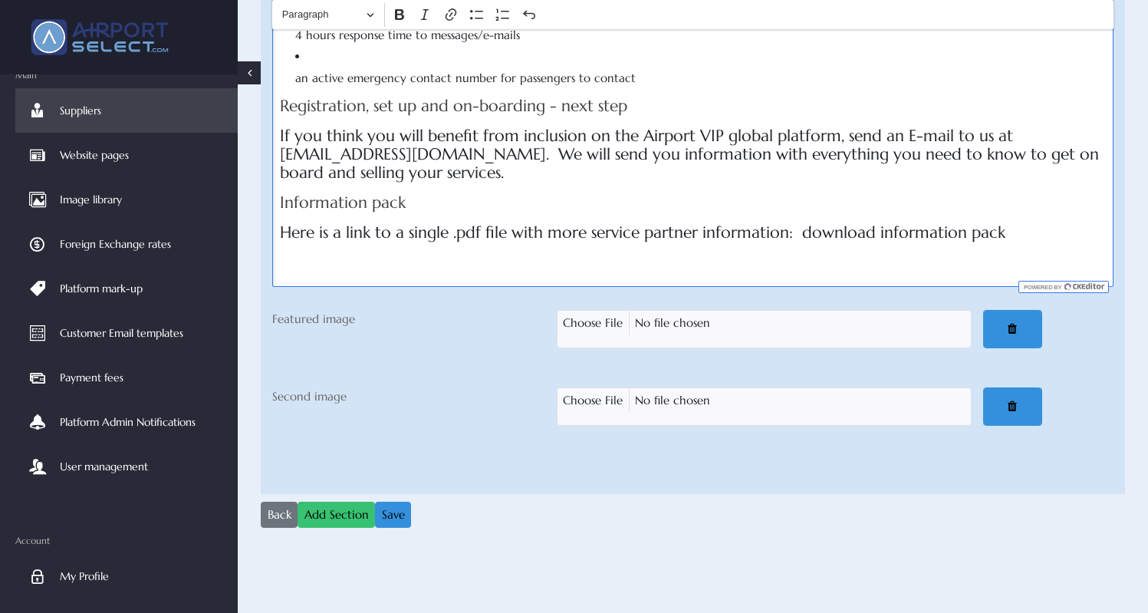
scroll to position [1646, 0]
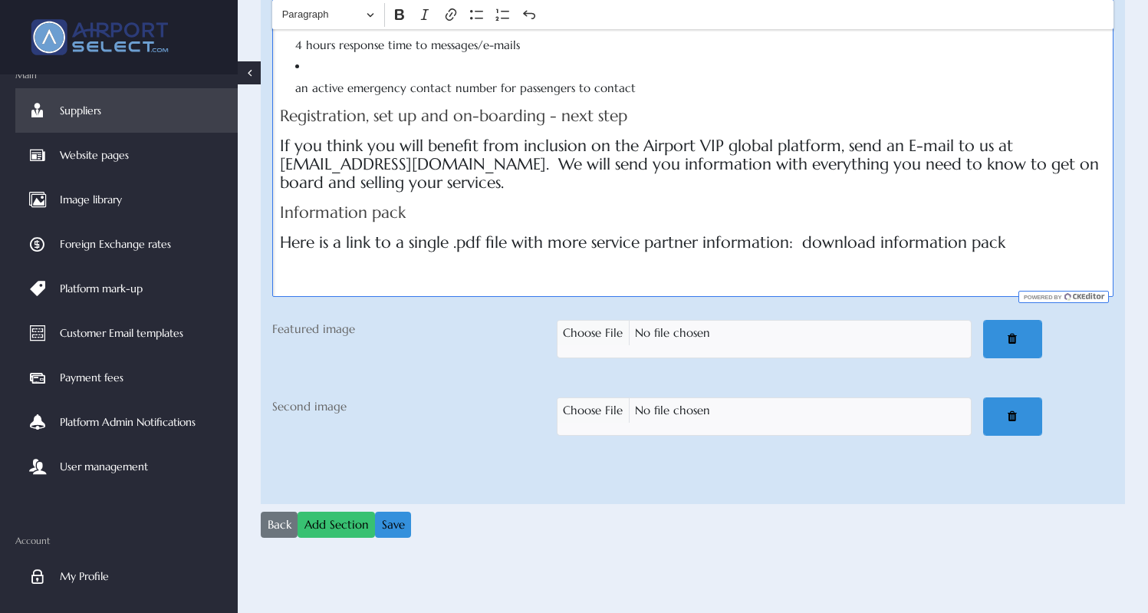
click at [429, 163] on p "If you think you will benefit from inclusion on the Airport VIP global platform…" at bounding box center [693, 164] width 826 height 55
click at [439, 163] on p "If you think you will benefit from inclusion on the Airport VIP global platform…" at bounding box center [693, 164] width 826 height 55
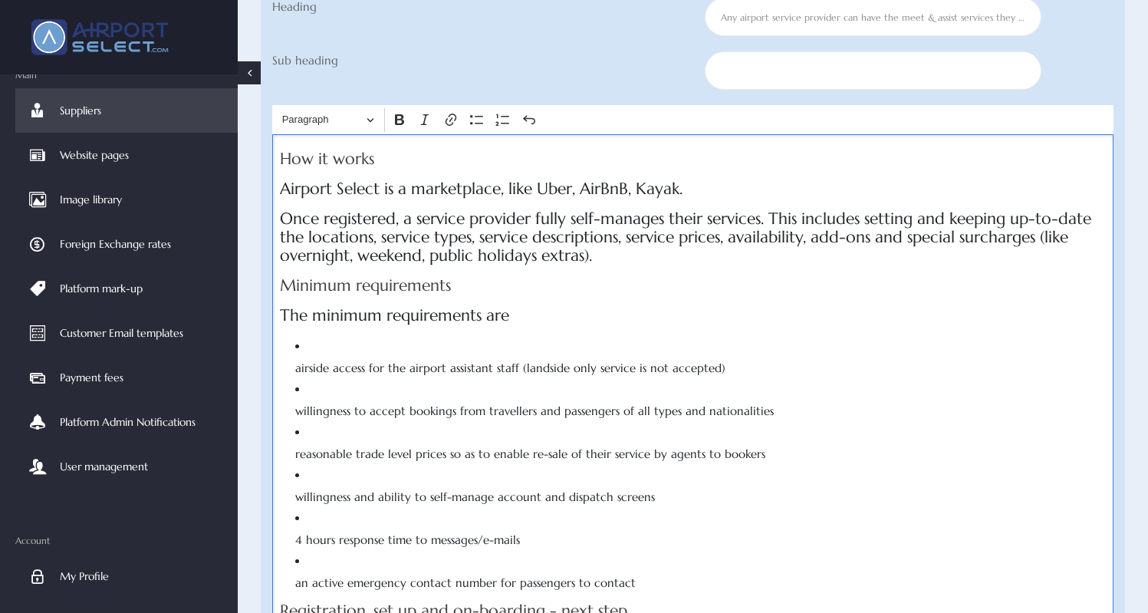
scroll to position [1146, 0]
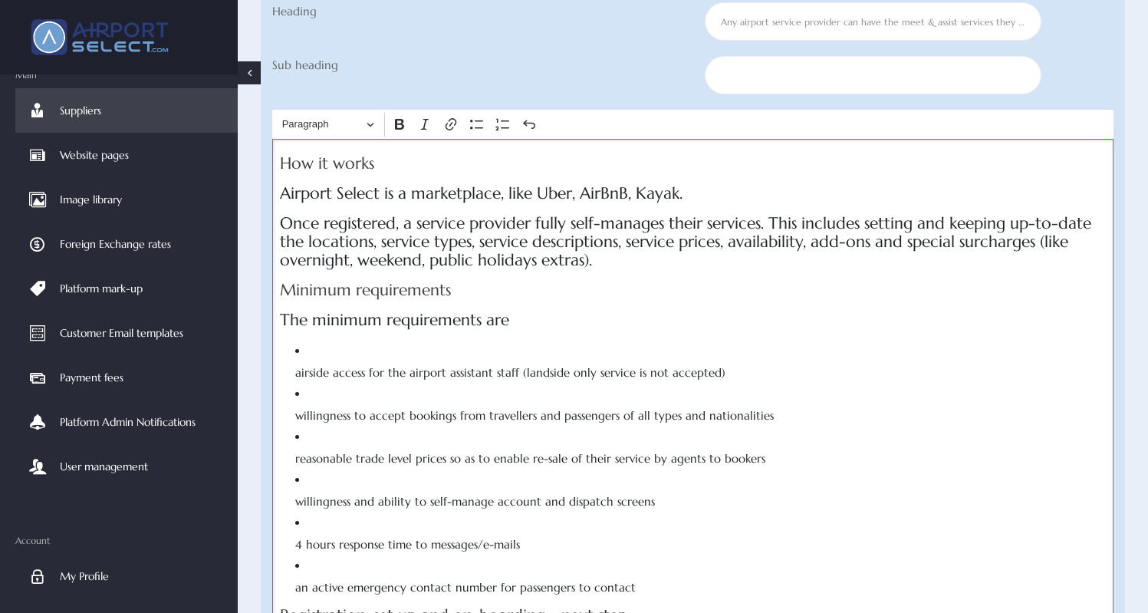
click at [363, 189] on p "Airport Select is a marketplace, like Uber, AirBnB, Kayak." at bounding box center [693, 193] width 826 height 18
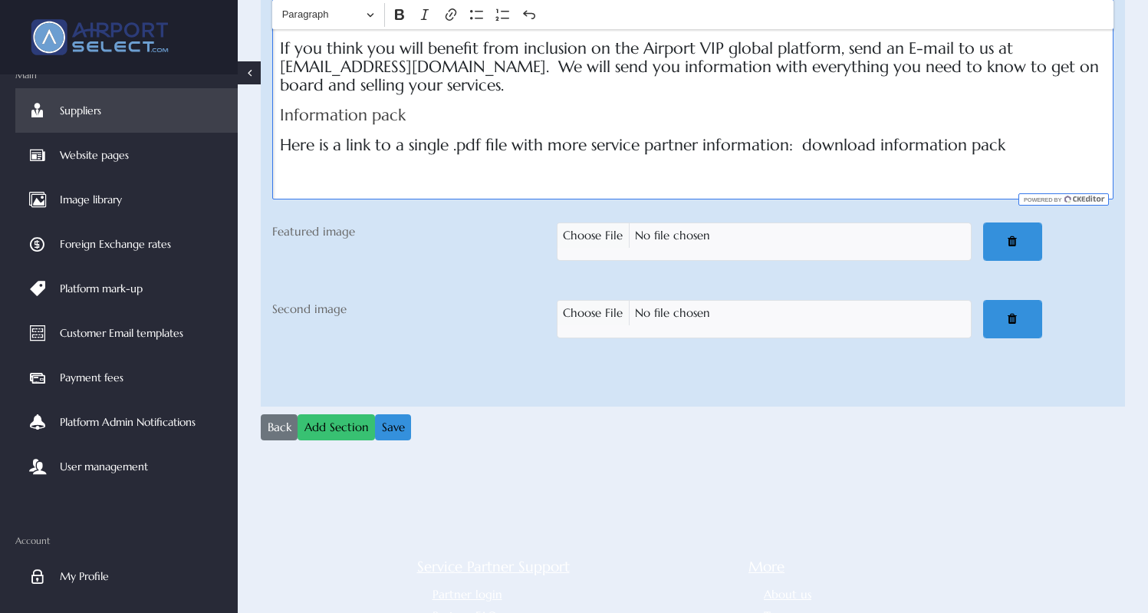
scroll to position [1749, 0]
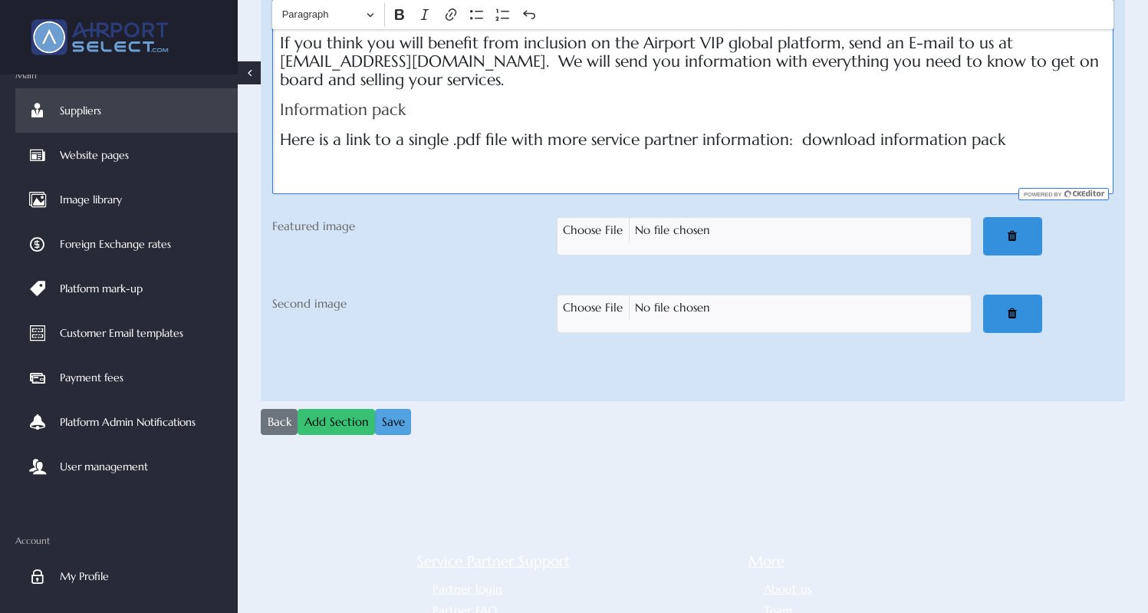
click at [397, 418] on button "Save" at bounding box center [393, 422] width 36 height 26
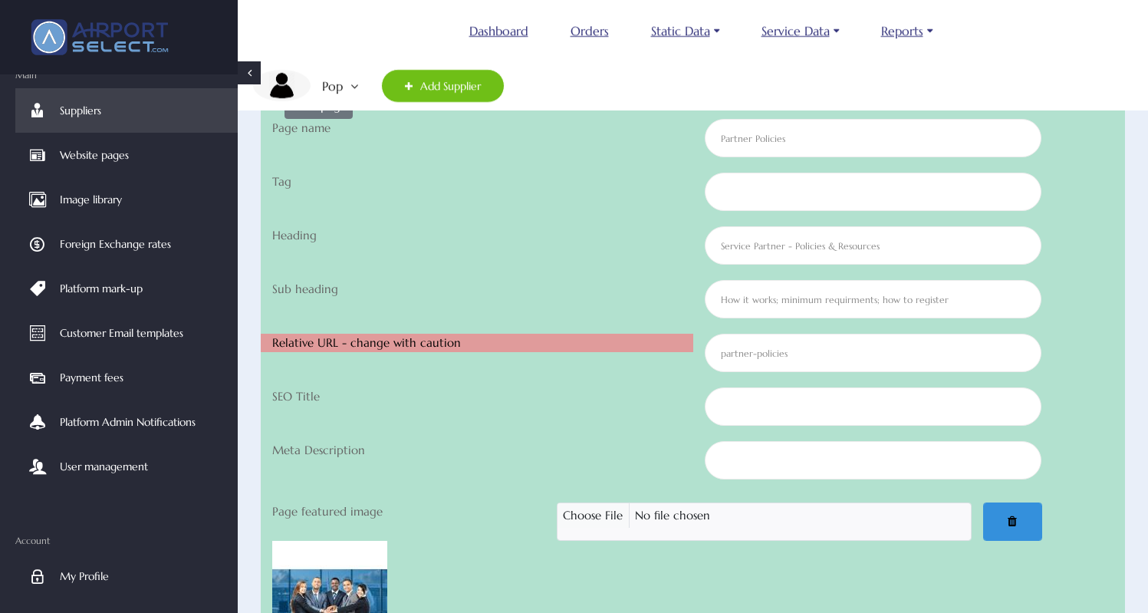
scroll to position [0, 0]
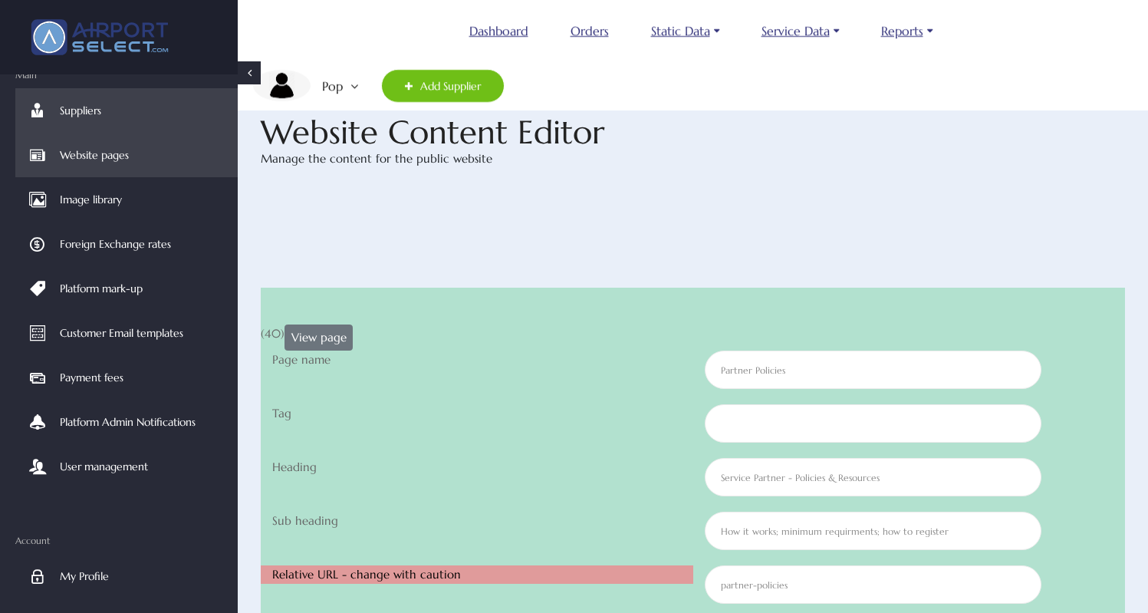
click at [110, 152] on span "Website pages" at bounding box center [94, 155] width 69 height 44
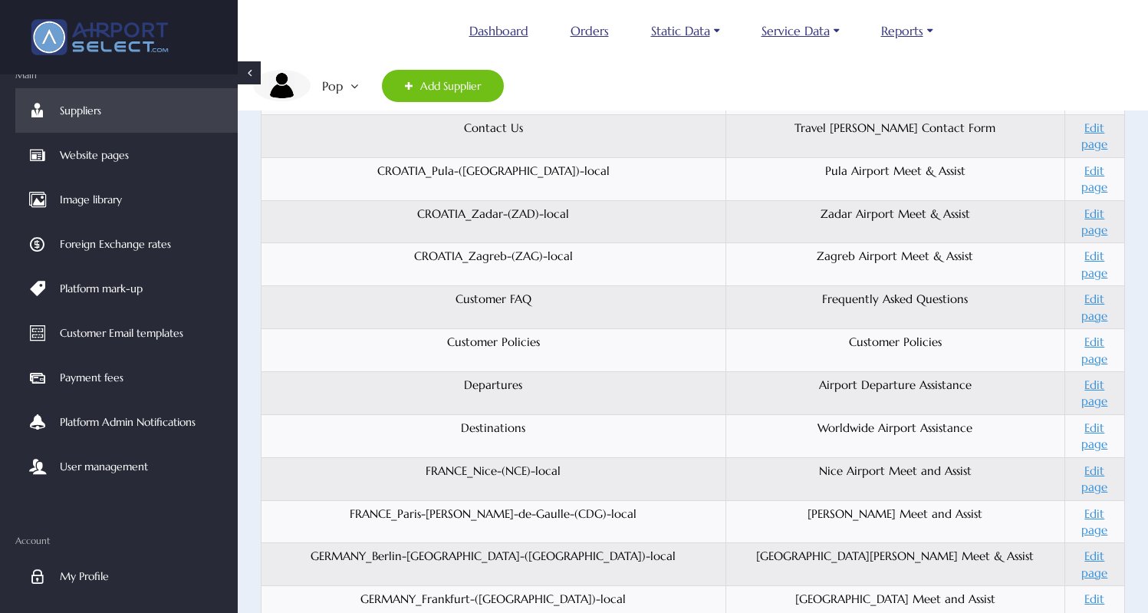
scroll to position [2249, 0]
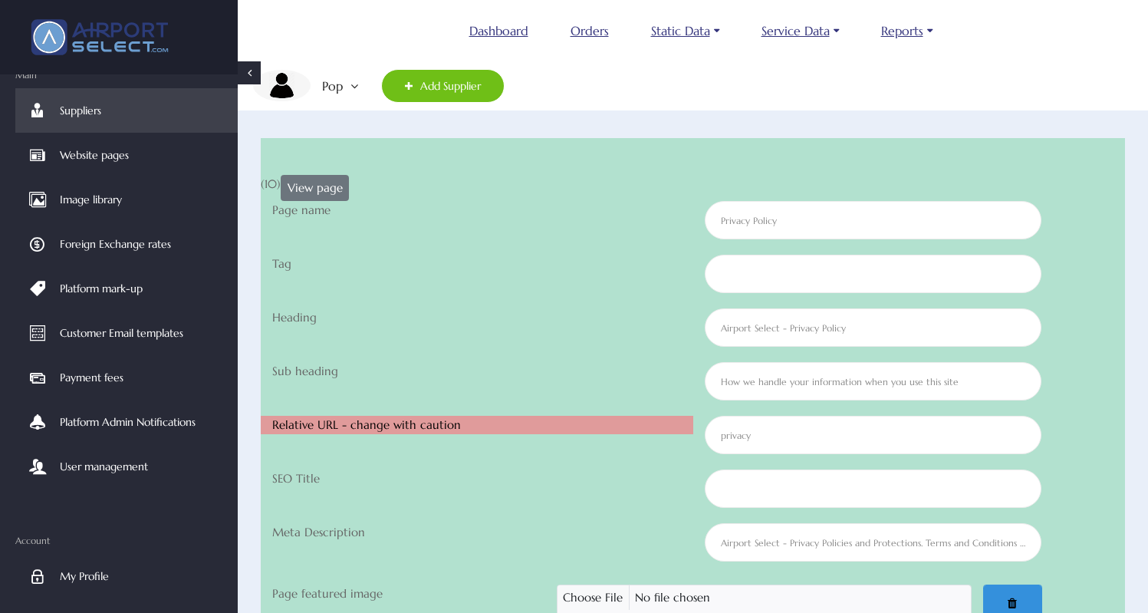
scroll to position [177, 0]
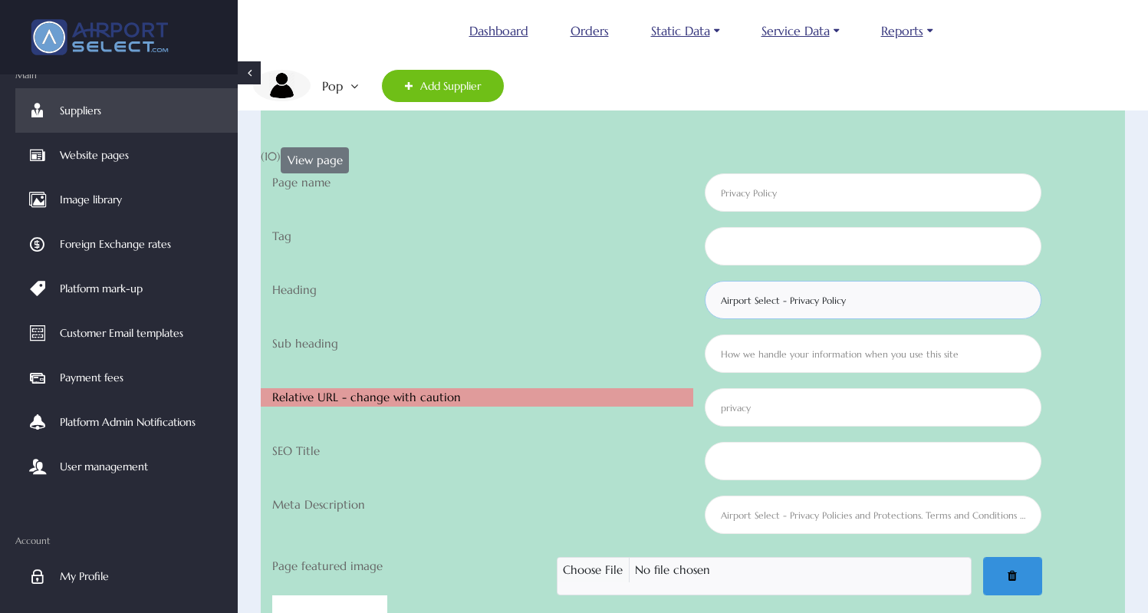
click at [768, 301] on input "Airport Select - Privacy Policy" at bounding box center [873, 300] width 337 height 38
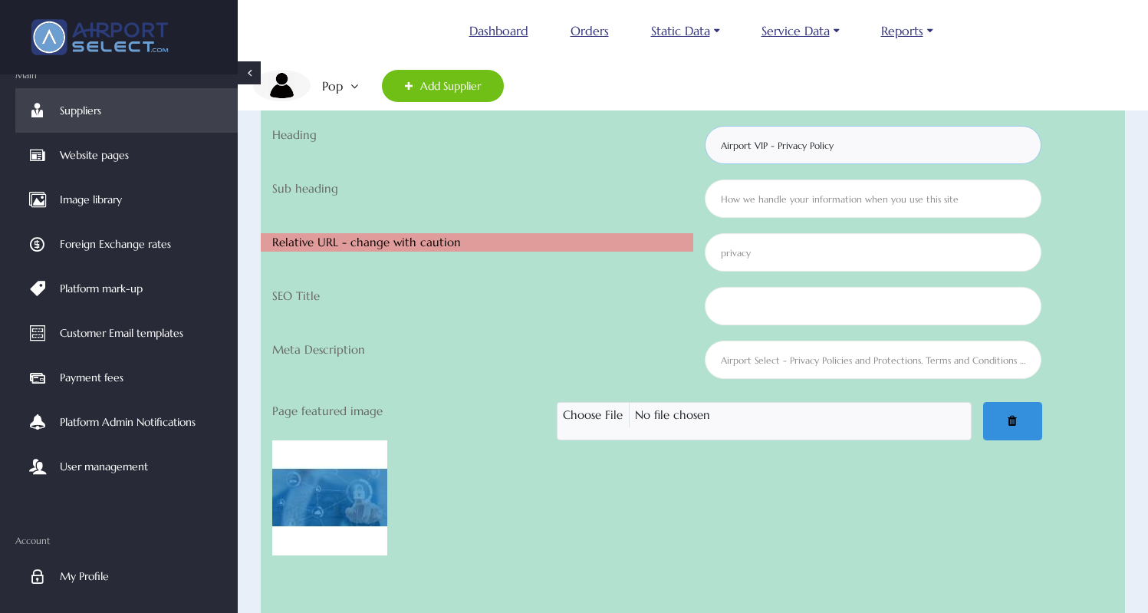
scroll to position [339, 0]
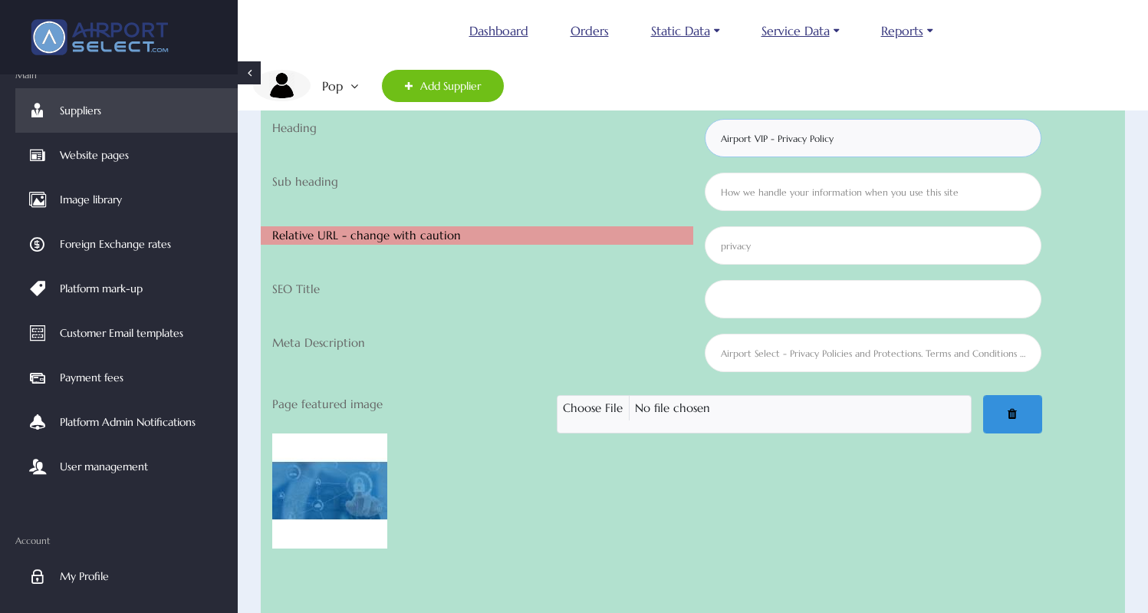
type input "Airport VIP - Privacy Policy"
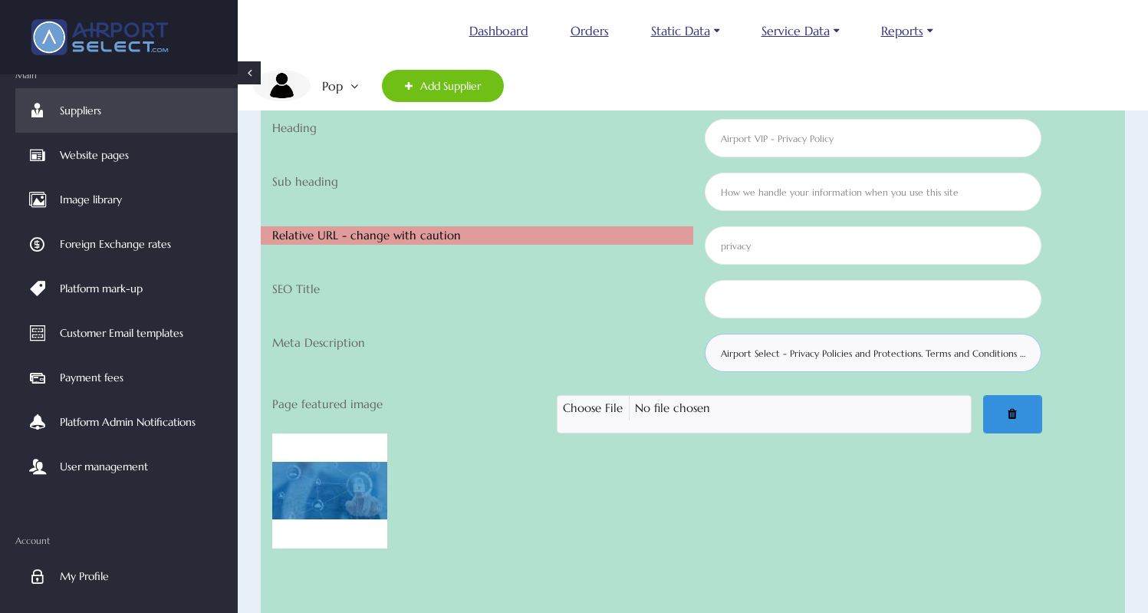
click at [765, 348] on input "Airport Select - Privacy Policies and Protections. Terms and Conditions of Use …" at bounding box center [873, 353] width 337 height 38
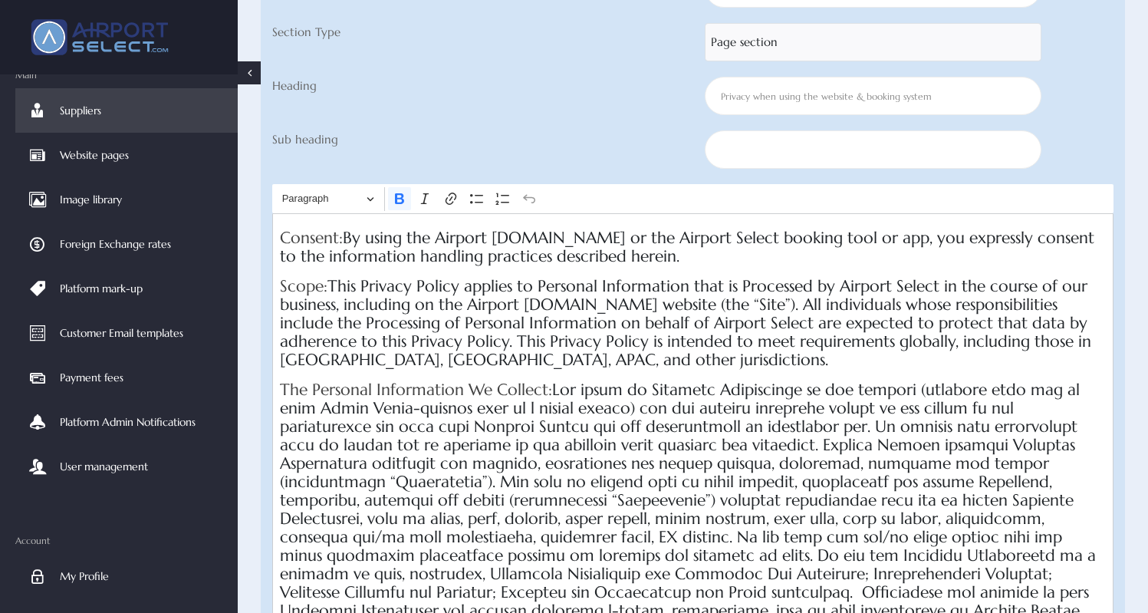
scroll to position [1075, 0]
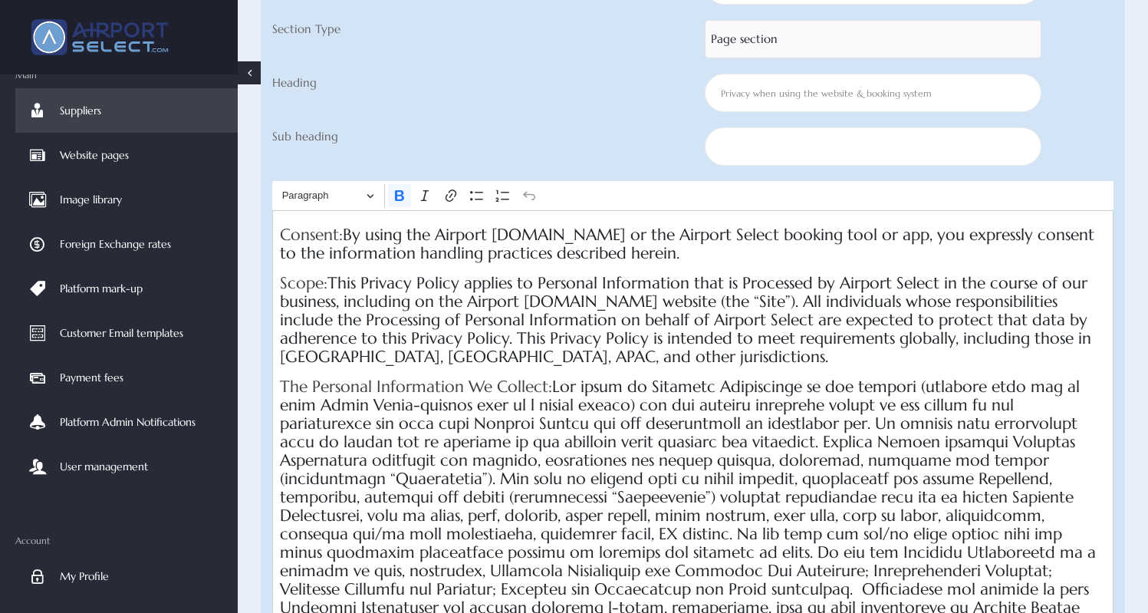
type input "Airport VIP - Privacy Policies and Protections. Terms and Conditions of Use of …"
click at [539, 235] on p "Consent: By using the Airport [DOMAIN_NAME] or the Airport Select booking tool …" at bounding box center [693, 243] width 826 height 37
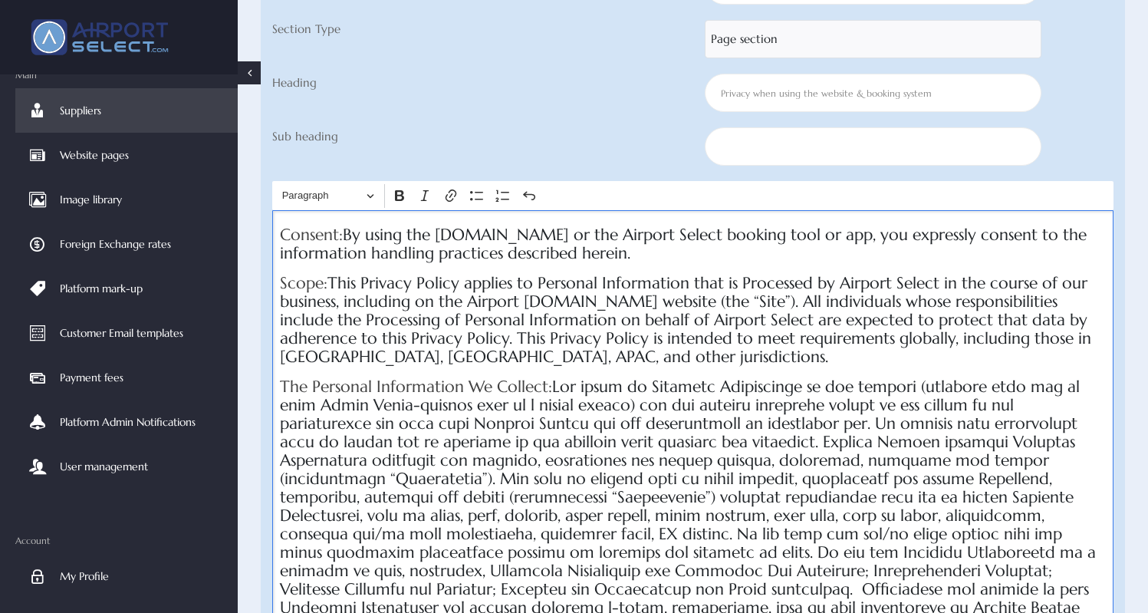
click at [688, 239] on p "Consent: By using the [DOMAIN_NAME] or the Airport Select booking tool or app, …" at bounding box center [693, 243] width 826 height 37
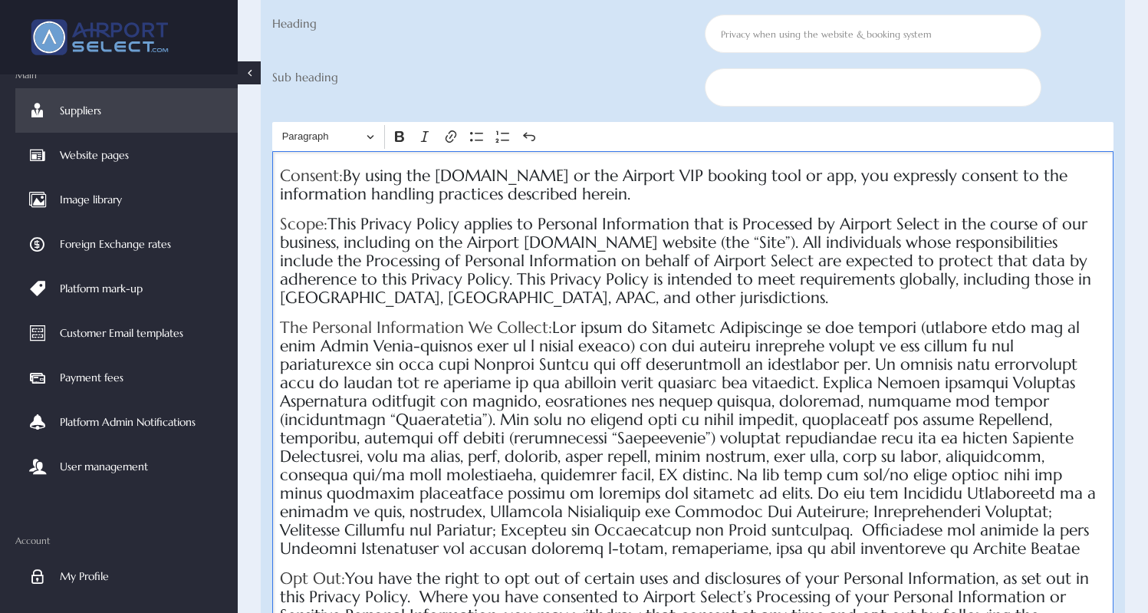
scroll to position [1137, 0]
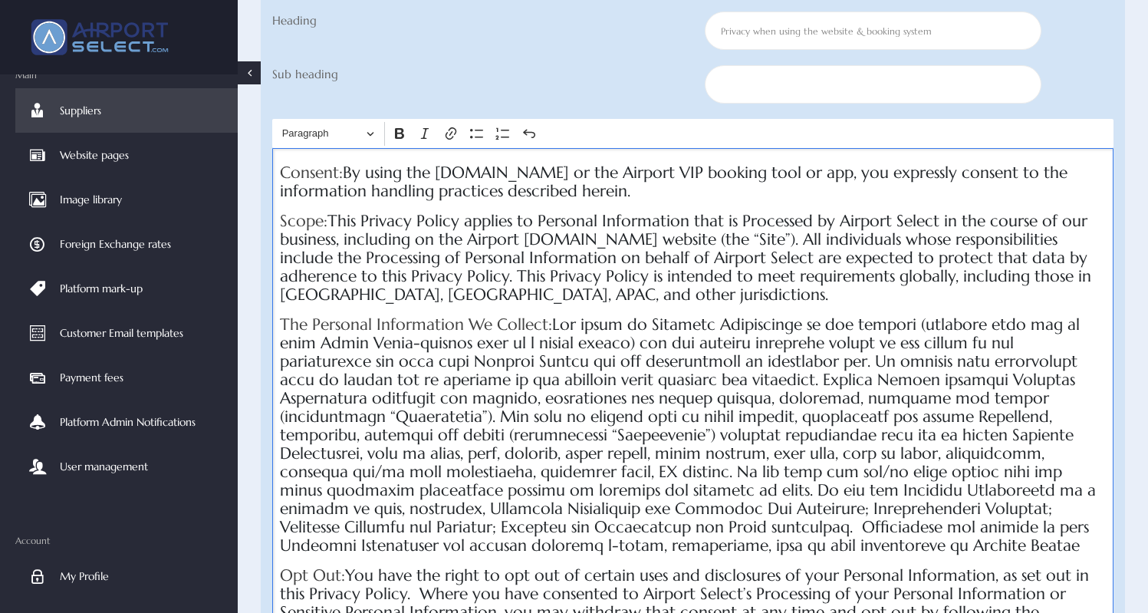
click at [918, 216] on p "Scope: This Privacy Policy applies to Personal Information that is Processed by…" at bounding box center [693, 258] width 826 height 92
click at [568, 239] on p "Scope: This Privacy Policy applies to Personal Information that is Processed by…" at bounding box center [693, 258] width 826 height 92
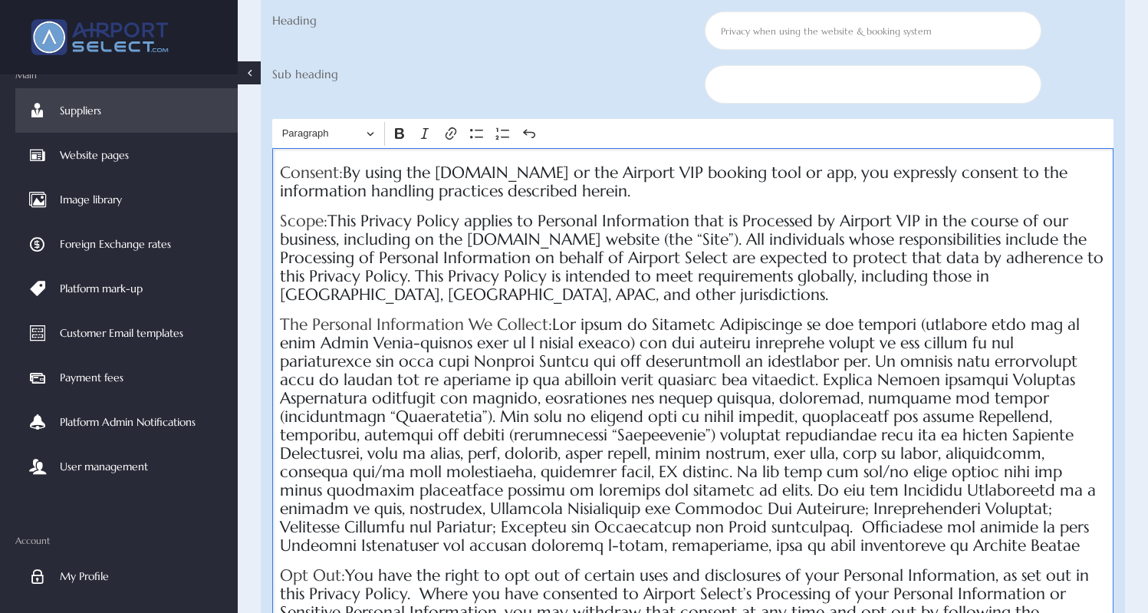
click at [701, 254] on p "Scope: This Privacy Policy applies to Personal Information that is Processed by…" at bounding box center [693, 258] width 826 height 92
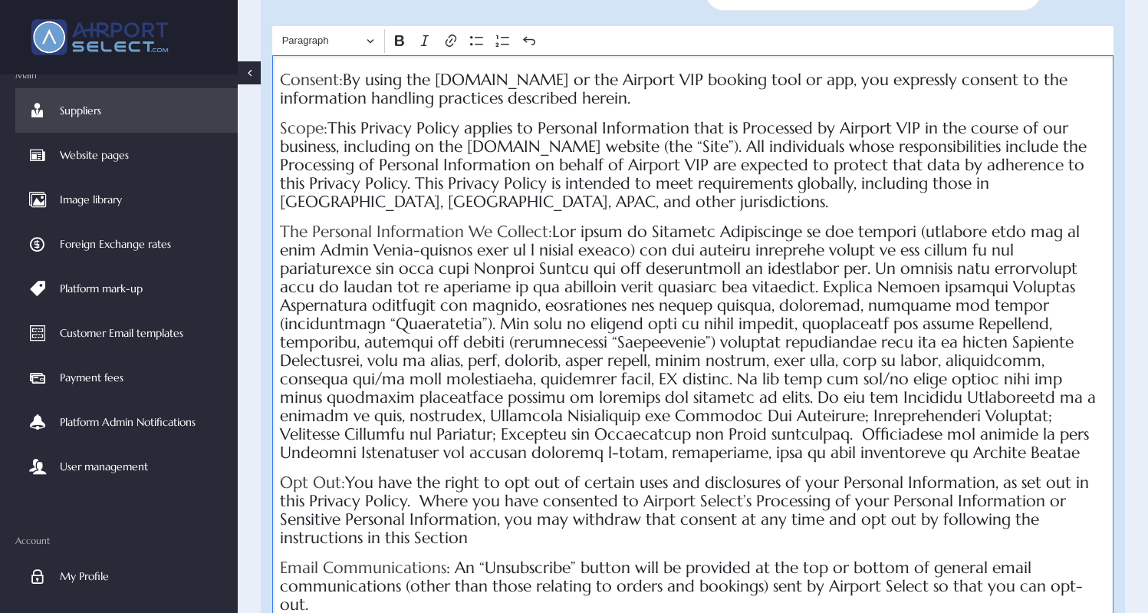
scroll to position [1232, 0]
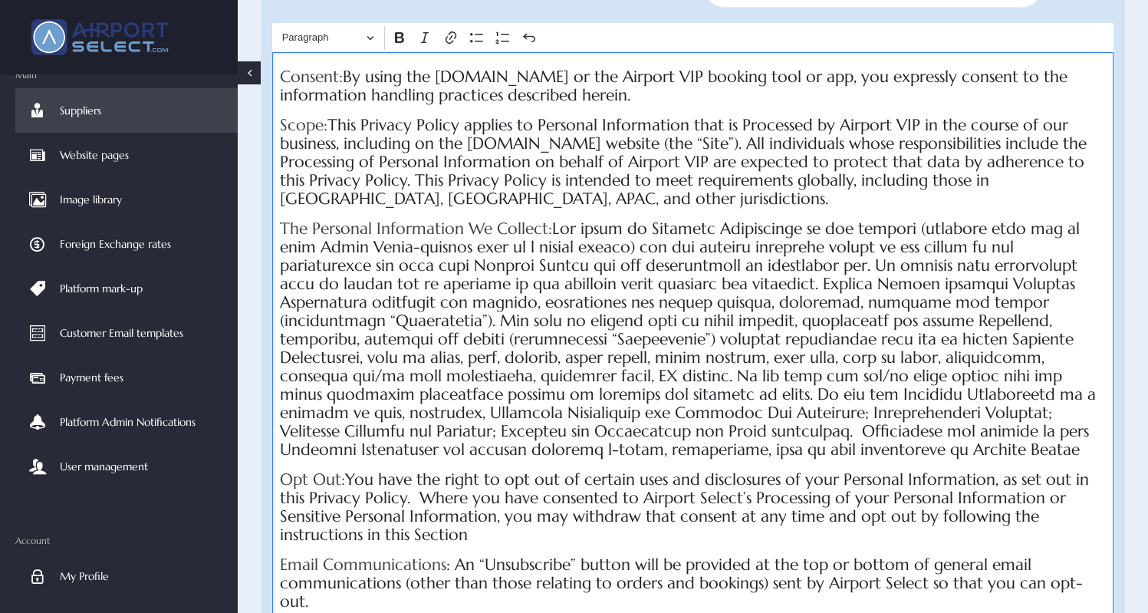
click at [551, 263] on p "The Personal Information We Collect:" at bounding box center [693, 338] width 826 height 239
click at [867, 285] on p "The Personal Information We Collect:" at bounding box center [693, 338] width 826 height 239
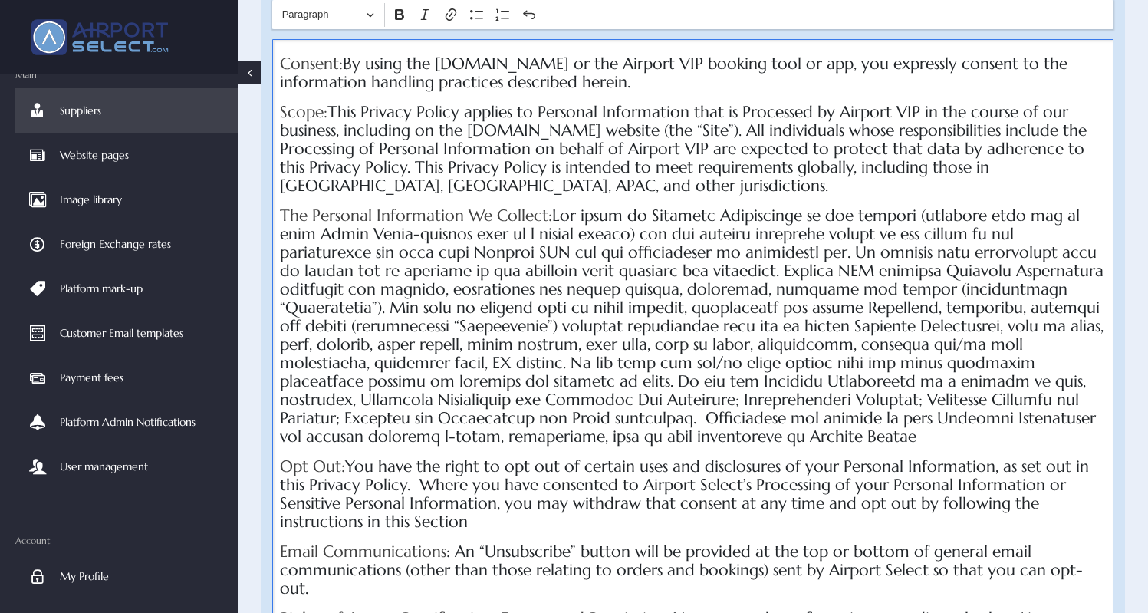
scroll to position [1351, 0]
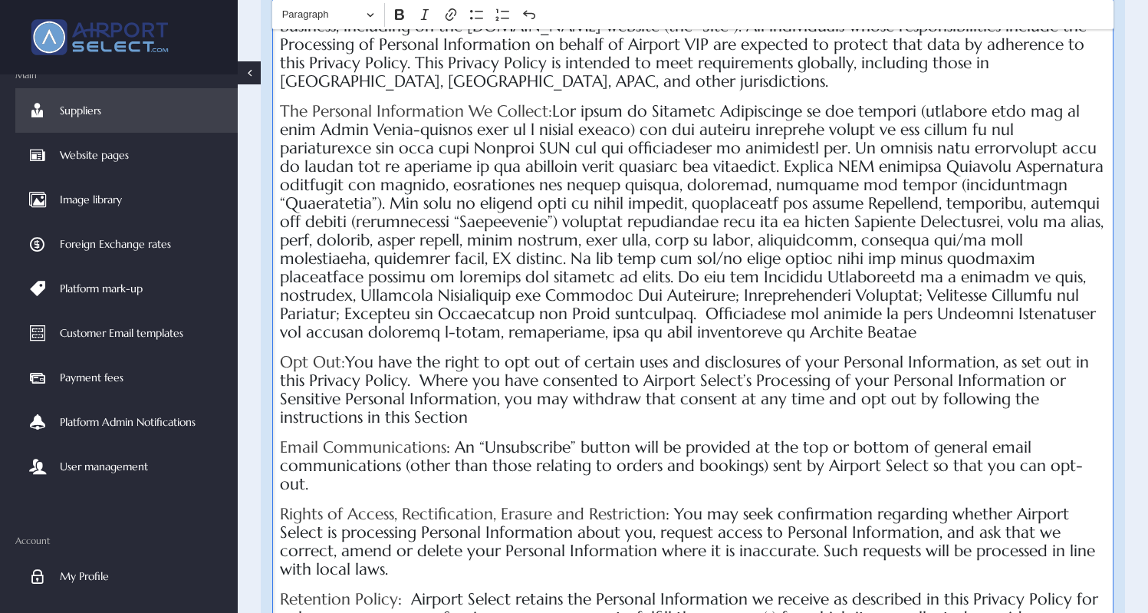
click at [719, 329] on p "The Personal Information We Collect:" at bounding box center [693, 221] width 826 height 239
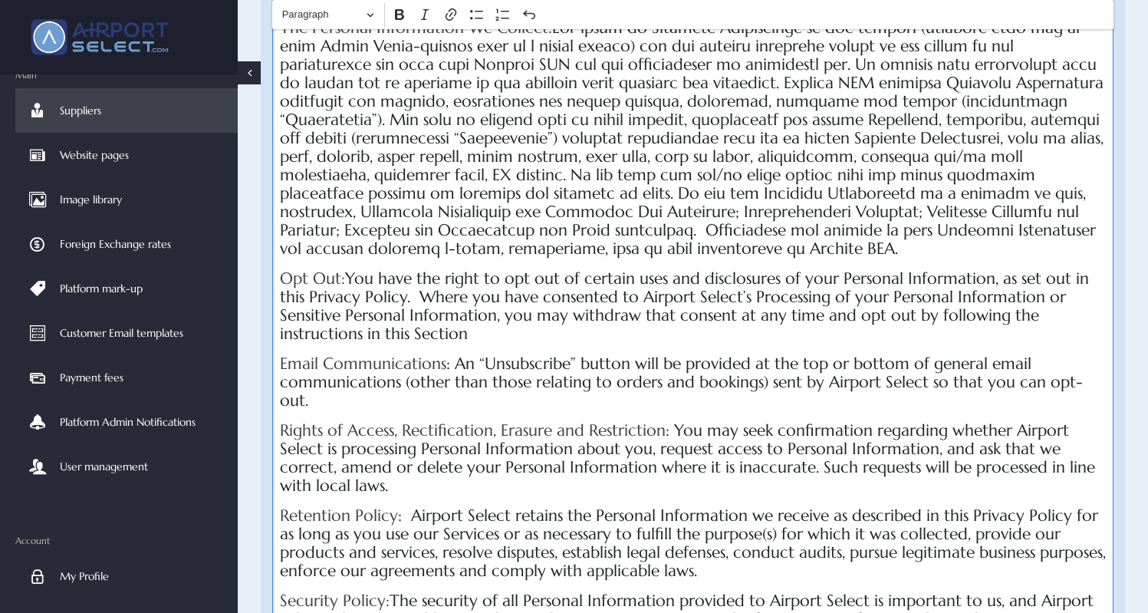
scroll to position [1440, 0]
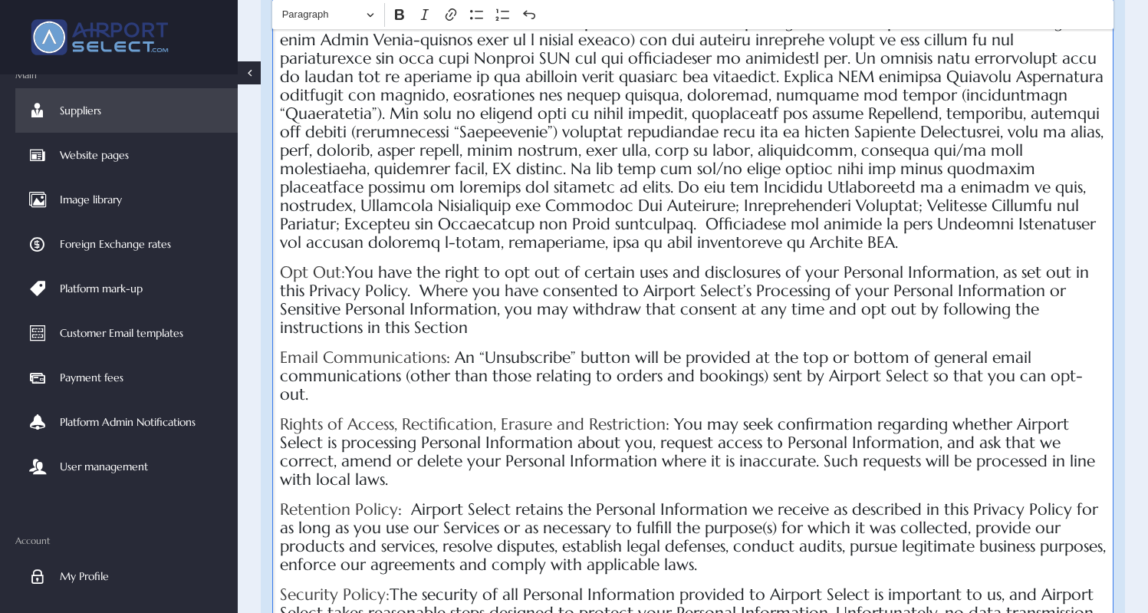
click at [742, 285] on p "Opt Out: You have the right to opt out of certain uses and disclosures of your …" at bounding box center [693, 300] width 826 height 74
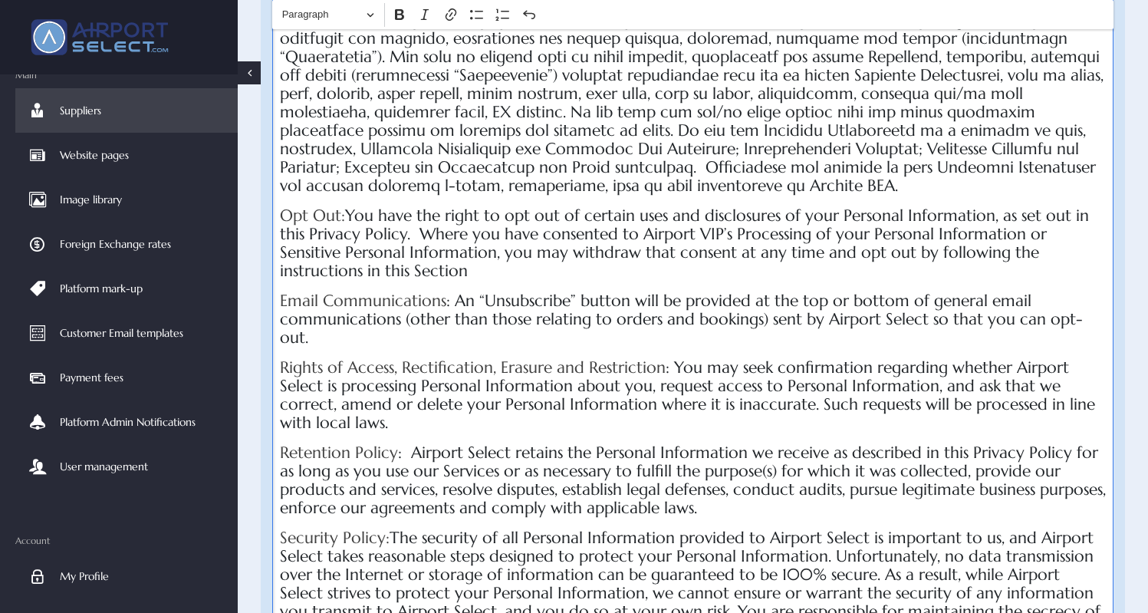
scroll to position [1501, 0]
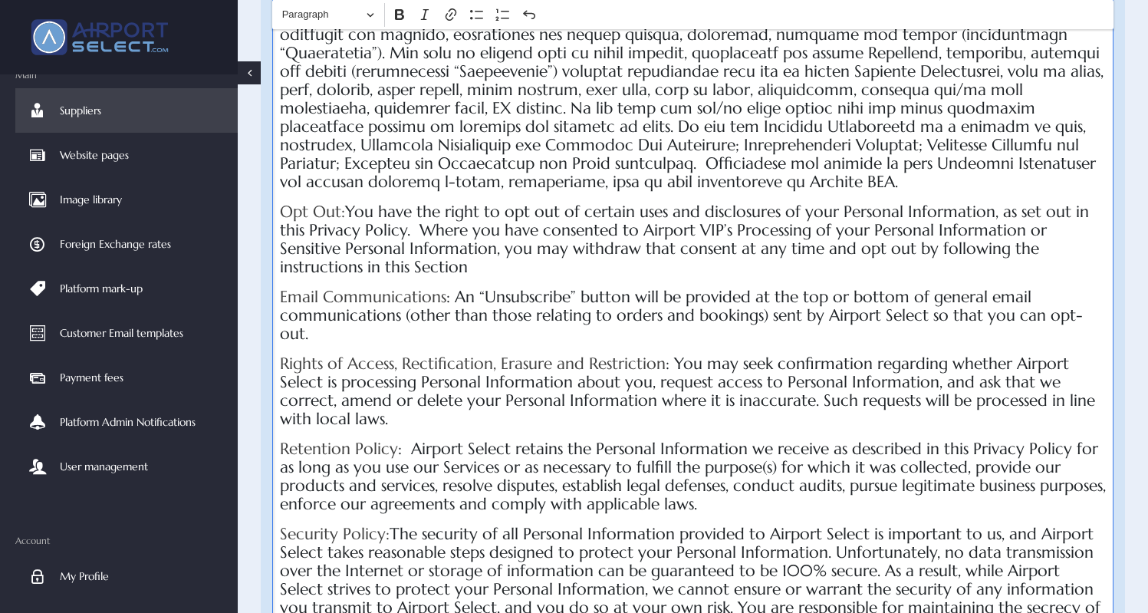
click at [916, 313] on p "Email Communications : An “Unsubscribe” button will be provided at the top or b…" at bounding box center [693, 315] width 826 height 55
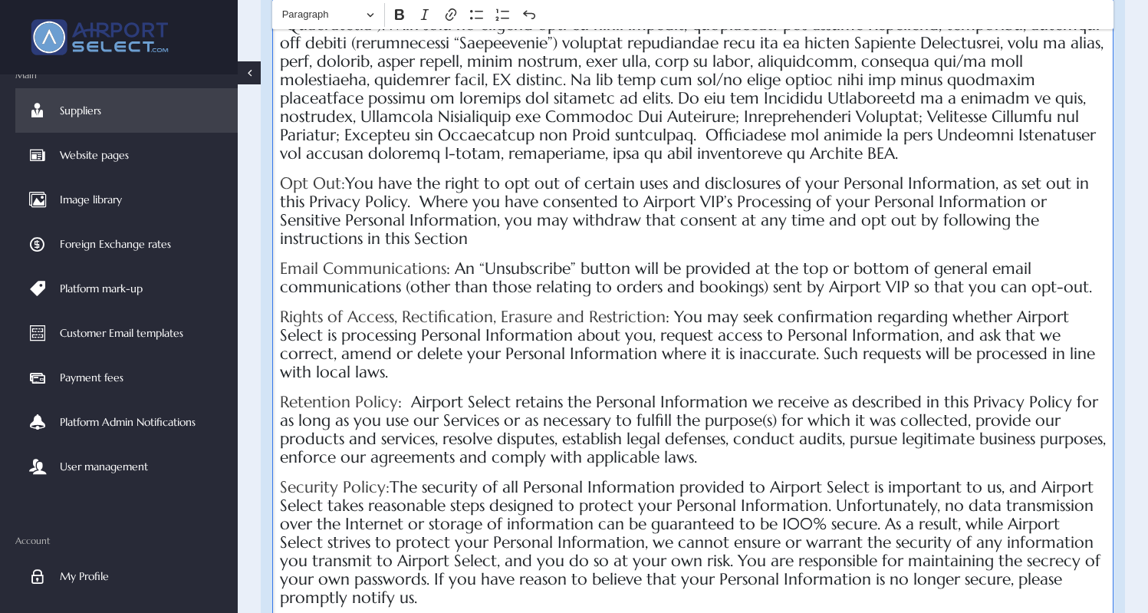
scroll to position [1548, 0]
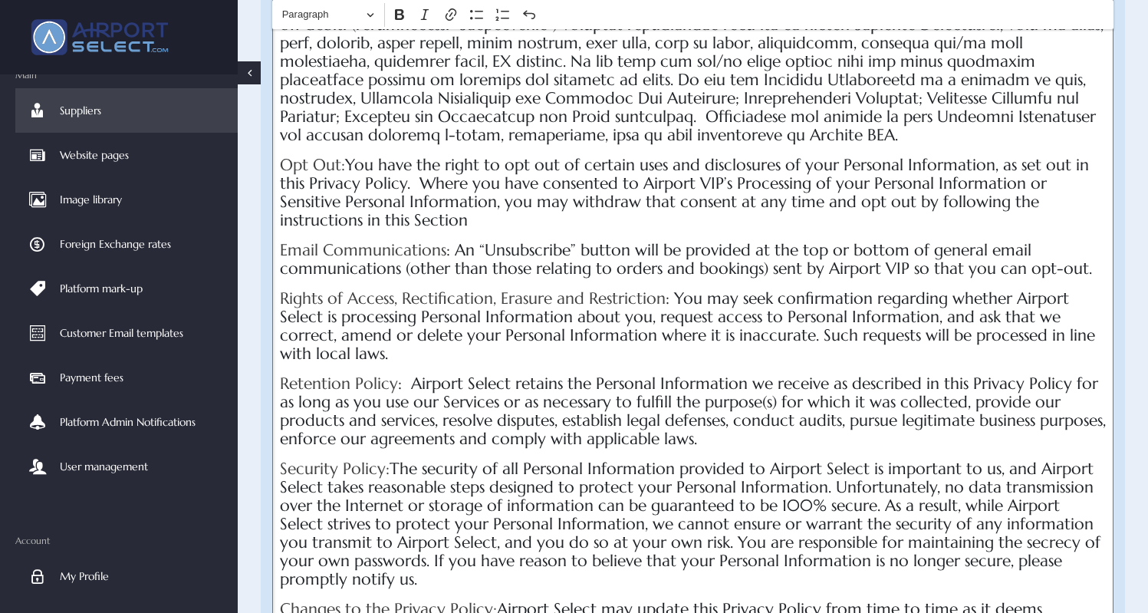
click at [298, 315] on p "Rights of Access, Rectification, Erasure and Restriction : You may seek confirm…" at bounding box center [693, 326] width 826 height 74
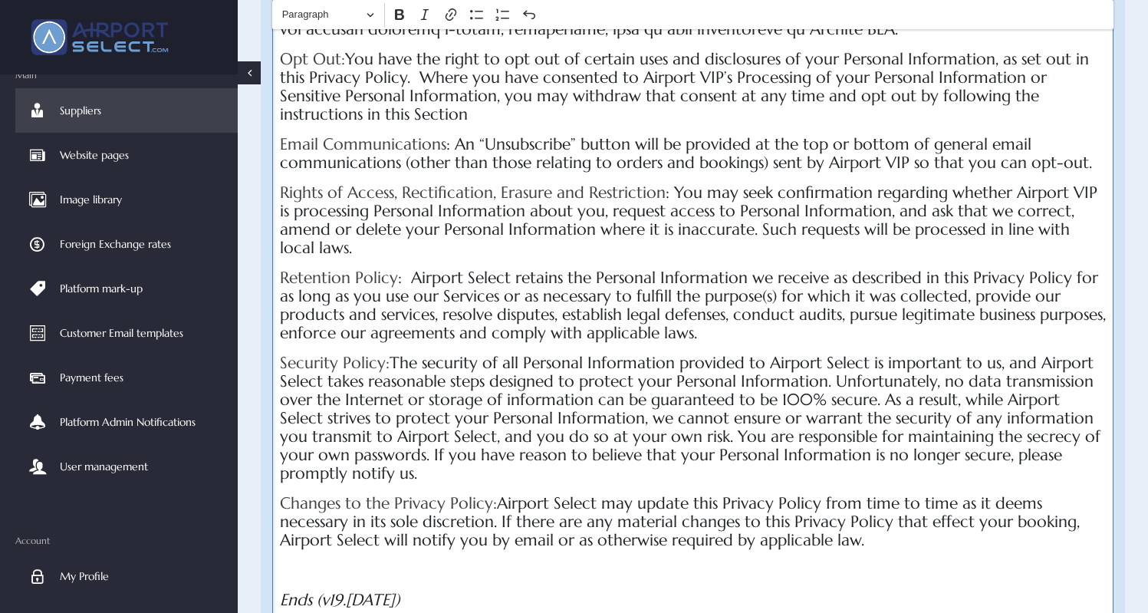
scroll to position [1655, 0]
click at [496, 273] on p "Retention Policy : Airport Select retains the Personal Information we receive a…" at bounding box center [693, 304] width 826 height 74
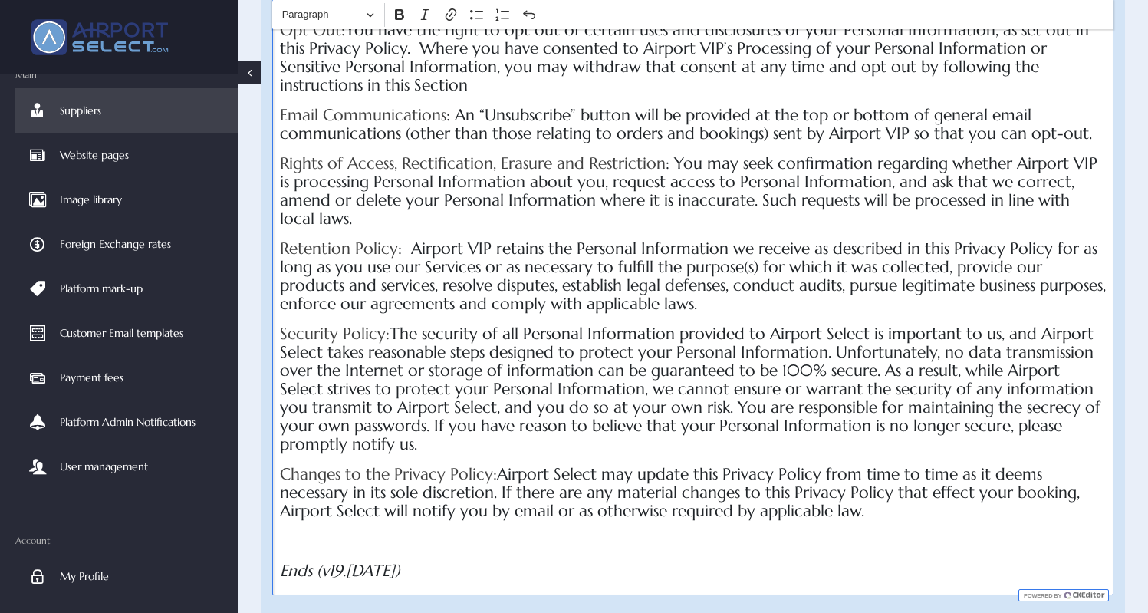
scroll to position [1686, 0]
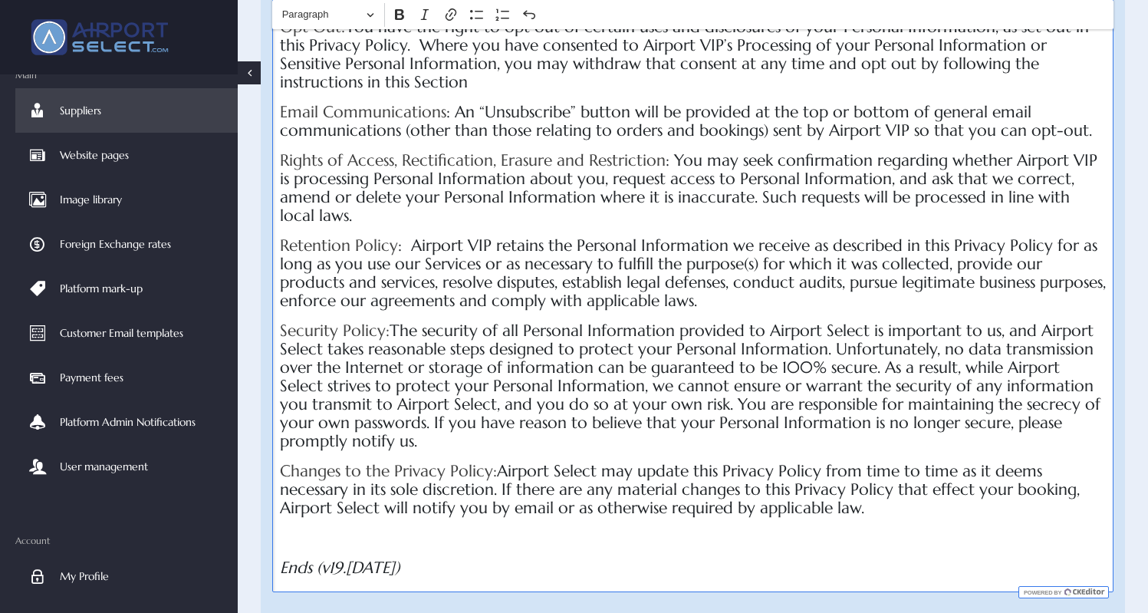
click at [855, 327] on p "Security Policy: The security of all Personal Information provided to Airport S…" at bounding box center [693, 385] width 826 height 129
click at [308, 350] on p "Security Policy: The security of all Personal Information provided to Airport V…" at bounding box center [693, 385] width 826 height 129
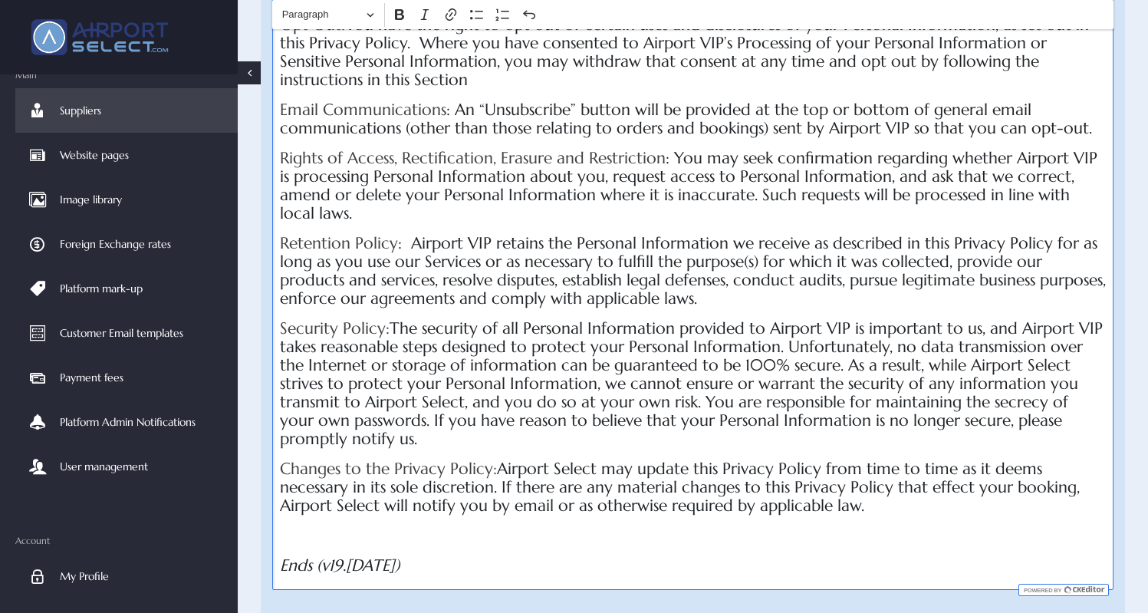
scroll to position [1689, 0]
click at [300, 380] on p "Security Policy: The security of all Personal Information provided to Airport V…" at bounding box center [693, 382] width 826 height 129
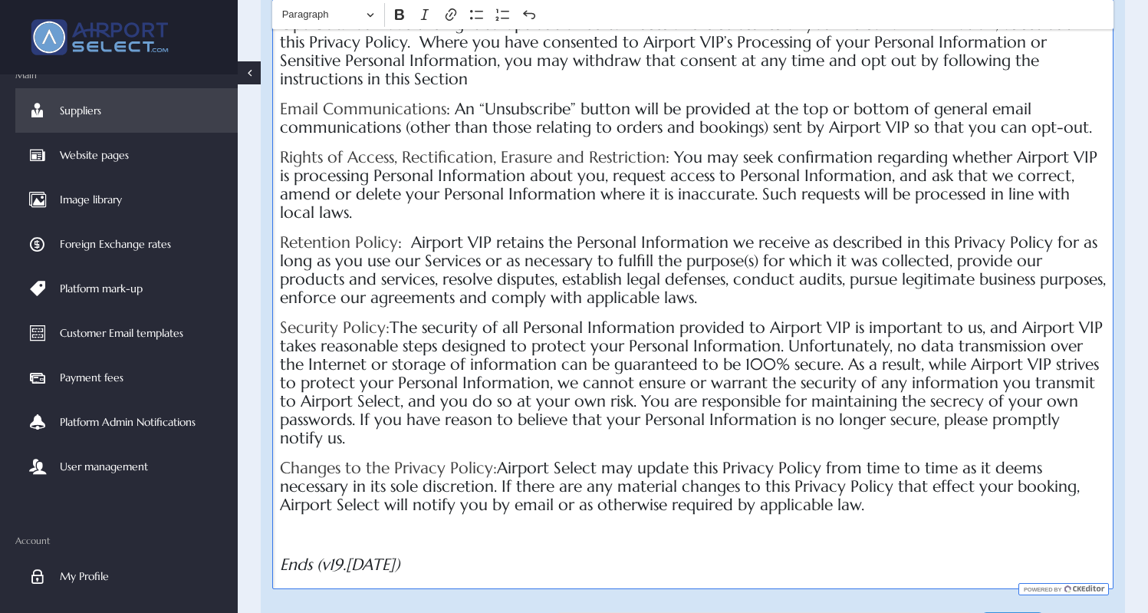
click at [446, 397] on p "Security Policy: The security of all Personal Information provided to Airport V…" at bounding box center [693, 382] width 826 height 129
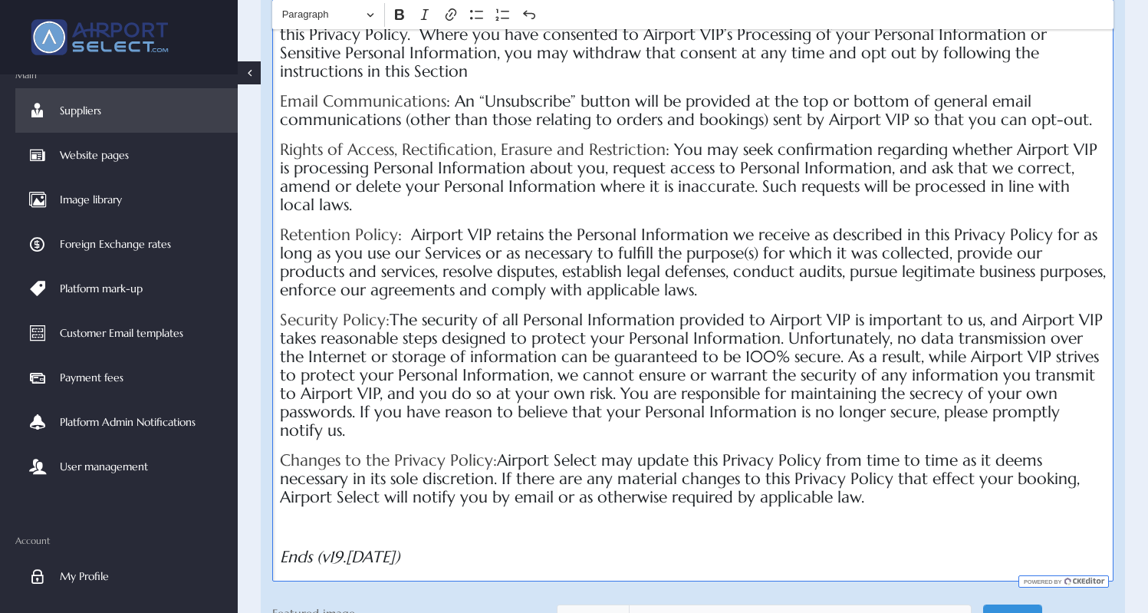
scroll to position [1716, 0]
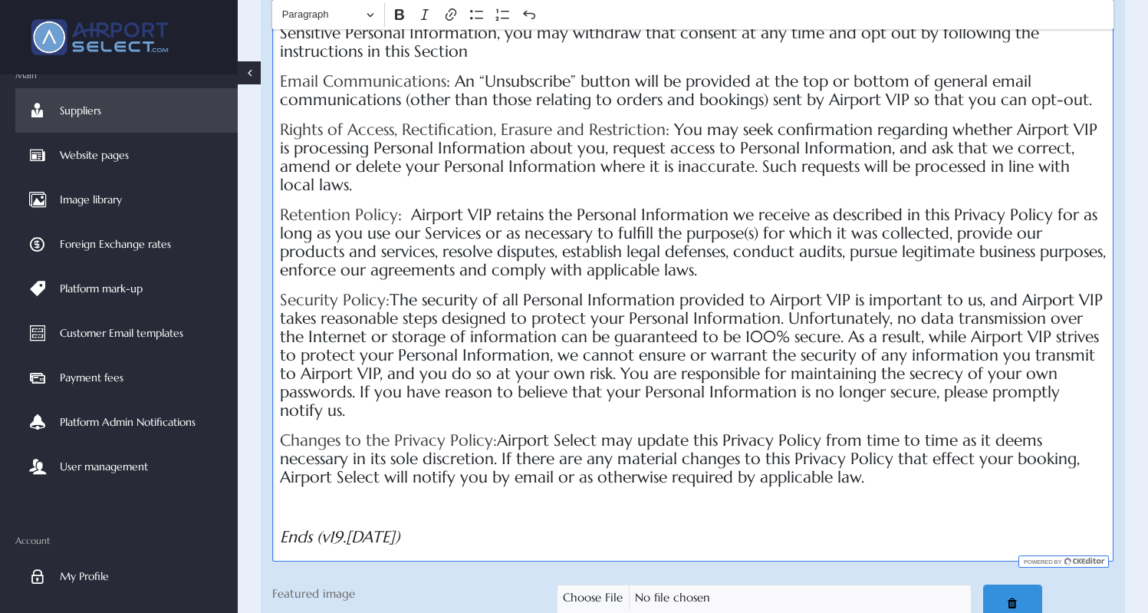
click at [587, 435] on p "Changes to the Privacy Policy: Airport Select may update this Privacy Policy fr…" at bounding box center [693, 458] width 826 height 55
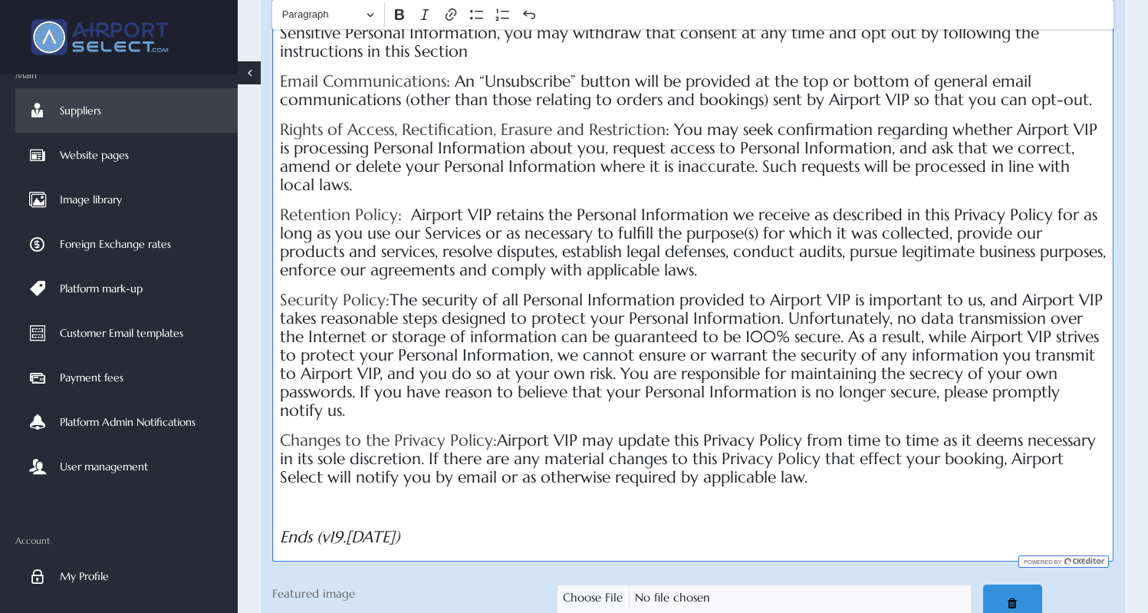
click at [371, 481] on p "Changes to the Privacy Policy: Airport VIP may update this Privacy Policy from …" at bounding box center [693, 458] width 826 height 55
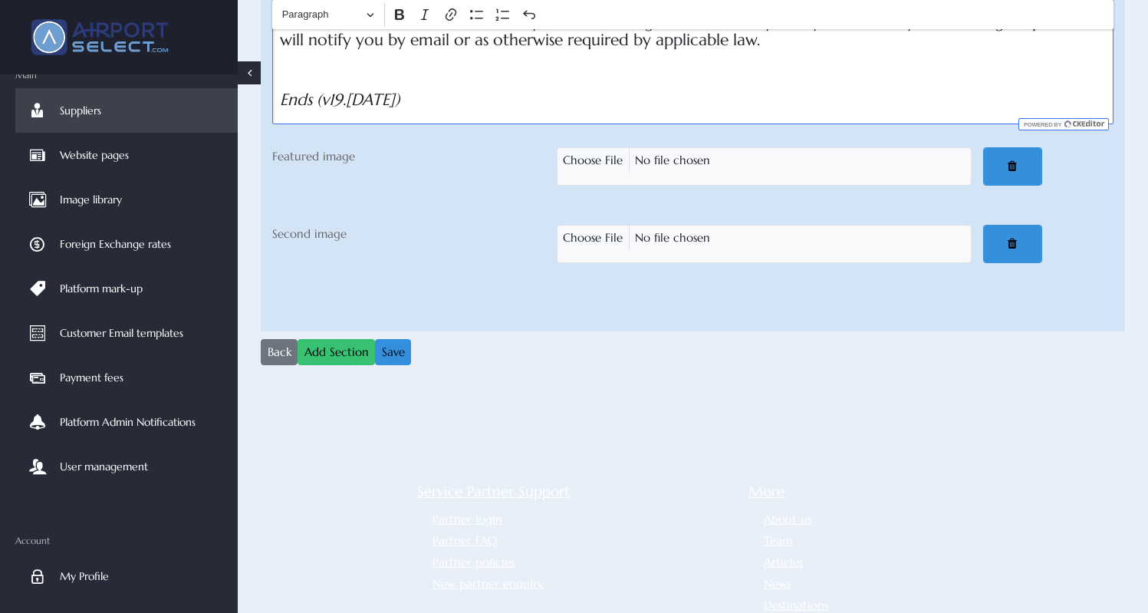
scroll to position [2162, 0]
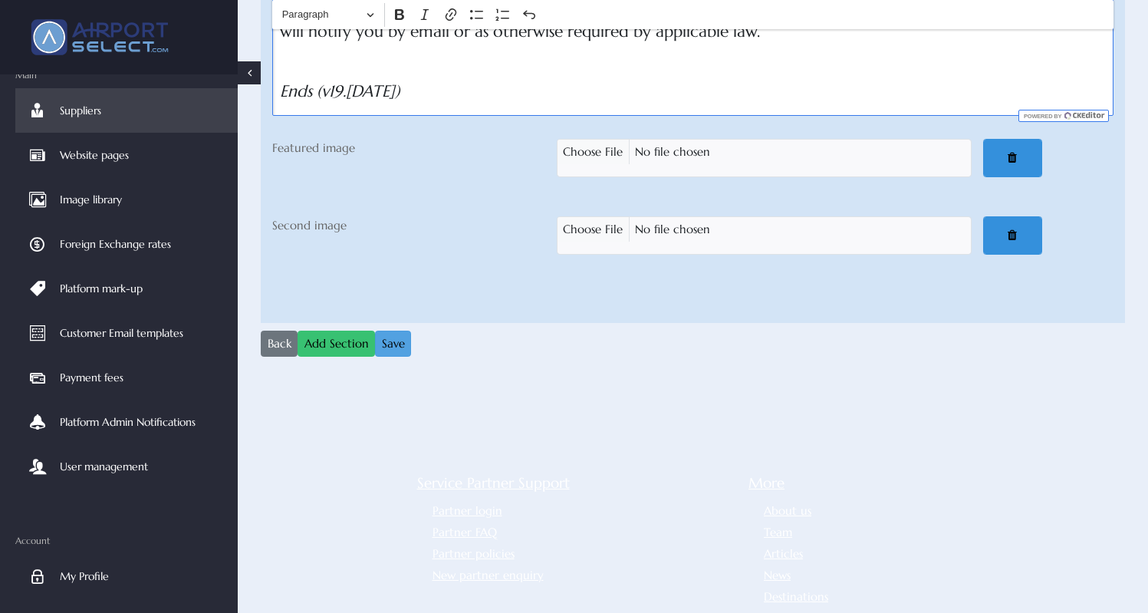
click at [401, 348] on button "Save" at bounding box center [393, 344] width 36 height 26
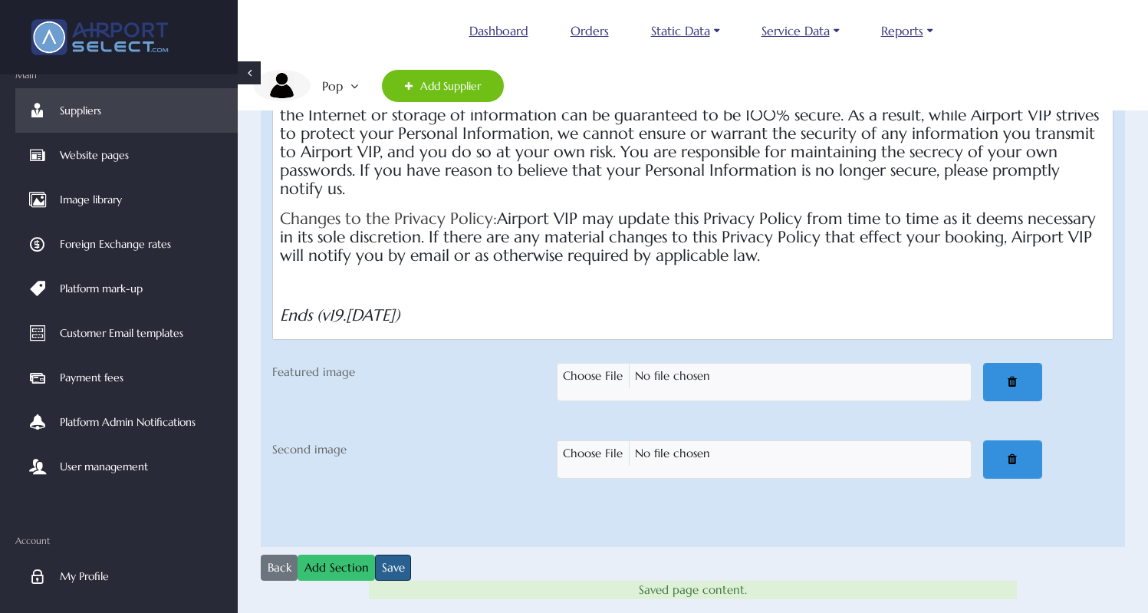
scroll to position [1886, 0]
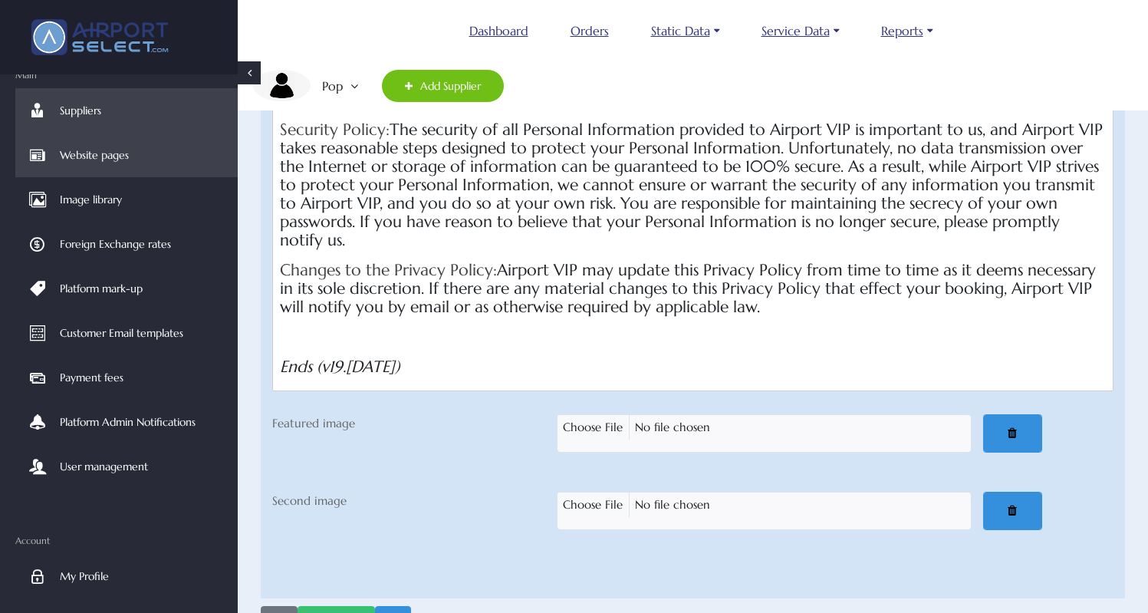
click at [98, 150] on span "Website pages" at bounding box center [94, 155] width 69 height 44
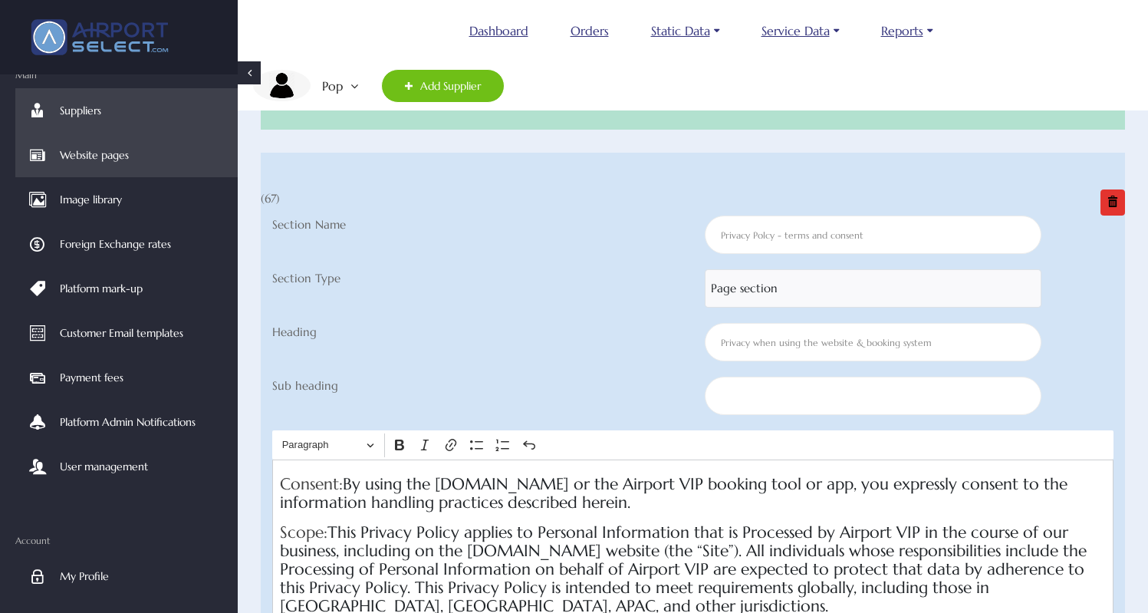
scroll to position [821, 0]
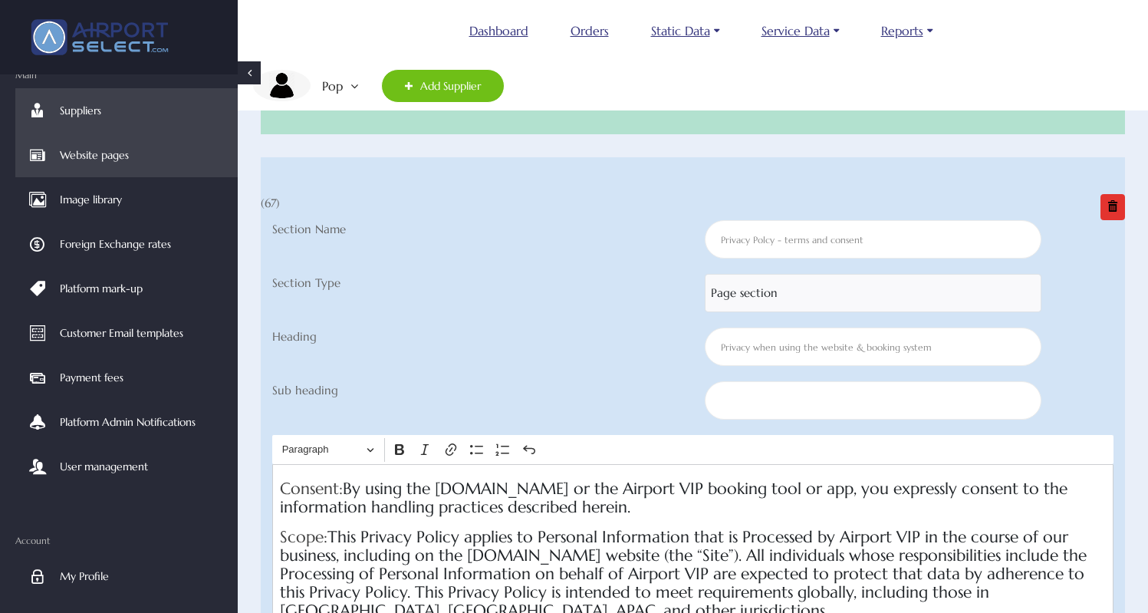
click at [116, 153] on span "Website pages" at bounding box center [94, 155] width 69 height 44
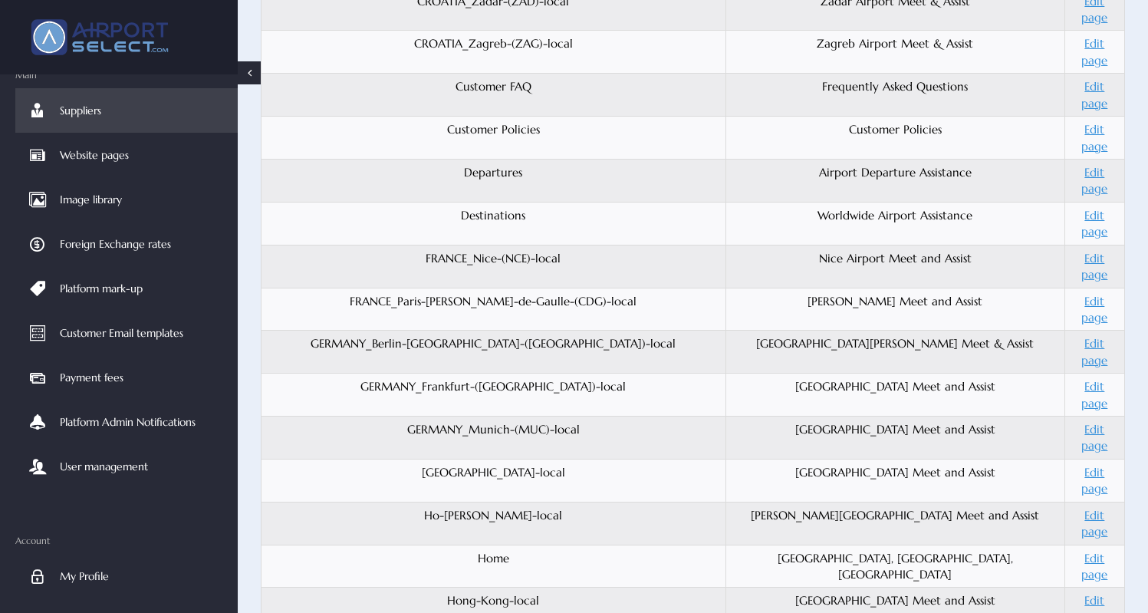
scroll to position [2471, 0]
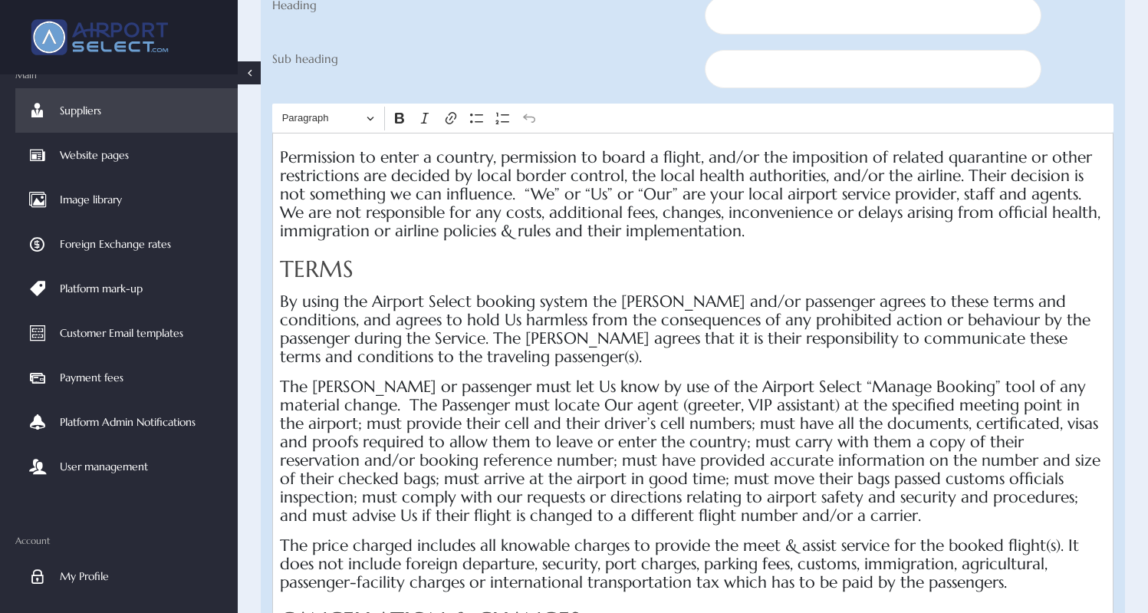
scroll to position [1041, 0]
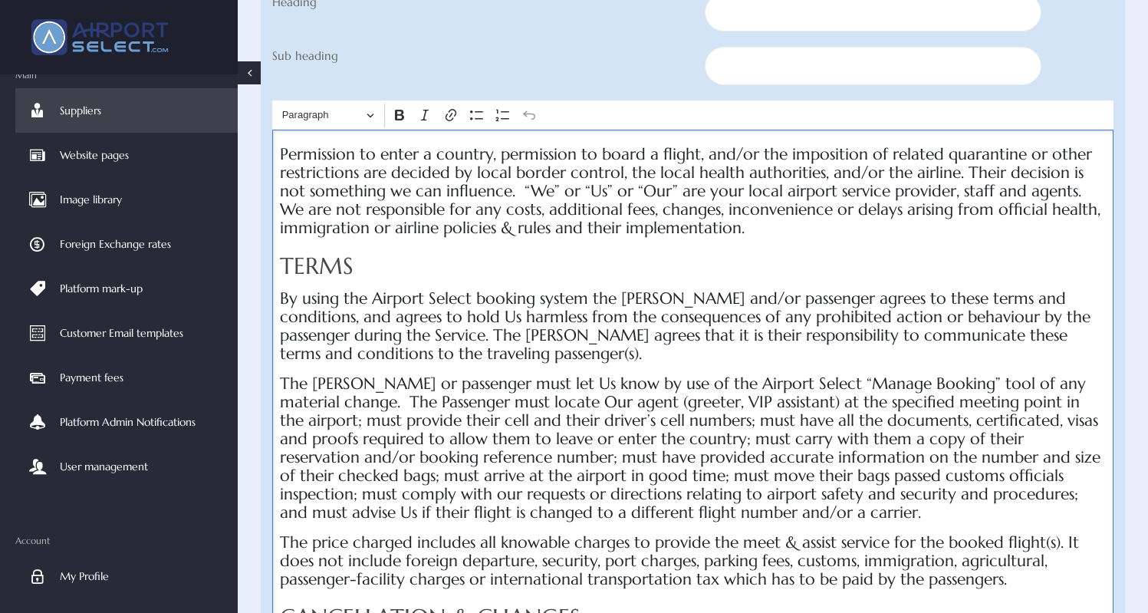
click at [452, 297] on p "By using the Airport Select booking system the [PERSON_NAME] and/or passenger a…" at bounding box center [693, 326] width 826 height 74
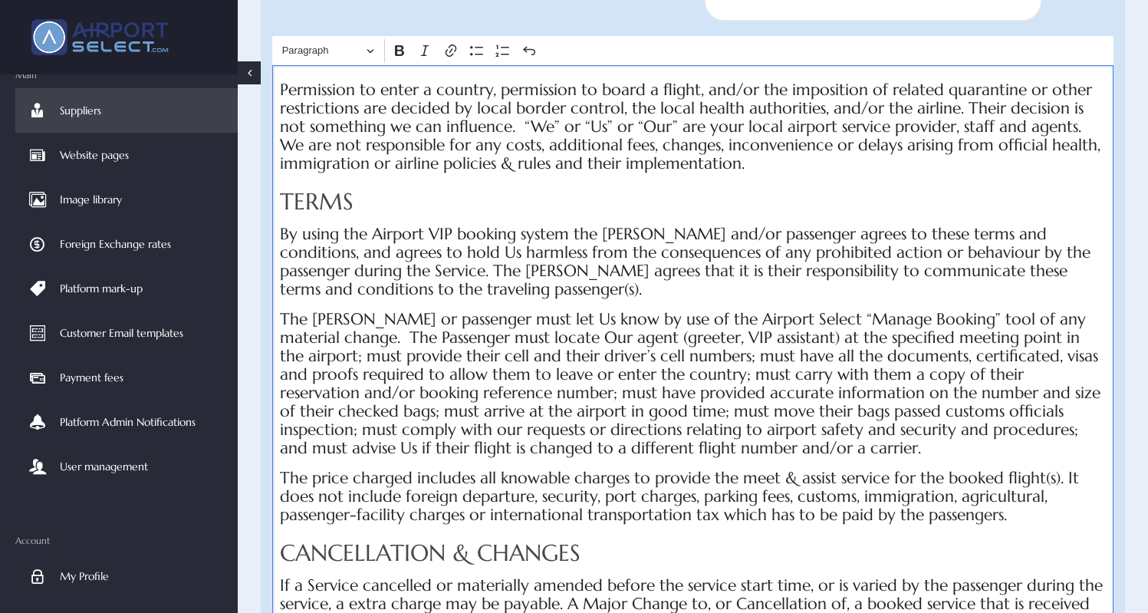
scroll to position [1106, 0]
click at [783, 318] on p "The [PERSON_NAME] or passenger must let Us know by use of the Airport Select “M…" at bounding box center [693, 382] width 826 height 147
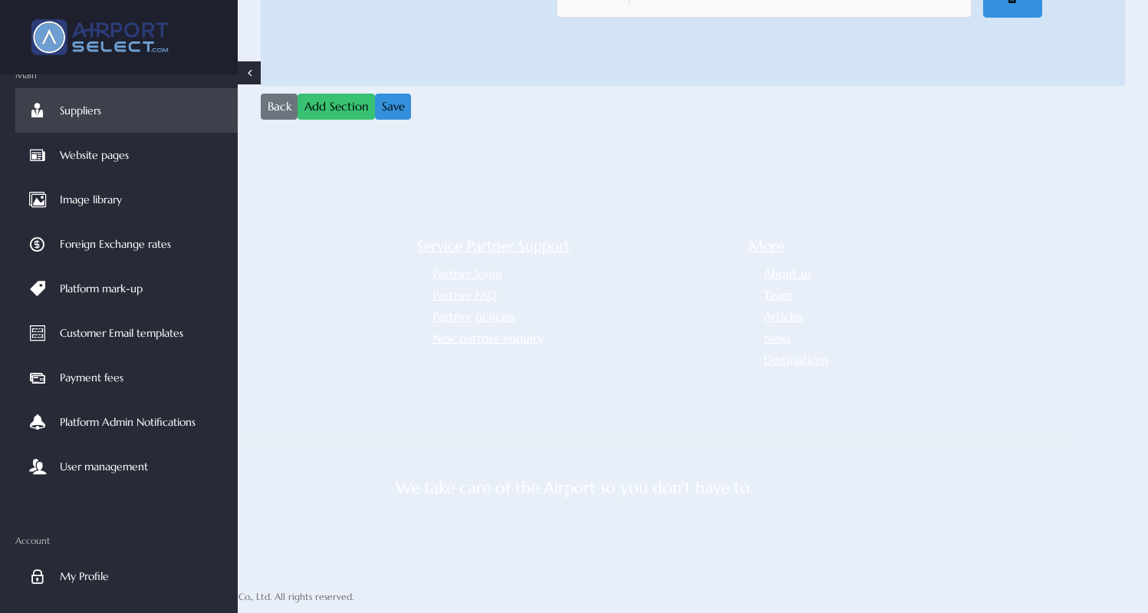
scroll to position [2391, 0]
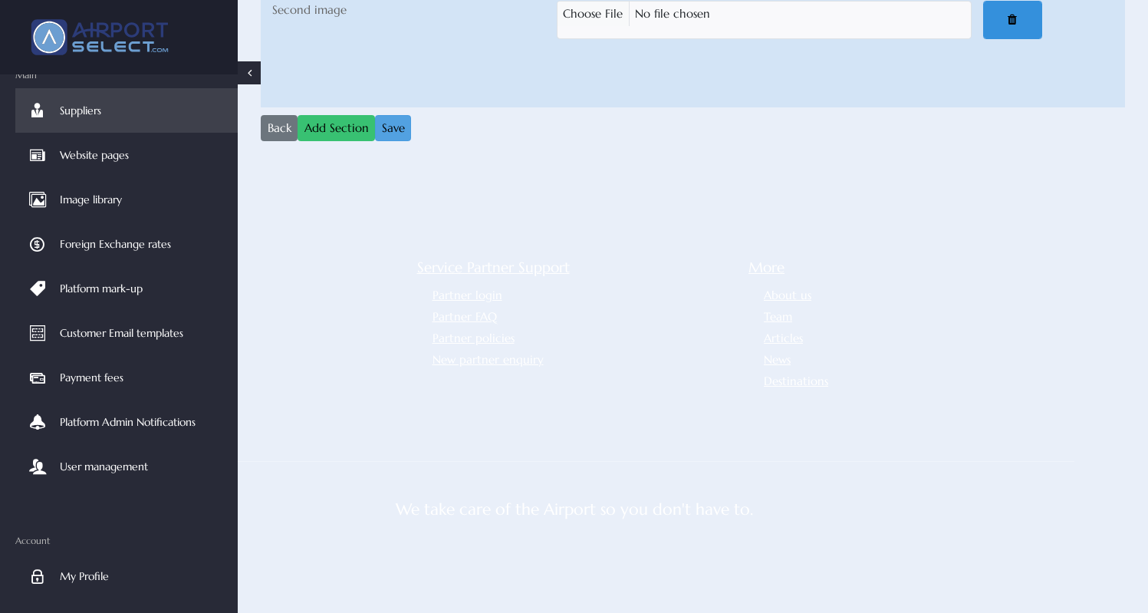
click at [391, 141] on button "Save" at bounding box center [393, 128] width 36 height 26
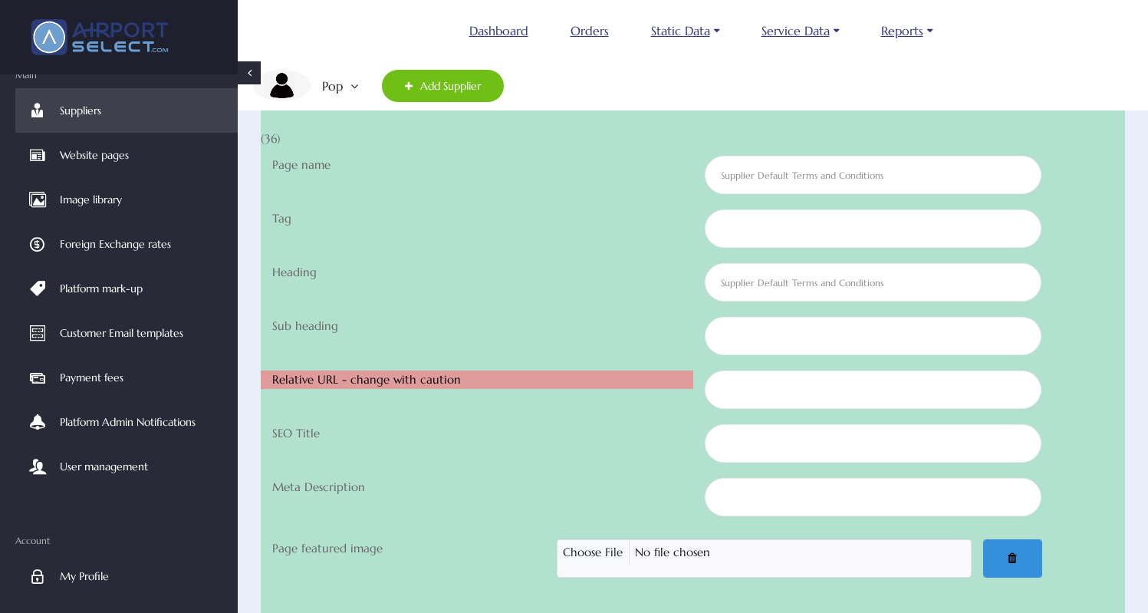
scroll to position [206, 0]
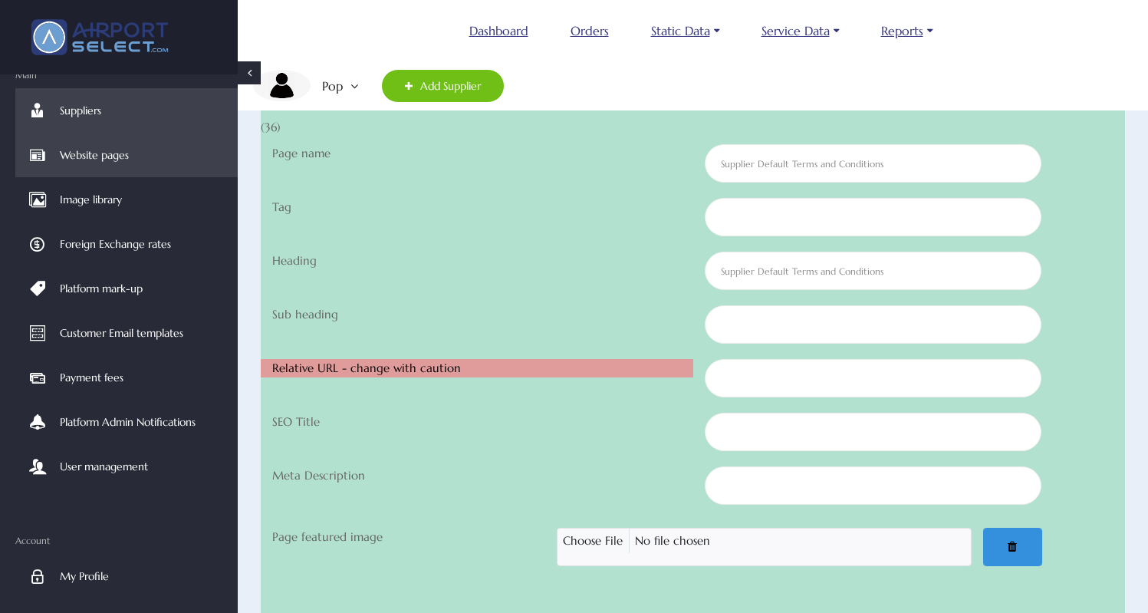
click at [112, 153] on span "Website pages" at bounding box center [94, 155] width 69 height 44
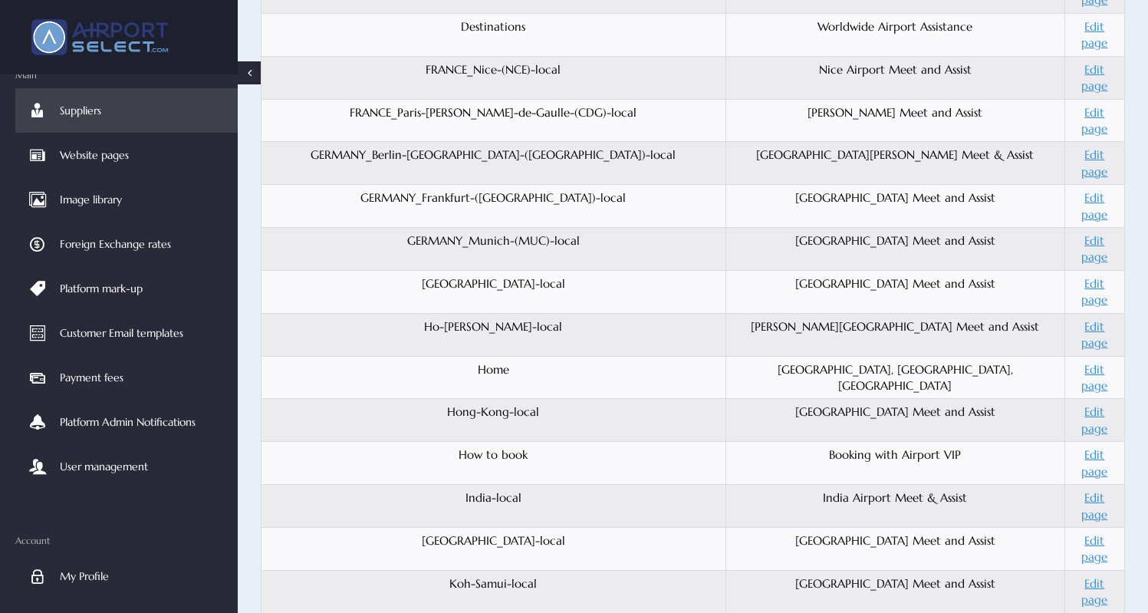
scroll to position [2660, 0]
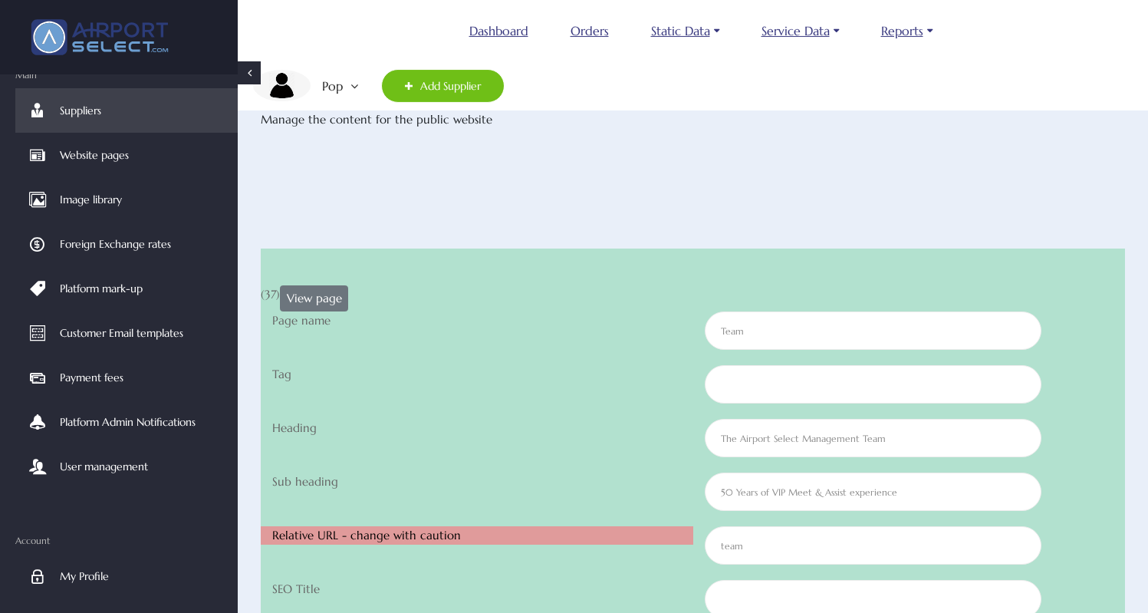
scroll to position [108, 0]
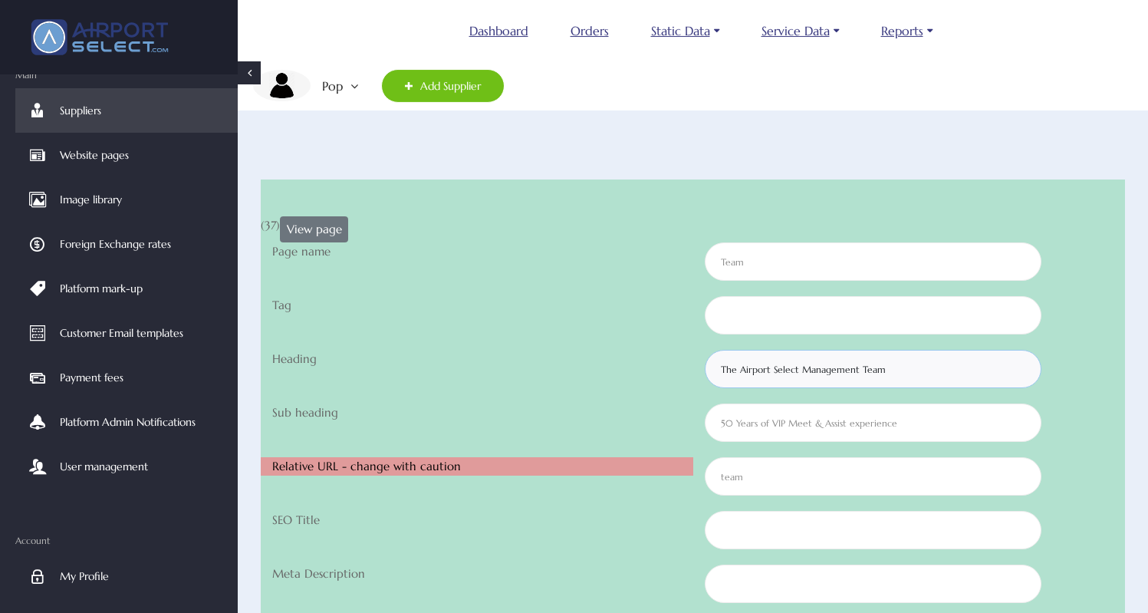
click at [785, 370] on input "The Airport Select Management Team" at bounding box center [873, 369] width 337 height 38
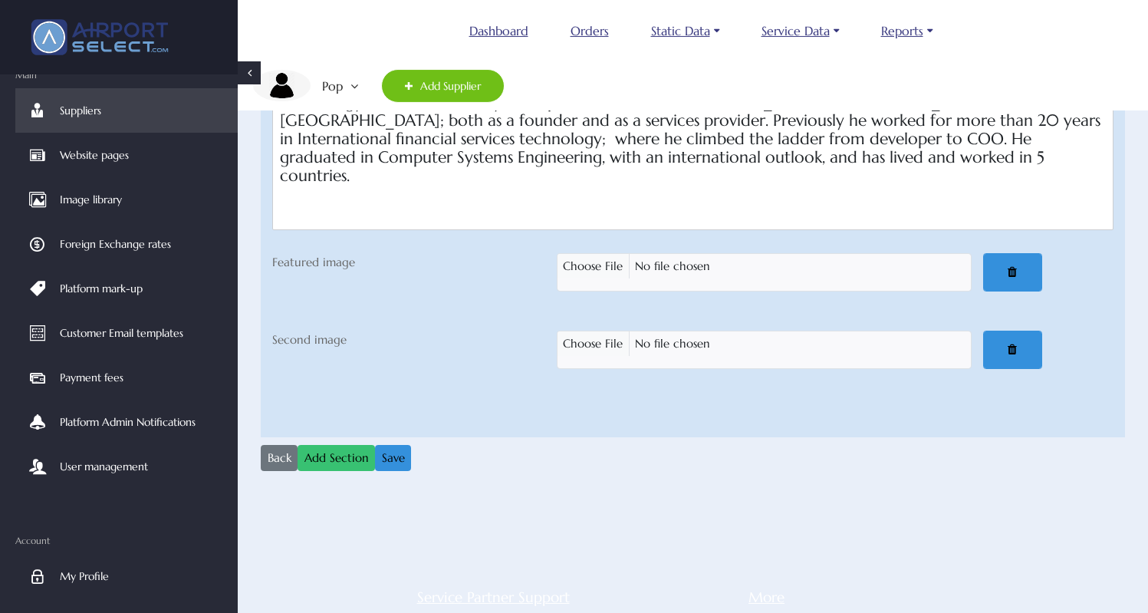
scroll to position [1542, 0]
type input "The Airport VIP Management Team"
click at [404, 444] on button "Save" at bounding box center [393, 457] width 36 height 26
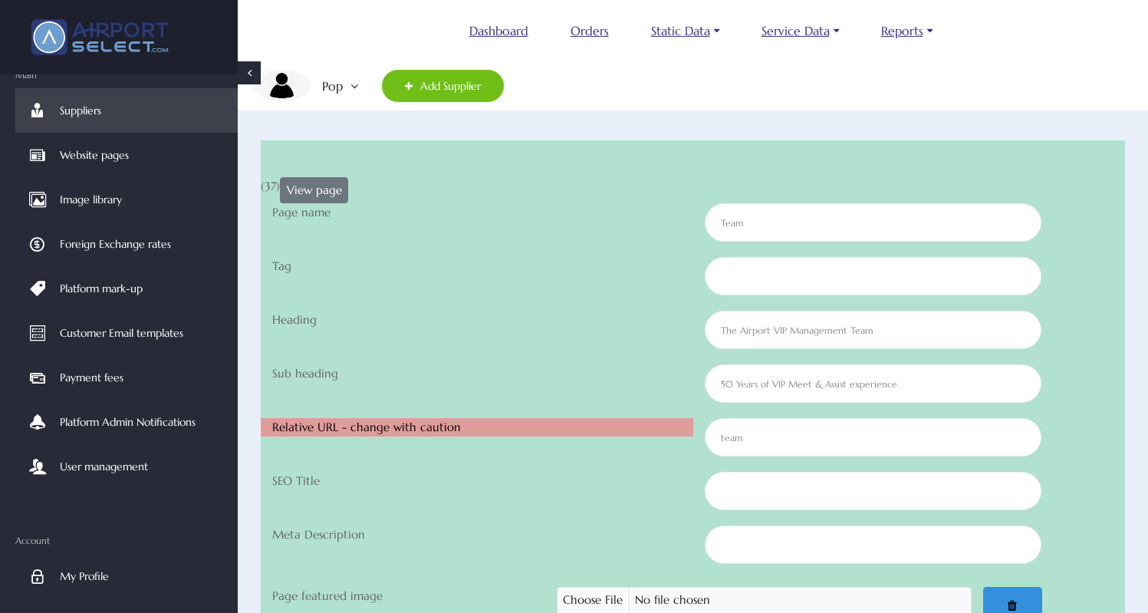
scroll to position [204, 0]
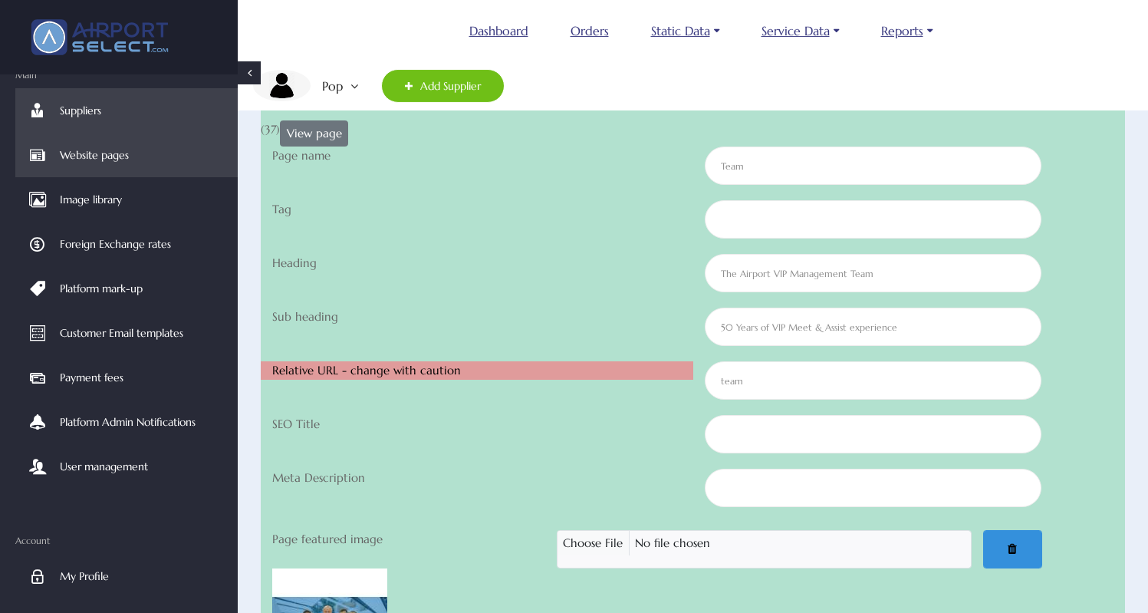
click at [106, 154] on span "Website pages" at bounding box center [94, 155] width 69 height 44
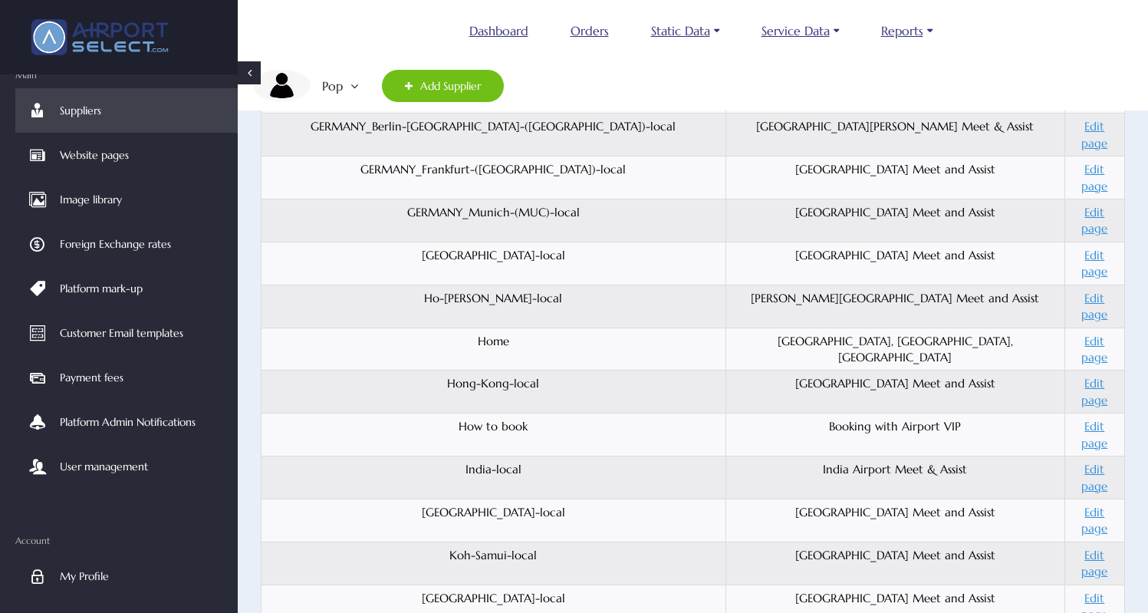
scroll to position [2693, 0]
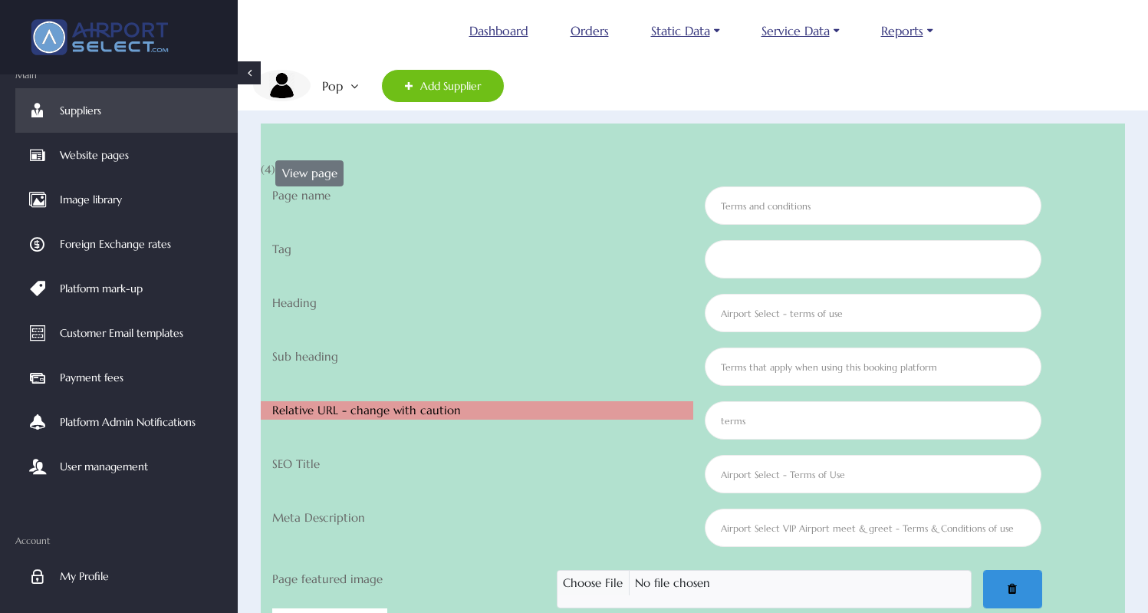
scroll to position [187, 0]
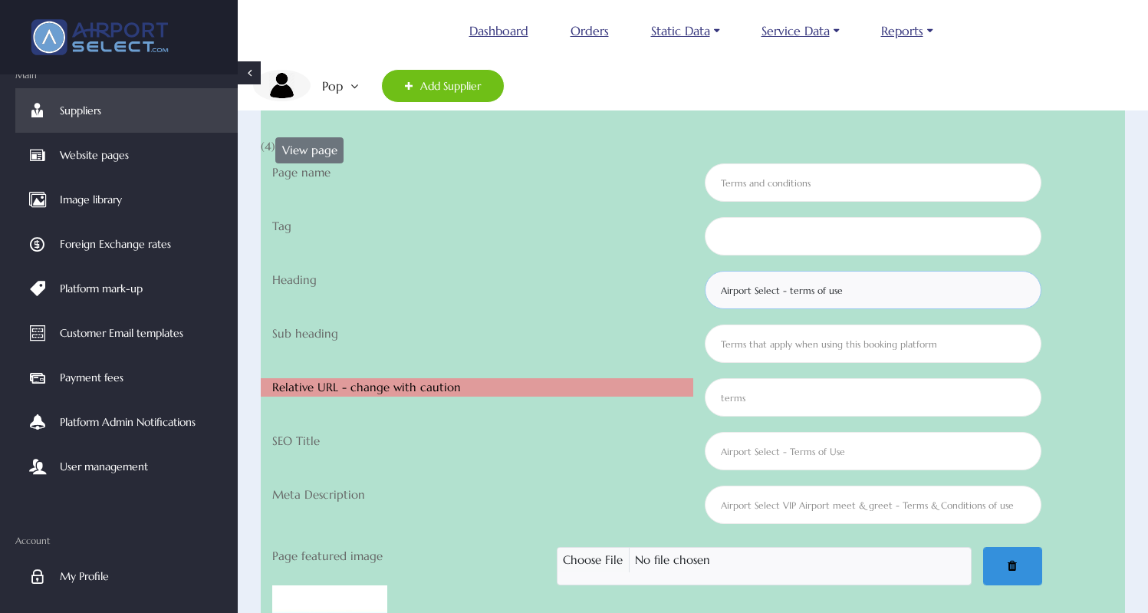
click at [766, 288] on input "Airport Select - terms of use" at bounding box center [873, 290] width 337 height 38
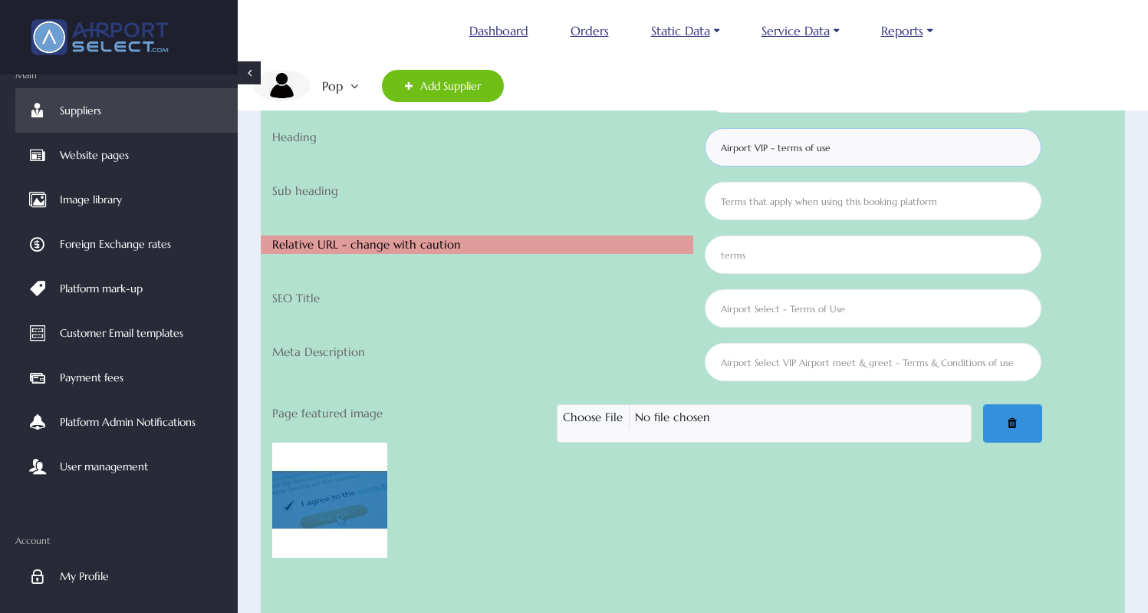
scroll to position [331, 0]
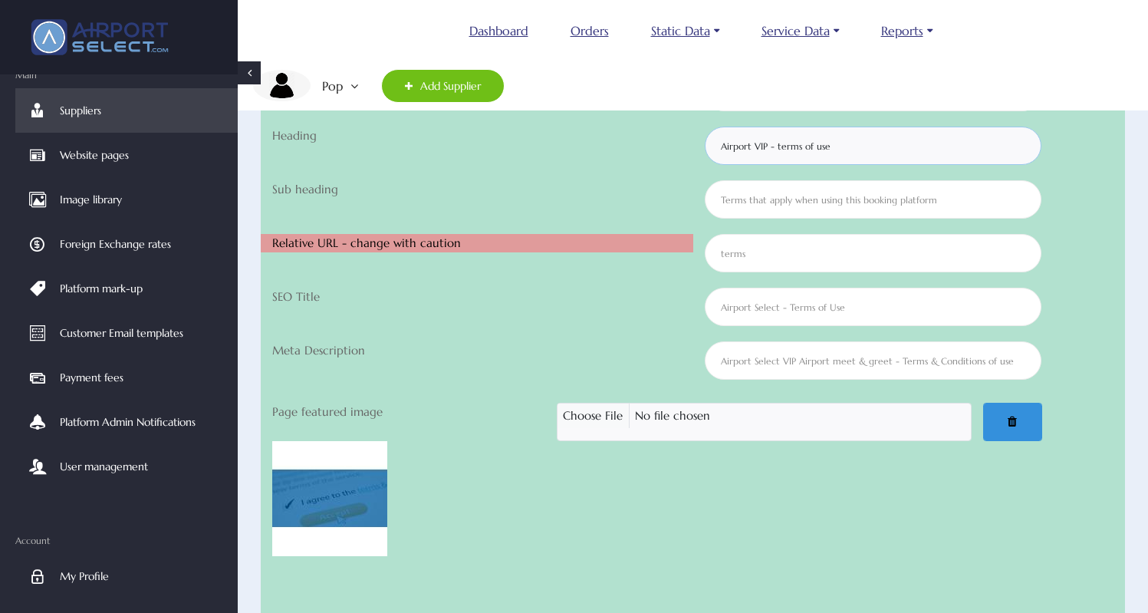
type input "Airport VIP - terms of use"
click at [766, 301] on input "Airport Select - Terms of Use" at bounding box center [873, 307] width 337 height 38
type input "Airport VIP - Terms of Use"
click at [770, 356] on input "Airport Select VIP Airport meet & greet - Terms & Conditions of use" at bounding box center [873, 360] width 337 height 38
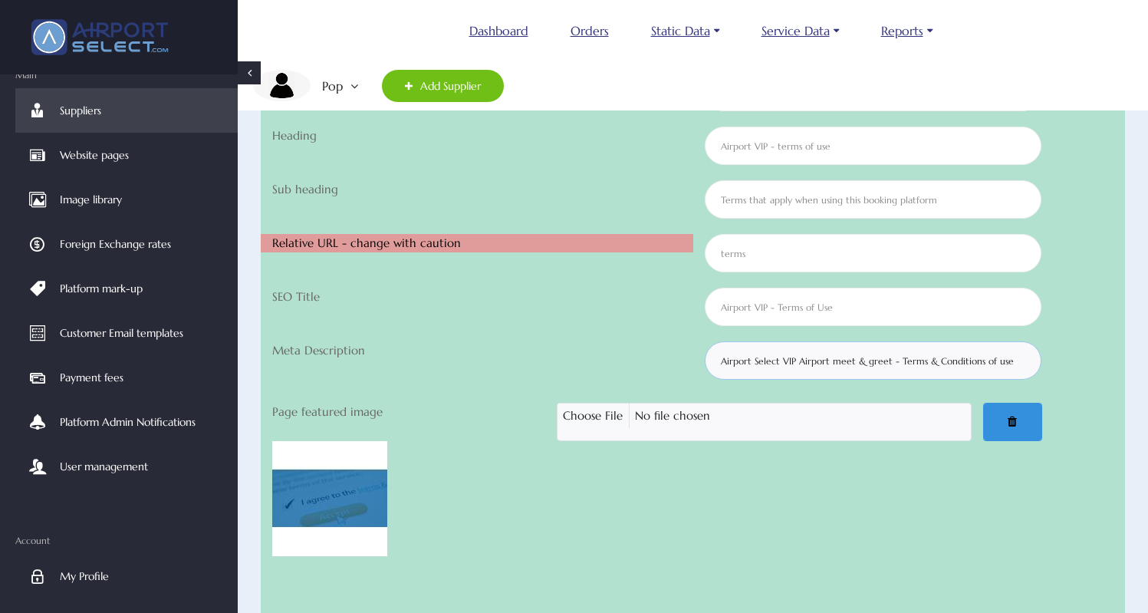
click at [770, 356] on input "Airport Select VIP Airport meet & greet - Terms & Conditions of use" at bounding box center [873, 360] width 337 height 38
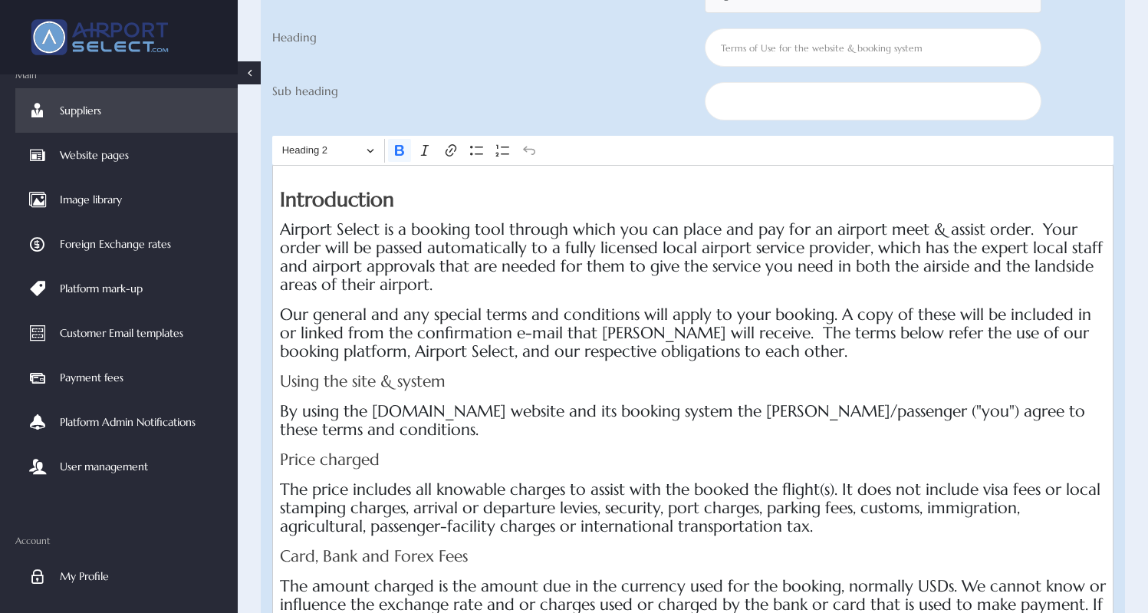
scroll to position [1140, 0]
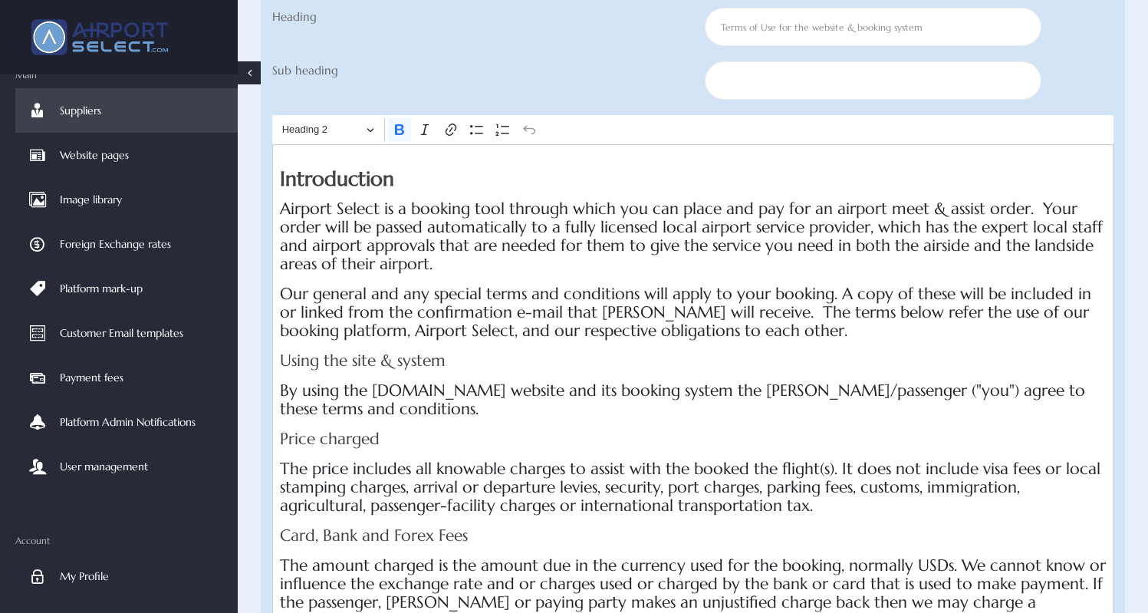
type input "Airport VIP Airport meet & greet - Terms & Conditions of use"
click at [357, 209] on p "Airport Select is a booking tool through which you can place and pay for an air…" at bounding box center [693, 236] width 826 height 74
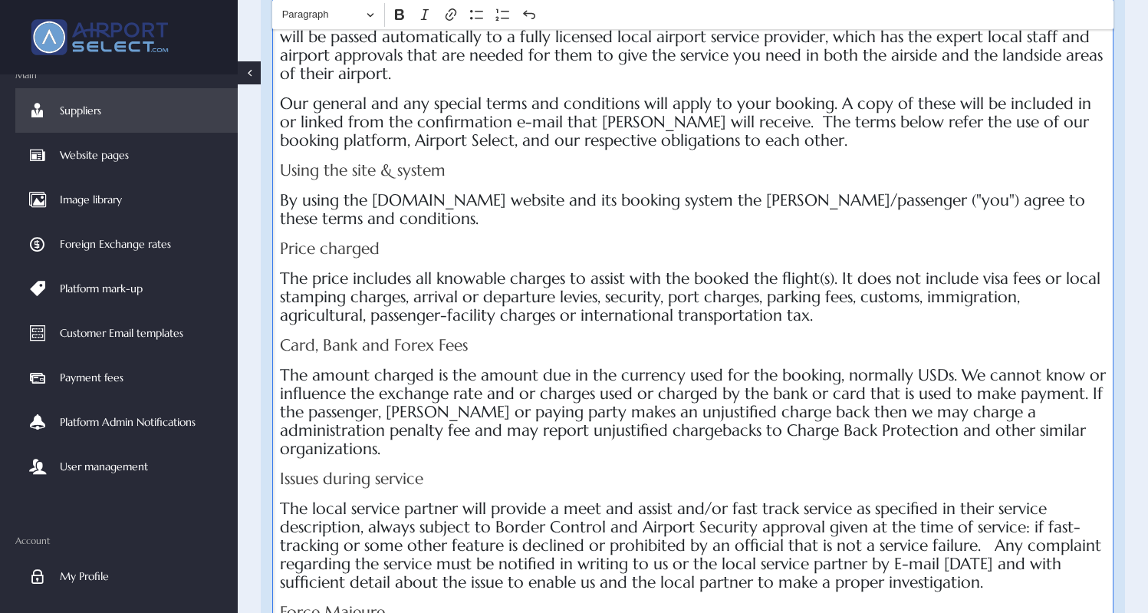
scroll to position [1333, 0]
click at [467, 199] on p "By using the AirportSelect.com website and its booking system the booker/passen…" at bounding box center [693, 207] width 826 height 37
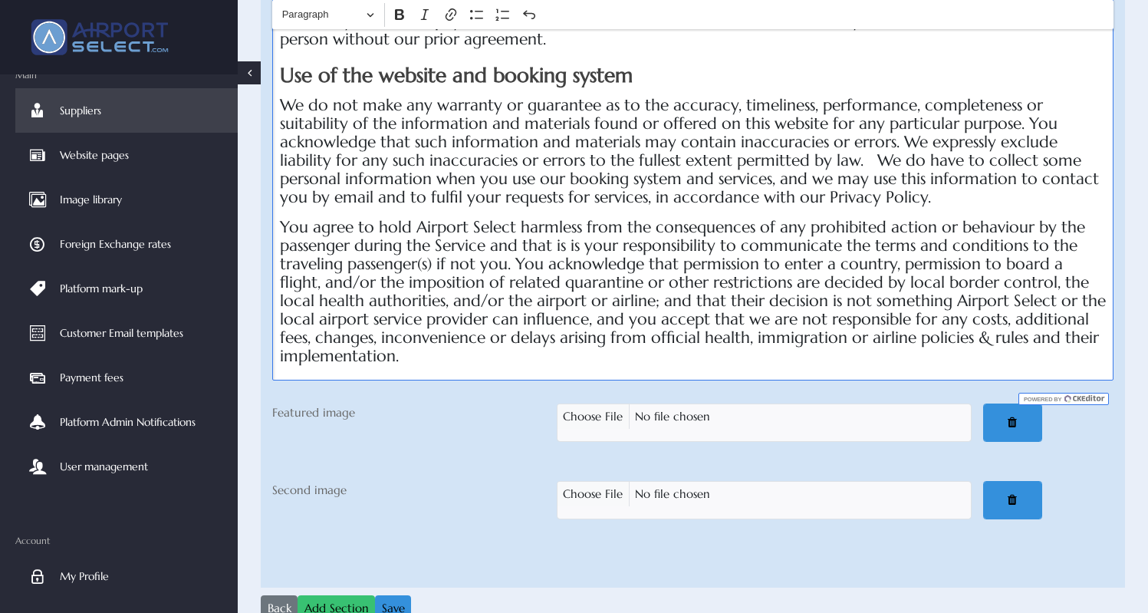
scroll to position [2704, 0]
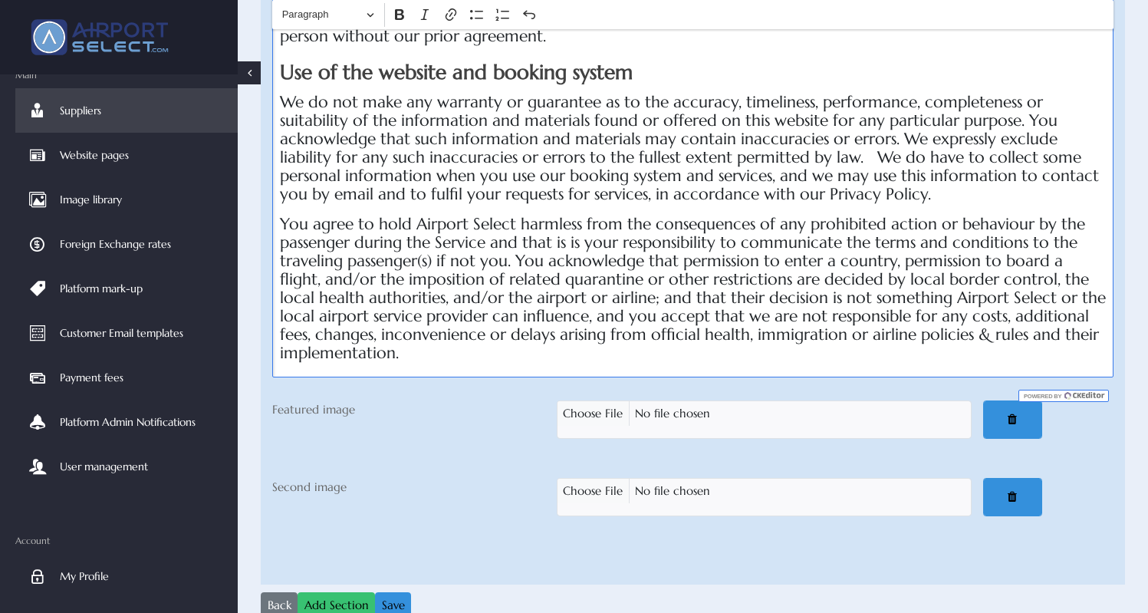
click at [503, 242] on p "You agree to hold Airport Select harmless from the consequences of any prohibit…" at bounding box center [693, 288] width 826 height 147
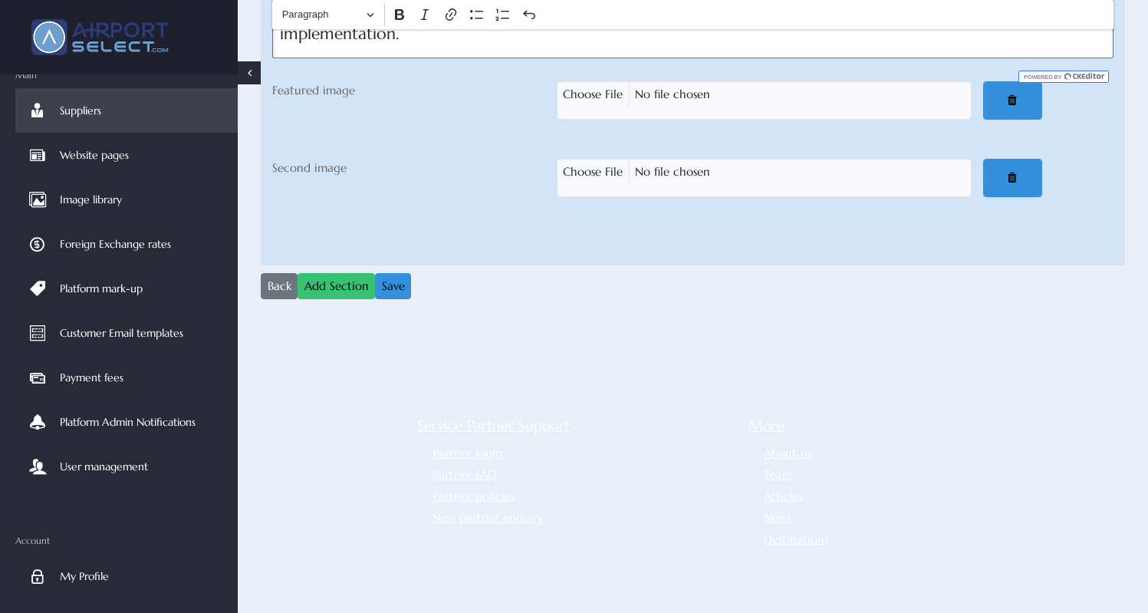
scroll to position [3027, 0]
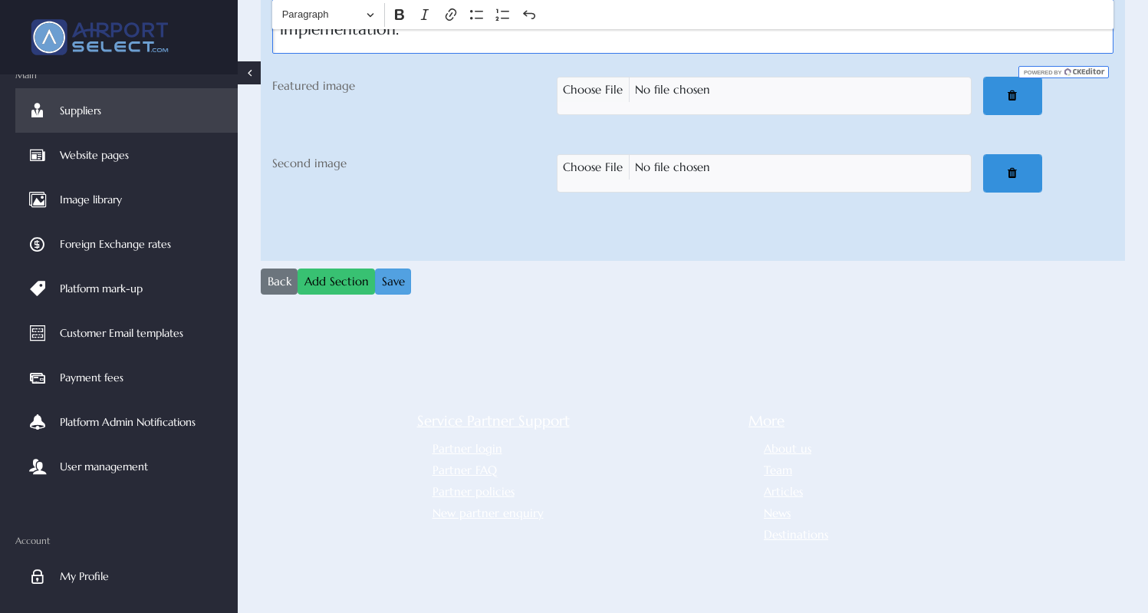
click at [397, 293] on button "Save" at bounding box center [393, 281] width 36 height 26
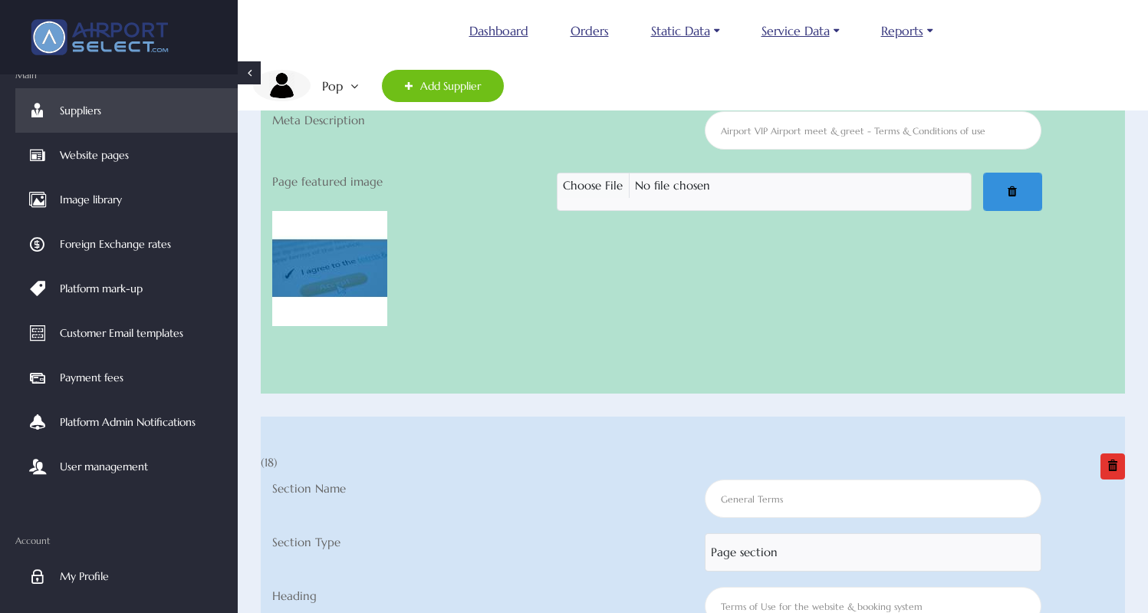
scroll to position [0, 0]
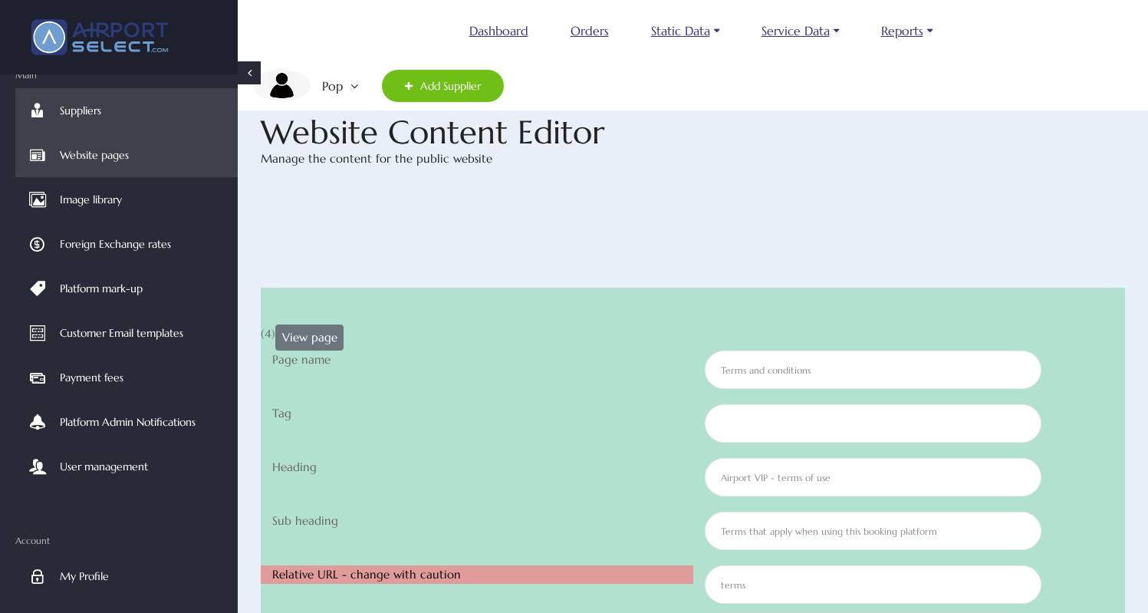
click at [114, 148] on span "Website pages" at bounding box center [94, 155] width 69 height 44
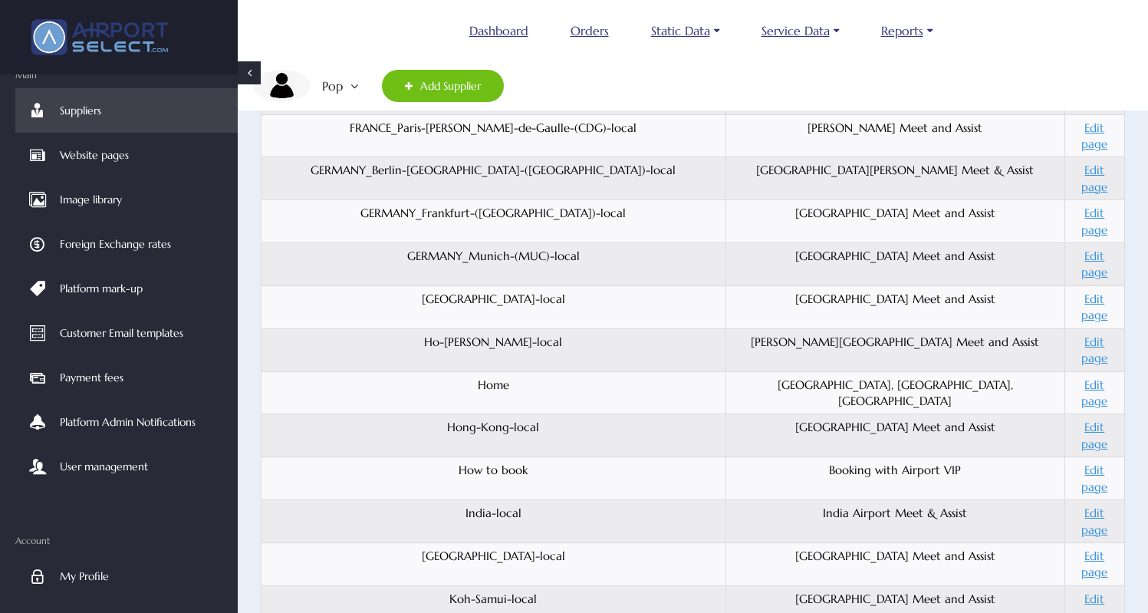
scroll to position [2593, 0]
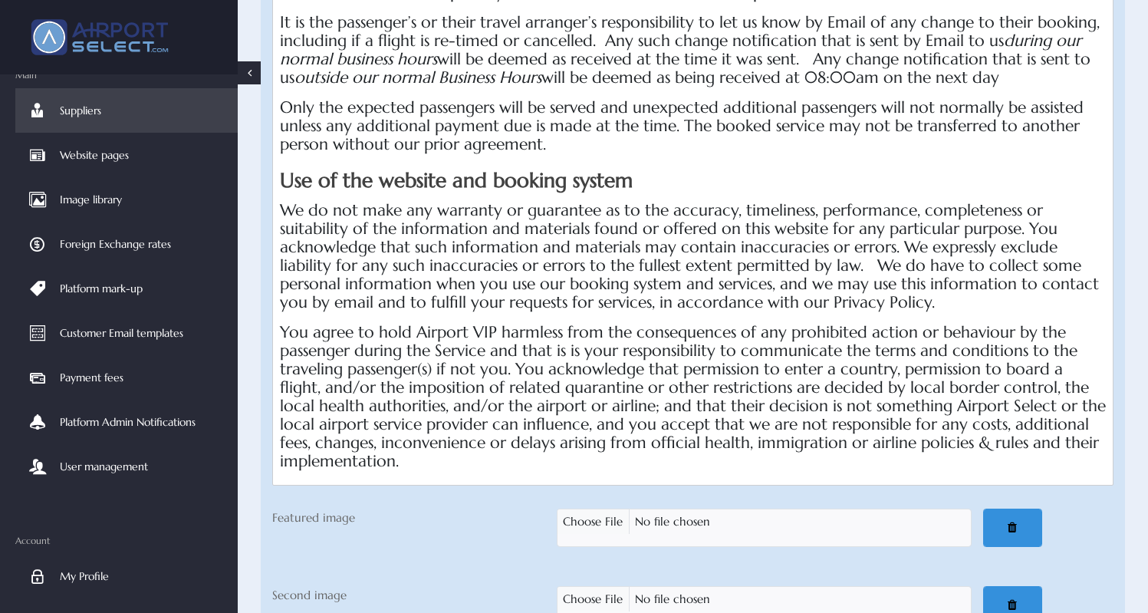
scroll to position [2596, 0]
click at [1042, 425] on p "You agree to hold Airport VIP harmless from the consequences of any prohibited …" at bounding box center [693, 394] width 826 height 147
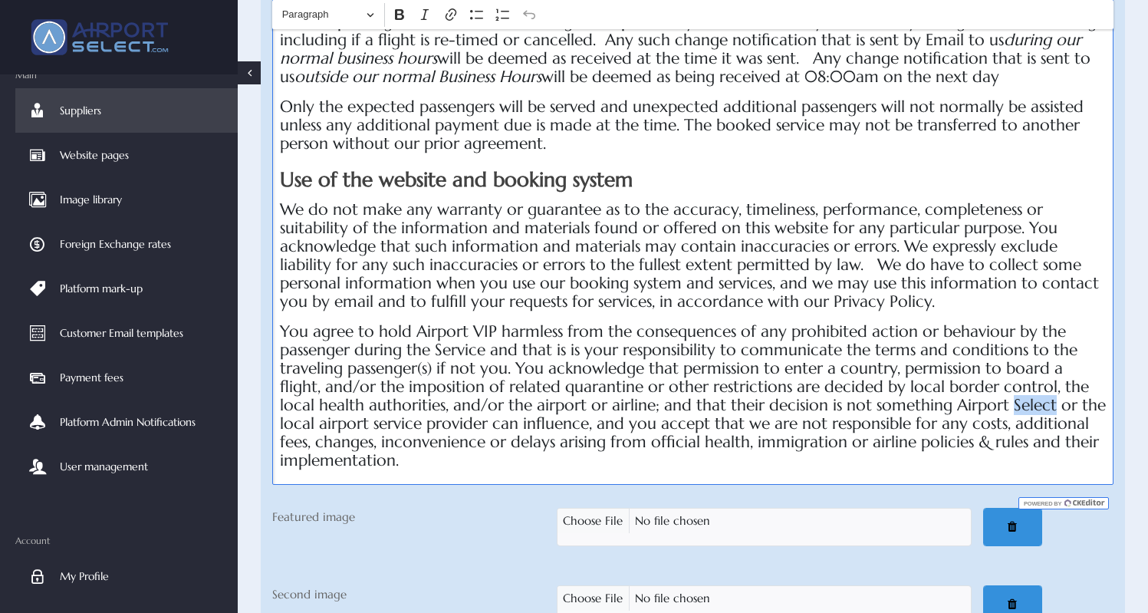
click at [1042, 425] on p "You agree to hold Airport VIP harmless from the consequences of any prohibited …" at bounding box center [693, 395] width 826 height 147
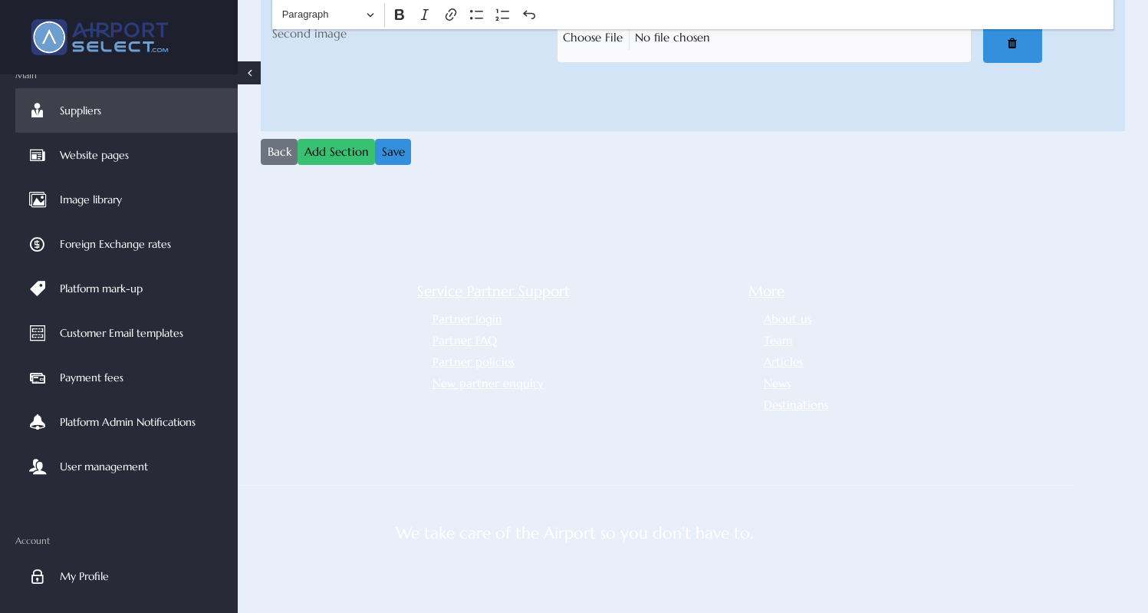
scroll to position [3227, 0]
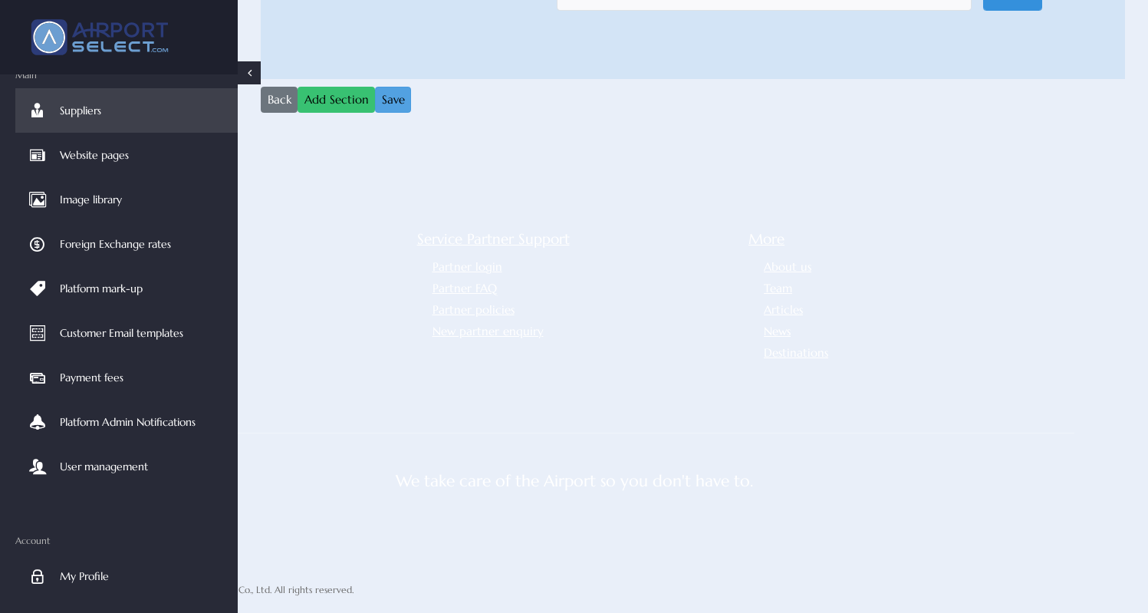
click at [404, 98] on button "Save" at bounding box center [393, 100] width 36 height 26
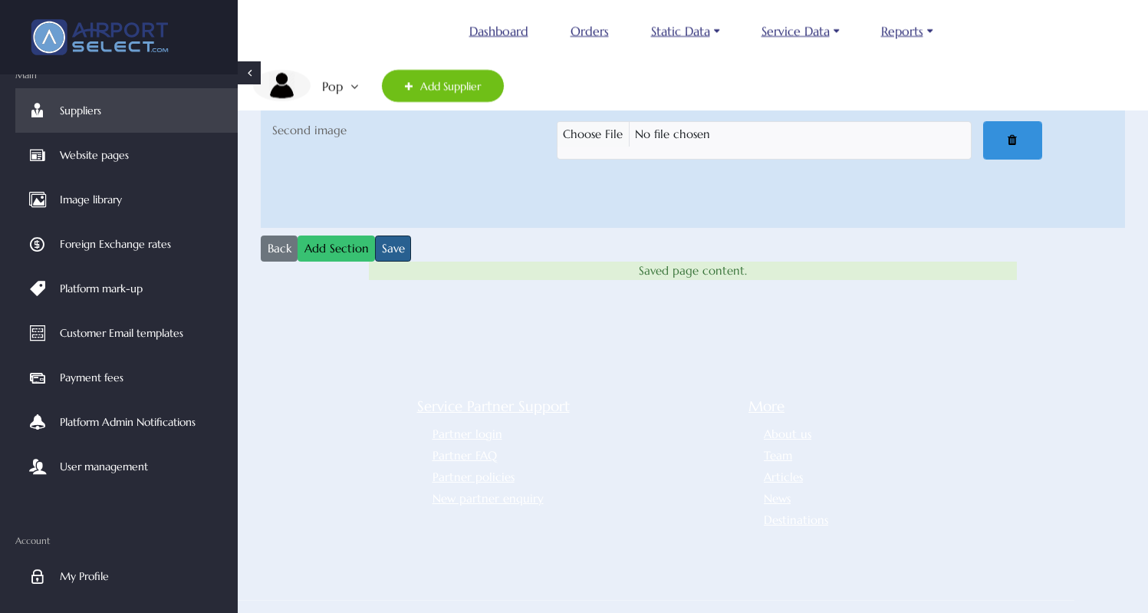
scroll to position [2720, 0]
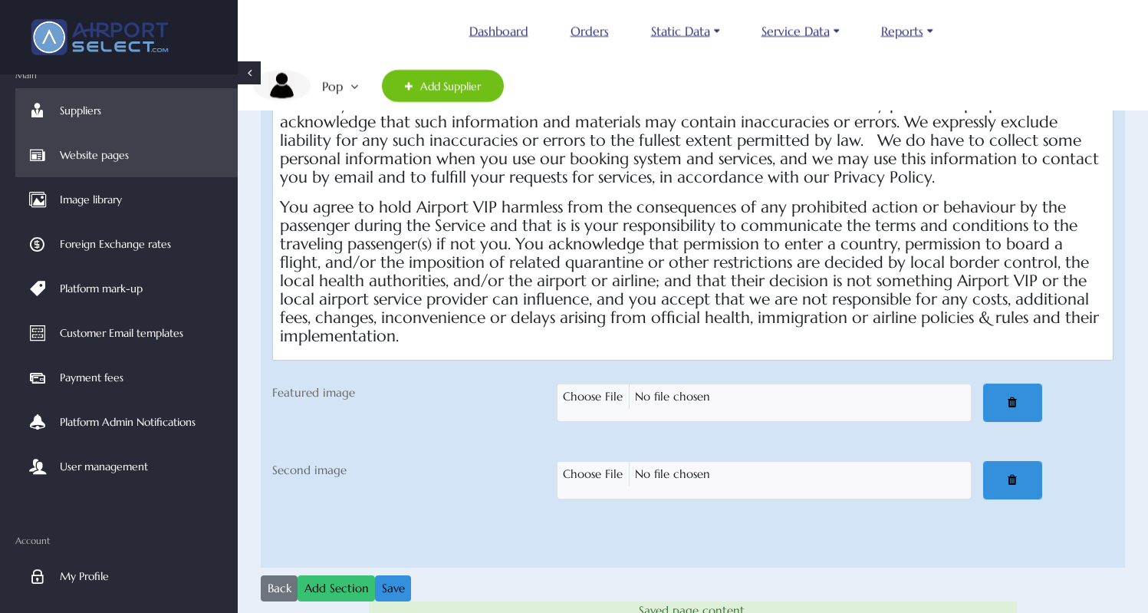
click at [91, 148] on span "Website pages" at bounding box center [94, 155] width 69 height 44
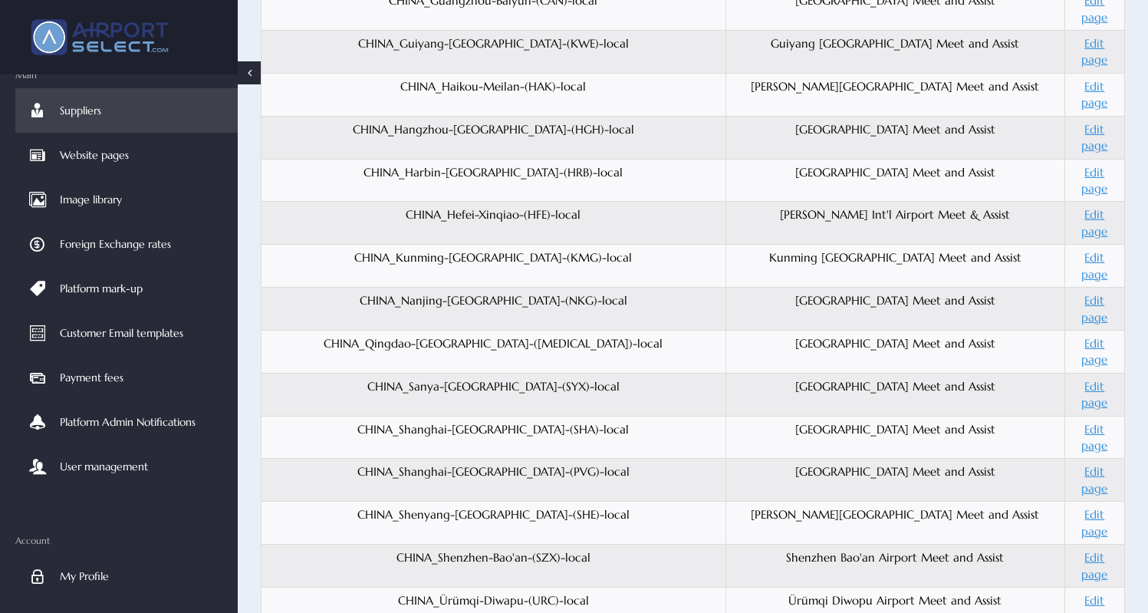
scroll to position [1982, 0]
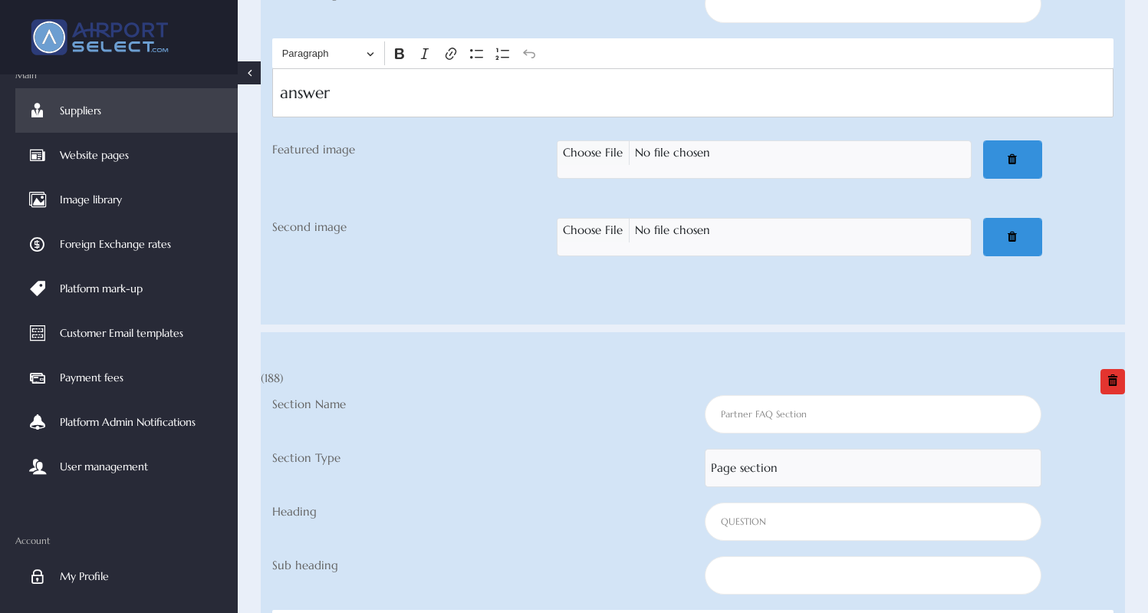
scroll to position [2576, 0]
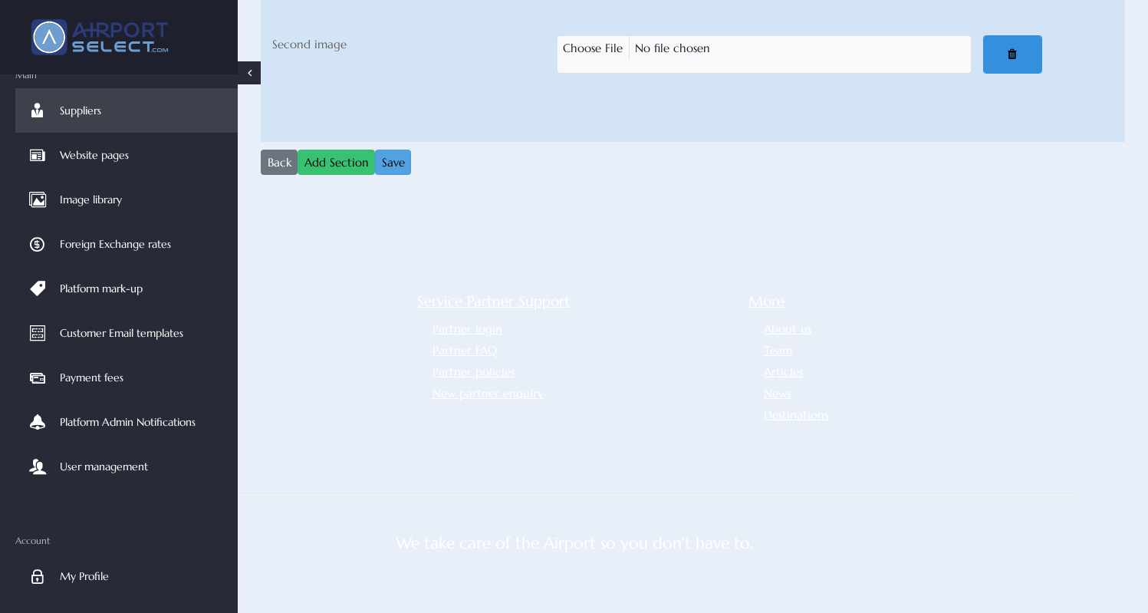
click at [396, 159] on button "Save" at bounding box center [393, 163] width 36 height 26
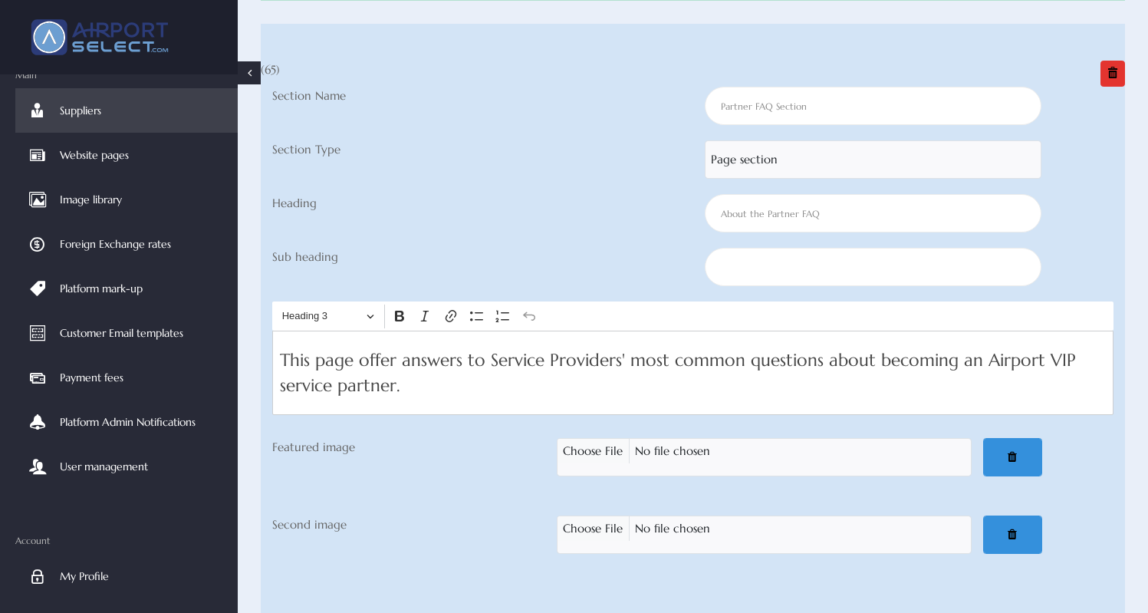
scroll to position [951, 0]
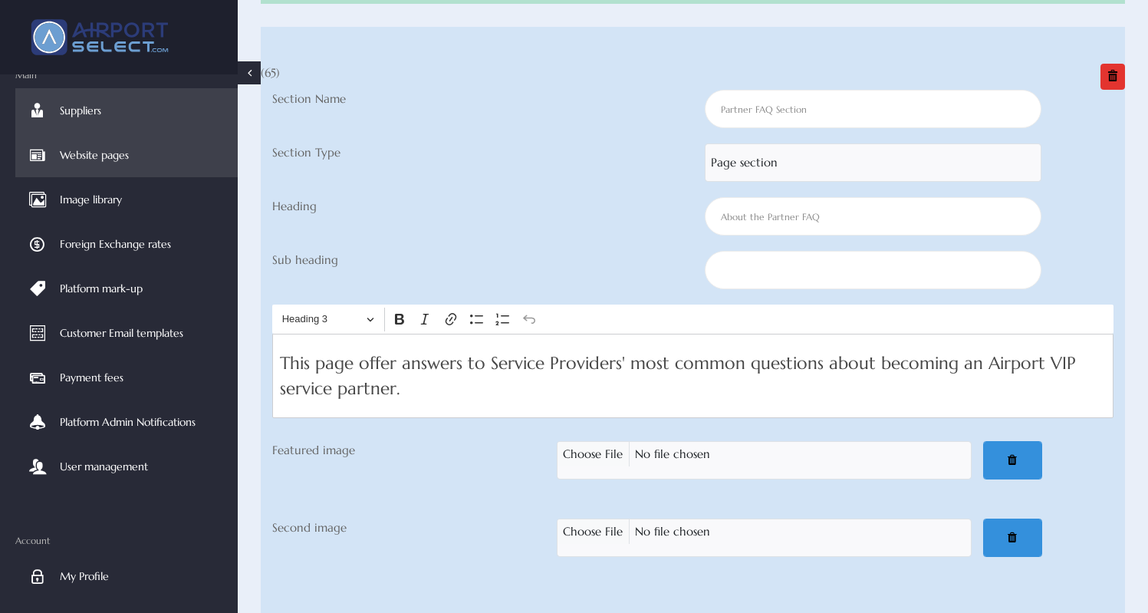
click at [114, 146] on span "Website pages" at bounding box center [94, 155] width 69 height 44
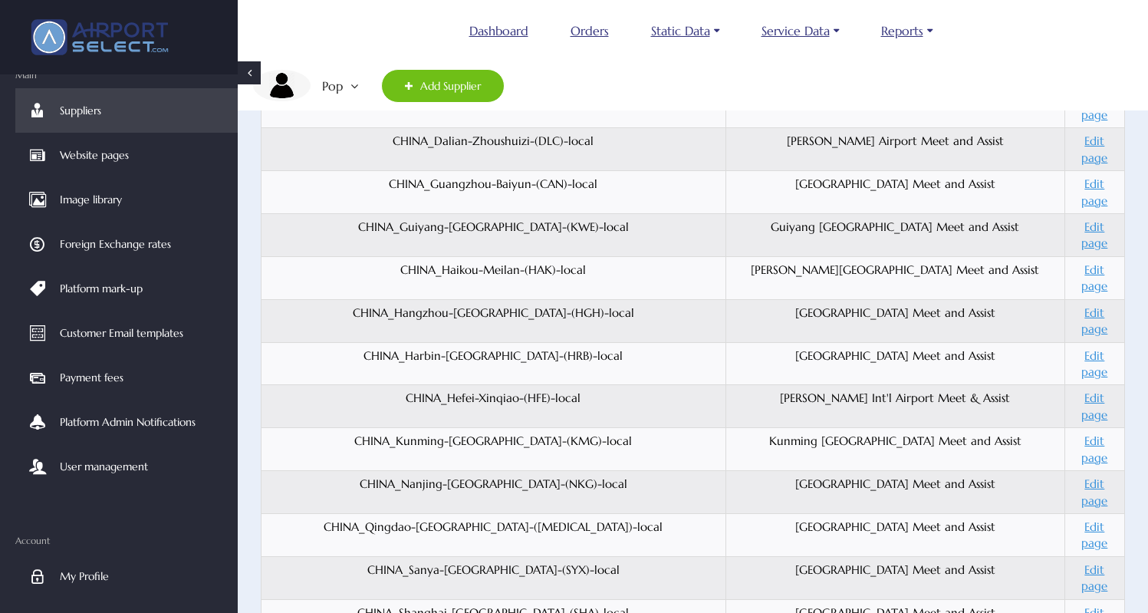
scroll to position [1294, 0]
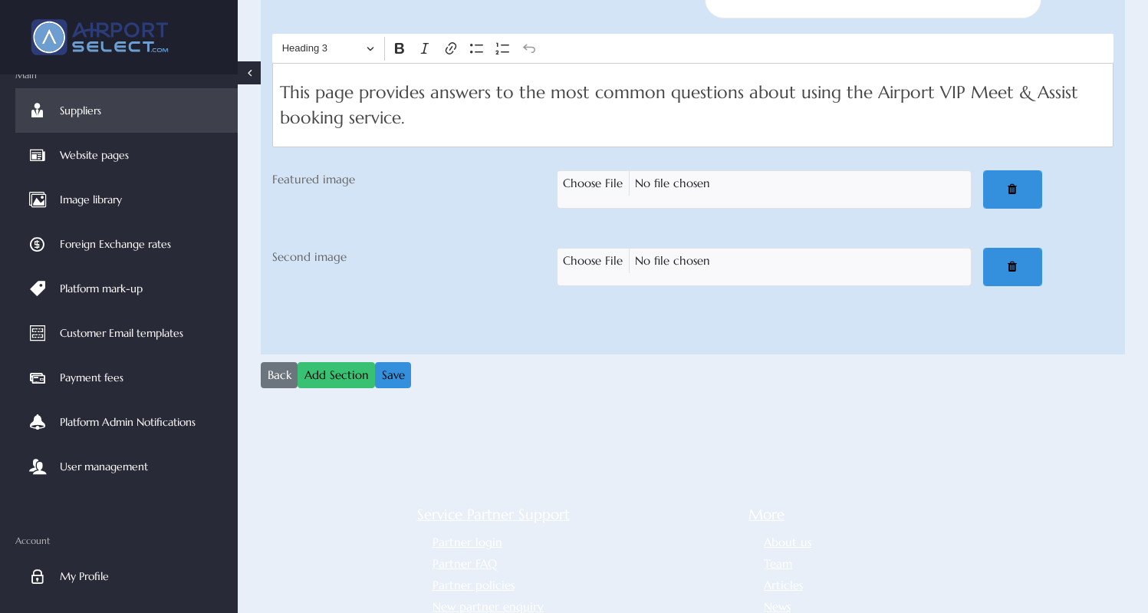
scroll to position [1498, 0]
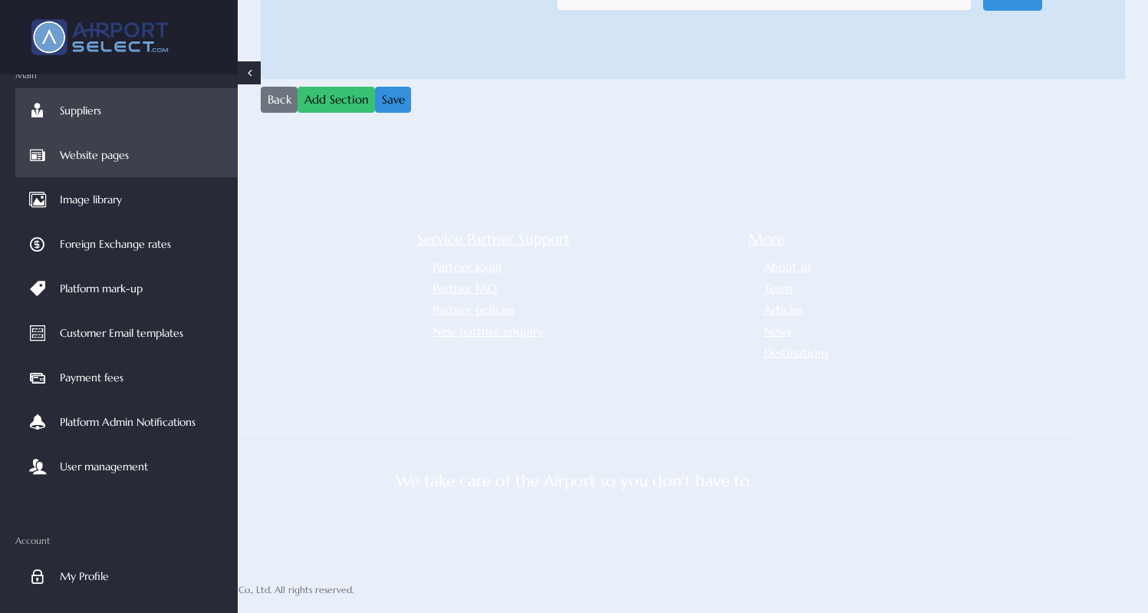
click at [116, 149] on span "Website pages" at bounding box center [94, 155] width 69 height 44
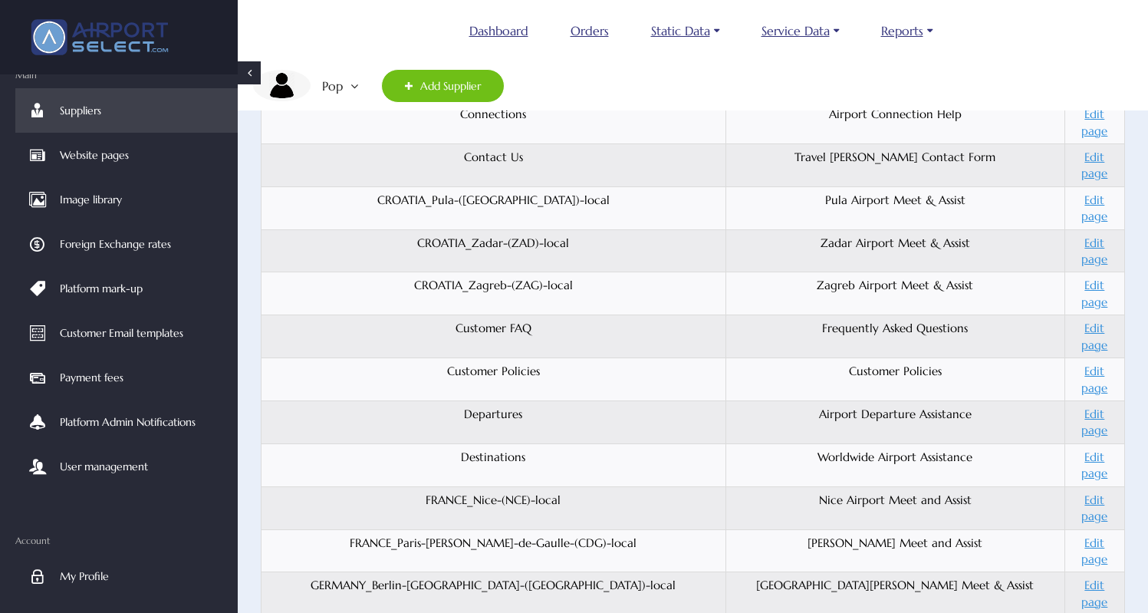
scroll to position [2216, 0]
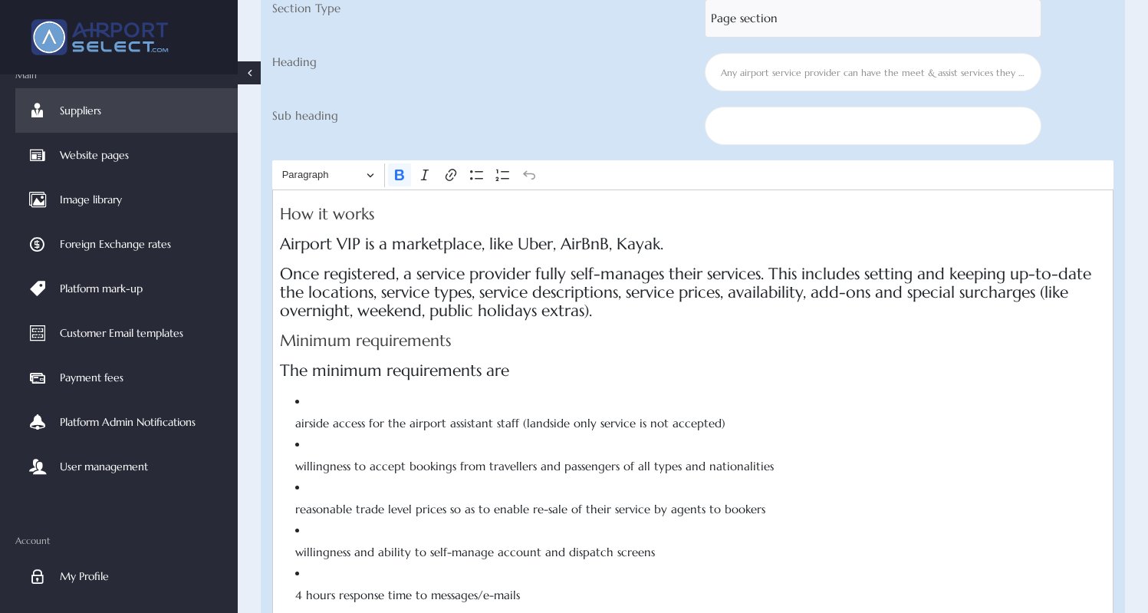
scroll to position [1094, 0]
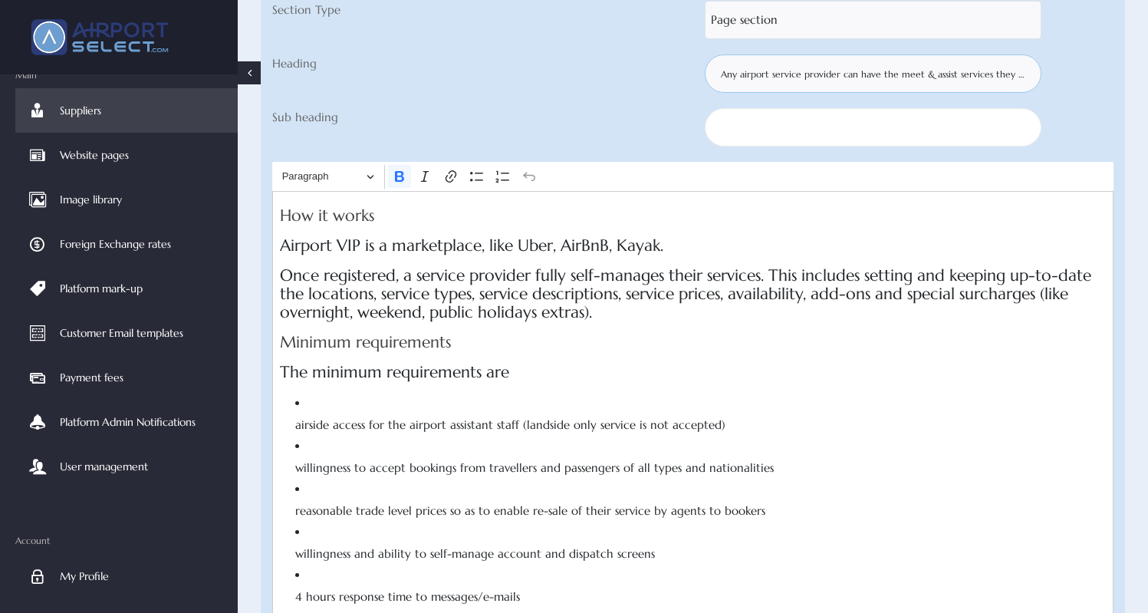
click at [992, 73] on input "Any airport service provider can have the meet & assist services they offer in …" at bounding box center [873, 73] width 337 height 38
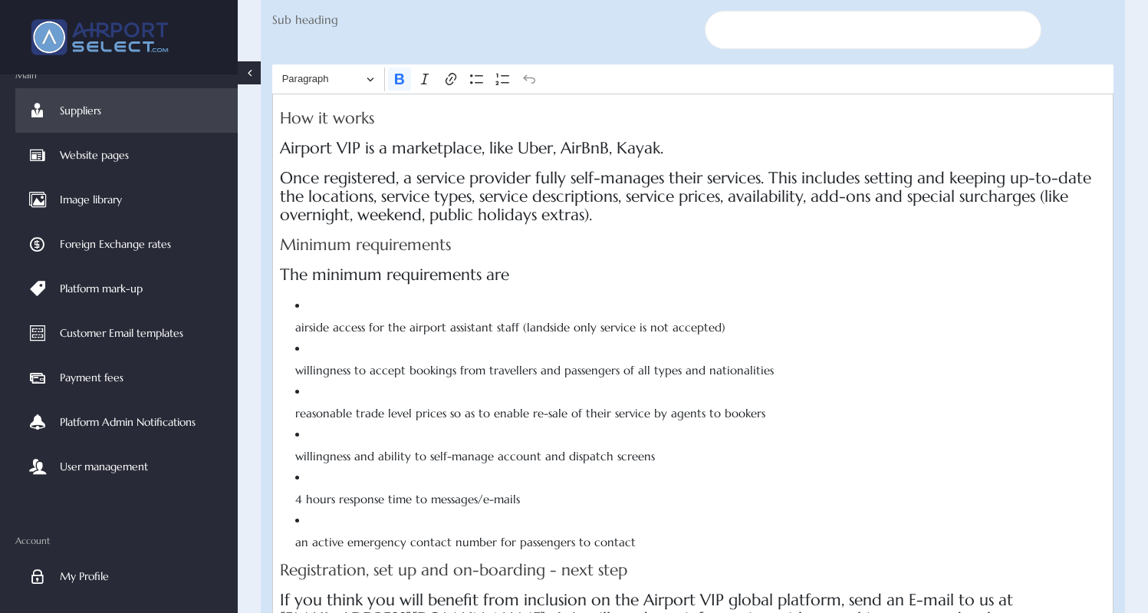
scroll to position [2071, 0]
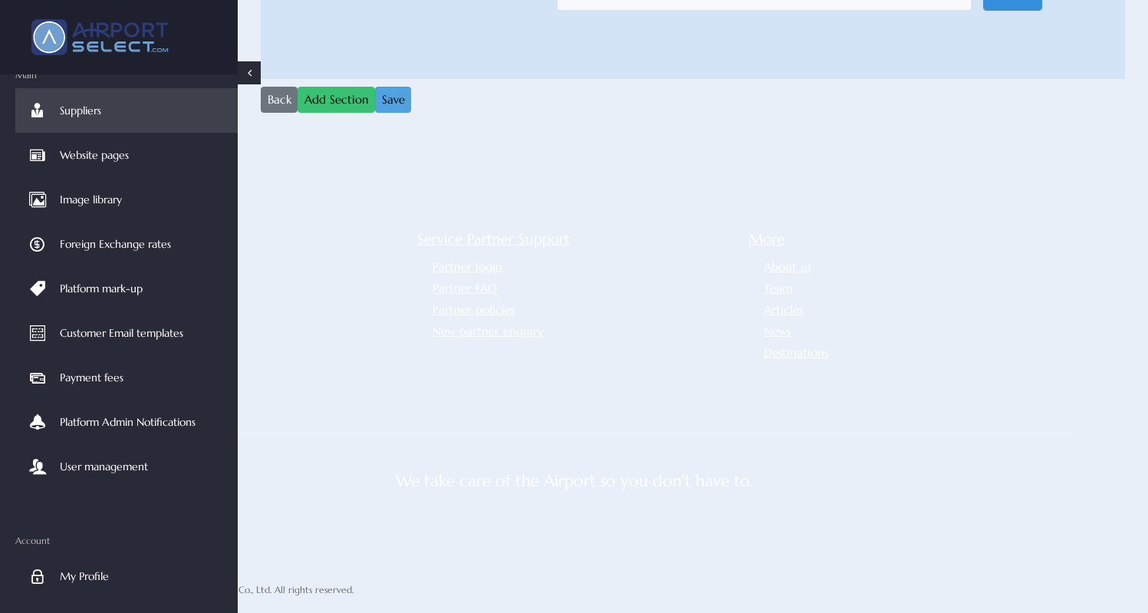
type input "Any airport service provider can have the meet & assist services they offer in …"
click at [400, 95] on button "Save" at bounding box center [393, 100] width 36 height 26
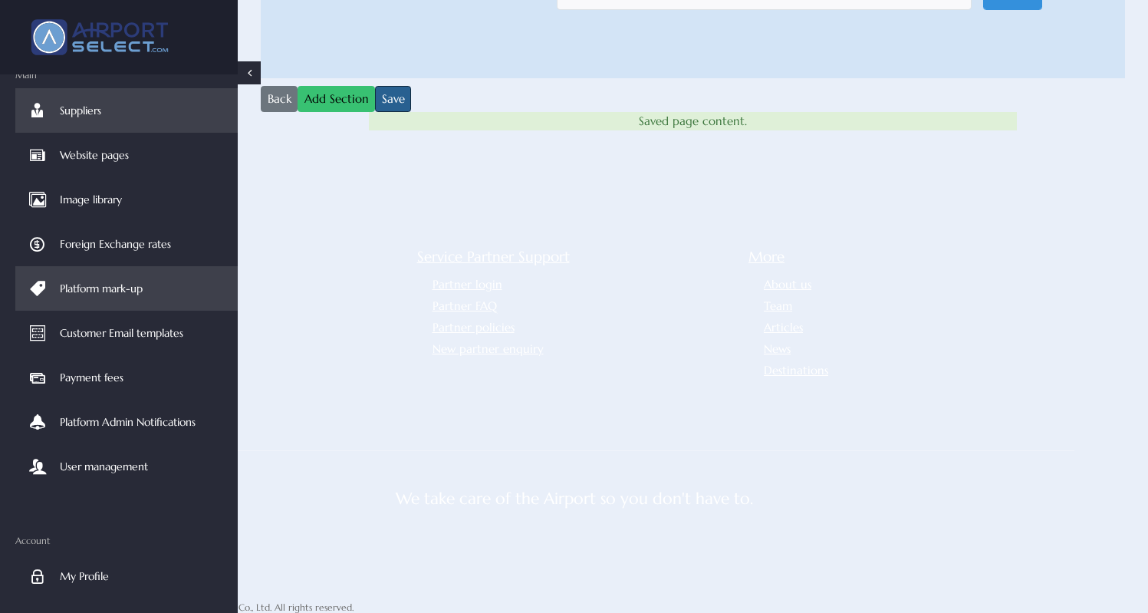
scroll to position [2089, 0]
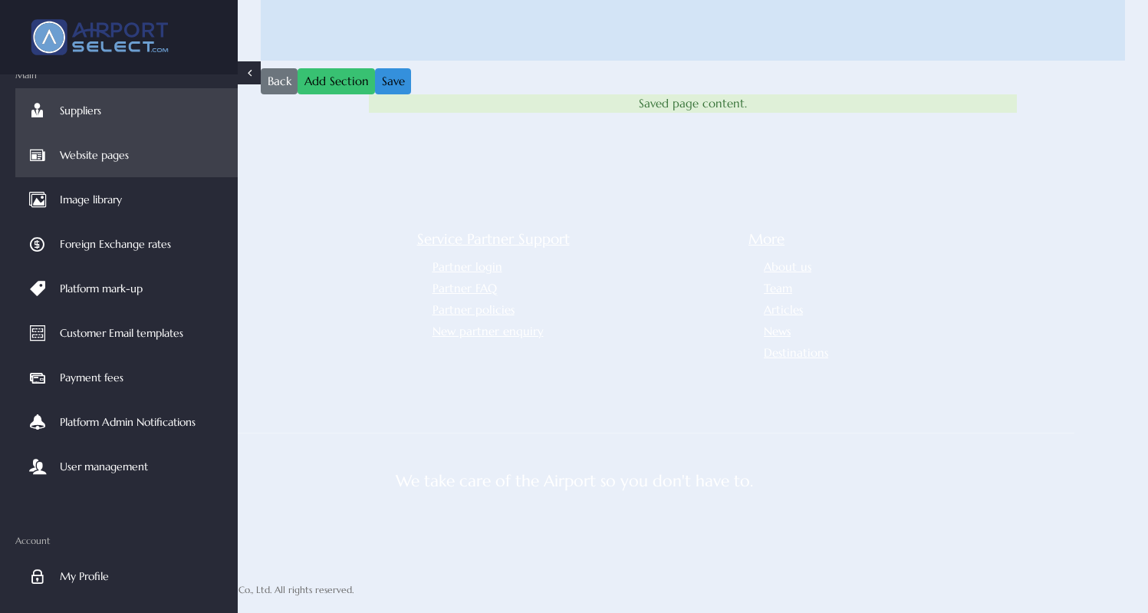
click at [106, 145] on span "Website pages" at bounding box center [94, 155] width 69 height 44
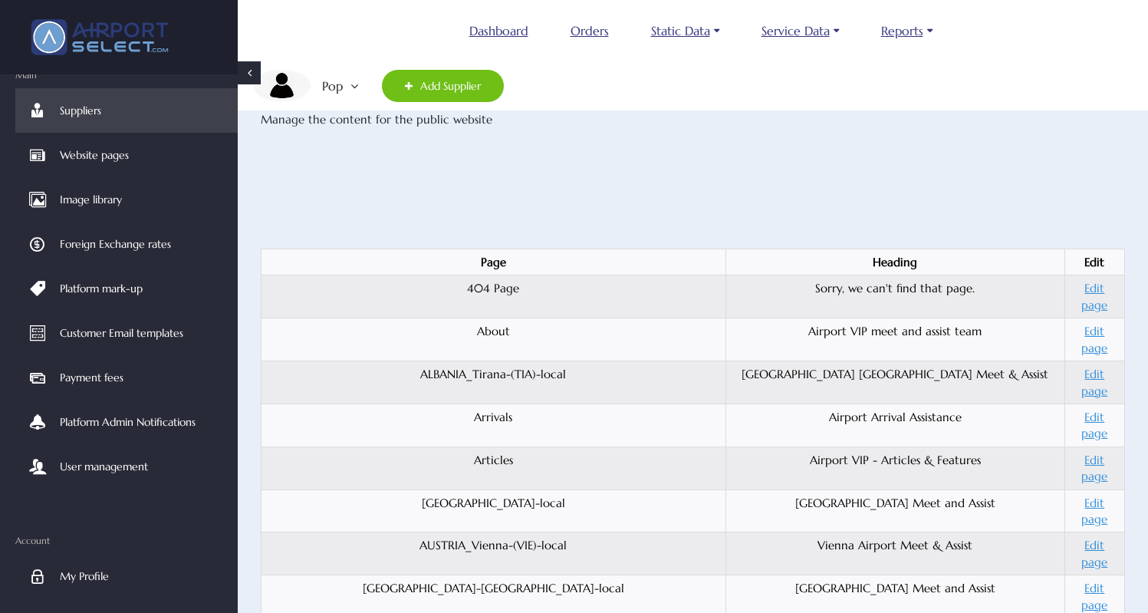
scroll to position [45, 0]
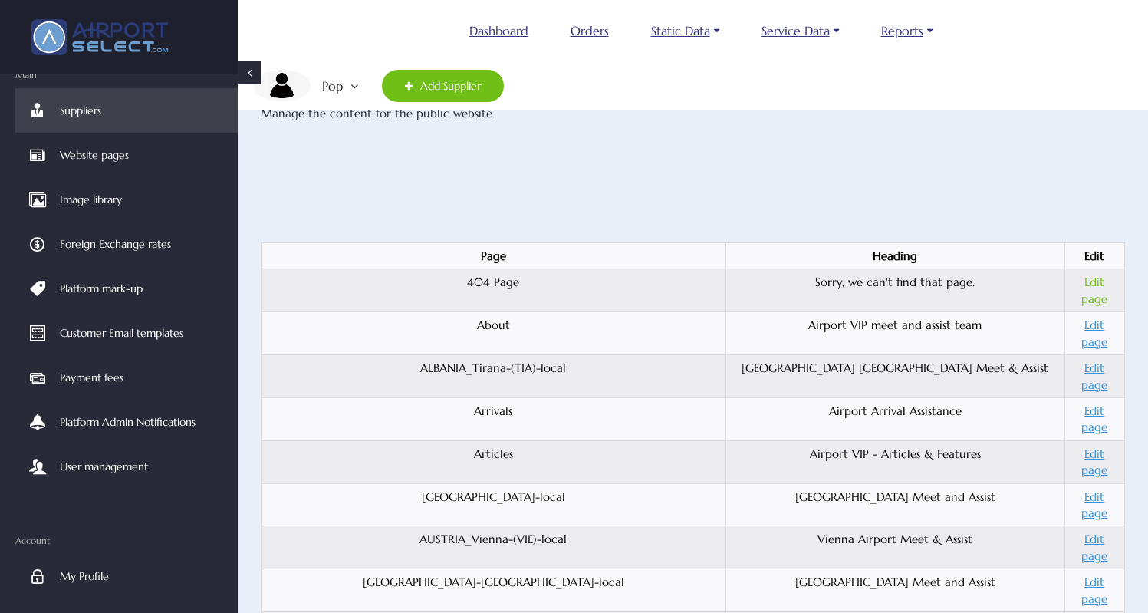
click at [1082, 281] on link "Edit page" at bounding box center [1094, 290] width 26 height 31
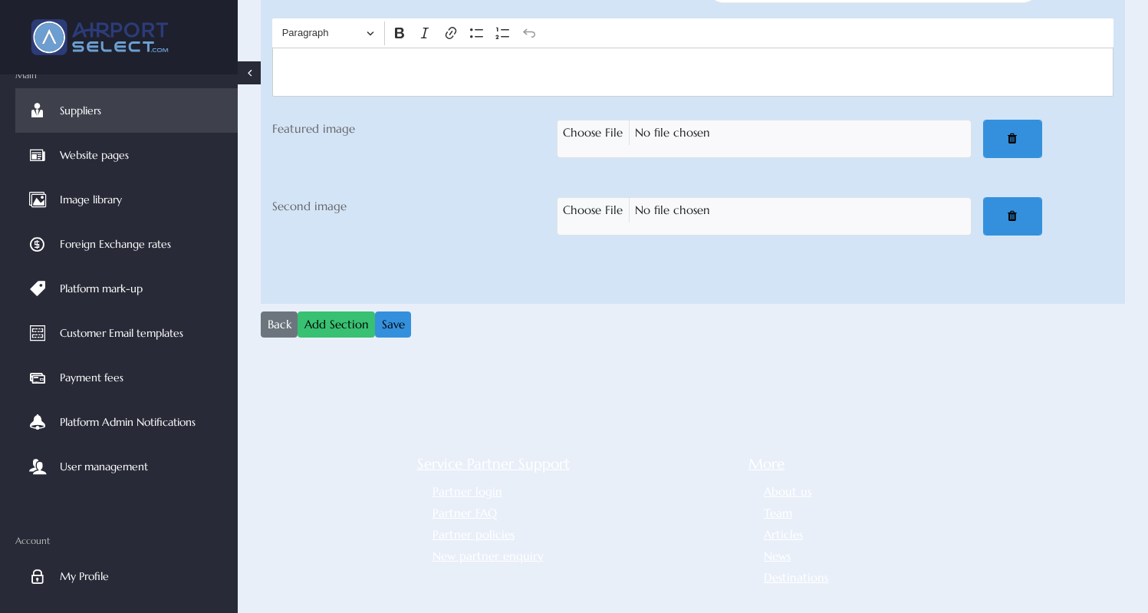
scroll to position [1244, 0]
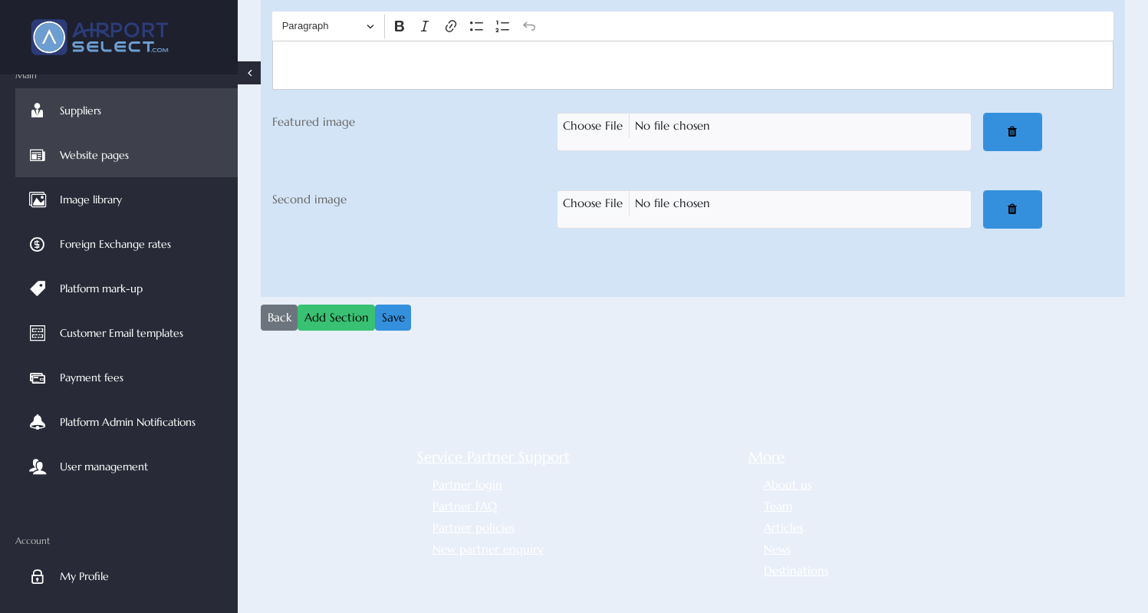
click at [113, 145] on span "Website pages" at bounding box center [94, 155] width 69 height 44
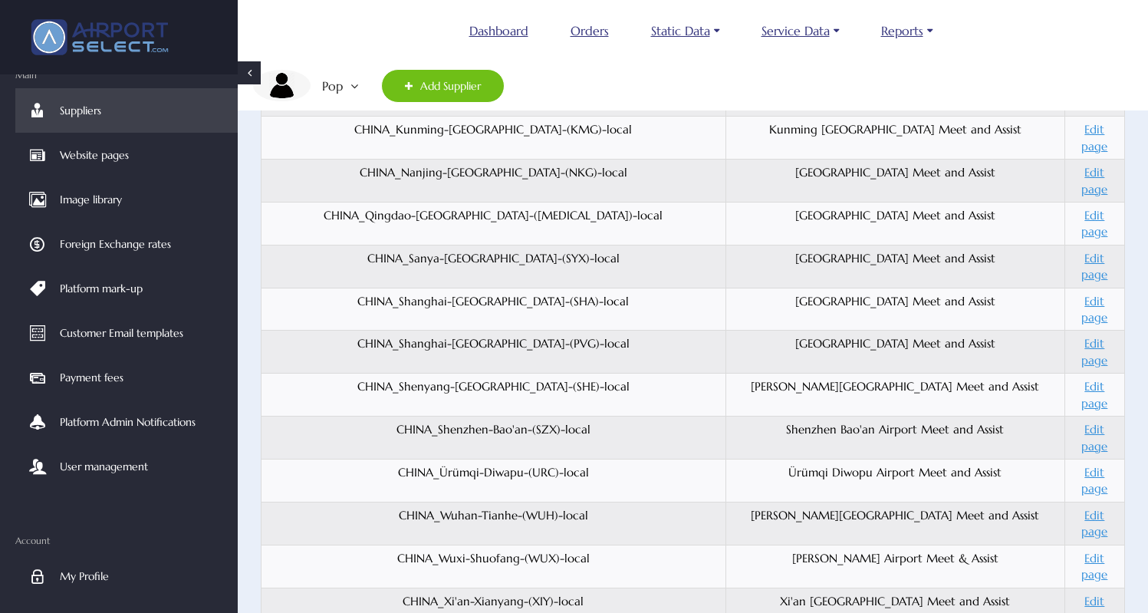
scroll to position [1612, 0]
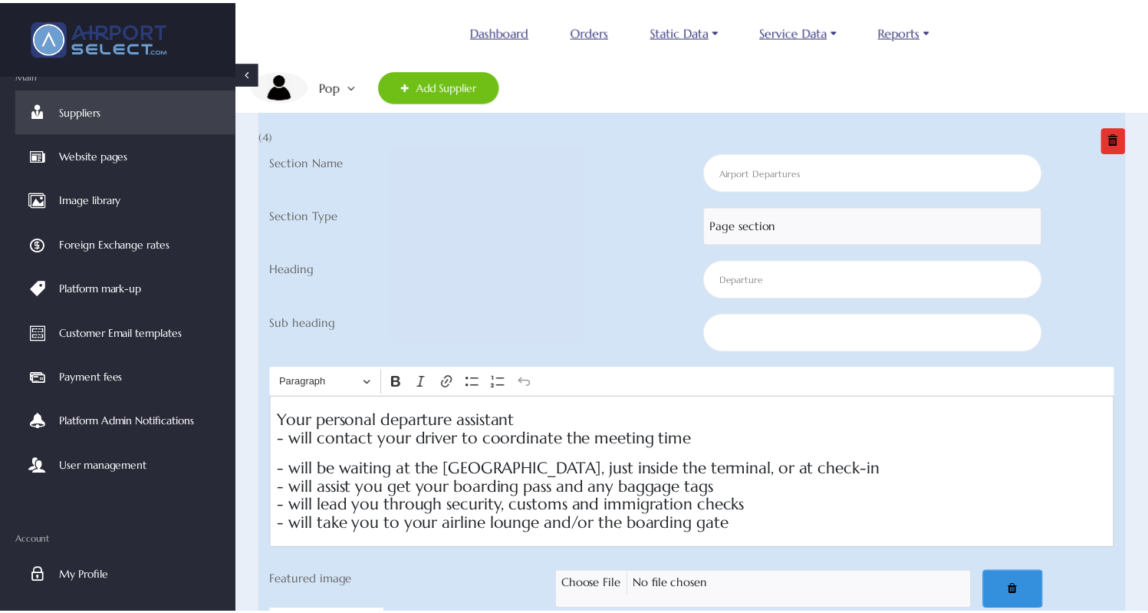
scroll to position [15041, 0]
